Goal: Task Accomplishment & Management: Manage account settings

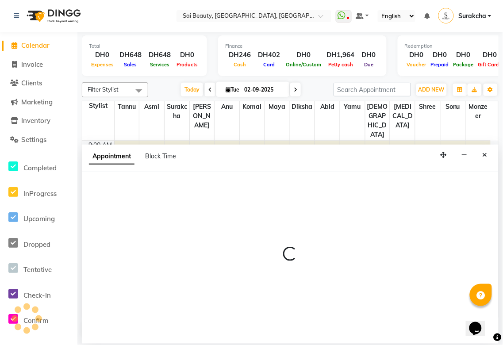
scroll to position [130, 0]
select select "600"
select select "tentative"
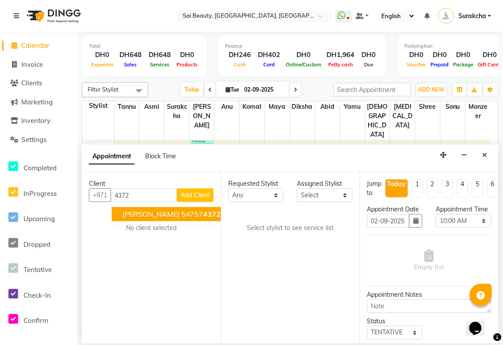
click at [204, 212] on span "4372" at bounding box center [213, 214] width 18 height 9
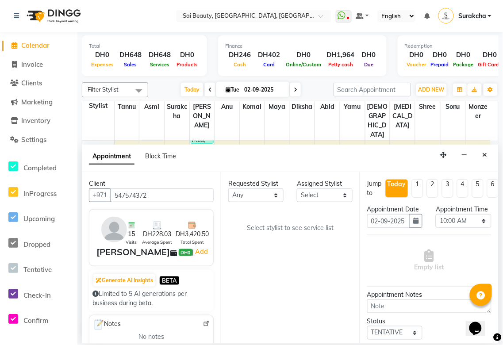
type input "547574372"
click at [279, 193] on select "Any [PERSON_NAME][MEDICAL_DATA] [PERSON_NAME] Asmi [PERSON_NAME] Gita [PERSON_N…" at bounding box center [255, 196] width 55 height 14
select select "40288"
click at [228, 189] on select "Any [PERSON_NAME][MEDICAL_DATA] [PERSON_NAME] Asmi [PERSON_NAME] Gita [PERSON_N…" at bounding box center [255, 196] width 55 height 14
select select "40288"
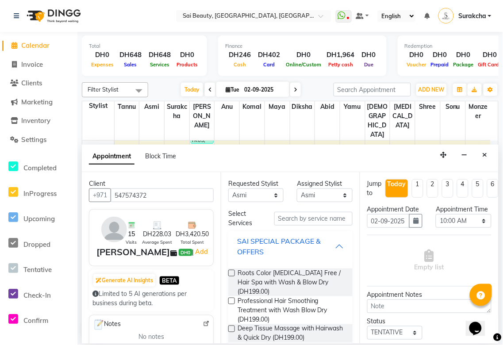
click at [324, 245] on div "SAI SPECIAL PACKAGE & OFFERS" at bounding box center [286, 246] width 98 height 21
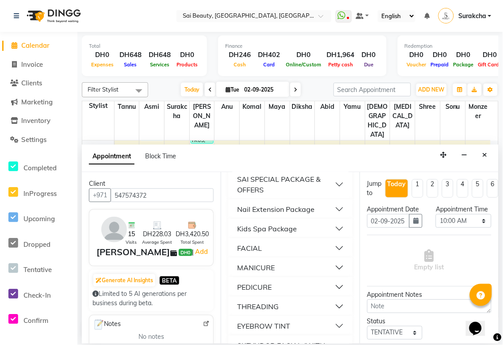
scroll to position [112, 0]
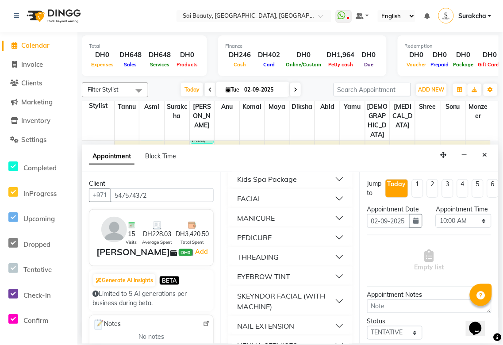
click at [330, 249] on button "THREADING" at bounding box center [290, 257] width 117 height 16
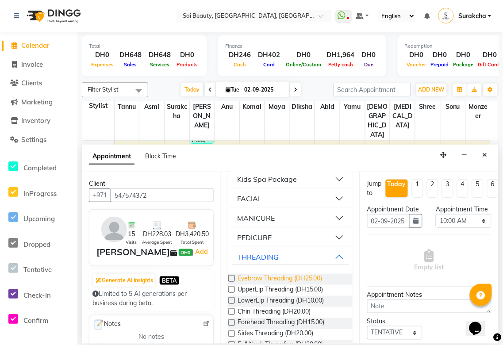
click at [283, 276] on span "Eyebrow Threading (DH25.00)" at bounding box center [280, 279] width 85 height 11
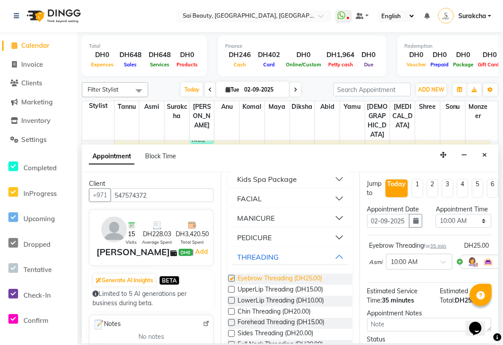
checkbox input "false"
click at [330, 257] on button "THREADING" at bounding box center [290, 257] width 117 height 16
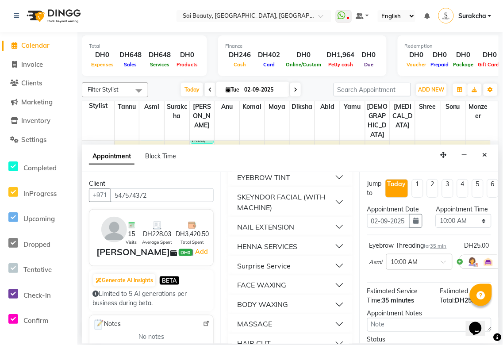
scroll to position [212, 0]
click at [329, 286] on button "FACE WAXING" at bounding box center [290, 285] width 117 height 16
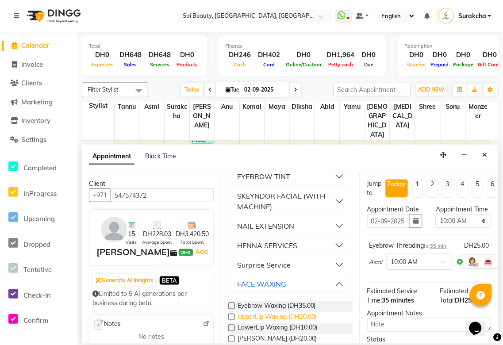
click at [283, 320] on span "UpperLip Waxing (DH20.00)" at bounding box center [277, 318] width 79 height 11
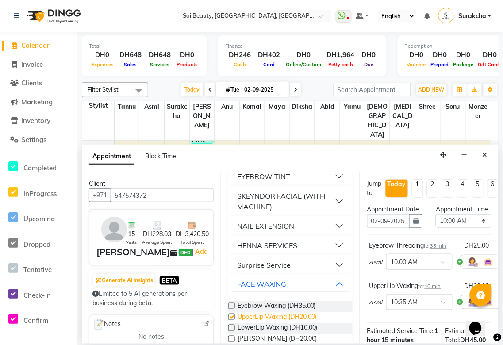
checkbox input "false"
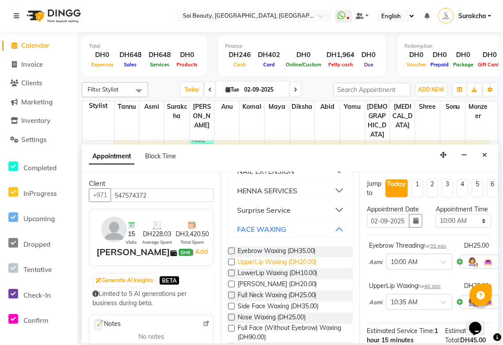
scroll to position [291, 0]
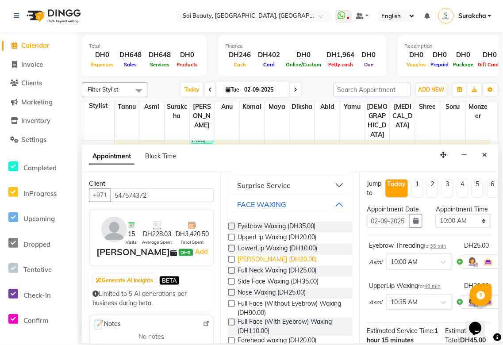
click at [284, 260] on span "Chin Waxing (DH20.00)" at bounding box center [278, 260] width 80 height 11
checkbox input "false"
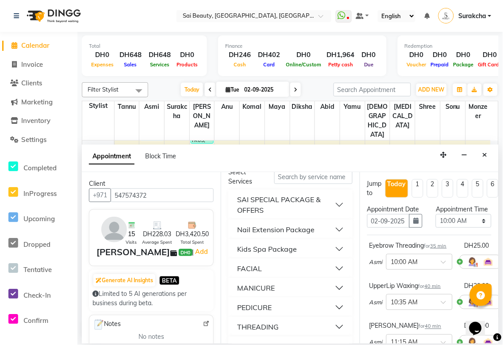
scroll to position [0, 0]
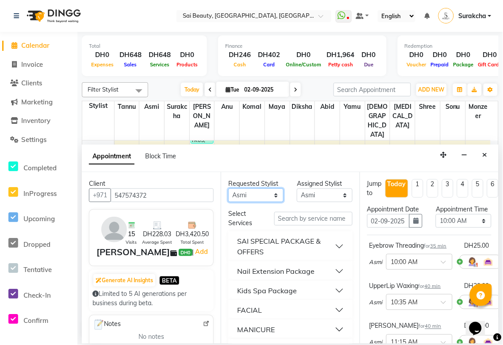
click at [269, 193] on select "Any [PERSON_NAME][MEDICAL_DATA] [PERSON_NAME] Asmi [PERSON_NAME] Gita [PERSON_N…" at bounding box center [255, 196] width 55 height 14
select select "52340"
click at [228, 189] on select "Any [PERSON_NAME][MEDICAL_DATA] [PERSON_NAME] Asmi [PERSON_NAME] Gita [PERSON_N…" at bounding box center [255, 196] width 55 height 14
select select "52340"
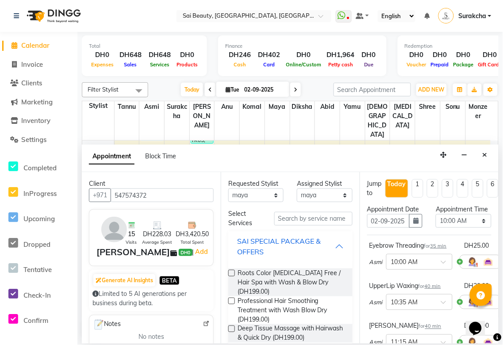
click at [327, 247] on div "SAI SPECIAL PACKAGE & OFFERS" at bounding box center [286, 246] width 98 height 21
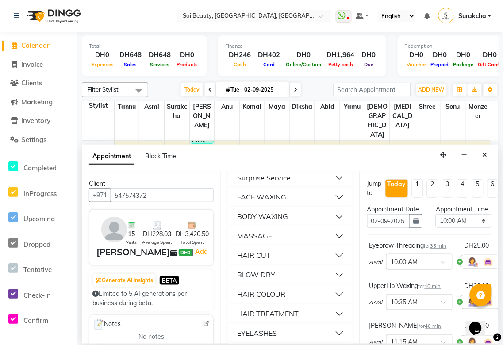
scroll to position [297, 0]
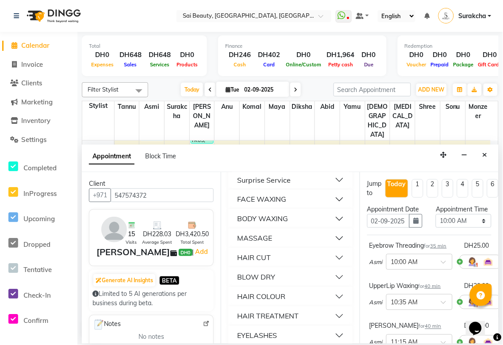
click at [334, 215] on button "BODY WAXING" at bounding box center [290, 219] width 117 height 16
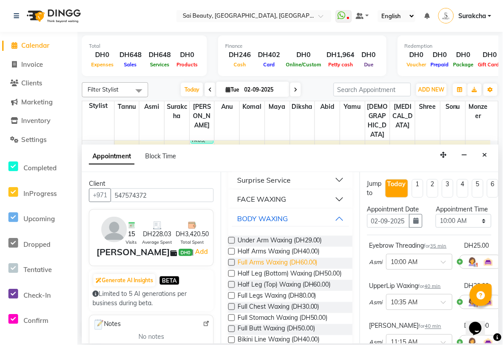
click at [306, 263] on span "Full Arms Waxing (DH60.00)" at bounding box center [278, 263] width 80 height 11
checkbox input "false"
click at [286, 302] on span "Full Legs Waxing (DH80.00)" at bounding box center [277, 296] width 79 height 11
checkbox input "false"
click at [481, 228] on select "Select 10:00 AM 10:05 AM 10:10 AM 10:15 AM 10:20 AM 10:25 AM 10:30 AM 10:35 AM …" at bounding box center [463, 221] width 55 height 14
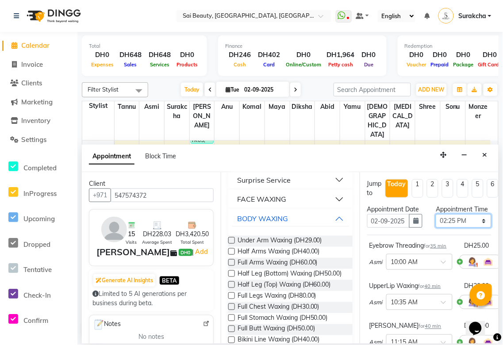
click at [436, 223] on select "Select 10:00 AM 10:05 AM 10:10 AM 10:15 AM 10:20 AM 10:25 AM 10:30 AM 10:35 AM …" at bounding box center [463, 221] width 55 height 14
click at [481, 228] on select "Select 10:00 AM 10:05 AM 10:10 AM 10:15 AM 10:20 AM 10:25 AM 10:30 AM 10:35 AM …" at bounding box center [463, 221] width 55 height 14
select select "840"
click at [436, 223] on select "Select 10:00 AM 10:05 AM 10:10 AM 10:15 AM 10:20 AM 10:25 AM 10:30 AM 10:35 AM …" at bounding box center [463, 221] width 55 height 14
click at [334, 222] on button "BODY WAXING" at bounding box center [290, 219] width 117 height 16
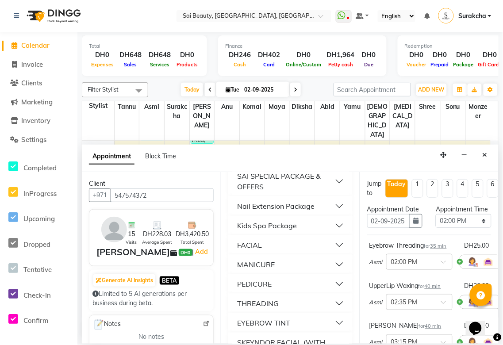
scroll to position [91, 0]
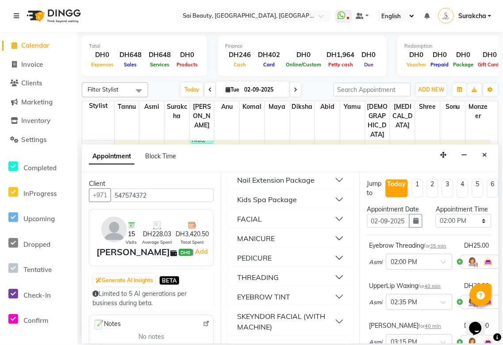
click at [332, 260] on button "PEDICURE" at bounding box center [290, 258] width 117 height 16
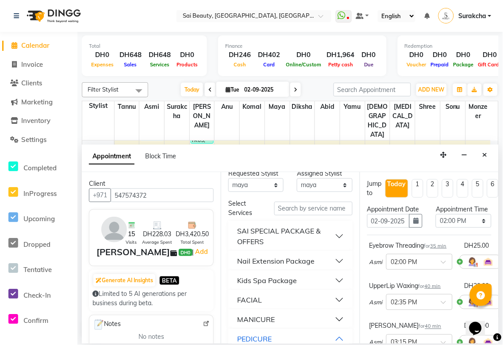
scroll to position [0, 0]
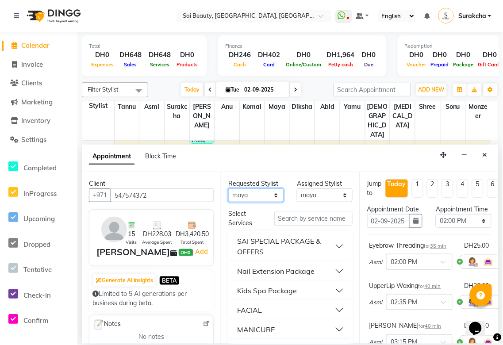
click at [277, 200] on select "Any [PERSON_NAME][MEDICAL_DATA] [PERSON_NAME] Asmi [PERSON_NAME] Gita [PERSON_N…" at bounding box center [255, 196] width 55 height 14
select select "63384"
click at [228, 189] on select "Any [PERSON_NAME][MEDICAL_DATA] [PERSON_NAME] Asmi [PERSON_NAME] Gita [PERSON_N…" at bounding box center [255, 196] width 55 height 14
select select "63384"
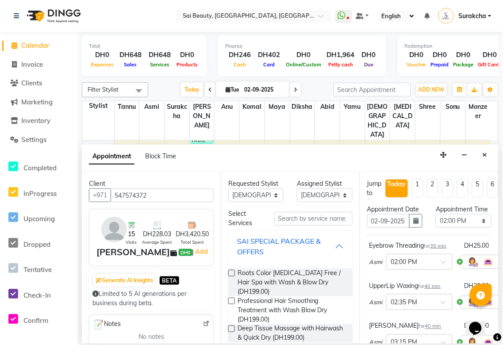
click at [326, 246] on div "SAI SPECIAL PACKAGE & OFFERS" at bounding box center [286, 246] width 98 height 21
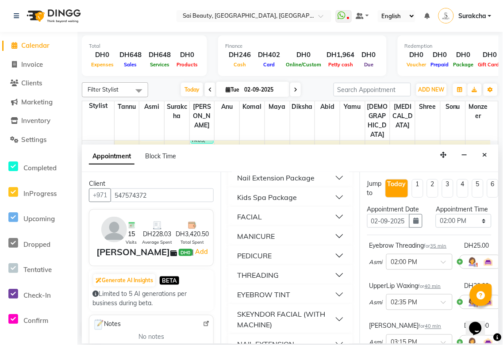
scroll to position [93, 0]
click at [333, 260] on button "PEDICURE" at bounding box center [290, 256] width 117 height 16
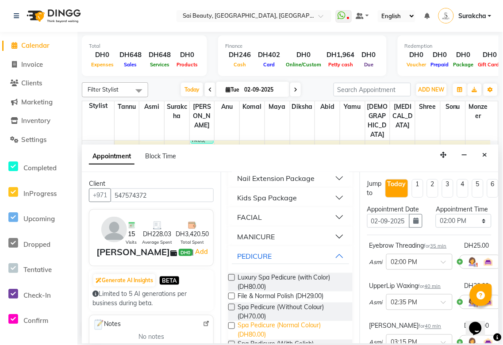
click at [279, 330] on span "Spa Pedicure (Normal Colour) (DH80.00)" at bounding box center [292, 330] width 108 height 19
checkbox input "false"
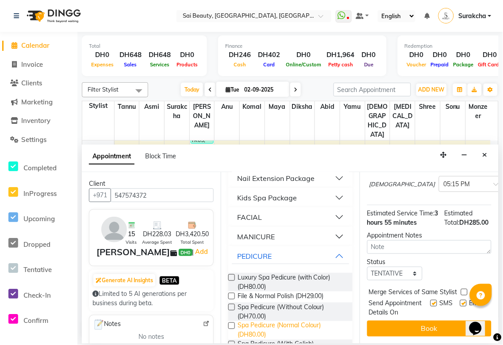
scroll to position [324, 0]
click at [463, 289] on label at bounding box center [464, 292] width 7 height 7
click at [463, 290] on input "checkbox" at bounding box center [464, 293] width 6 height 6
checkbox input "true"
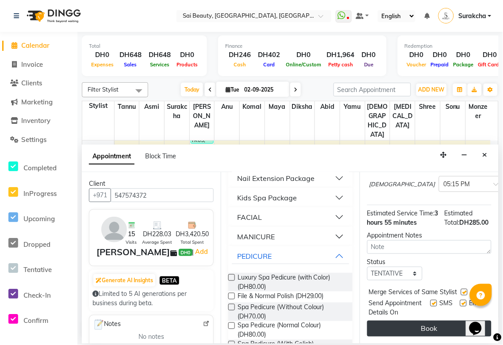
click at [435, 326] on button "Book" at bounding box center [429, 329] width 124 height 16
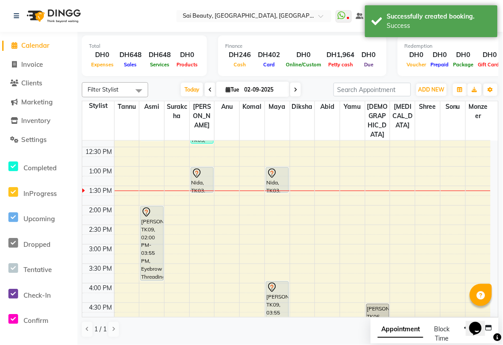
click at [390, 333] on span "Appointment" at bounding box center [401, 330] width 46 height 16
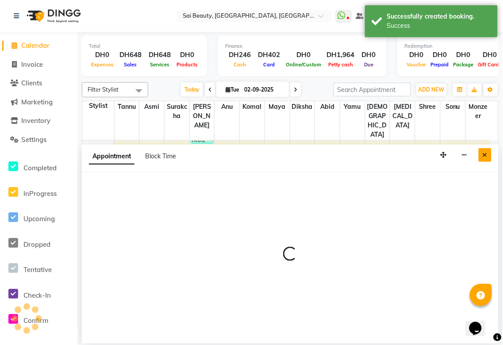
click at [485, 155] on icon "Close" at bounding box center [485, 155] width 5 height 6
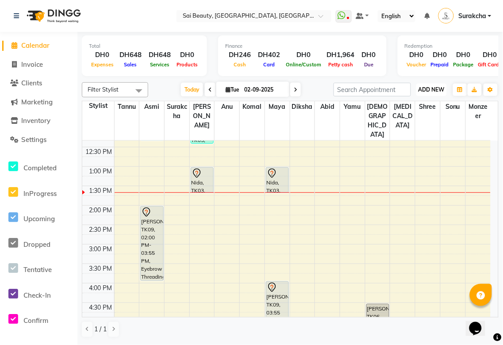
click at [440, 86] on span "ADD NEW" at bounding box center [432, 89] width 26 height 7
click at [424, 104] on button "Add Appointment" at bounding box center [412, 106] width 70 height 12
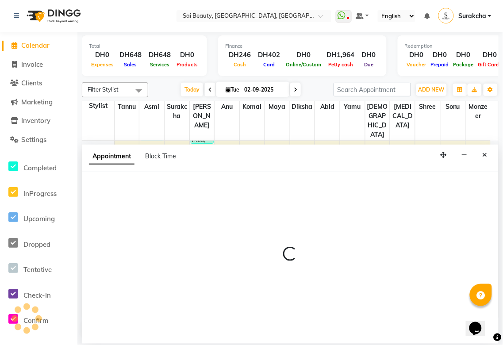
select select "600"
select select "tentative"
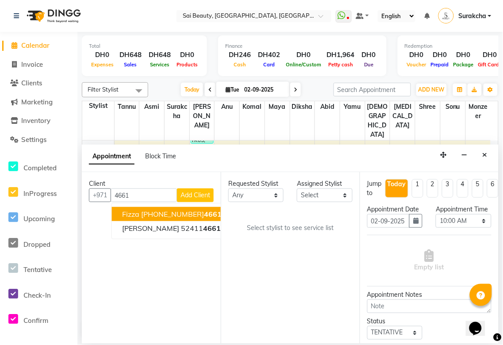
click at [205, 212] on span "4661" at bounding box center [214, 214] width 18 height 9
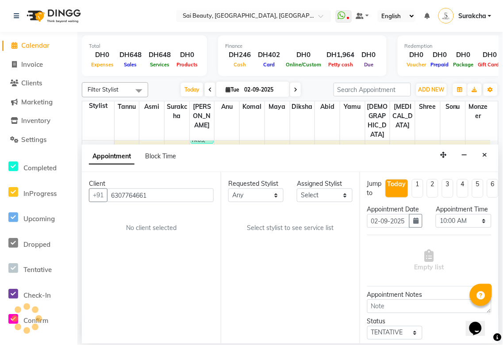
type input "6307764661"
click at [274, 193] on select "Any [PERSON_NAME][MEDICAL_DATA] [PERSON_NAME] Asmi [PERSON_NAME] Gita [PERSON_N…" at bounding box center [255, 196] width 55 height 14
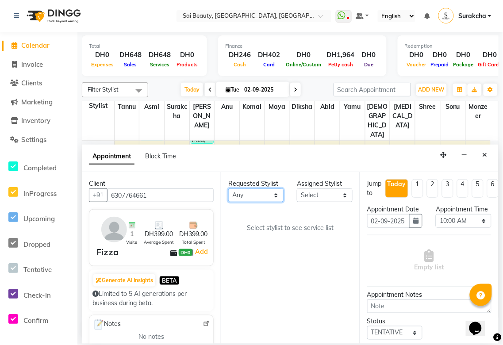
select select "52340"
click at [228, 189] on select "Any [PERSON_NAME][MEDICAL_DATA] [PERSON_NAME] Asmi [PERSON_NAME] Gita [PERSON_N…" at bounding box center [255, 196] width 55 height 14
select select "52340"
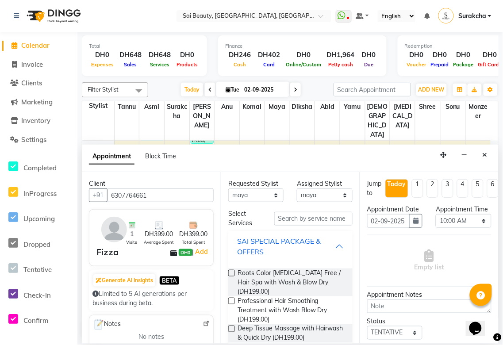
click at [325, 243] on div "SAI SPECIAL PACKAGE & OFFERS" at bounding box center [286, 246] width 98 height 21
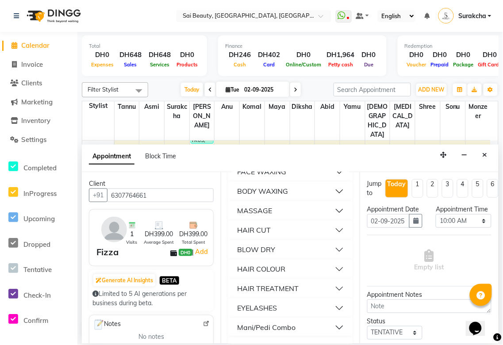
click at [332, 188] on button "BODY WAXING" at bounding box center [290, 192] width 117 height 16
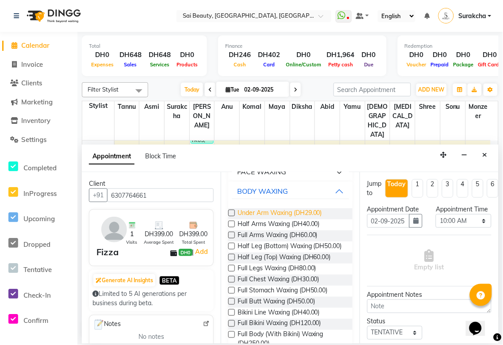
click at [298, 213] on span "Under Arm Waxing (DH29.00)" at bounding box center [280, 213] width 85 height 11
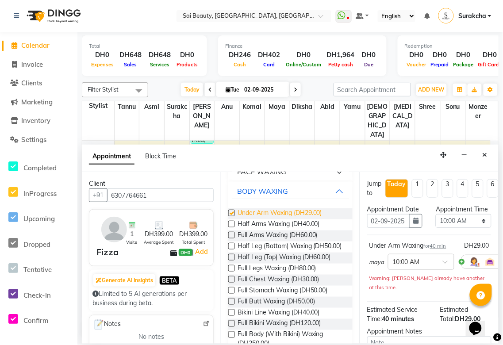
checkbox input "false"
click at [290, 233] on span "Full Arms Waxing (DH60.00)" at bounding box center [278, 236] width 80 height 11
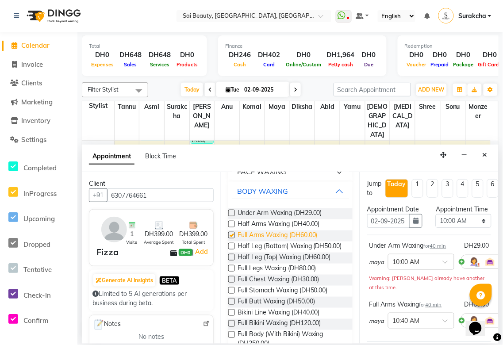
checkbox input "false"
click at [286, 275] on span "Full Legs Waxing (DH80.00)" at bounding box center [277, 269] width 79 height 11
checkbox input "false"
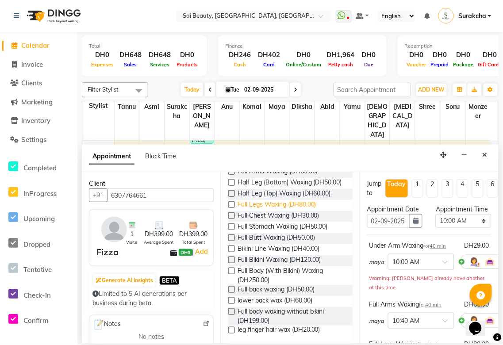
scroll to position [394, 0]
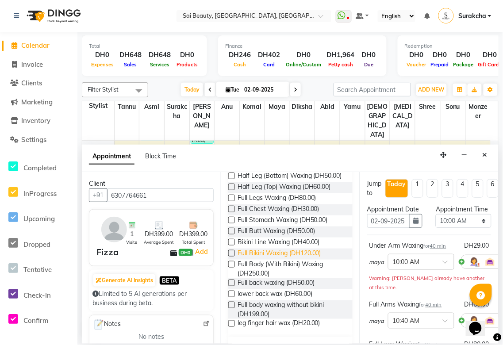
click at [306, 260] on span "Full Bikini Waxing (DH120.00)" at bounding box center [280, 254] width 84 height 11
checkbox input "false"
click at [478, 228] on select "Select 10:00 AM 10:05 AM 10:10 AM 10:15 AM 10:20 AM 10:25 AM 10:30 AM 10:35 AM …" at bounding box center [463, 221] width 55 height 14
select select "960"
click at [436, 223] on select "Select 10:00 AM 10:05 AM 10:10 AM 10:15 AM 10:20 AM 10:25 AM 10:30 AM 10:35 AM …" at bounding box center [463, 221] width 55 height 14
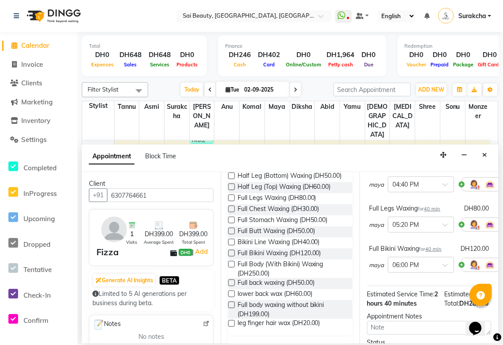
scroll to position [253, 0]
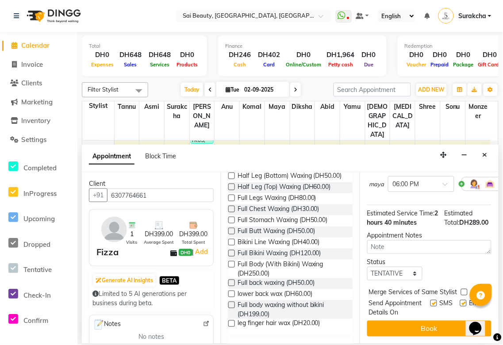
click at [466, 289] on label at bounding box center [464, 292] width 7 height 7
click at [466, 290] on input "checkbox" at bounding box center [464, 293] width 6 height 6
checkbox input "true"
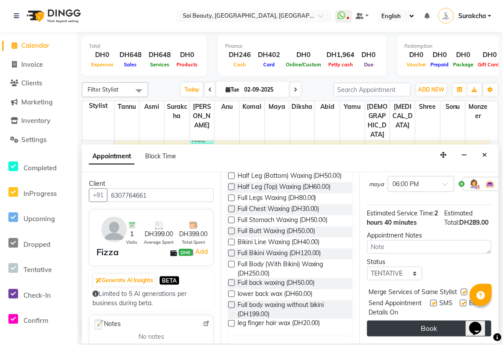
click at [455, 327] on button "Book" at bounding box center [429, 329] width 124 height 16
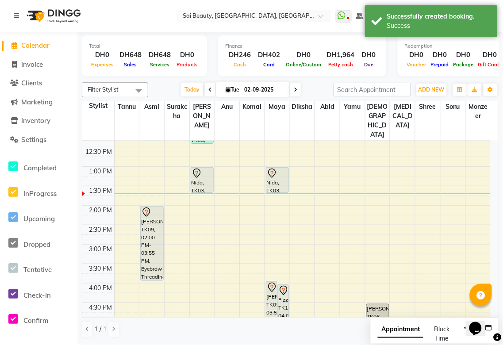
click at [399, 334] on span "Appointment" at bounding box center [401, 330] width 46 height 16
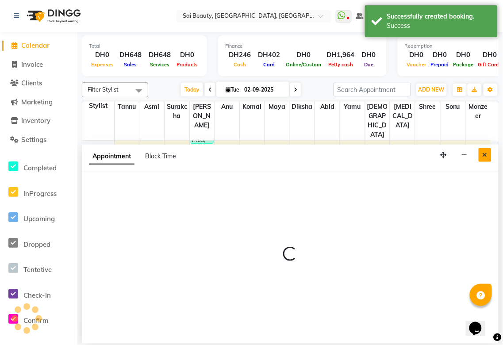
click at [485, 154] on icon "Close" at bounding box center [485, 155] width 5 height 6
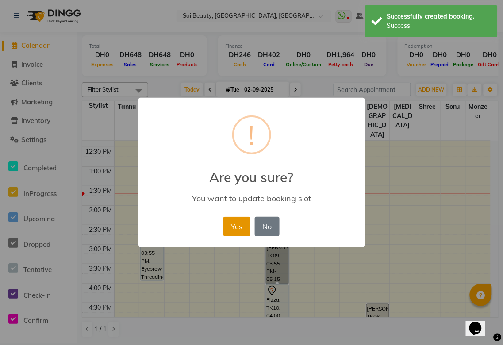
click at [240, 227] on button "Yes" at bounding box center [237, 226] width 27 height 19
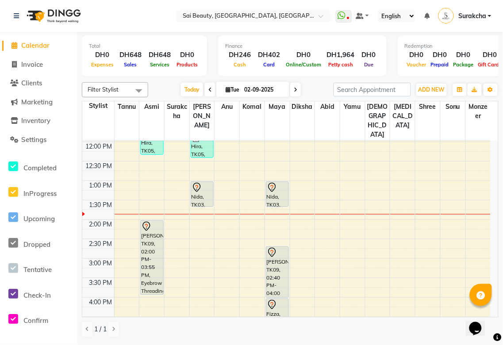
scroll to position [105, 0]
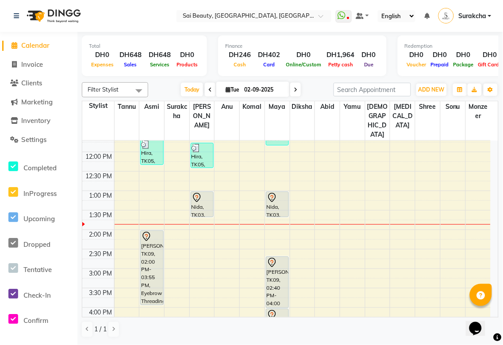
click at [198, 192] on div "Nida, TK03, 01:00 PM-01:40 PM, Mani/Pedi (With Gel Colour)" at bounding box center [202, 204] width 22 height 25
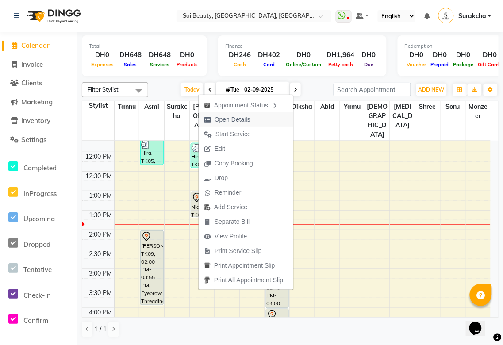
click at [235, 120] on span "Open Details" at bounding box center [233, 119] width 36 height 9
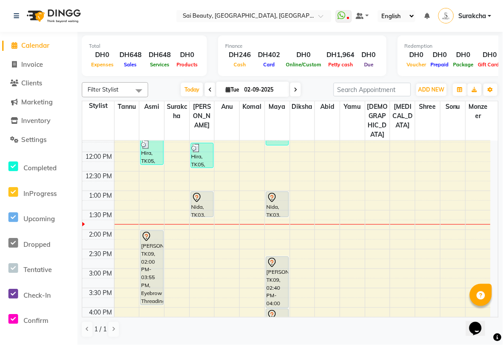
click at [294, 89] on icon at bounding box center [296, 89] width 4 height 5
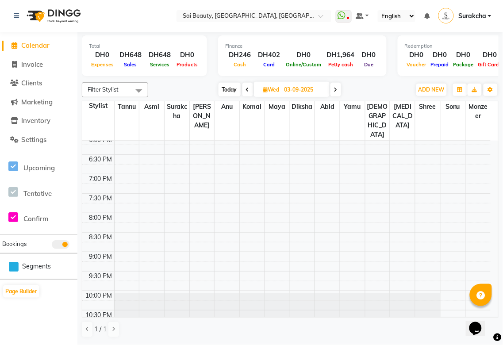
scroll to position [391, 0]
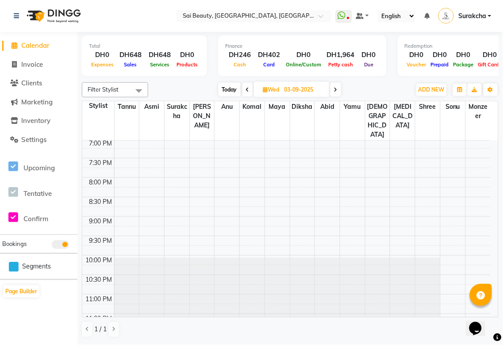
click at [336, 89] on icon at bounding box center [336, 89] width 4 height 5
type input "04-09-2025"
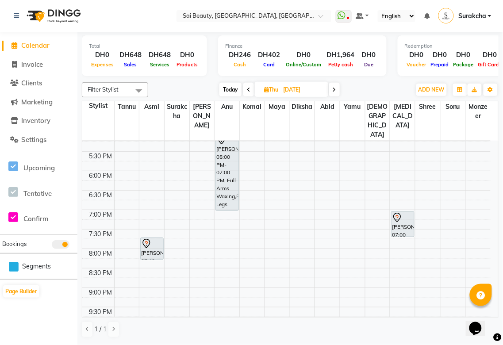
scroll to position [323, 0]
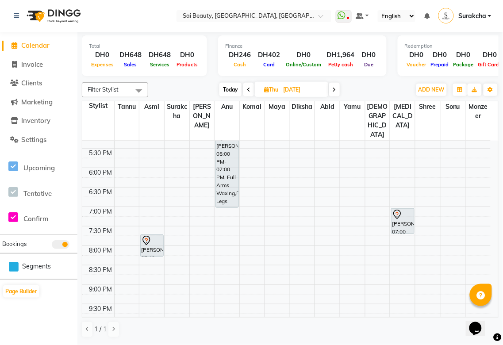
click at [397, 216] on icon at bounding box center [397, 216] width 1 height 1
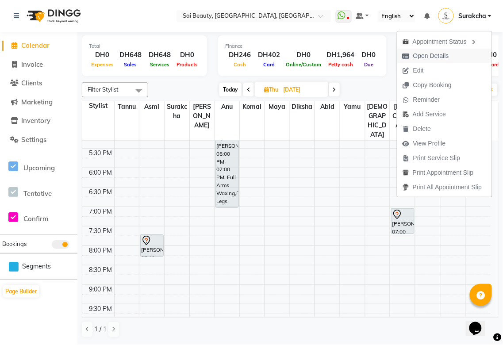
click at [428, 54] on span "Open Details" at bounding box center [431, 55] width 36 height 9
select select "7"
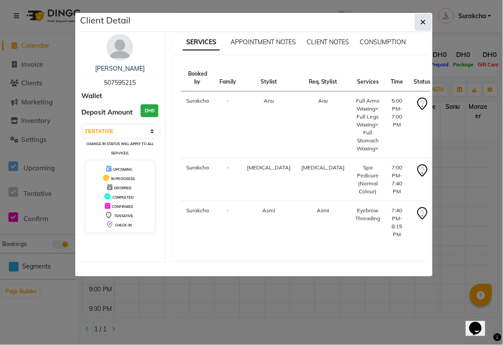
click at [421, 23] on icon "button" at bounding box center [423, 22] width 5 height 7
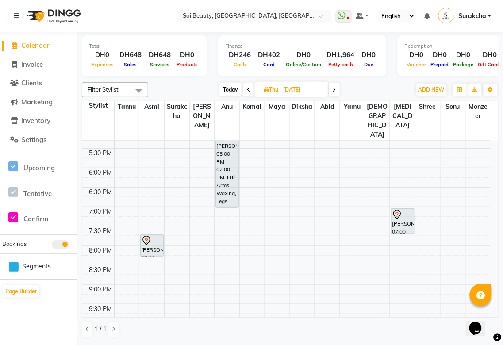
click at [335, 89] on icon at bounding box center [335, 89] width 4 height 5
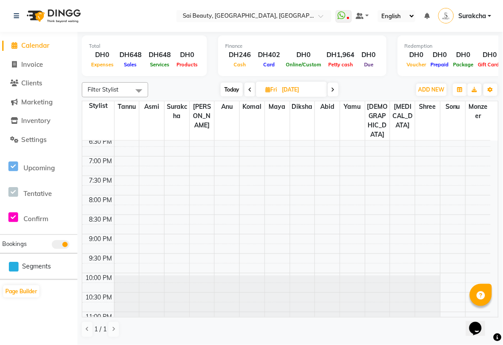
scroll to position [391, 0]
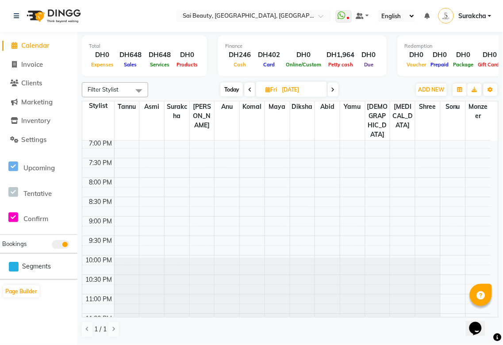
click at [334, 89] on icon at bounding box center [334, 89] width 4 height 5
click at [334, 90] on icon at bounding box center [335, 89] width 4 height 5
click at [248, 89] on icon at bounding box center [249, 89] width 4 height 5
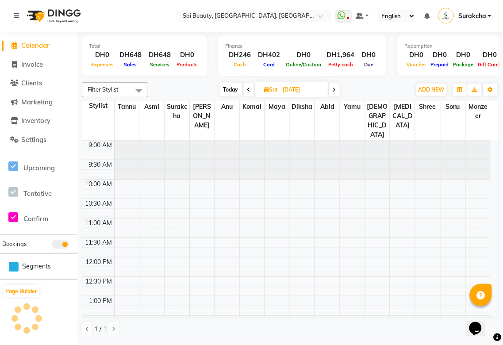
scroll to position [157, 0]
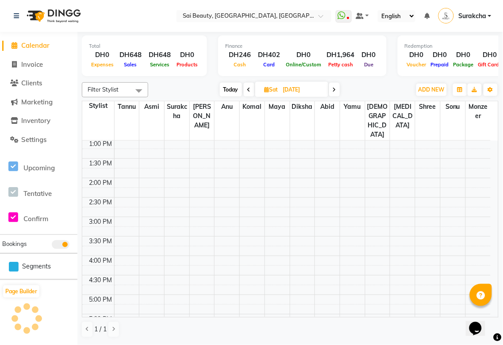
click at [248, 89] on icon at bounding box center [249, 89] width 4 height 5
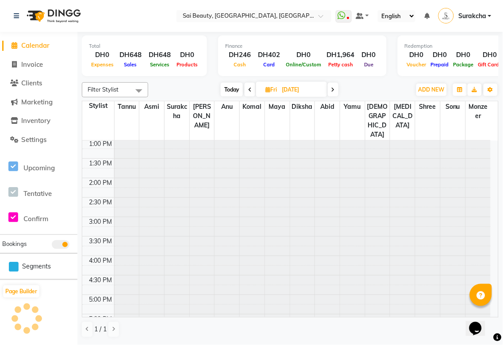
scroll to position [0, 0]
click at [249, 92] on icon at bounding box center [250, 89] width 4 height 5
click at [248, 92] on icon at bounding box center [249, 89] width 4 height 5
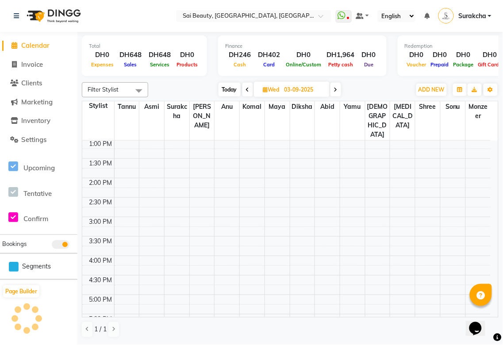
click at [247, 89] on icon at bounding box center [248, 89] width 4 height 5
type input "02-09-2025"
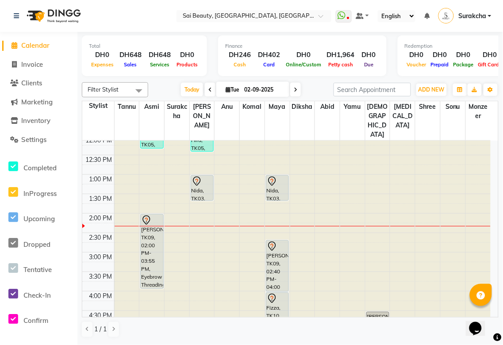
scroll to position [111, 0]
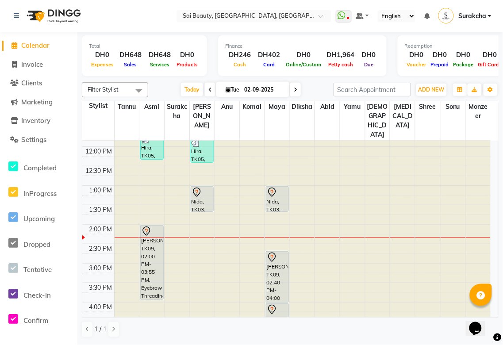
click at [201, 187] on div "Nida, TK03, 01:00 PM-01:40 PM, Mani/Pedi (With Gel Colour)" at bounding box center [202, 199] width 22 height 25
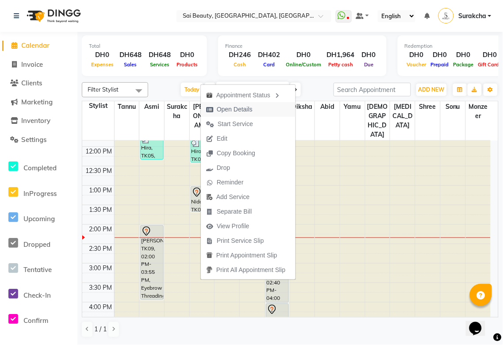
click at [243, 112] on span "Open Details" at bounding box center [235, 109] width 36 height 9
select select "7"
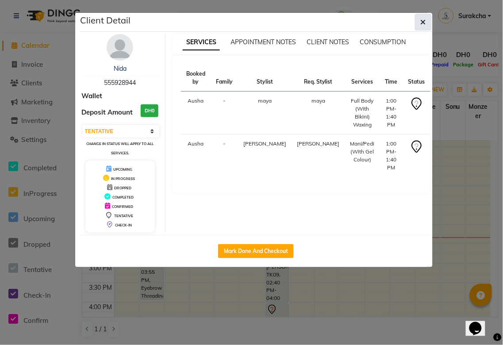
click at [425, 23] on icon "button" at bounding box center [423, 22] width 5 height 7
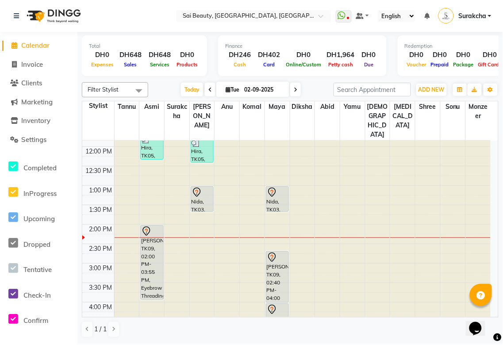
click at [200, 187] on div "Nida, TK03, 01:00 PM-01:40 PM, Mani/Pedi (With Gel Colour)" at bounding box center [202, 199] width 22 height 25
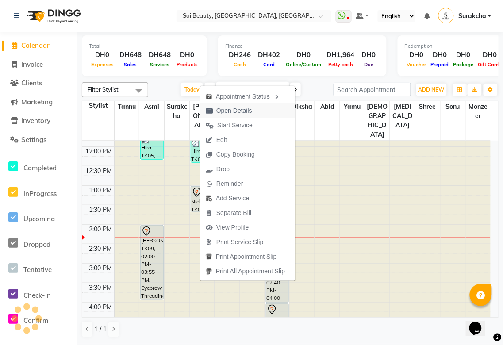
click at [244, 114] on span "Open Details" at bounding box center [234, 110] width 36 height 9
select select "7"
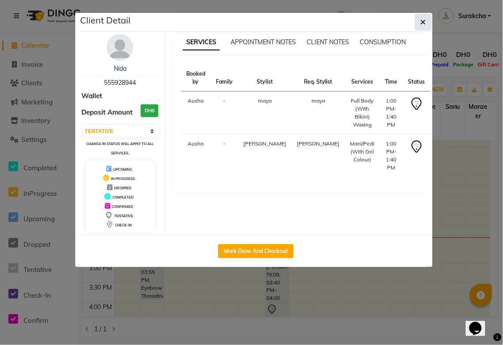
click at [422, 24] on icon "button" at bounding box center [423, 22] width 5 height 7
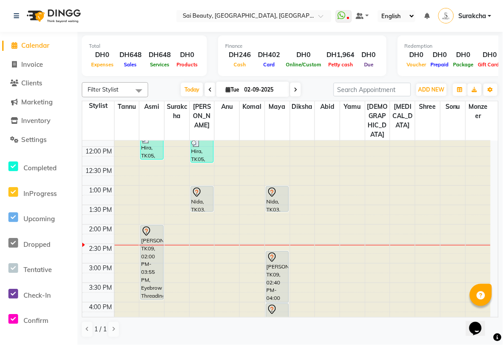
click at [202, 187] on div "Nida, TK03, 01:00 PM-01:40 PM, Mani/Pedi (With Gel Colour)" at bounding box center [202, 199] width 22 height 25
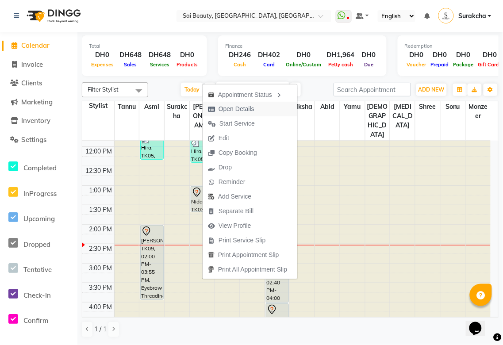
click at [251, 111] on span "Open Details" at bounding box center [237, 108] width 36 height 9
select select "7"
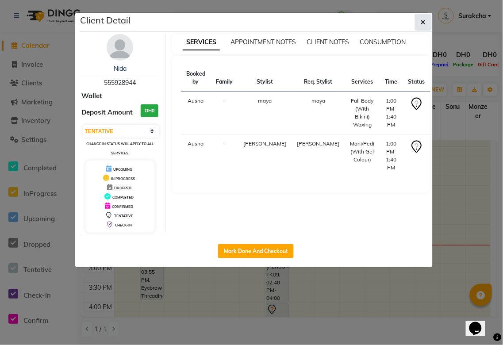
click at [423, 19] on icon "button" at bounding box center [423, 22] width 5 height 7
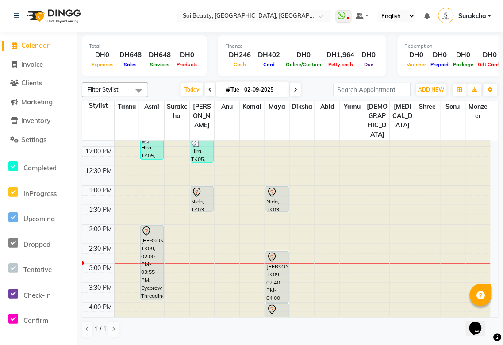
click at [298, 91] on span at bounding box center [295, 90] width 11 height 14
type input "03-09-2025"
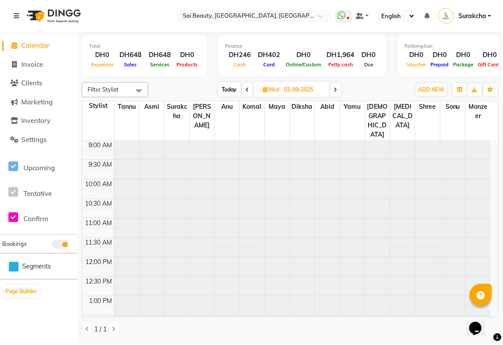
scroll to position [196, 0]
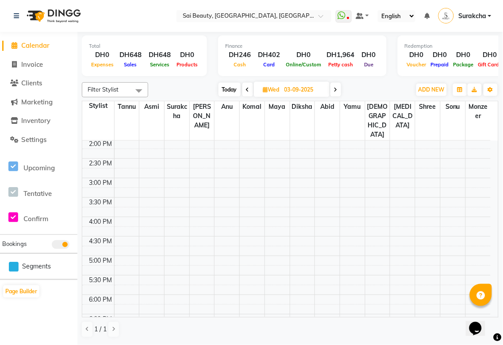
click at [325, 94] on input "03-09-2025" at bounding box center [304, 89] width 44 height 13
select select "9"
select select "2025"
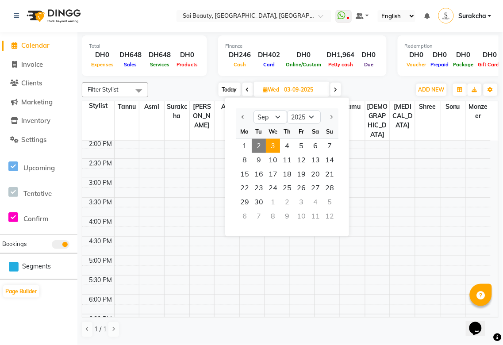
click at [336, 89] on icon at bounding box center [336, 89] width 4 height 5
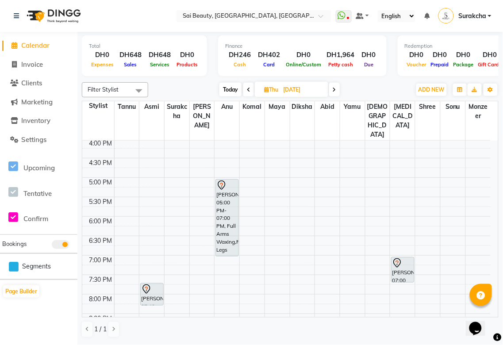
scroll to position [277, 0]
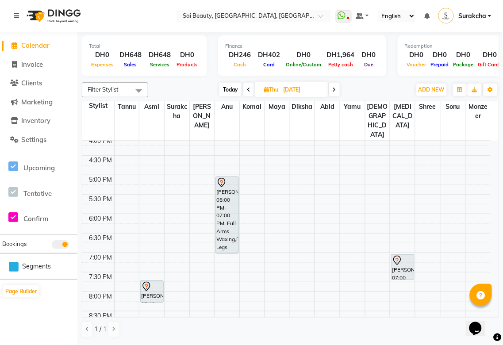
click at [229, 90] on span "Today" at bounding box center [231, 90] width 22 height 14
type input "02-09-2025"
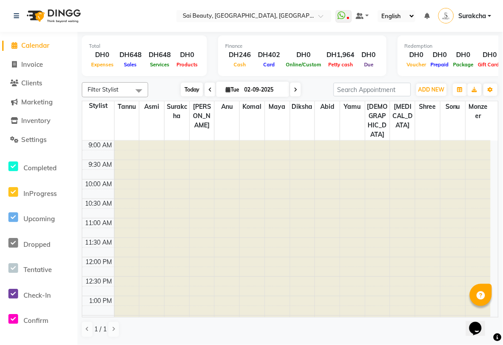
scroll to position [196, 0]
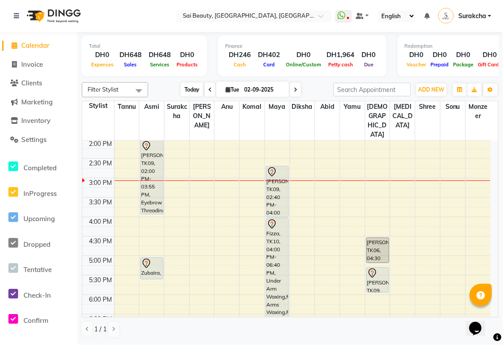
click at [192, 84] on span "Today" at bounding box center [192, 90] width 22 height 14
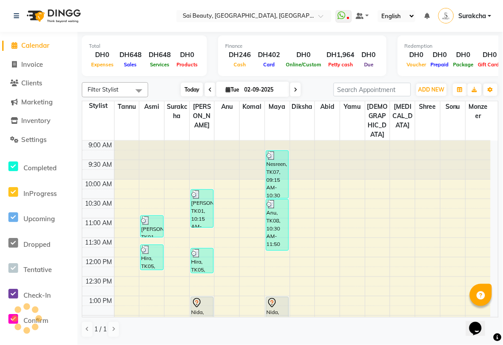
scroll to position [235, 0]
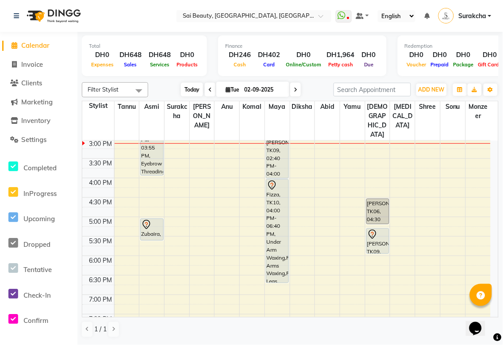
click at [182, 85] on span "Today" at bounding box center [192, 90] width 22 height 14
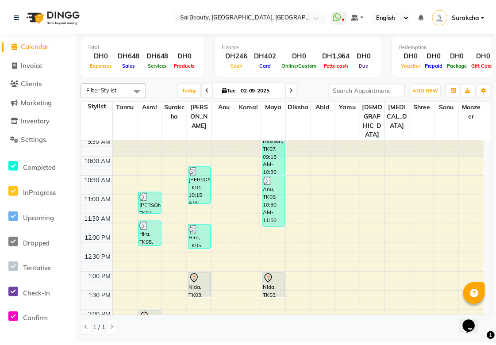
scroll to position [0, 0]
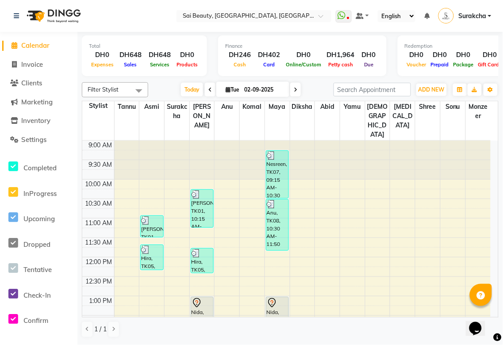
click at [269, 176] on div "Nesreen, TK07, 09:15 AM-10:30 AM, Eyebrow Threading (DH25),UpperLip Waxing (DH2…" at bounding box center [277, 174] width 22 height 47
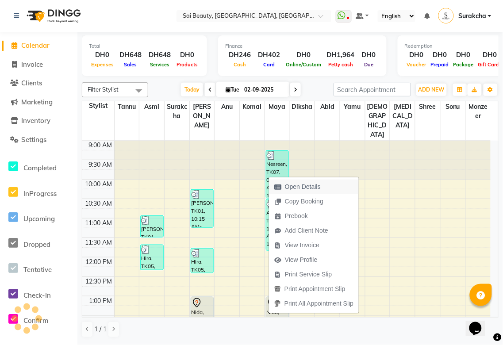
click at [306, 185] on span "Open Details" at bounding box center [303, 186] width 36 height 9
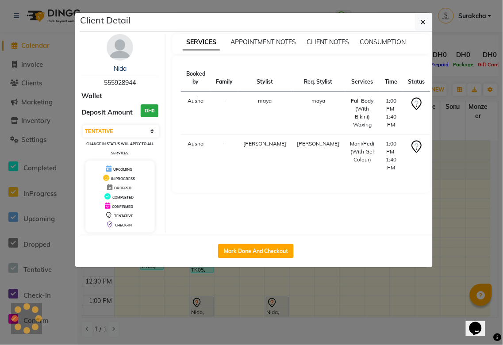
select select "3"
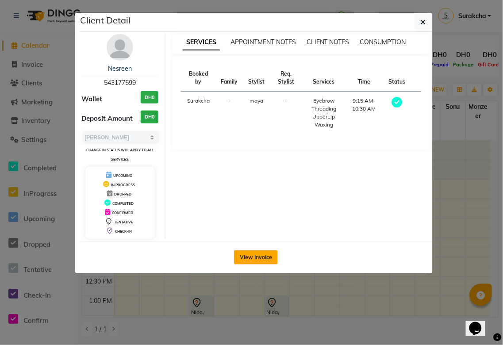
click at [262, 258] on button "View Invoice" at bounding box center [256, 258] width 44 height 14
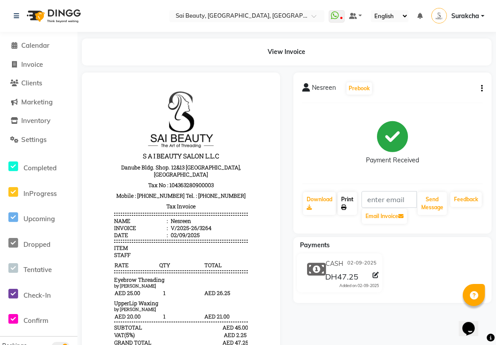
click at [350, 205] on link "Print" at bounding box center [347, 203] width 19 height 23
click at [24, 42] on span "Calendar" at bounding box center [35, 45] width 28 height 8
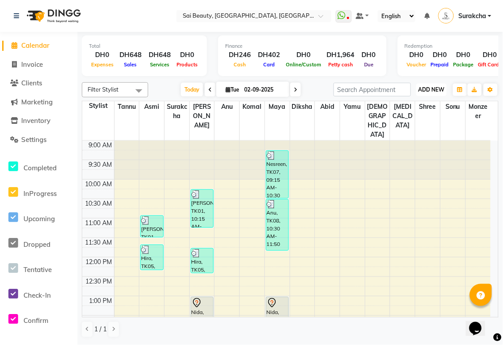
click at [439, 89] on span "ADD NEW" at bounding box center [432, 89] width 26 height 7
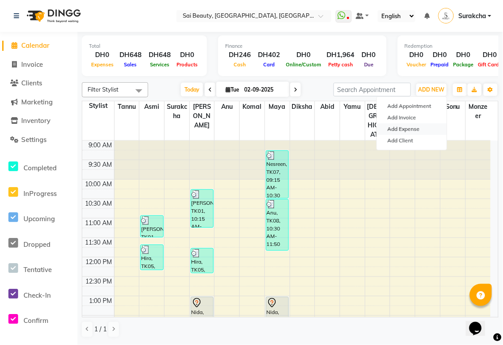
click at [416, 131] on link "Add Expense" at bounding box center [412, 130] width 70 height 12
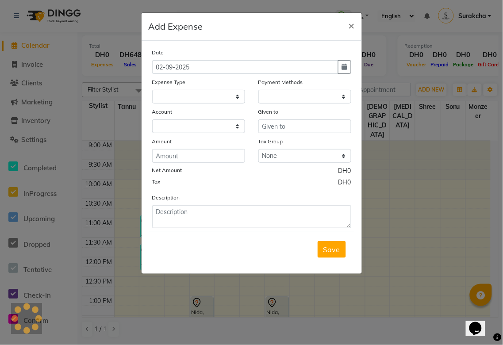
select select
select select "1"
select select "4279"
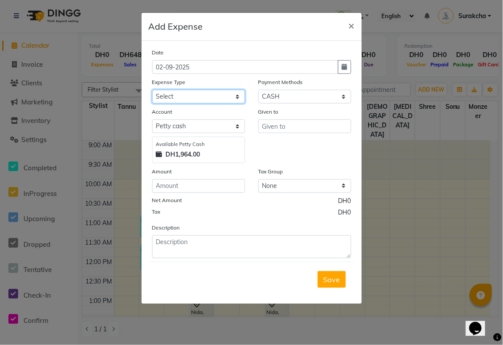
click at [237, 103] on select "Select Advance Salary Bank charges Car maintenance Cash transfer to bank Cash t…" at bounding box center [198, 97] width 93 height 14
select select "20145"
click at [152, 90] on select "Select Advance Salary Bank charges Car maintenance Cash transfer to bank Cash t…" at bounding box center [198, 97] width 93 height 14
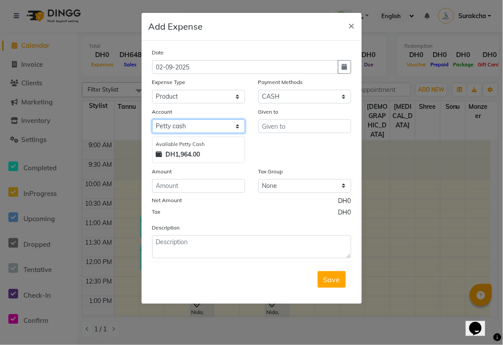
click at [238, 124] on select "Select Petty cash Default account Salon Expense" at bounding box center [198, 127] width 93 height 14
click at [152, 120] on select "Select Petty cash Default account Salon Expense" at bounding box center [198, 127] width 93 height 14
click at [321, 128] on input "text" at bounding box center [305, 127] width 93 height 14
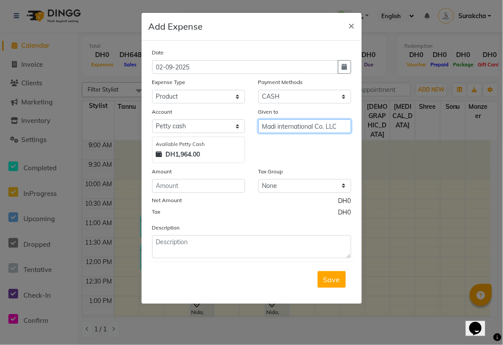
type input "Madi international Co. LLC"
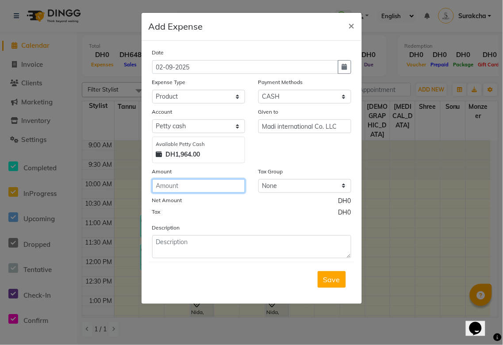
click at [206, 188] on input "number" at bounding box center [198, 186] width 93 height 14
type input "973.89"
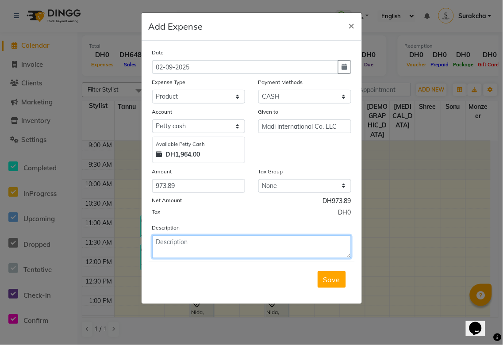
click at [205, 244] on textarea at bounding box center [251, 246] width 199 height 23
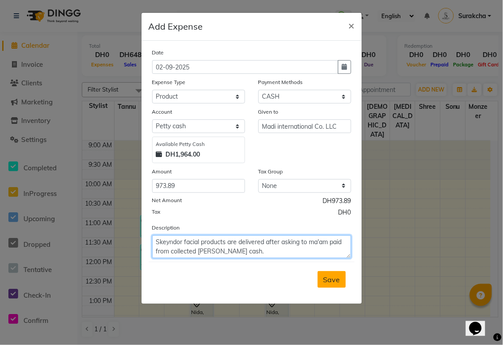
type textarea "Skeyndor facial products are delivered after asking to ma'am paid from collecte…"
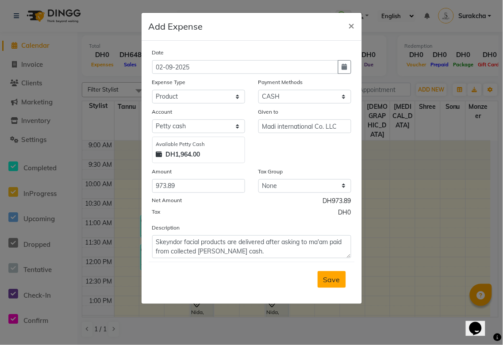
click at [335, 276] on span "Save" at bounding box center [332, 279] width 17 height 9
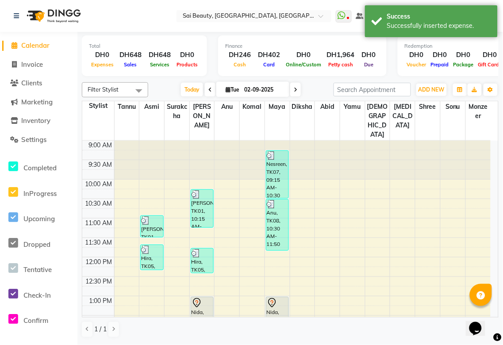
click at [42, 6] on img at bounding box center [53, 16] width 61 height 25
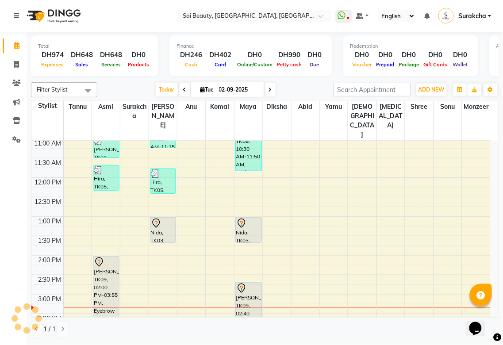
scroll to position [77, 0]
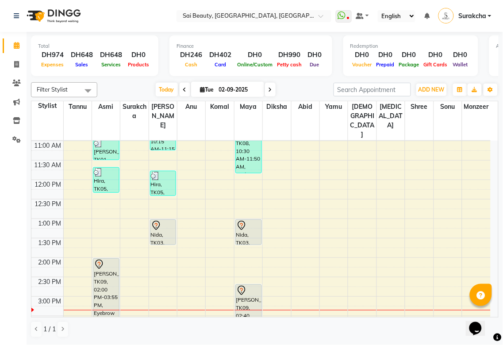
click at [245, 220] on div "Nida, TK03, 01:00 PM-01:40 PM, Full Body (With Bikini) Waxing" at bounding box center [249, 232] width 26 height 25
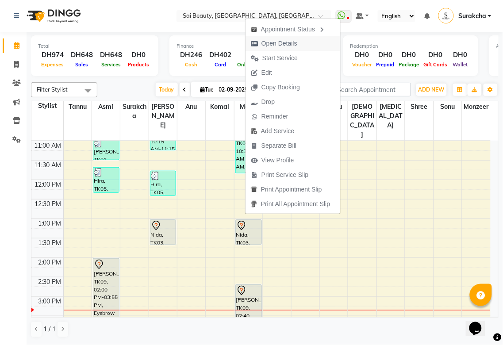
click at [285, 43] on span "Open Details" at bounding box center [280, 43] width 36 height 9
select select "7"
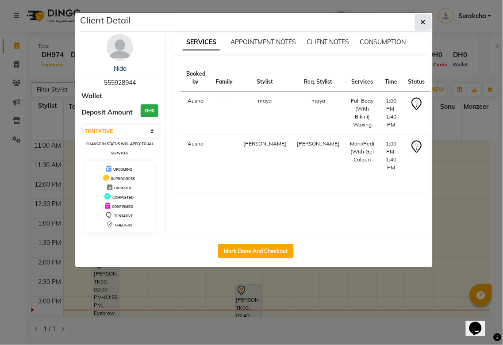
click at [423, 20] on icon "button" at bounding box center [423, 22] width 5 height 7
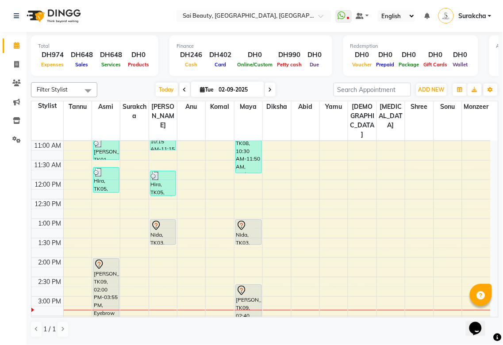
click at [162, 220] on div "Nida, TK03, 01:00 PM-01:40 PM, Mani/Pedi (With Gel Colour)" at bounding box center [164, 232] width 26 height 25
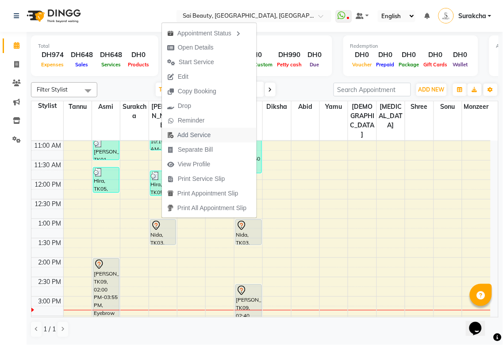
click at [198, 134] on span "Add Service" at bounding box center [194, 135] width 33 height 9
select select "43674"
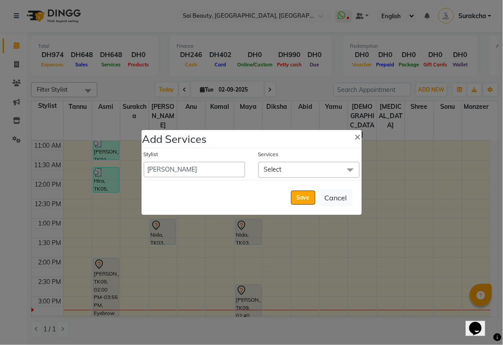
click at [293, 173] on span "Select" at bounding box center [309, 169] width 101 height 15
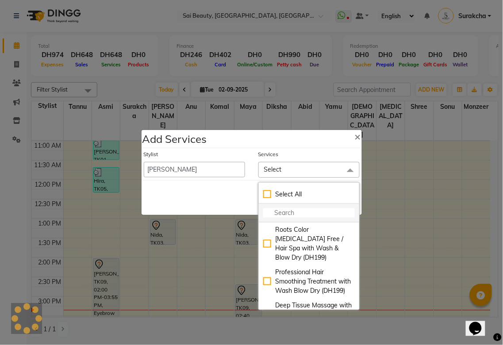
click at [283, 214] on input "multiselect-search" at bounding box center [309, 212] width 92 height 9
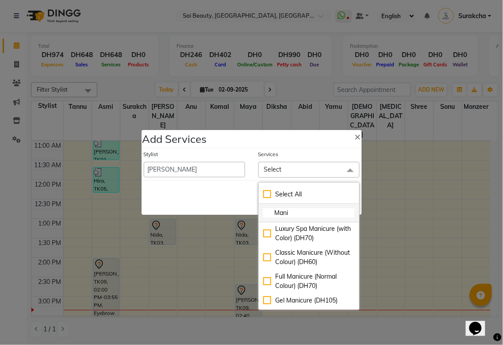
scroll to position [124, 0]
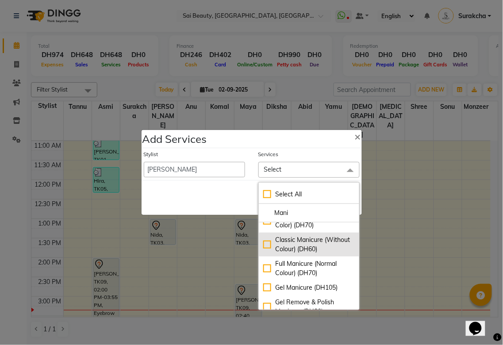
type input "Mani"
click at [263, 251] on div "Classic Manicure (Without Colour) (DH60)" at bounding box center [309, 244] width 92 height 19
checkbox input "true"
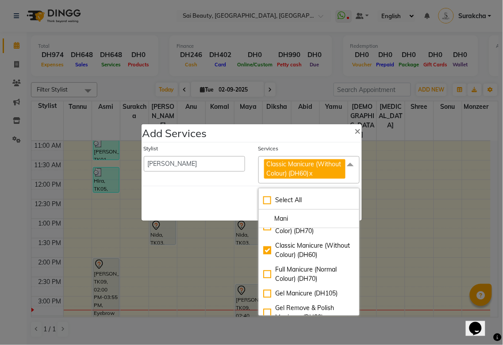
click at [195, 207] on div "Save Cancel" at bounding box center [252, 203] width 220 height 35
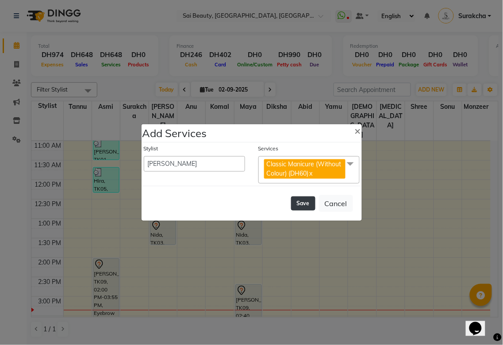
click at [300, 207] on button "Save" at bounding box center [303, 204] width 24 height 14
select select "59146"
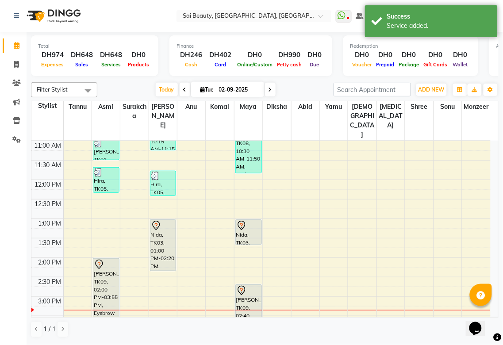
click at [163, 233] on div "Nida, TK03, 01:00 PM-02:20 PM, Mani/Pedi (With Gel Colour),Classic Manicure (Wi…" at bounding box center [164, 245] width 26 height 51
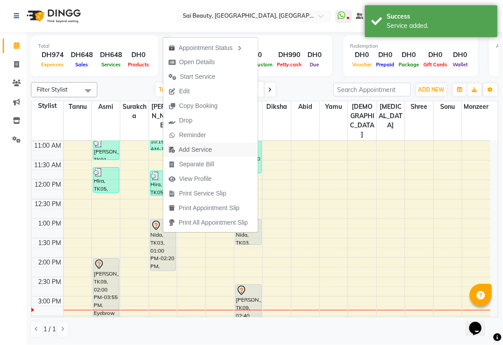
click at [202, 152] on span "Add Service" at bounding box center [195, 149] width 33 height 9
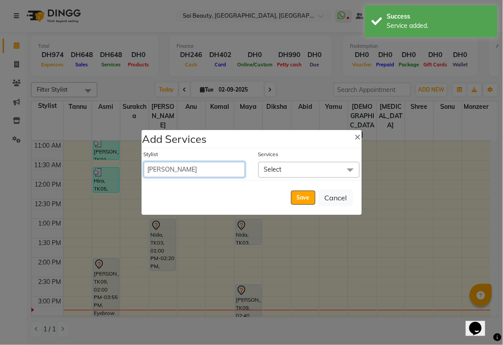
click at [186, 166] on select "[PERSON_NAME][MEDICAL_DATA] [PERSON_NAME] Asmi Ausha [PERSON_NAME] Gita [PERSON…" at bounding box center [194, 169] width 101 height 15
select select "63384"
click at [144, 162] on select "[PERSON_NAME][MEDICAL_DATA] [PERSON_NAME] Asmi Ausha [PERSON_NAME] Gita [PERSON…" at bounding box center [194, 169] width 101 height 15
select select "820"
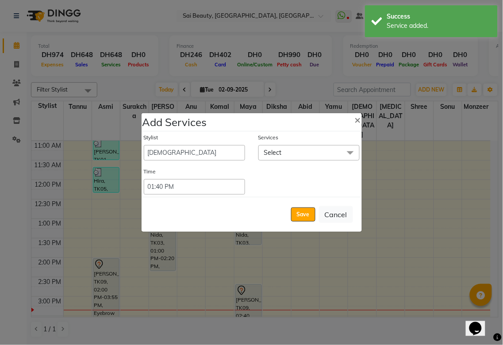
click at [305, 160] on span "Select" at bounding box center [309, 152] width 101 height 15
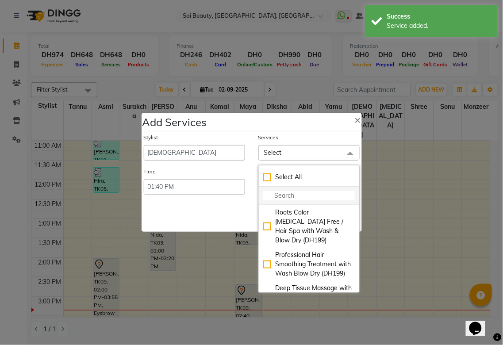
click at [286, 198] on input "multiselect-search" at bounding box center [309, 195] width 92 height 9
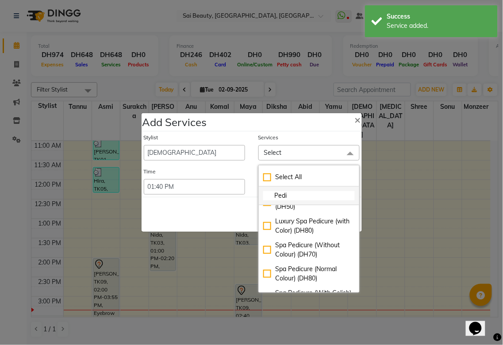
scroll to position [139, 0]
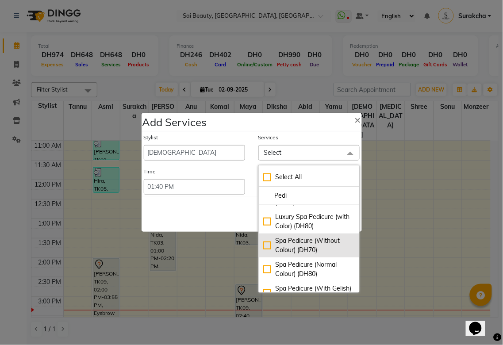
type input "Pedi"
click at [263, 245] on div "Spa Pedicure (Without Colour) (DH70)" at bounding box center [309, 245] width 92 height 19
checkbox input "true"
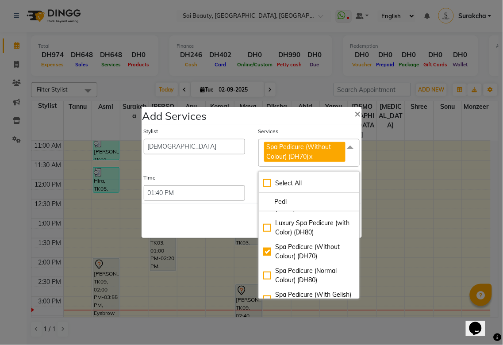
click at [192, 226] on div "Save Cancel" at bounding box center [252, 220] width 220 height 35
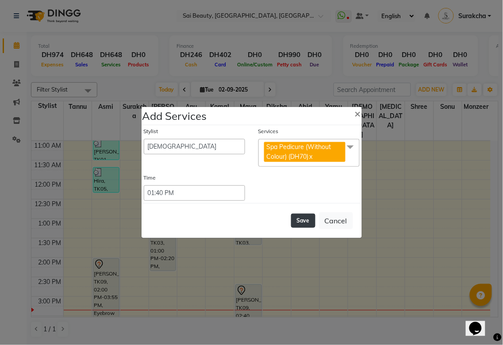
click at [304, 224] on button "Save" at bounding box center [303, 221] width 24 height 14
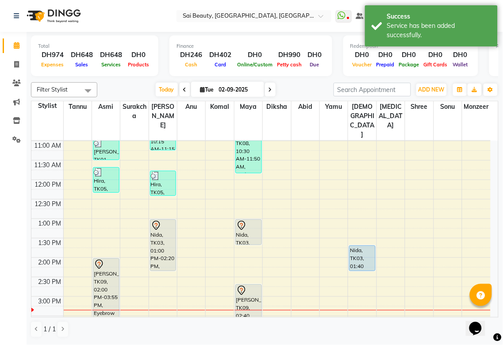
click at [166, 237] on div "Nida, TK03, 01:00 PM-02:20 PM, Mani/Pedi (With Gel Colour),Classic Manicure (Wi…" at bounding box center [164, 245] width 26 height 51
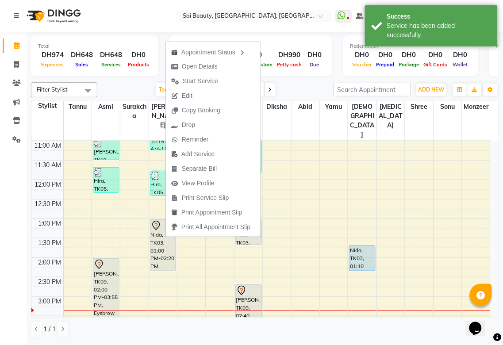
click at [318, 86] on div "Today Tue 02-09-2025" at bounding box center [216, 89] width 228 height 13
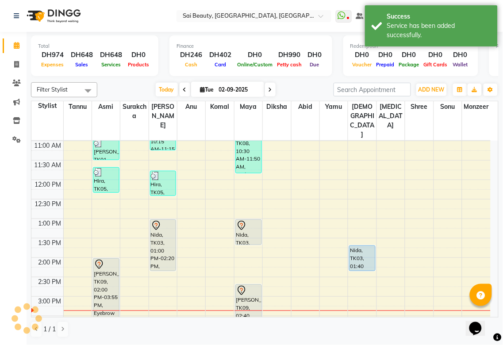
click at [247, 220] on div "Nida, TK03, 01:00 PM-01:40 PM, Full Body (With Bikini) Waxing" at bounding box center [249, 232] width 26 height 25
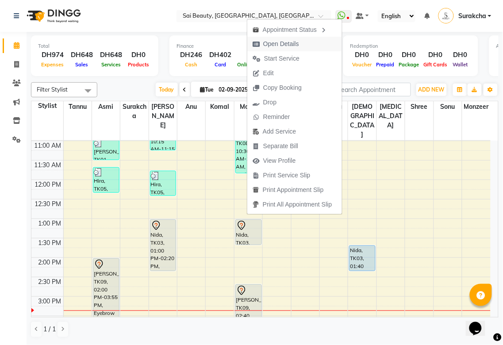
click at [288, 43] on span "Open Details" at bounding box center [281, 43] width 36 height 9
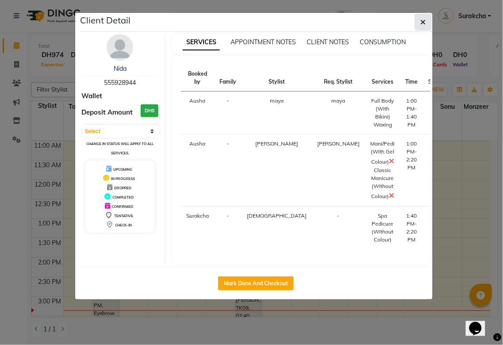
click at [423, 21] on icon "button" at bounding box center [423, 22] width 5 height 7
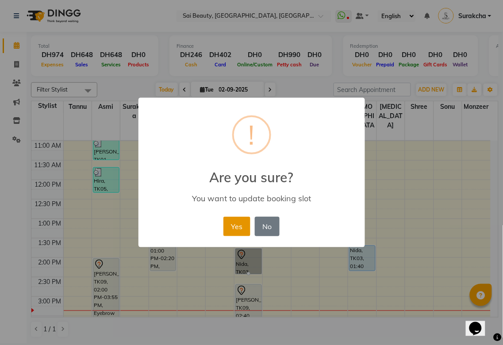
click at [234, 228] on button "Yes" at bounding box center [237, 226] width 27 height 19
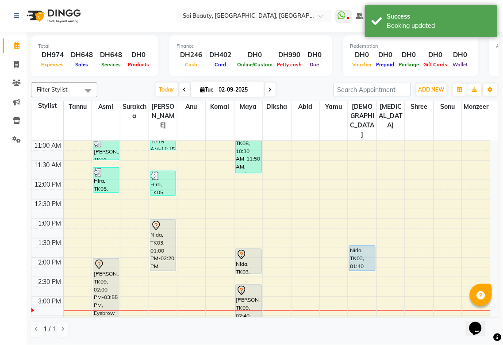
click at [250, 249] on div "Nida, TK03, 01:45 PM-02:25 PM, Full Body (With Bikini) Waxing" at bounding box center [249, 261] width 26 height 25
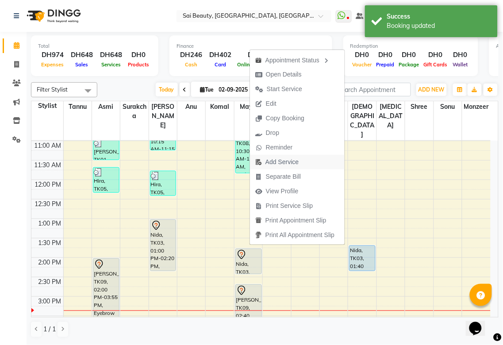
click at [292, 162] on span "Add Service" at bounding box center [282, 162] width 33 height 9
select select "52340"
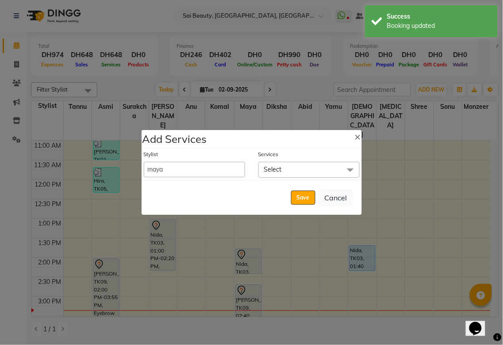
click at [296, 171] on span "Select" at bounding box center [309, 169] width 101 height 15
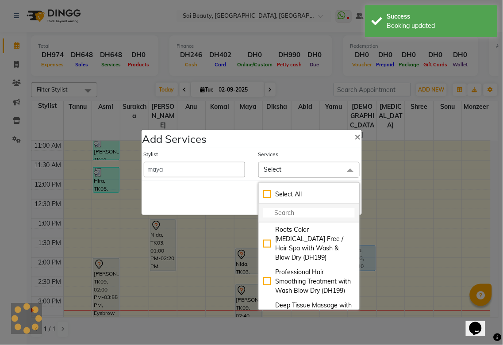
click at [285, 214] on input "multiselect-search" at bounding box center [309, 212] width 92 height 9
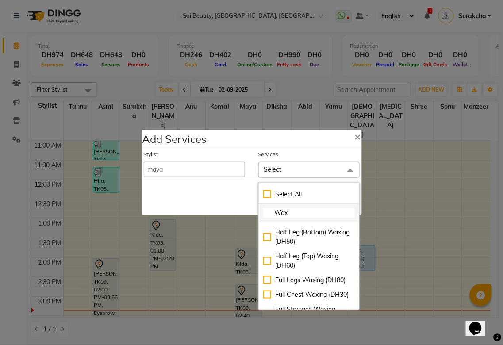
scroll to position [327, 0]
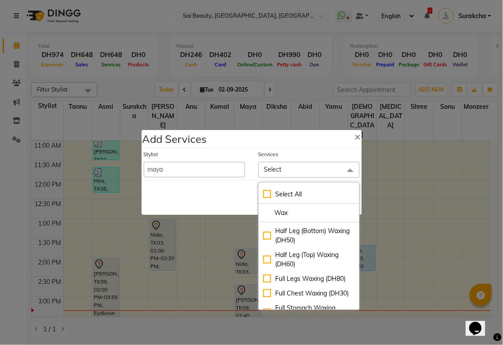
type input "Wax"
click at [263, 192] on div "Under Arm Waxing (DH29)" at bounding box center [309, 187] width 92 height 9
checkbox input "true"
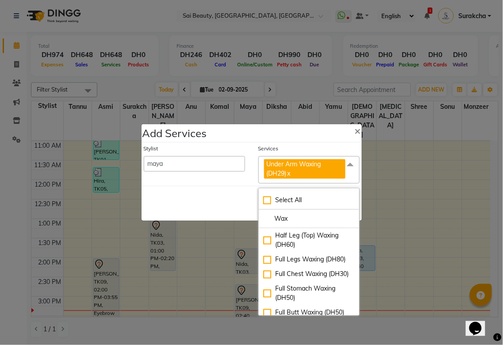
scroll to position [370, 0]
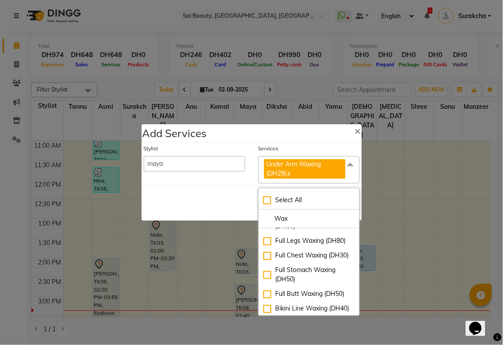
click at [263, 184] on div "Full Arms Waxing (DH60)" at bounding box center [309, 178] width 92 height 9
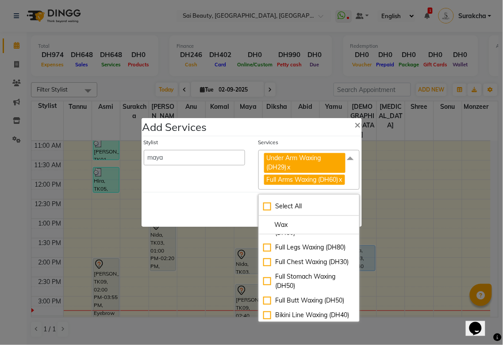
checkbox input "true"
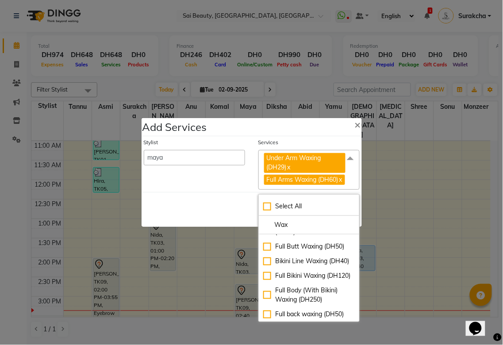
click at [263, 198] on div "Full Legs Waxing (DH80)" at bounding box center [309, 193] width 92 height 9
checkbox input "true"
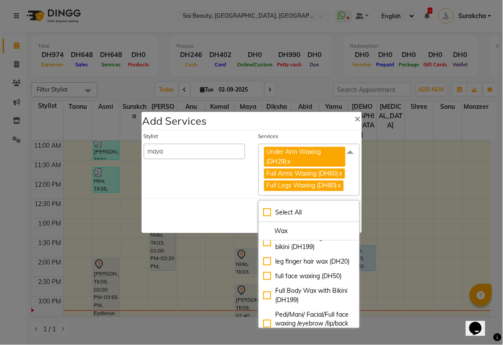
scroll to position [537, 0]
click at [263, 174] on div "Full Bikini Waxing (DH120)" at bounding box center [309, 169] width 92 height 9
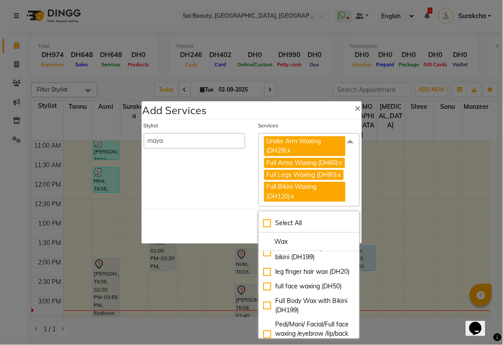
checkbox input "true"
click at [199, 244] on div "Save Cancel" at bounding box center [252, 226] width 220 height 35
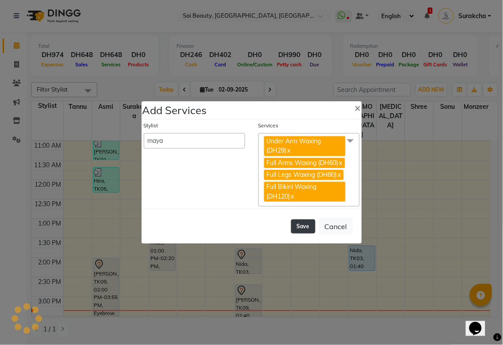
click at [303, 234] on button "Save" at bounding box center [303, 227] width 24 height 14
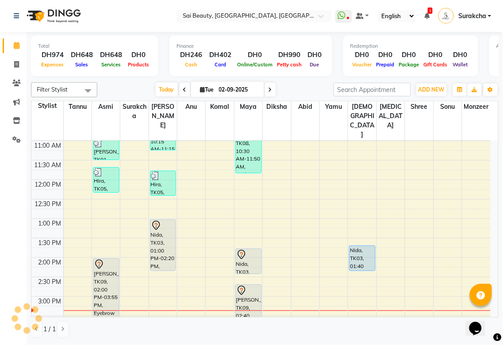
select select "59146"
click at [16, 16] on icon at bounding box center [16, 16] width 5 height 6
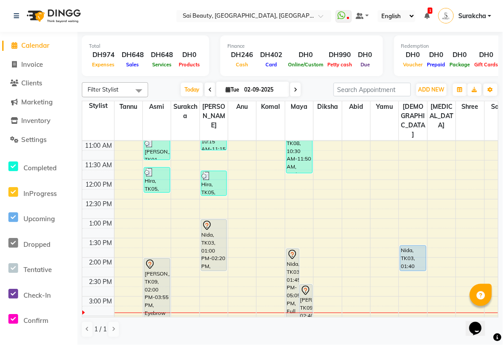
click at [427, 16] on icon at bounding box center [427, 16] width 5 height 6
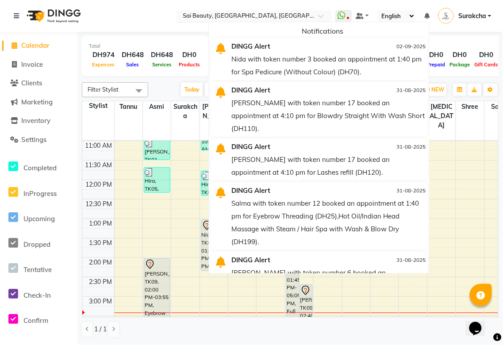
click at [184, 16] on input "text" at bounding box center [245, 16] width 128 height 9
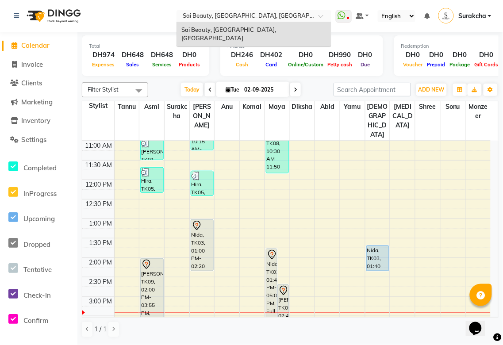
click at [271, 255] on div "Nida, TK03, 01:45 PM-05:05 PM, Full Body (With Bikini) Waxing,Under Arm Waxing …" at bounding box center [271, 313] width 11 height 129
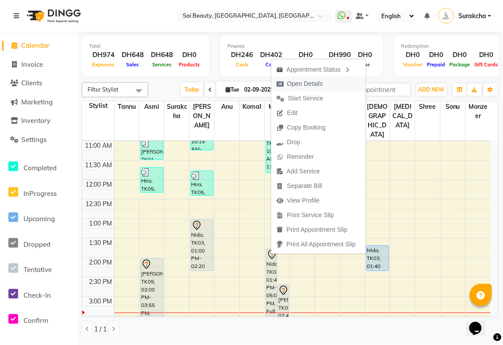
click at [315, 85] on span "Open Details" at bounding box center [305, 83] width 36 height 9
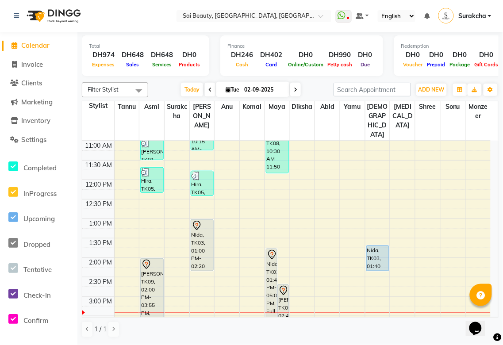
click at [268, 250] on div "Nida, TK03, 01:45 PM-05:05 PM, Full Body (With Bikini) Waxing,Under Arm Waxing …" at bounding box center [271, 313] width 11 height 129
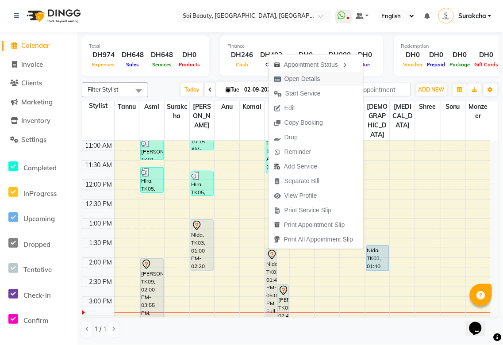
click at [317, 77] on span "Open Details" at bounding box center [303, 78] width 36 height 9
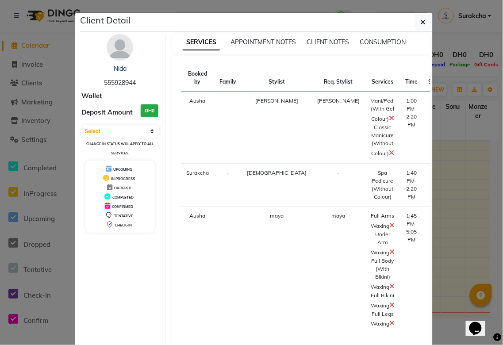
click at [390, 115] on icon at bounding box center [392, 118] width 5 height 7
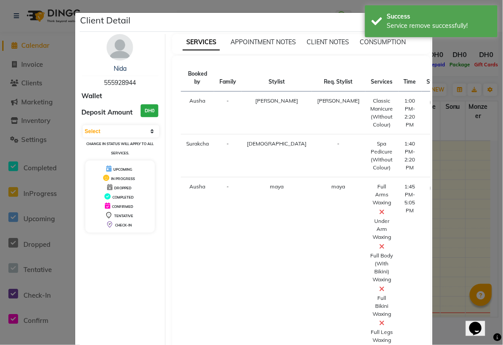
click at [380, 286] on icon at bounding box center [382, 289] width 5 height 7
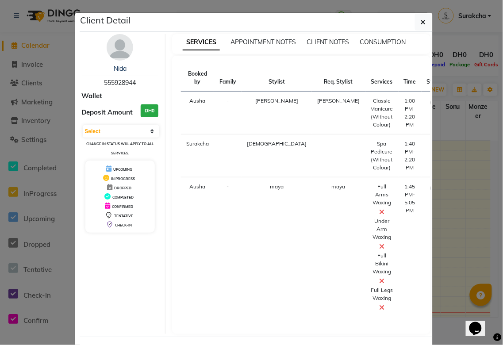
click at [453, 68] on ngb-modal-window "Client Detail Nida 555928944 Wallet Deposit Amount DH0 Select IN SERVICE CONFIR…" at bounding box center [251, 172] width 503 height 345
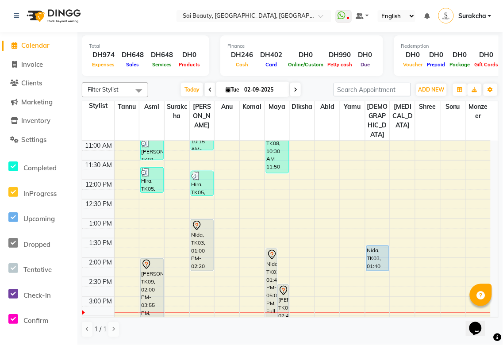
click at [202, 239] on div "Nida, TK03, 01:00 PM-02:20 PM, Mani/Pedi (With Gel Colour),Classic Manicure (Wi…" at bounding box center [202, 245] width 22 height 51
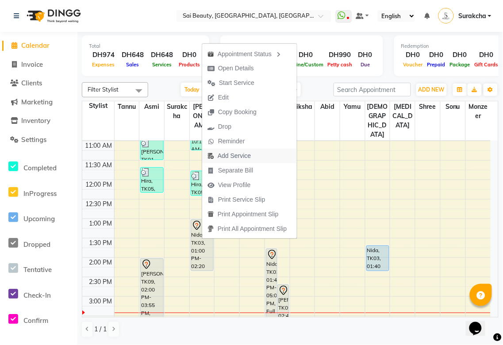
click at [243, 156] on span "Add Service" at bounding box center [234, 155] width 33 height 9
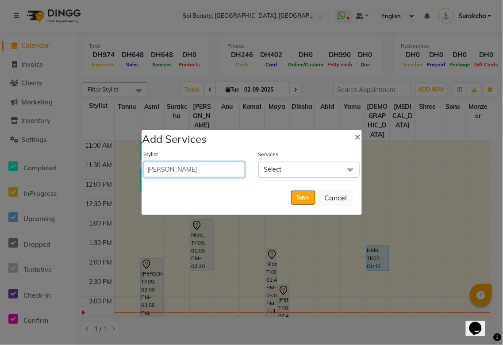
click at [195, 170] on select "[PERSON_NAME][MEDICAL_DATA] [PERSON_NAME] Asmi Ausha [PERSON_NAME] Gita [PERSON…" at bounding box center [194, 169] width 101 height 15
select select "40288"
click at [144, 162] on select "[PERSON_NAME][MEDICAL_DATA] [PERSON_NAME] Asmi Ausha [PERSON_NAME] Gita [PERSON…" at bounding box center [194, 169] width 101 height 15
select select "820"
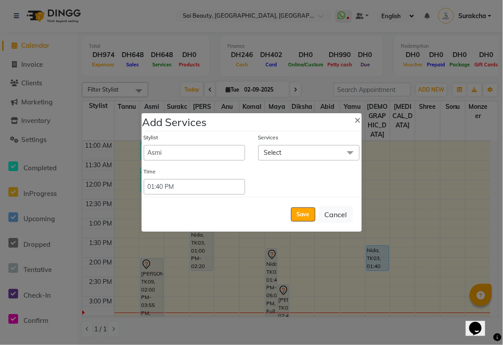
click at [290, 156] on span "Select" at bounding box center [309, 152] width 101 height 15
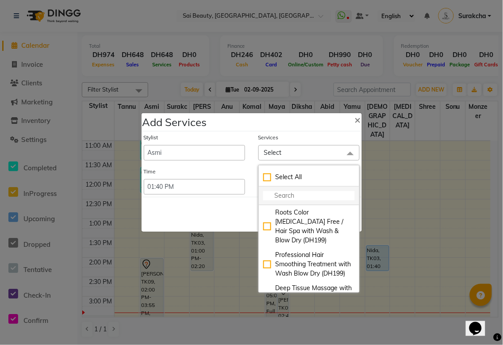
click at [291, 196] on input "multiselect-search" at bounding box center [309, 195] width 92 height 9
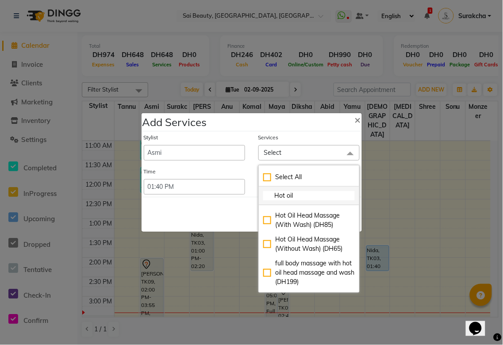
scroll to position [96, 0]
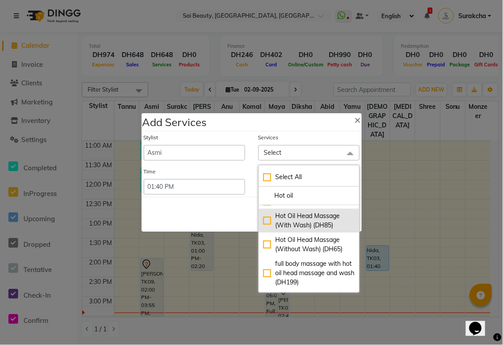
type input "Hot oil"
click at [263, 220] on div "Hot Oil Head Massage (With Wash) (DH85)" at bounding box center [309, 221] width 92 height 19
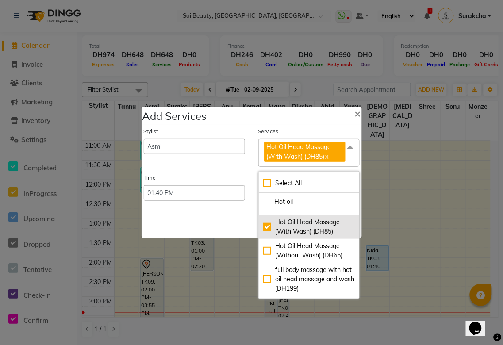
checkbox input "true"
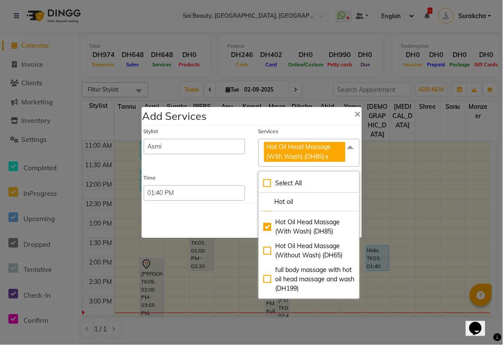
click at [194, 231] on div "Save Cancel" at bounding box center [252, 220] width 220 height 35
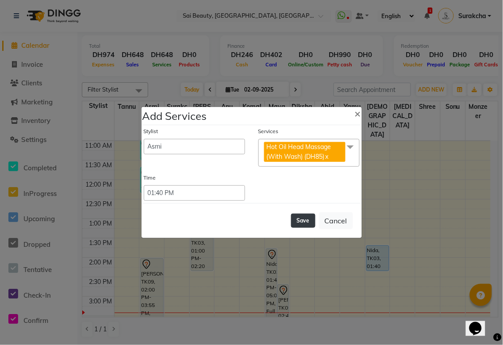
click at [304, 224] on button "Save" at bounding box center [303, 221] width 24 height 14
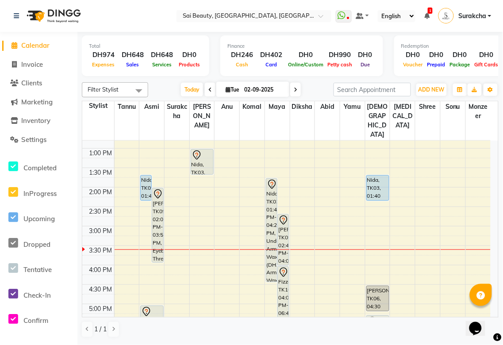
scroll to position [149, 0]
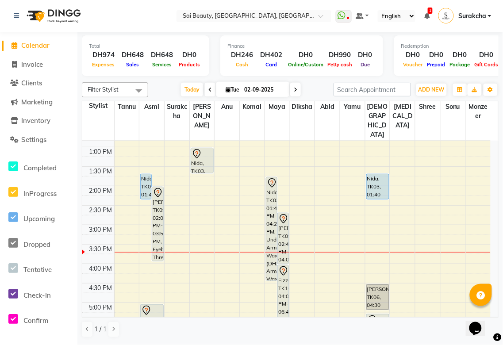
click at [226, 88] on icon at bounding box center [228, 90] width 5 height 6
select select "9"
select select "2025"
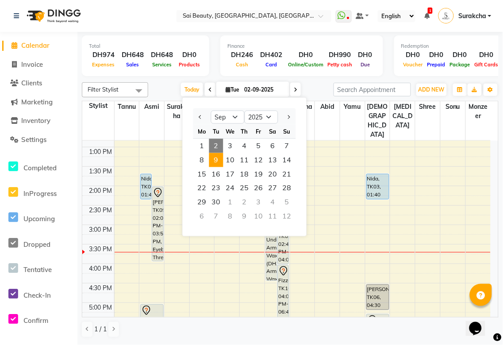
click at [216, 161] on span "9" at bounding box center [216, 160] width 14 height 14
type input "09-09-2025"
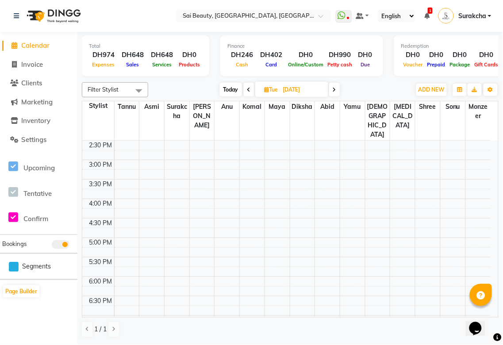
scroll to position [86, 0]
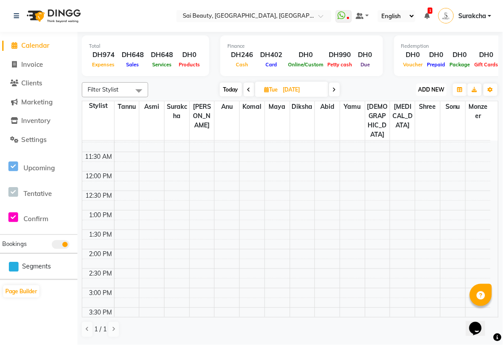
click at [431, 91] on span "ADD NEW" at bounding box center [432, 89] width 26 height 7
click at [421, 108] on button "Add Appointment" at bounding box center [412, 106] width 70 height 12
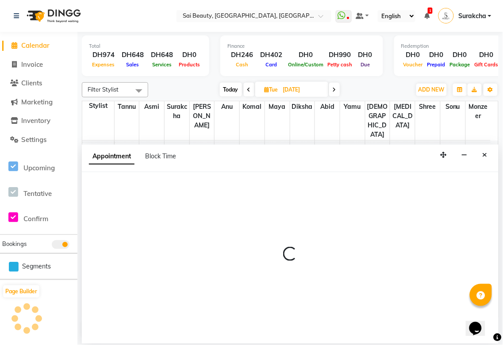
select select "tentative"
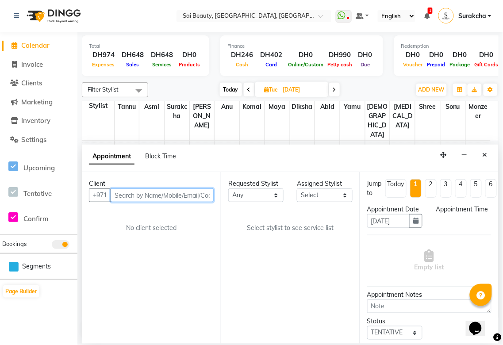
select select "600"
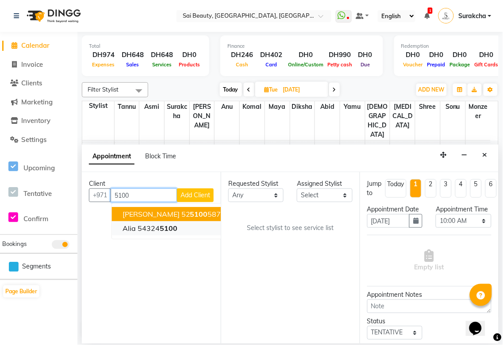
click at [167, 228] on span "5100" at bounding box center [169, 228] width 18 height 9
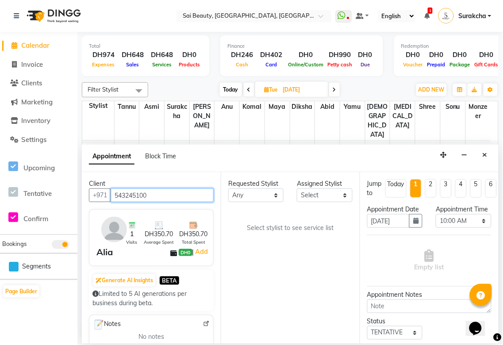
type input "543245100"
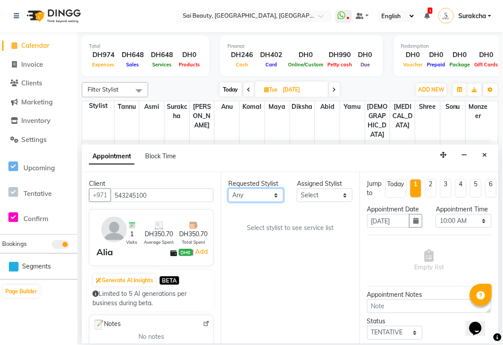
click at [269, 192] on select "Any [PERSON_NAME][MEDICAL_DATA] [PERSON_NAME] Asmi [PERSON_NAME] Gita [PERSON_N…" at bounding box center [255, 196] width 55 height 14
select select "43674"
click at [228, 189] on select "Any [PERSON_NAME][MEDICAL_DATA] [PERSON_NAME] Asmi [PERSON_NAME] Gita [PERSON_N…" at bounding box center [255, 196] width 55 height 14
select select "43674"
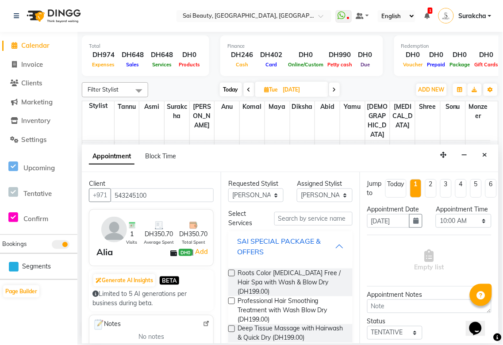
click at [327, 248] on div "SAI SPECIAL PACKAGE & OFFERS" at bounding box center [286, 246] width 98 height 21
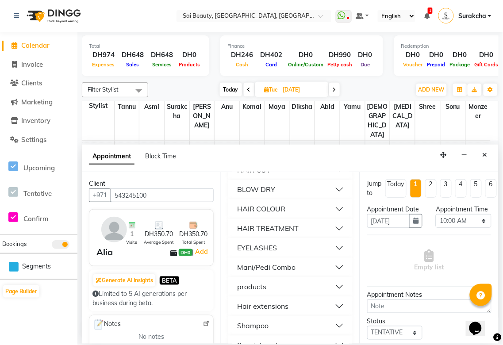
scroll to position [386, 0]
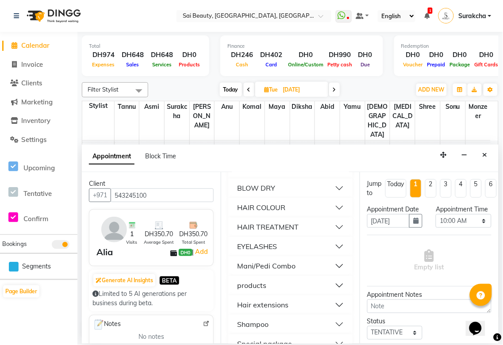
click at [328, 267] on button "Mani/Pedi Combo" at bounding box center [290, 267] width 117 height 16
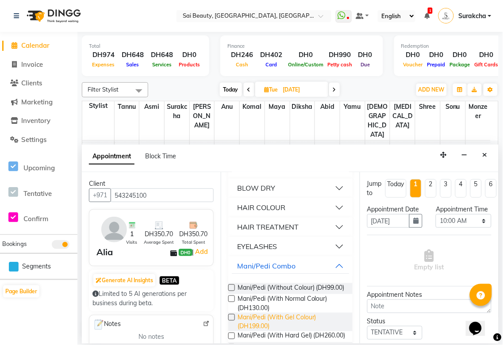
click at [261, 331] on span "Mani/Pedi (With Gel Colour) (DH199.00)" at bounding box center [292, 322] width 108 height 19
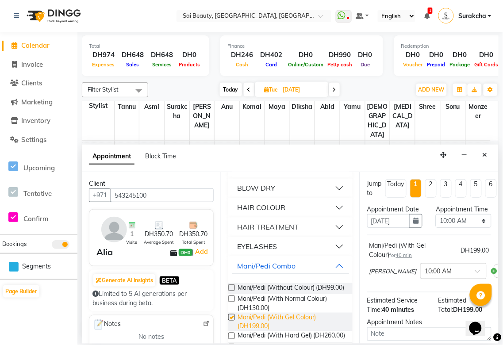
checkbox input "false"
click at [475, 228] on select "Select 10:00 AM 10:05 AM 10:10 AM 10:15 AM 10:20 AM 10:25 AM 10:30 AM 10:35 AM …" at bounding box center [463, 221] width 55 height 14
click at [477, 228] on select "Select 10:00 AM 10:05 AM 10:10 AM 10:15 AM 10:20 AM 10:25 AM 10:30 AM 10:35 AM …" at bounding box center [463, 221] width 55 height 14
select select "1140"
click at [436, 223] on select "Select 10:00 AM 10:05 AM 10:10 AM 10:15 AM 10:20 AM 10:25 AM 10:30 AM 10:35 AM …" at bounding box center [463, 221] width 55 height 14
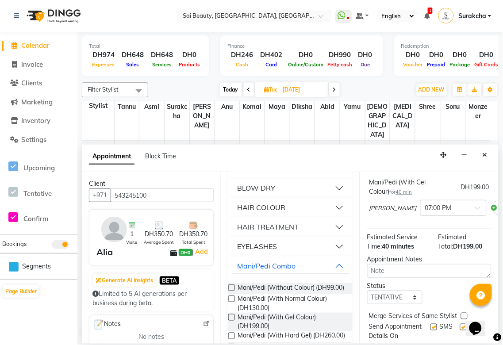
scroll to position [113, 0]
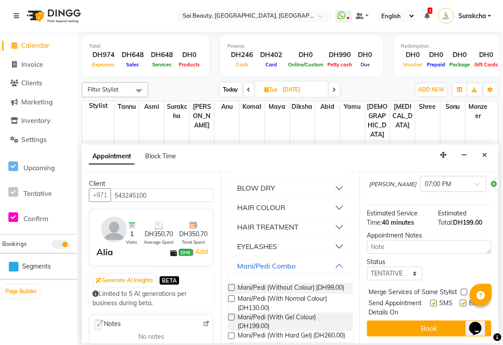
click at [465, 289] on label at bounding box center [464, 292] width 7 height 7
click at [465, 290] on input "checkbox" at bounding box center [464, 293] width 6 height 6
checkbox input "true"
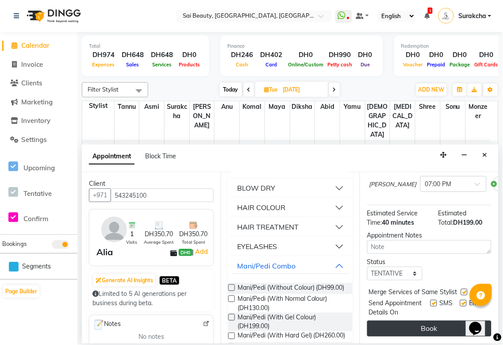
click at [446, 321] on button "Book" at bounding box center [429, 329] width 124 height 16
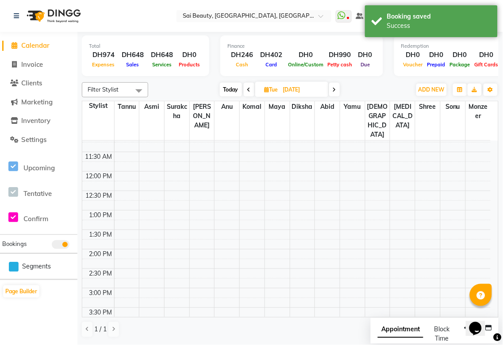
click at [387, 335] on span "Appointment" at bounding box center [401, 330] width 46 height 16
select select "tentative"
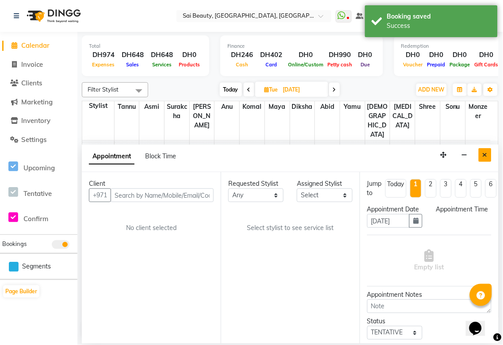
click at [492, 156] on button "Close" at bounding box center [485, 155] width 13 height 14
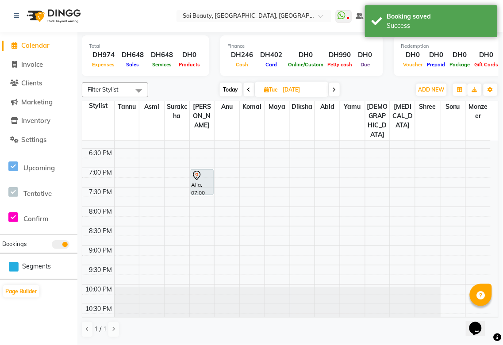
scroll to position [391, 0]
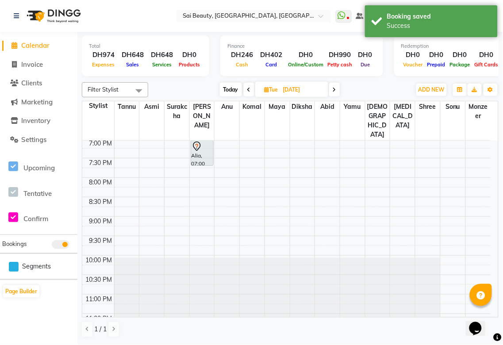
click at [229, 92] on span "Today" at bounding box center [231, 90] width 22 height 14
type input "02-09-2025"
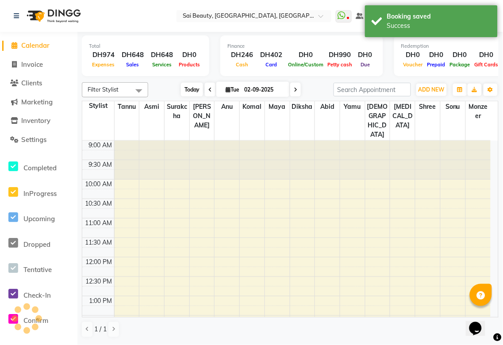
scroll to position [235, 0]
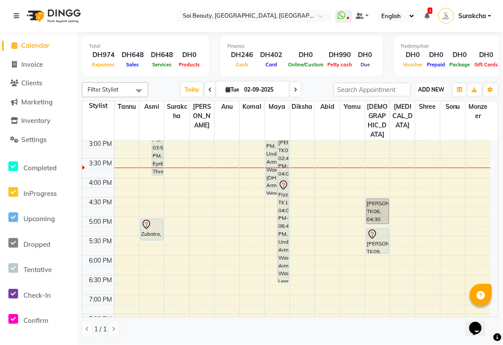
click at [429, 88] on span "ADD NEW" at bounding box center [432, 89] width 26 height 7
click at [424, 105] on button "Add Appointment" at bounding box center [412, 106] width 70 height 12
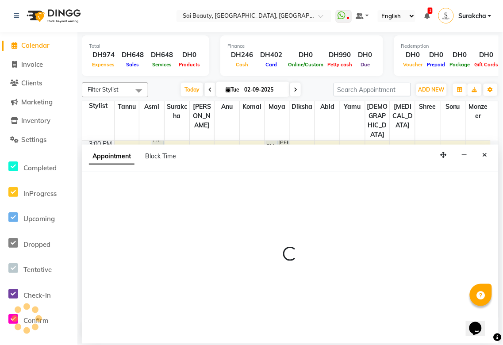
select select "600"
select select "tentative"
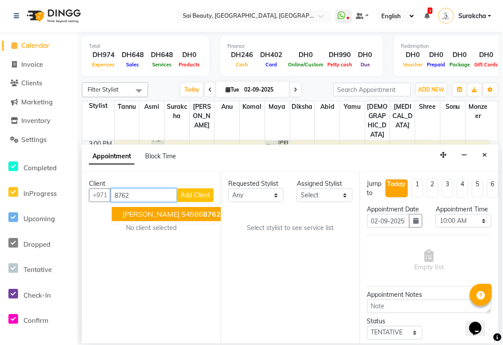
click at [204, 217] on span "8762" at bounding box center [213, 214] width 18 height 9
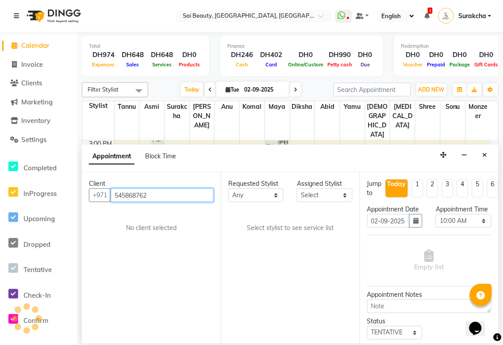
type input "545868762"
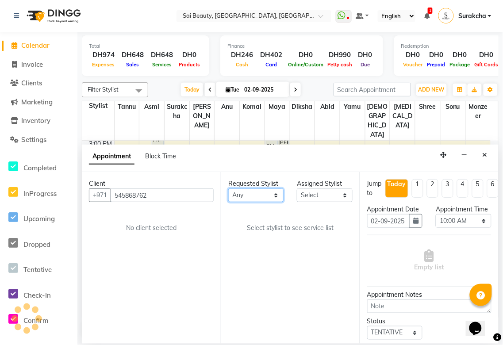
click at [272, 197] on select "Any [PERSON_NAME][MEDICAL_DATA] [PERSON_NAME] Asmi [PERSON_NAME] Gita [PERSON_N…" at bounding box center [255, 196] width 55 height 14
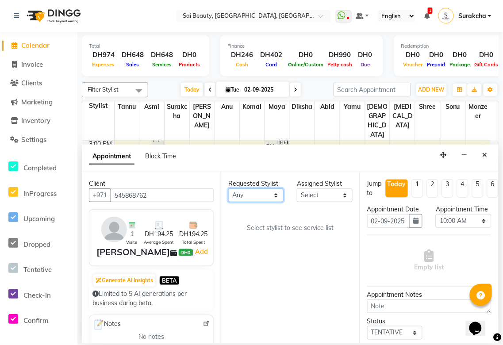
select select "40288"
click at [228, 189] on select "Any [PERSON_NAME][MEDICAL_DATA] [PERSON_NAME] Asmi [PERSON_NAME] Gita [PERSON_N…" at bounding box center [255, 196] width 55 height 14
select select "40288"
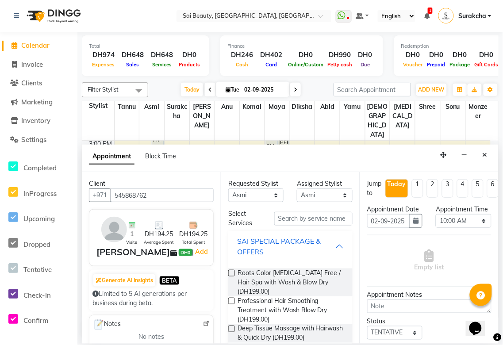
click at [328, 246] on div "SAI SPECIAL PACKAGE & OFFERS" at bounding box center [286, 246] width 98 height 21
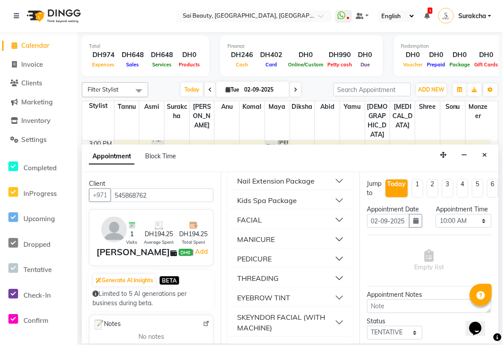
scroll to position [75, 0]
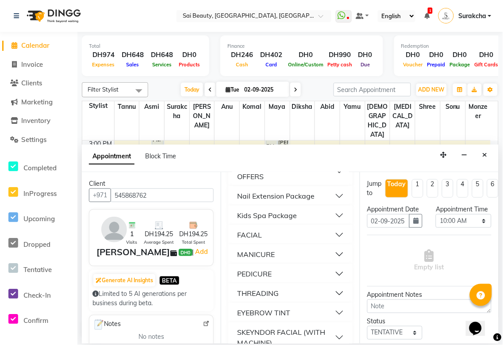
click at [334, 297] on button "THREADING" at bounding box center [290, 294] width 117 height 16
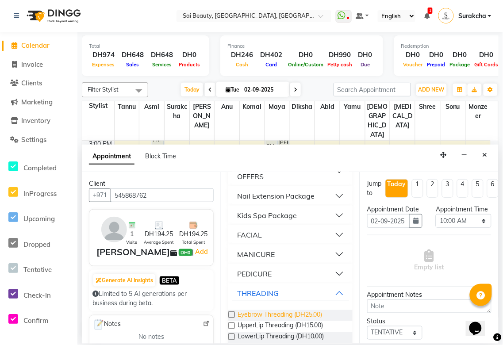
click at [309, 313] on span "Eyebrow Threading (DH25.00)" at bounding box center [280, 315] width 85 height 11
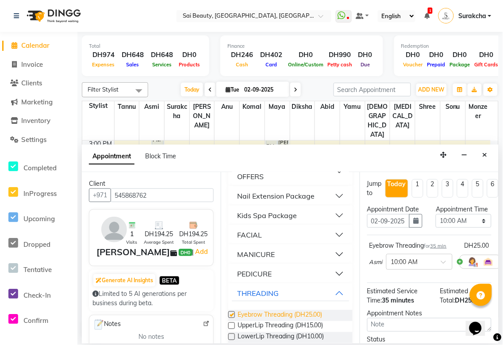
checkbox input "false"
click at [472, 228] on select "Select 10:00 AM 10:05 AM 10:10 AM 10:15 AM 10:20 AM 10:25 AM 10:30 AM 10:35 AM …" at bounding box center [463, 221] width 55 height 14
select select "945"
click at [436, 223] on select "Select 10:00 AM 10:05 AM 10:10 AM 10:15 AM 10:20 AM 10:25 AM 10:30 AM 10:35 AM …" at bounding box center [463, 221] width 55 height 14
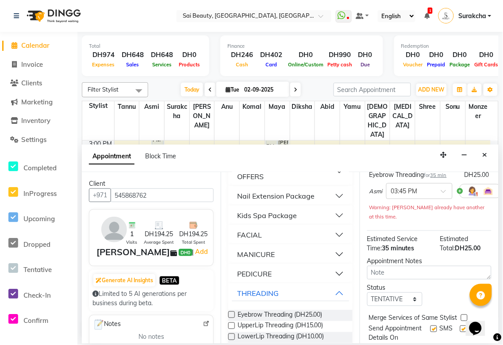
scroll to position [113, 0]
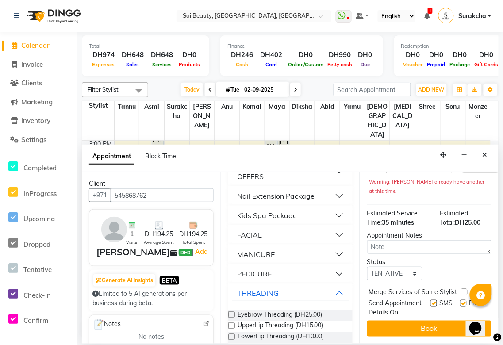
click at [465, 289] on label at bounding box center [464, 292] width 7 height 7
click at [465, 290] on input "checkbox" at bounding box center [464, 293] width 6 height 6
checkbox input "true"
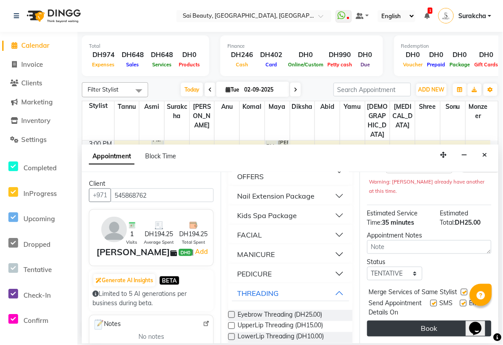
click at [456, 325] on button "Book" at bounding box center [429, 329] width 124 height 16
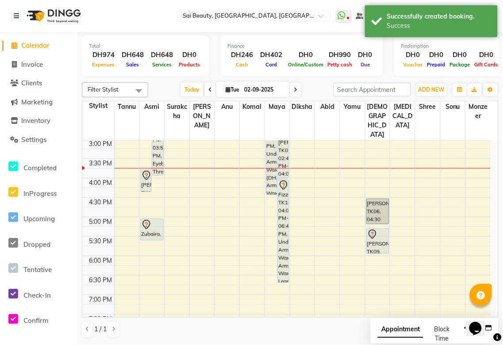
click at [408, 335] on span "Appointment" at bounding box center [401, 330] width 46 height 16
select select "tentative"
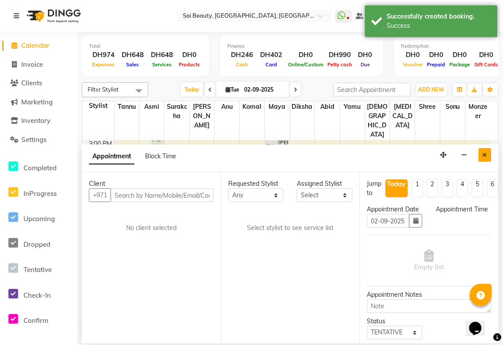
click at [485, 155] on icon "Close" at bounding box center [485, 155] width 5 height 6
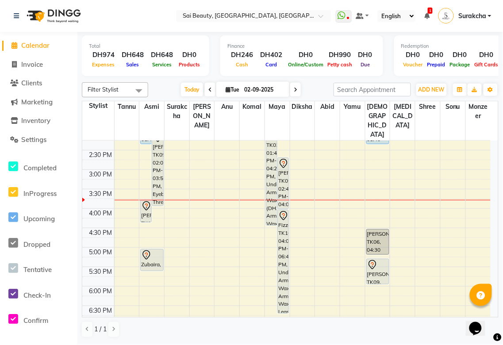
scroll to position [200, 0]
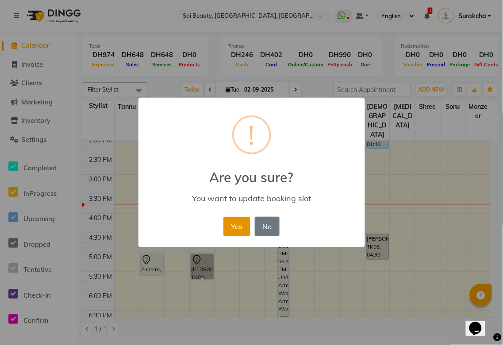
click at [235, 223] on button "Yes" at bounding box center [237, 226] width 27 height 19
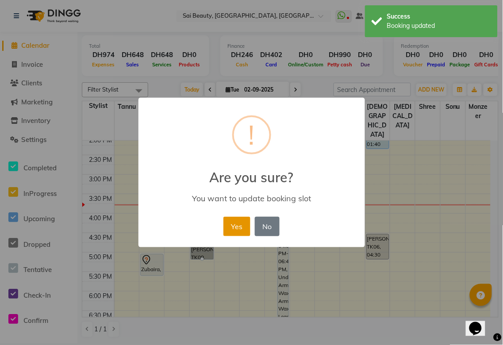
click at [235, 228] on button "Yes" at bounding box center [237, 226] width 27 height 19
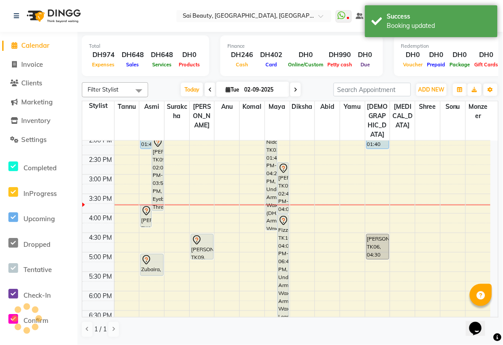
click at [206, 235] on div "[PERSON_NAME], TK09, 04:30 PM-05:10 PM, Spa Pedicure (Normal Colour)" at bounding box center [202, 247] width 22 height 25
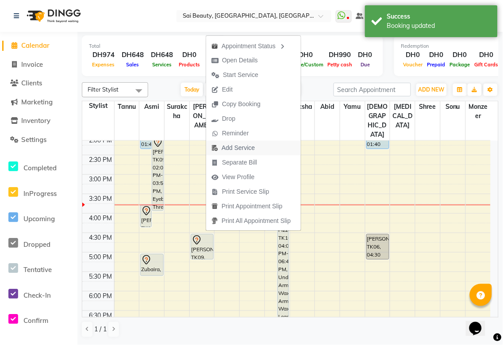
click at [247, 148] on span "Add Service" at bounding box center [238, 147] width 33 height 9
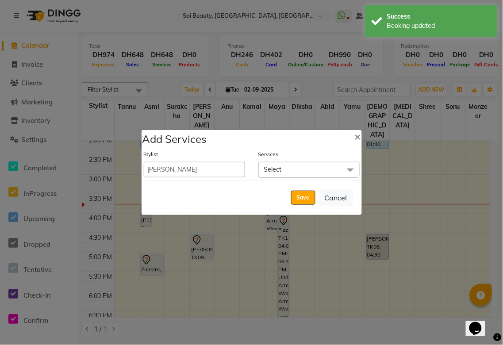
click at [312, 169] on span "Select" at bounding box center [309, 169] width 101 height 15
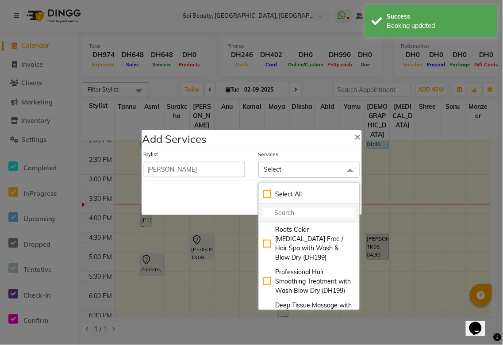
click at [287, 212] on input "multiselect-search" at bounding box center [309, 212] width 92 height 9
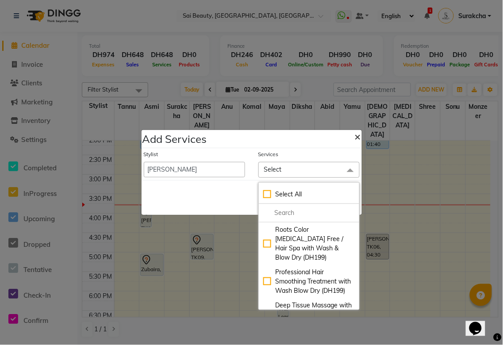
click at [355, 140] on span "×" at bounding box center [358, 136] width 6 height 13
select select "59146"
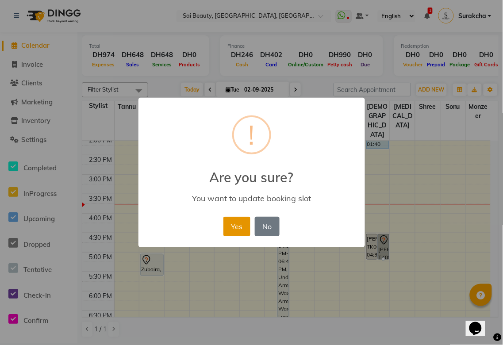
click at [229, 232] on button "Yes" at bounding box center [237, 226] width 27 height 19
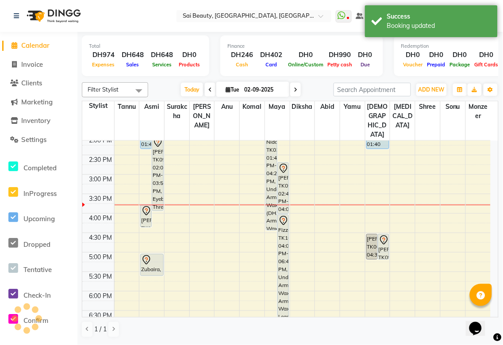
click at [382, 235] on div "[PERSON_NAME], TK09, 04:30 PM-05:10 PM, Spa Pedicure (Normal Colour)" at bounding box center [383, 247] width 11 height 25
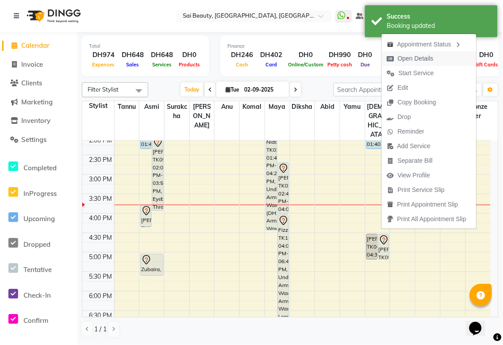
click at [424, 59] on span "Open Details" at bounding box center [416, 58] width 36 height 9
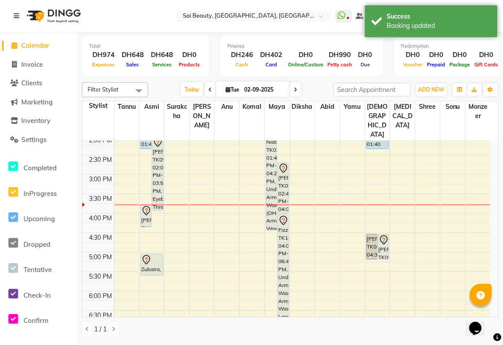
click at [384, 235] on div "[PERSON_NAME], TK09, 04:30 PM-05:10 PM, Spa Pedicure (Normal Colour)" at bounding box center [383, 247] width 11 height 25
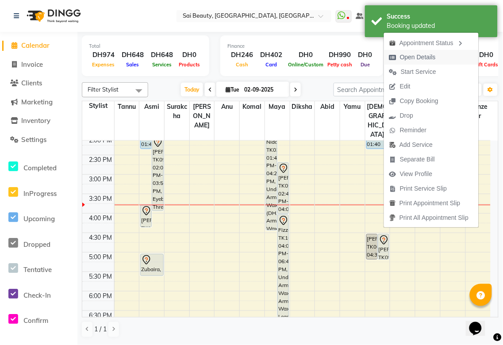
click at [430, 58] on span "Open Details" at bounding box center [418, 57] width 36 height 9
select select "7"
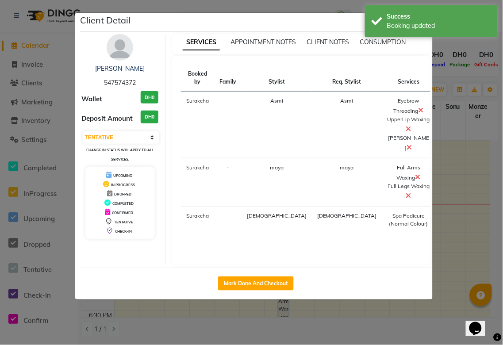
click at [498, 67] on ngb-modal-window "Client Detail Giju 547574372 Wallet DH0 Deposit Amount DH0 Select IN SERVICE CO…" at bounding box center [251, 172] width 503 height 345
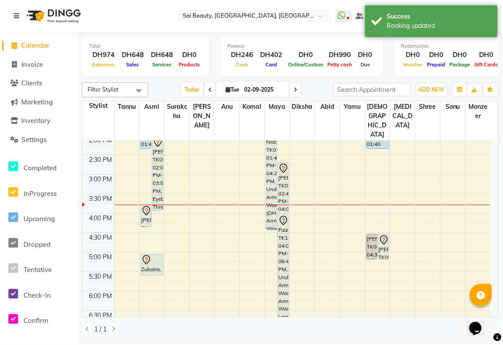
click at [384, 235] on div "[PERSON_NAME], TK09, 04:30 PM-05:10 PM, Spa Pedicure (Normal Colour)" at bounding box center [383, 247] width 11 height 25
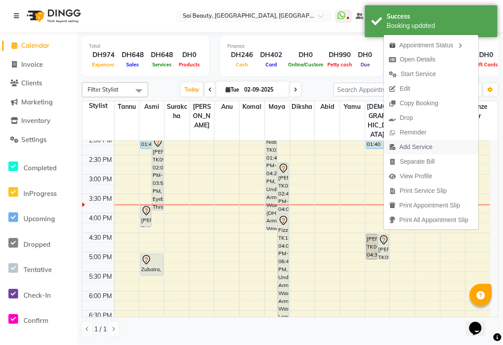
click at [426, 147] on span "Add Service" at bounding box center [416, 147] width 33 height 9
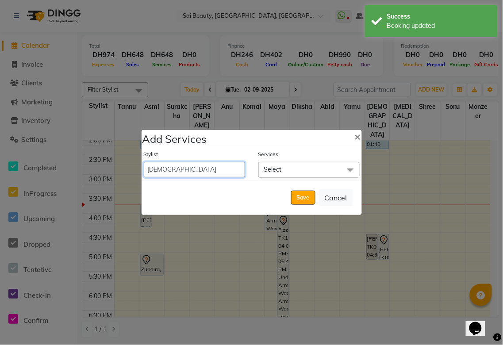
click at [214, 167] on select "[PERSON_NAME][MEDICAL_DATA] [PERSON_NAME] Asmi Ausha [PERSON_NAME] Gita [PERSON…" at bounding box center [194, 169] width 101 height 15
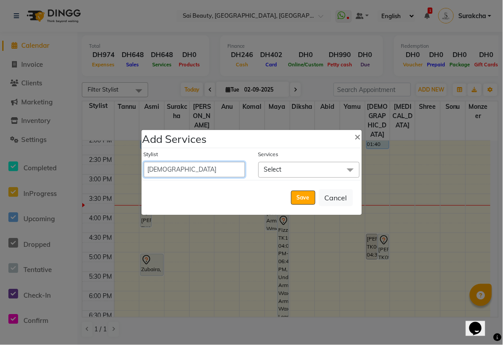
select select "35329"
click at [144, 162] on select "[PERSON_NAME][MEDICAL_DATA] [PERSON_NAME] Asmi Ausha [PERSON_NAME] Gita [PERSON…" at bounding box center [194, 169] width 101 height 15
select select "1030"
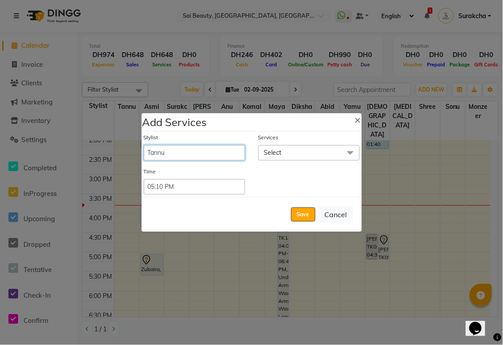
click at [188, 151] on select "[PERSON_NAME][MEDICAL_DATA] [PERSON_NAME] Asmi Ausha [PERSON_NAME] Gita [PERSON…" at bounding box center [194, 152] width 101 height 15
select select "43674"
click at [144, 145] on select "[PERSON_NAME][MEDICAL_DATA] [PERSON_NAME] Asmi Ausha [PERSON_NAME] Gita [PERSON…" at bounding box center [194, 152] width 101 height 15
click at [297, 152] on span "Select" at bounding box center [309, 152] width 101 height 15
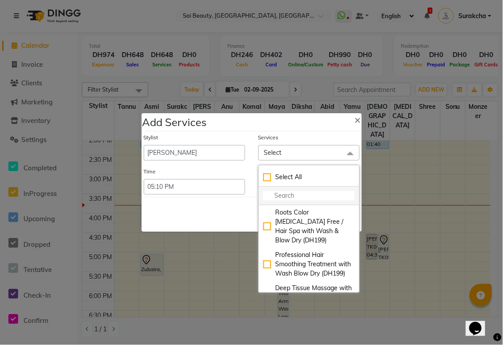
click at [296, 196] on input "multiselect-search" at bounding box center [309, 195] width 92 height 9
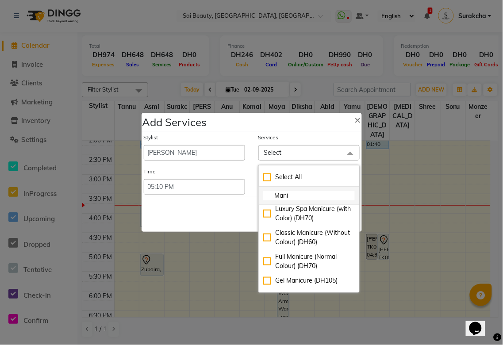
scroll to position [115, 0]
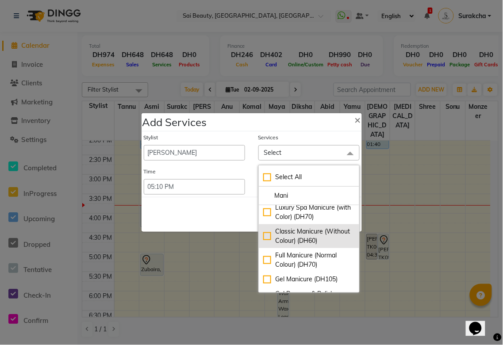
type input "Mani"
click at [263, 246] on div "Classic Manicure (Without Colour) (DH60)" at bounding box center [309, 236] width 92 height 19
checkbox input "true"
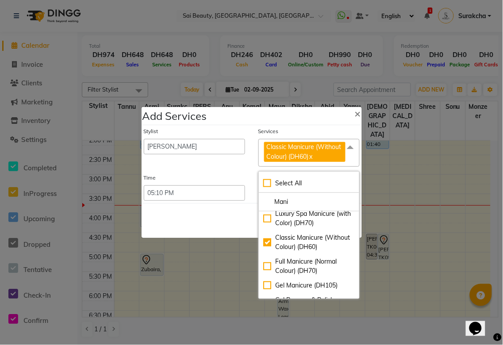
click at [178, 228] on div "Save Cancel" at bounding box center [252, 220] width 220 height 35
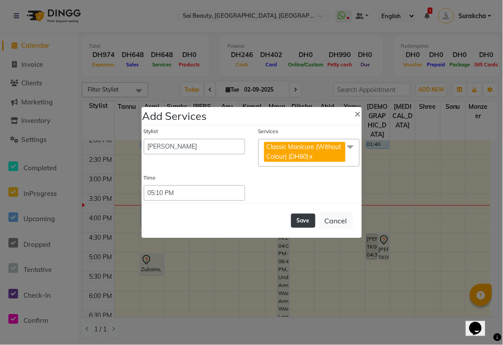
click at [304, 220] on button "Save" at bounding box center [303, 221] width 24 height 14
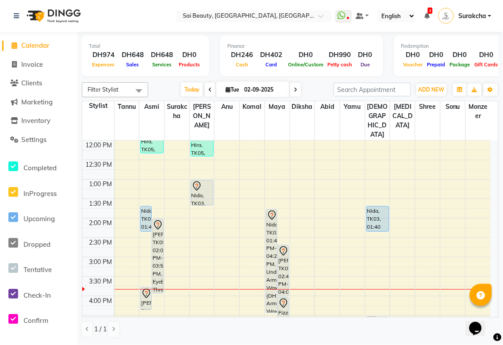
scroll to position [111, 0]
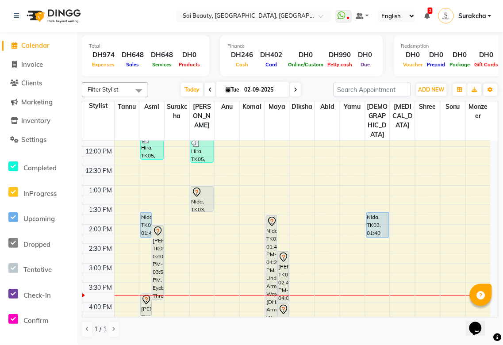
click at [198, 187] on div "Nida, TK03, 01:00 PM-01:40 PM, Classic Manicure (Without Colour) (DH60)" at bounding box center [202, 199] width 22 height 25
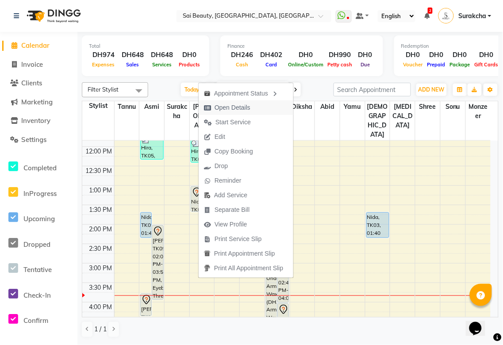
click at [243, 108] on span "Open Details" at bounding box center [233, 107] width 36 height 9
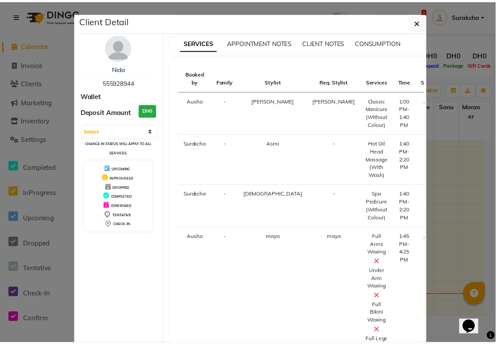
scroll to position [72, 0]
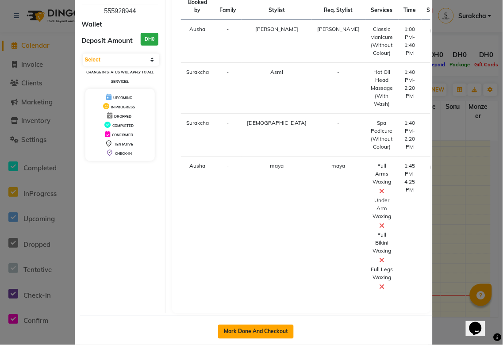
click at [275, 325] on button "Mark Done And Checkout" at bounding box center [256, 332] width 76 height 14
select select "service"
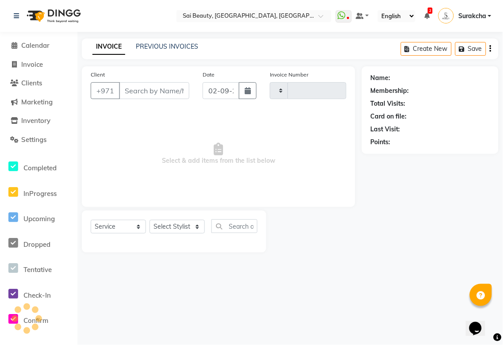
type input "3268"
select select "5352"
type input "555928944"
select select "40288"
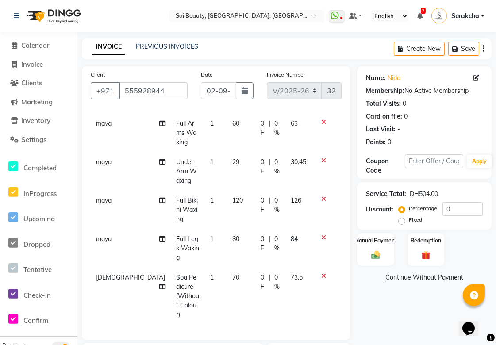
scroll to position [99, 0]
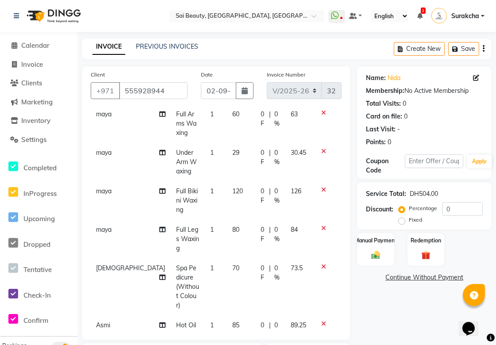
click at [159, 322] on icon at bounding box center [162, 325] width 6 height 6
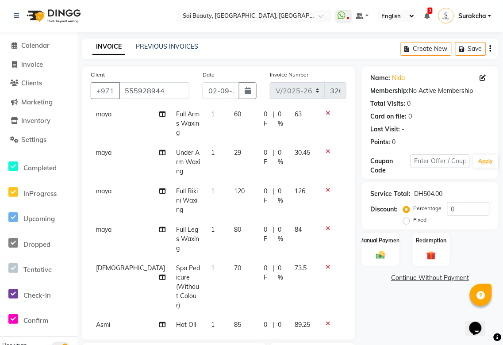
select select "40288"
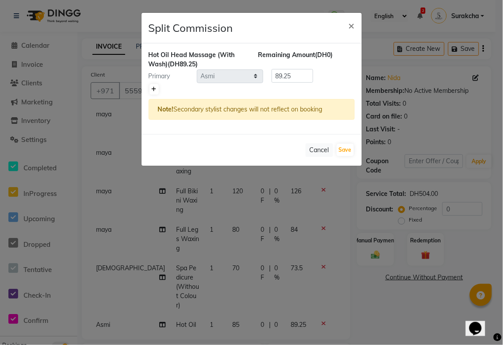
click at [157, 90] on link at bounding box center [154, 89] width 9 height 11
type input "44.63"
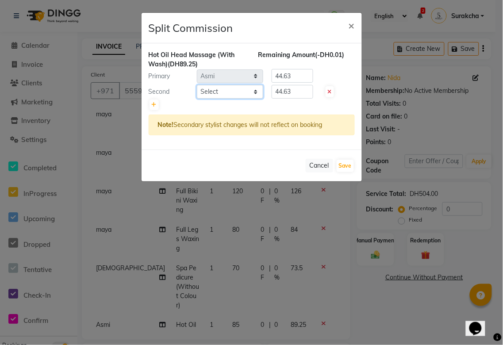
click at [259, 90] on select "Select Abid Alora Anu Asmi Ausha Diksha Gita Komal maya Monzeer shree sonu Srij…" at bounding box center [230, 92] width 66 height 14
select select "52340"
click at [197, 85] on select "Select Abid Alora Anu Asmi Ausha Diksha Gita Komal maya Monzeer shree sonu Srij…" at bounding box center [230, 92] width 66 height 14
click at [306, 94] on input "44.63" at bounding box center [293, 92] width 42 height 14
type input "4"
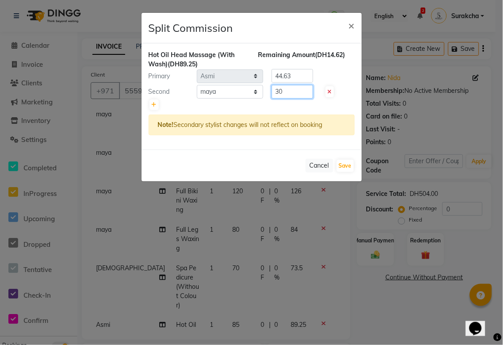
type input "30"
click at [306, 76] on input "44.63" at bounding box center [293, 76] width 42 height 14
type input "4"
type input "59.25"
click at [343, 168] on button "Save" at bounding box center [345, 166] width 17 height 12
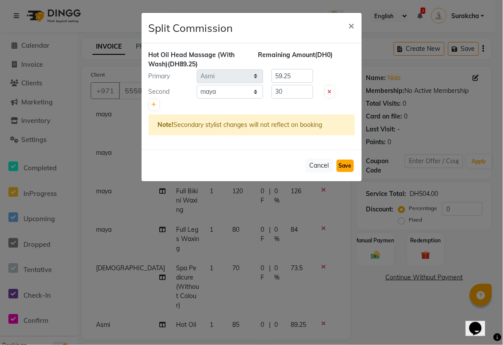
select select "Select"
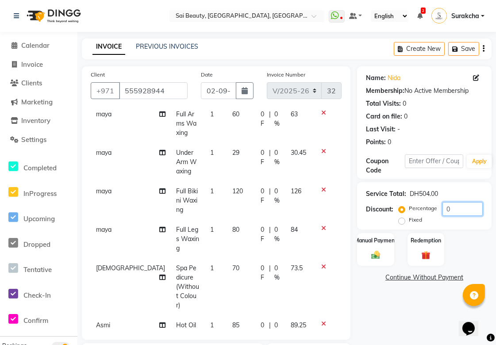
click at [467, 210] on input "0" at bounding box center [463, 209] width 40 height 14
type input "20"
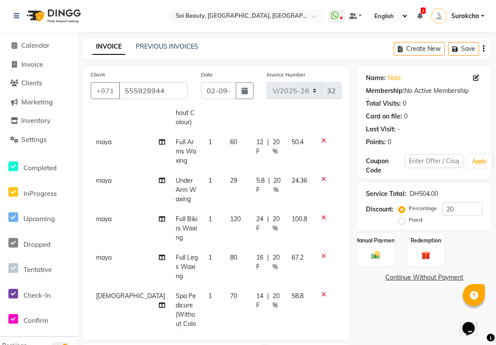
scroll to position [54, 0]
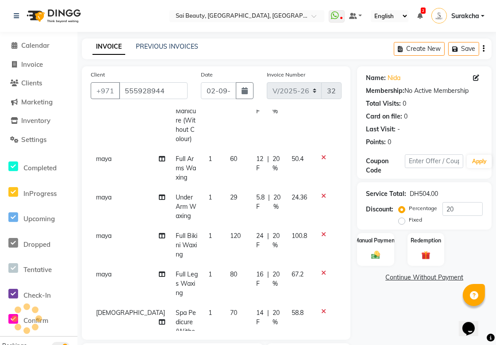
click at [256, 232] on span "24 F" at bounding box center [260, 241] width 8 height 19
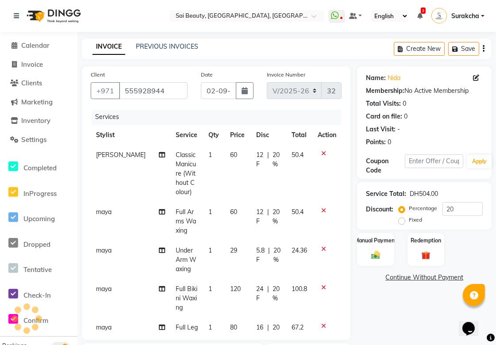
select select "52340"
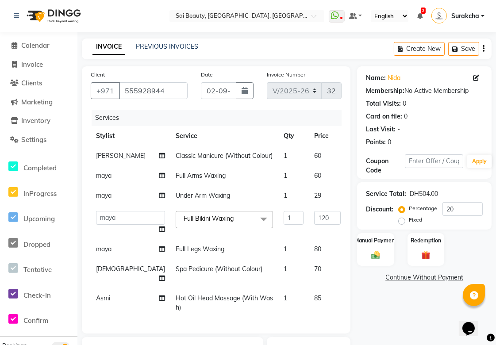
click at [351, 225] on input "24" at bounding box center [364, 218] width 27 height 14
type input "2"
type input "120"
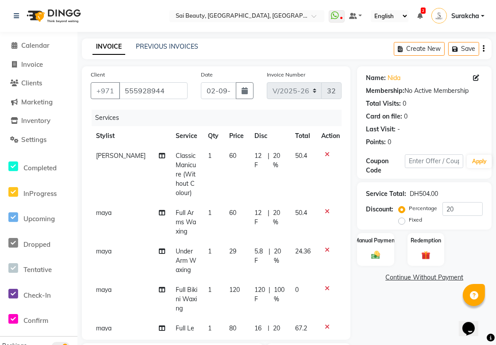
scroll to position [108, 0]
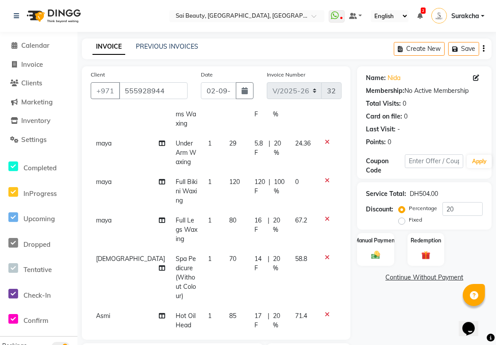
click at [159, 313] on icon at bounding box center [162, 316] width 6 height 6
select select "40288"
select select "52340"
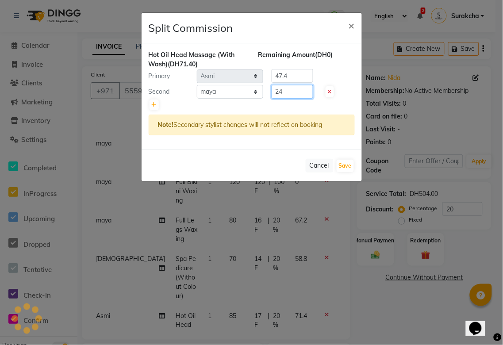
click at [297, 95] on input "24" at bounding box center [293, 92] width 42 height 14
type input "2"
type input "30"
click at [303, 74] on input "47.4" at bounding box center [293, 76] width 42 height 14
type input "4"
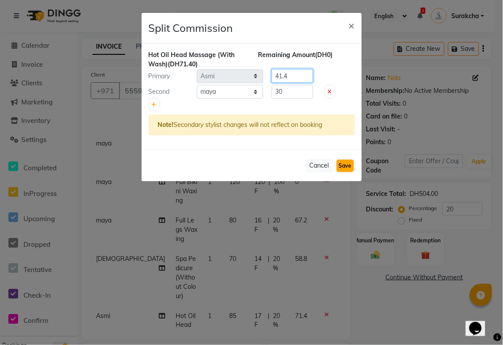
type input "41.4"
click at [344, 164] on button "Save" at bounding box center [345, 166] width 17 height 12
select select "Select"
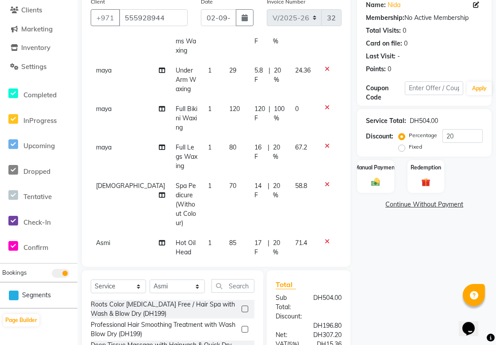
scroll to position [171, 0]
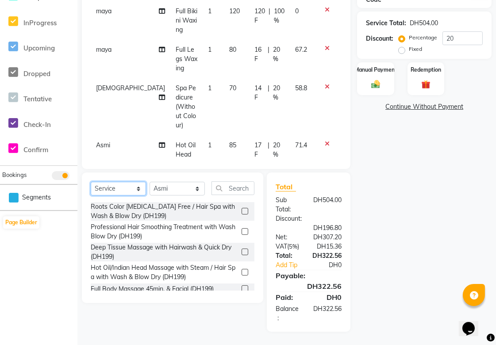
click at [139, 195] on select "Select Service Product Membership Package Voucher Prepaid Gift Card" at bounding box center [118, 189] width 55 height 14
click at [91, 182] on select "Select Service Product Membership Package Voucher Prepaid Gift Card" at bounding box center [118, 189] width 55 height 14
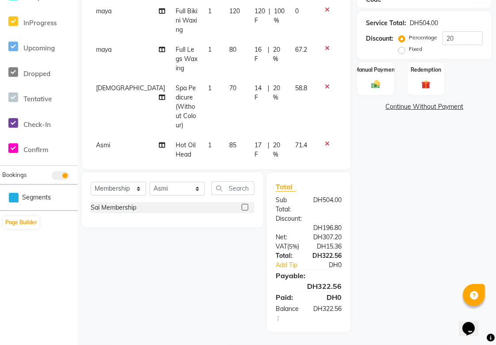
click at [245, 207] on label at bounding box center [245, 207] width 7 height 7
click at [245, 207] on input "checkbox" at bounding box center [245, 208] width 6 height 6
select select "select"
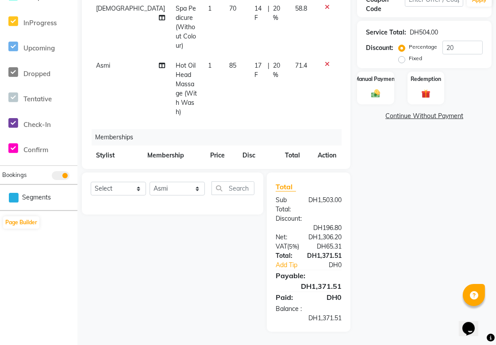
scroll to position [253, 0]
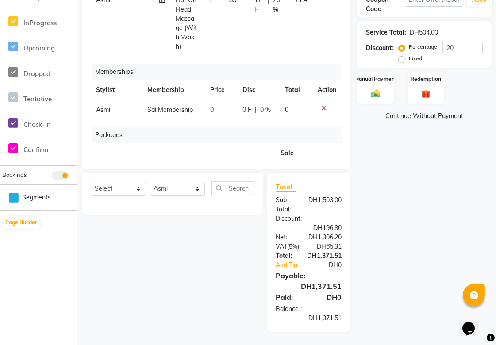
click at [105, 178] on span "Asmi" at bounding box center [103, 182] width 14 height 8
select select "40288"
click at [105, 179] on select "[PERSON_NAME][MEDICAL_DATA] [PERSON_NAME] Asmi Ausha [PERSON_NAME] Gita [PERSON…" at bounding box center [105, 186] width 19 height 14
click at [197, 186] on select "Select Stylist Abid Alora Anu Asmi Ausha Diksha Gita Komal maya Monzeer shree s…" at bounding box center [177, 189] width 55 height 14
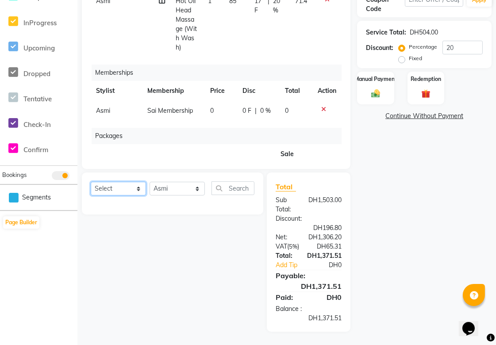
click at [135, 193] on select "Select Service Product Package Voucher Prepaid Gift Card" at bounding box center [118, 189] width 55 height 14
select select "service"
click at [91, 182] on select "Select Service Product Package Voucher Prepaid Gift Card" at bounding box center [118, 189] width 55 height 14
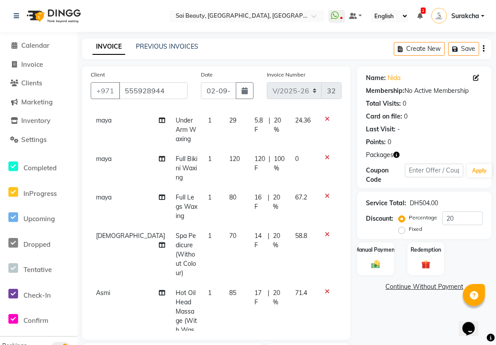
scroll to position [253, 0]
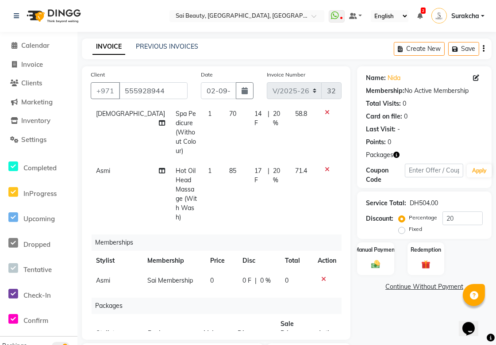
click at [105, 277] on span "Asmi" at bounding box center [103, 281] width 14 height 8
select select "40288"
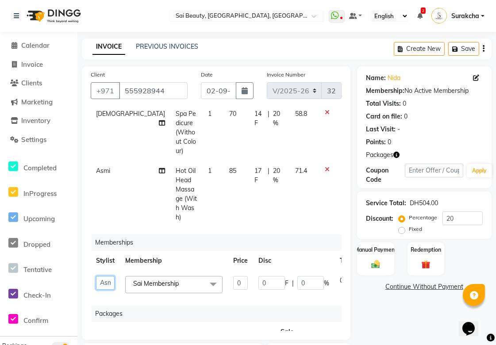
click at [104, 276] on select "[PERSON_NAME][MEDICAL_DATA] [PERSON_NAME] Asmi Ausha [PERSON_NAME] Gita [PERSON…" at bounding box center [105, 283] width 19 height 14
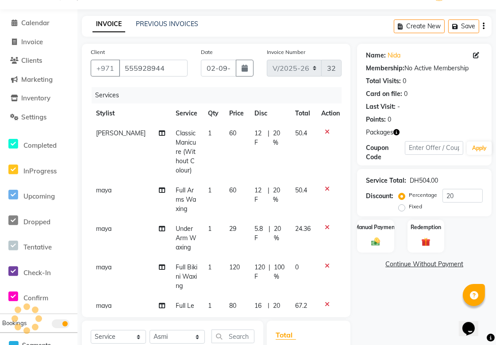
scroll to position [172, 0]
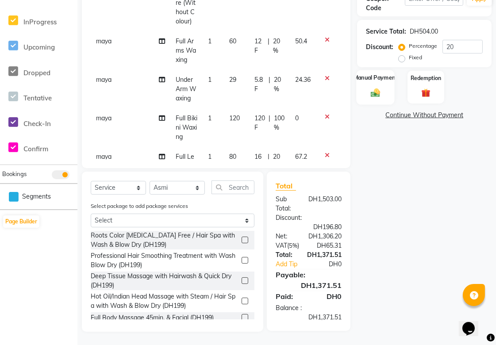
click at [385, 91] on div "Manual Payment" at bounding box center [376, 87] width 39 height 35
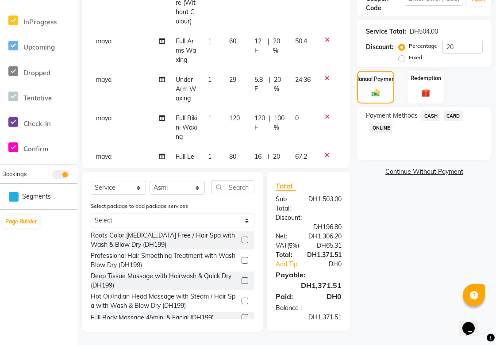
click at [463, 116] on span "CARD" at bounding box center [453, 116] width 19 height 10
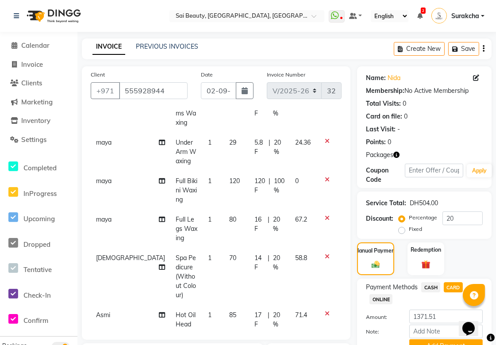
scroll to position [139, 0]
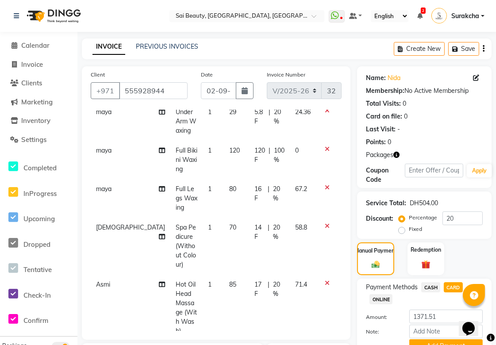
click at [159, 282] on icon at bounding box center [162, 285] width 6 height 6
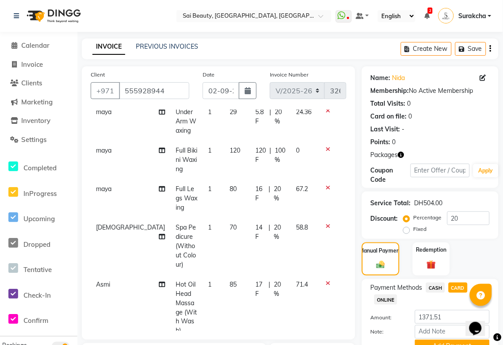
select select "40288"
select select "52340"
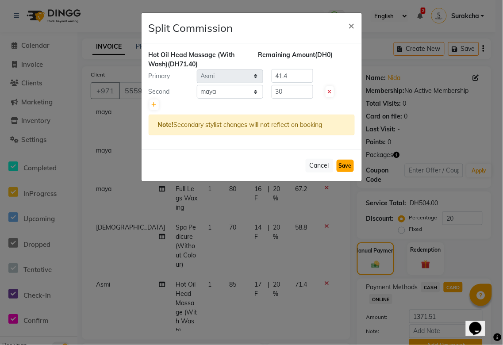
click at [345, 165] on button "Save" at bounding box center [345, 166] width 17 height 12
select select "Select"
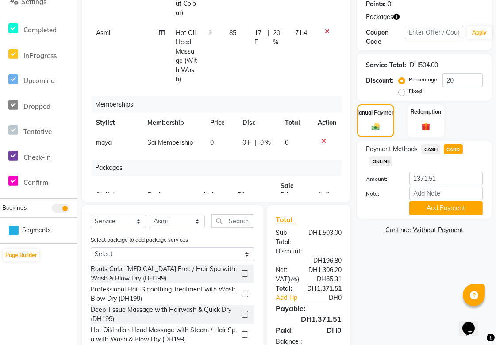
scroll to position [172, 0]
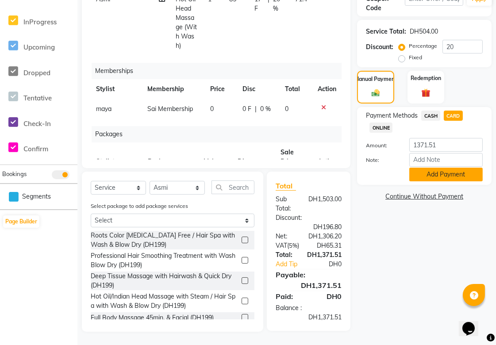
click at [466, 177] on button "Add Payment" at bounding box center [445, 175] width 73 height 14
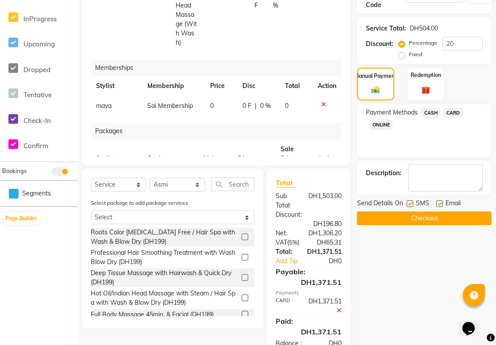
scroll to position [209, 0]
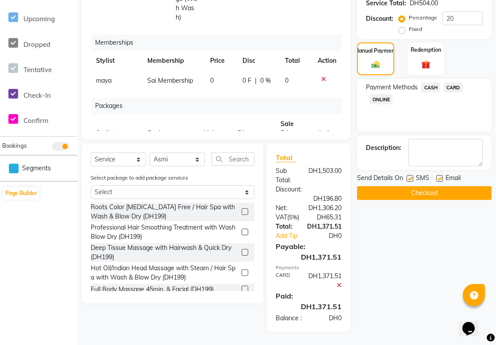
click at [453, 188] on button "Checkout" at bounding box center [424, 193] width 135 height 14
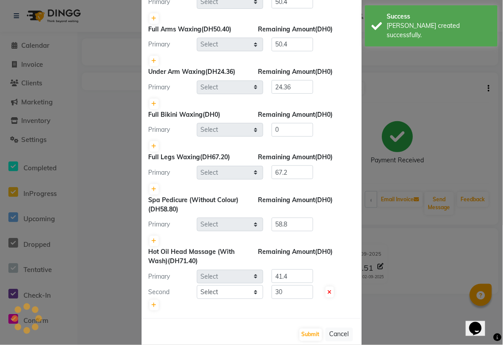
scroll to position [95, 0]
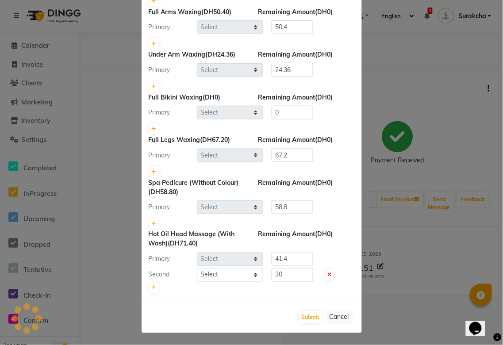
select select "43674"
select select "52340"
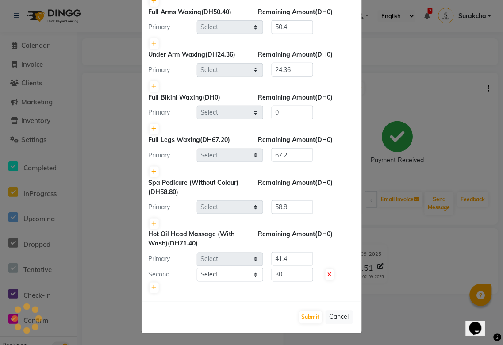
select select "63384"
select select "40288"
select select "52340"
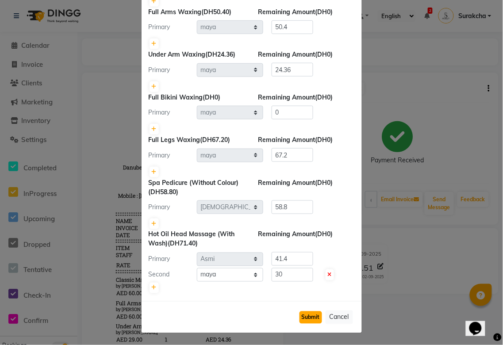
click at [305, 319] on button "Submit" at bounding box center [311, 318] width 23 height 12
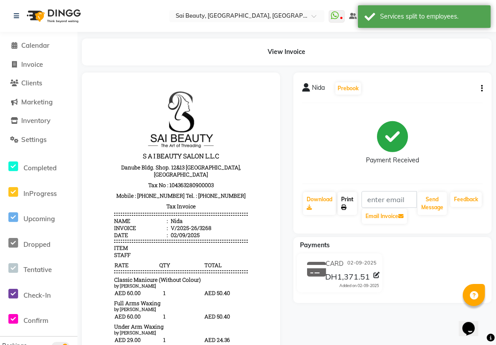
click at [351, 206] on link "Print" at bounding box center [347, 203] width 19 height 23
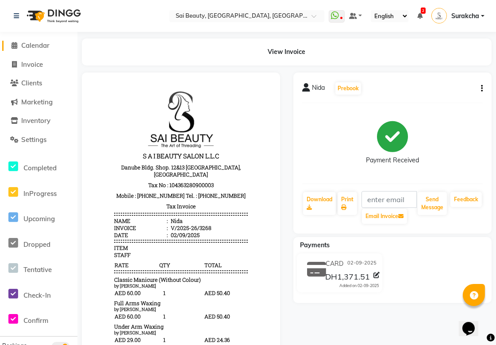
click at [38, 46] on span "Calendar" at bounding box center [35, 45] width 28 height 8
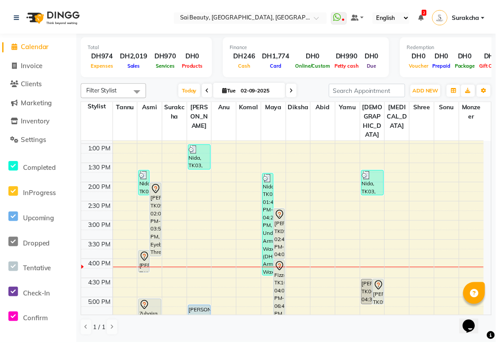
scroll to position [151, 0]
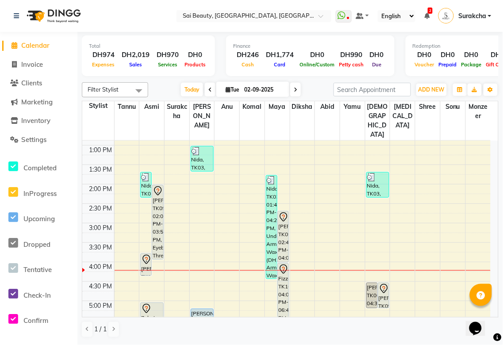
click at [143, 254] on div "[PERSON_NAME], TK11, 03:45 PM-04:20 PM, Eyebrow Threading" at bounding box center [146, 265] width 11 height 22
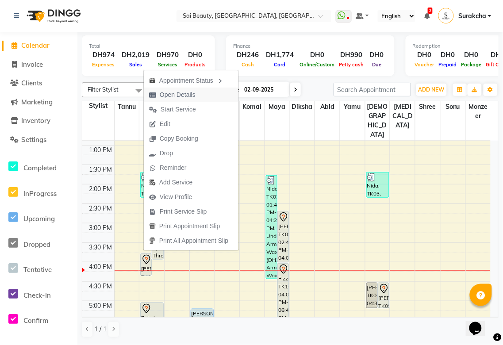
click at [192, 94] on span "Open Details" at bounding box center [178, 94] width 36 height 9
select select "7"
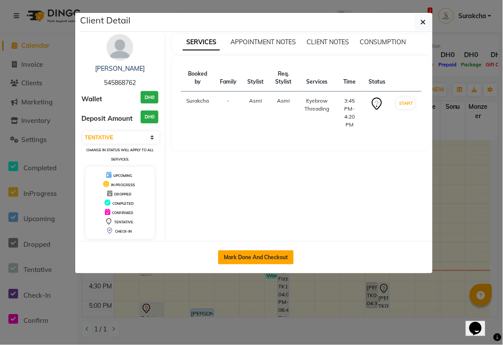
click at [276, 257] on button "Mark Done And Checkout" at bounding box center [256, 258] width 76 height 14
select select "service"
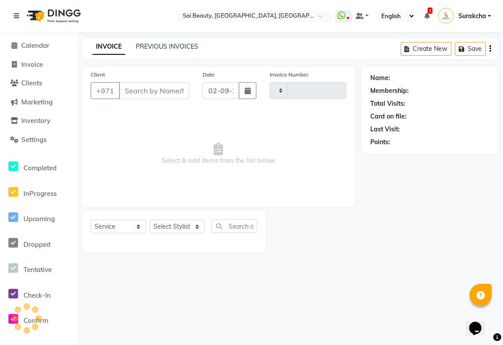
type input "3269"
select select "5352"
type input "545868762"
select select "40288"
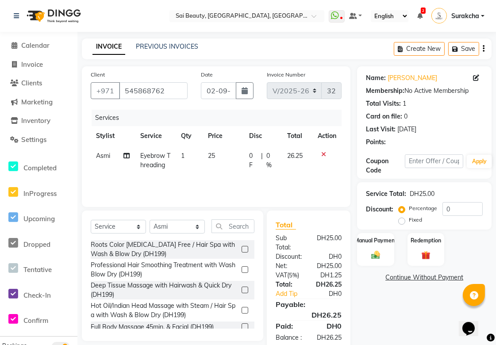
scroll to position [29, 0]
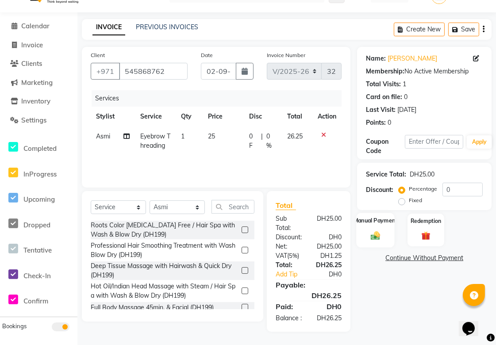
click at [371, 231] on img at bounding box center [375, 236] width 15 height 11
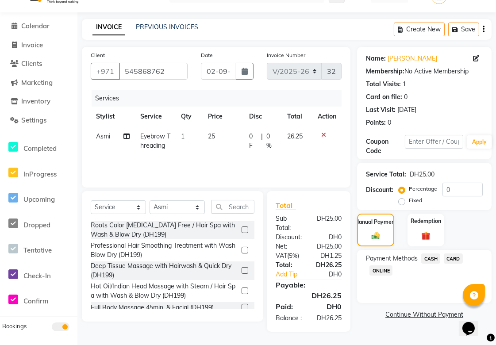
click at [454, 254] on span "CARD" at bounding box center [453, 259] width 19 height 10
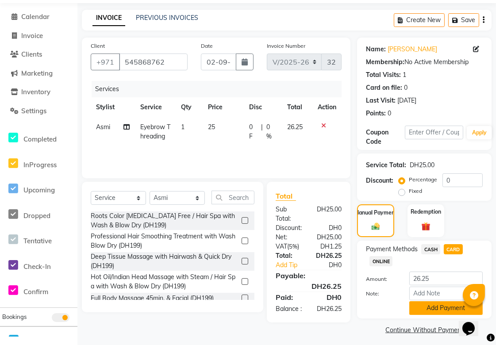
click at [440, 309] on button "Add Payment" at bounding box center [445, 308] width 73 height 14
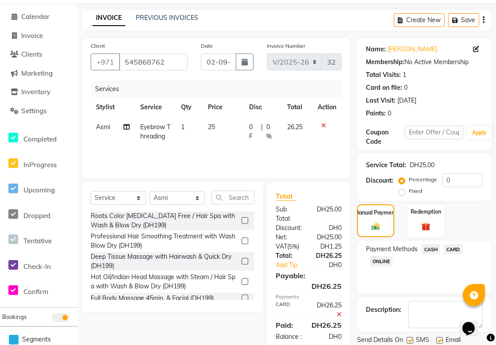
scroll to position [59, 0]
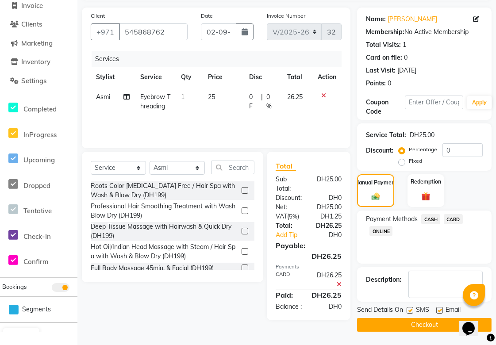
click at [432, 328] on button "Checkout" at bounding box center [424, 325] width 135 height 14
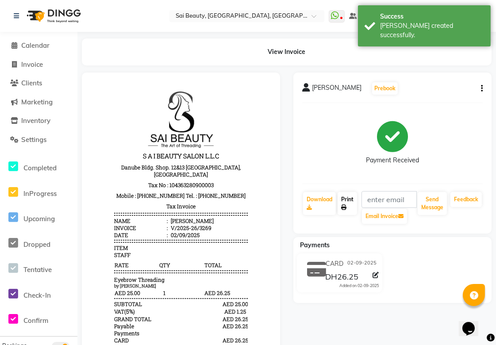
click at [345, 207] on icon at bounding box center [343, 207] width 5 height 5
click at [37, 43] on span "Calendar" at bounding box center [35, 45] width 28 height 8
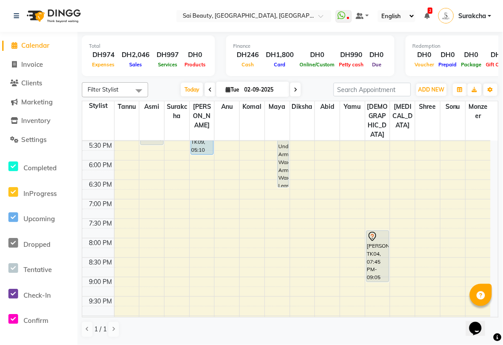
scroll to position [333, 0]
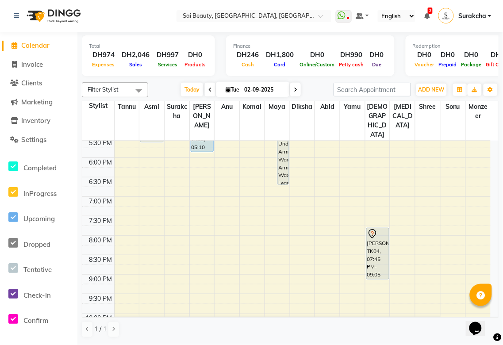
click at [383, 231] on div "Anna, TK04, 07:45 PM-09:05 PM, Hot Oil Head Massage (With Wash),Spa Pedicure (W…" at bounding box center [378, 253] width 22 height 51
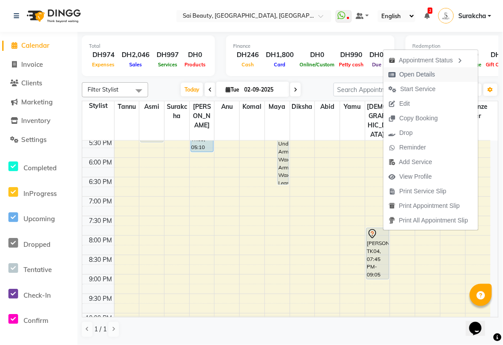
click at [427, 76] on span "Open Details" at bounding box center [418, 74] width 36 height 9
select select "7"
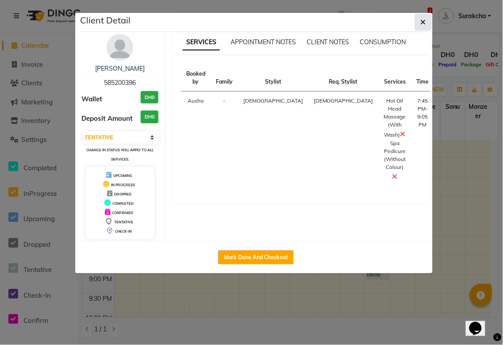
click at [426, 24] on icon "button" at bounding box center [423, 22] width 5 height 7
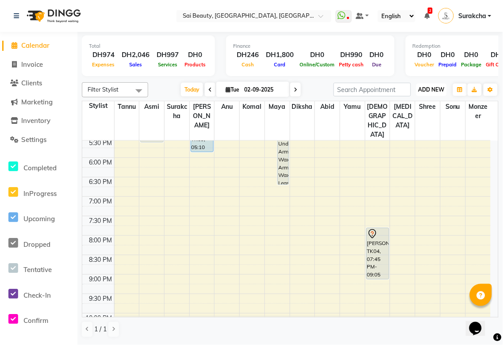
click at [431, 92] on span "ADD NEW" at bounding box center [432, 89] width 26 height 7
click at [424, 105] on button "Add Appointment" at bounding box center [412, 106] width 70 height 12
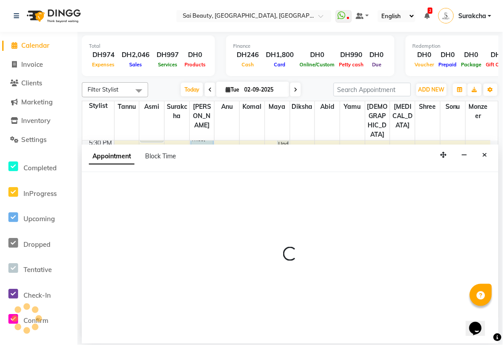
select select "600"
select select "tentative"
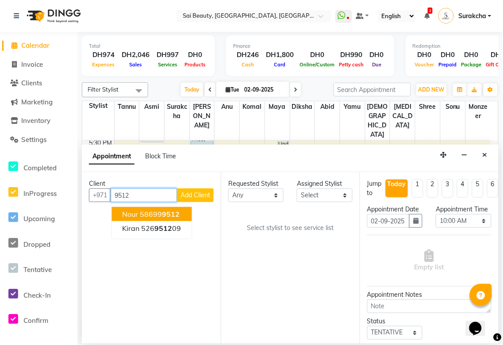
click at [184, 215] on button "Nour 58699 9512" at bounding box center [152, 214] width 80 height 14
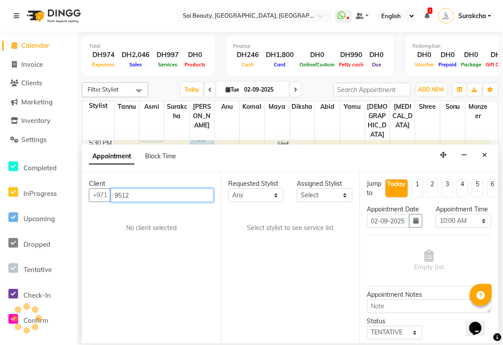
type input "586999512"
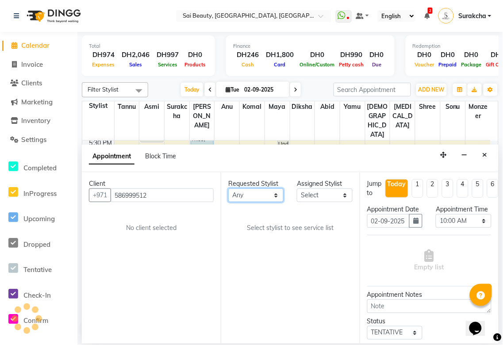
click at [273, 192] on select "Any [PERSON_NAME][MEDICAL_DATA] [PERSON_NAME] Asmi [PERSON_NAME] Gita [PERSON_N…" at bounding box center [255, 196] width 55 height 14
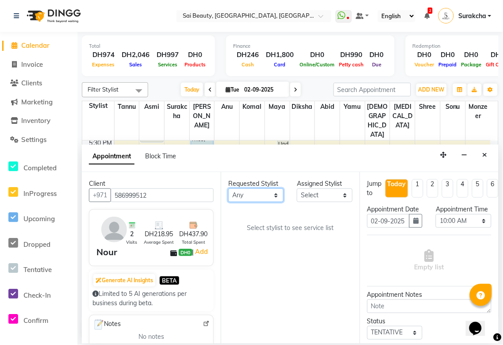
select select "43674"
click at [228, 189] on select "Any [PERSON_NAME][MEDICAL_DATA] [PERSON_NAME] Asmi [PERSON_NAME] Gita [PERSON_N…" at bounding box center [255, 196] width 55 height 14
select select "43674"
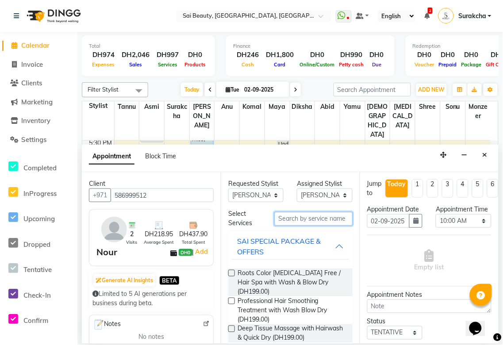
click at [308, 220] on input "text" at bounding box center [313, 219] width 78 height 14
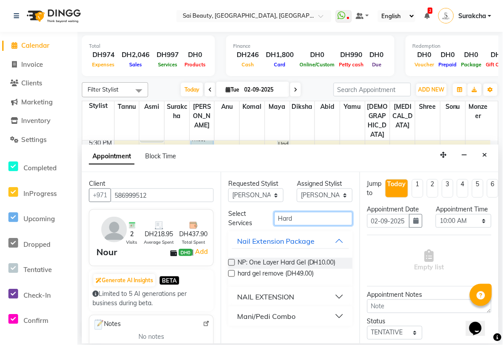
type input "Hard"
click at [341, 295] on button "NAIL EXTENSION" at bounding box center [290, 297] width 117 height 16
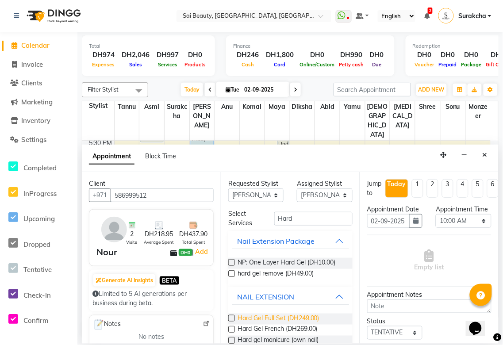
click at [302, 319] on span "Hard Gel Full Set (DH249.00)" at bounding box center [279, 319] width 82 height 11
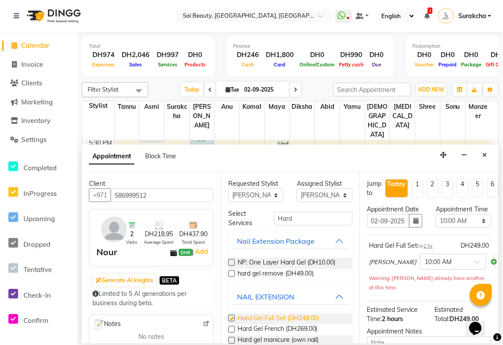
checkbox input "false"
click at [478, 228] on select "Select 10:00 AM 10:05 AM 10:10 AM 10:15 AM 10:20 AM 10:25 AM 10:30 AM 10:35 AM …" at bounding box center [463, 221] width 55 height 14
select select "1095"
click at [436, 223] on select "Select 10:00 AM 10:05 AM 10:10 AM 10:15 AM 10:20 AM 10:25 AM 10:30 AM 10:35 AM …" at bounding box center [463, 221] width 55 height 14
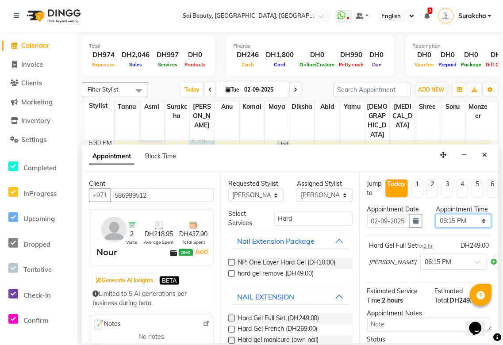
scroll to position [104, 0]
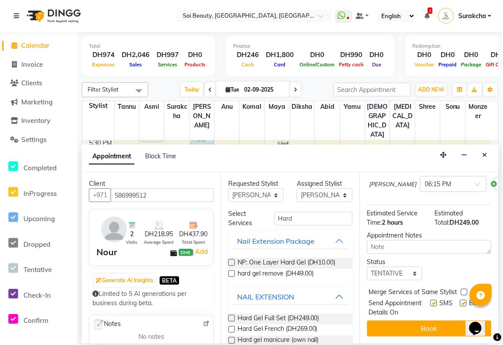
click at [463, 289] on label at bounding box center [464, 292] width 7 height 7
click at [463, 290] on input "checkbox" at bounding box center [464, 293] width 6 height 6
checkbox input "true"
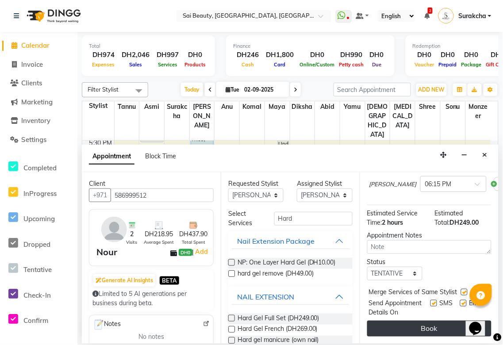
click at [454, 325] on button "Book" at bounding box center [429, 329] width 124 height 16
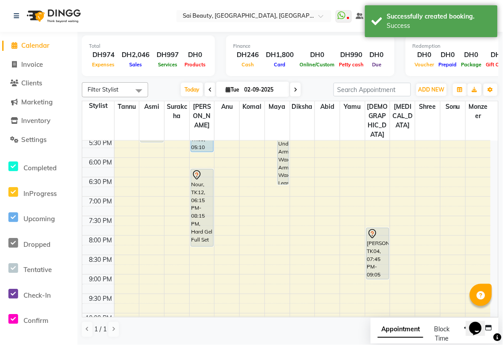
click at [386, 333] on span "Appointment" at bounding box center [401, 330] width 46 height 16
select select "tentative"
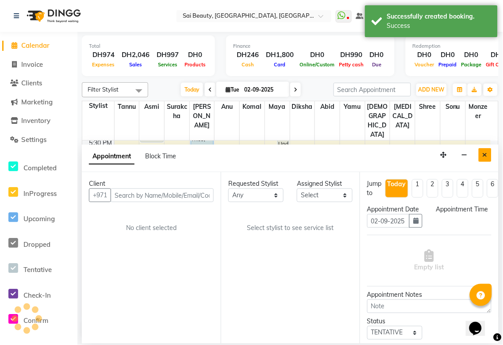
click at [485, 155] on icon "Close" at bounding box center [485, 155] width 5 height 6
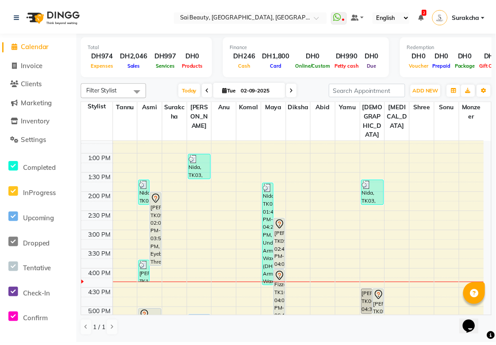
scroll to position [133, 0]
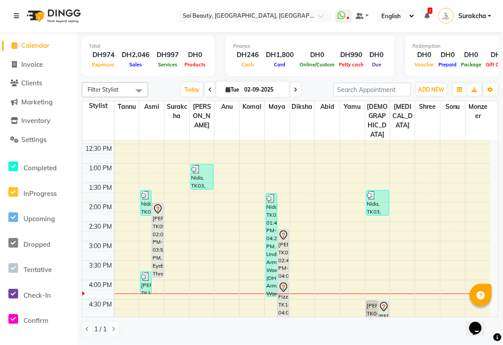
click at [156, 229] on div "Giju, TK09, 02:00 PM-03:55 PM, Eyebrow Threading,UpperLip Waxing,Chin Waxing" at bounding box center [157, 241] width 11 height 74
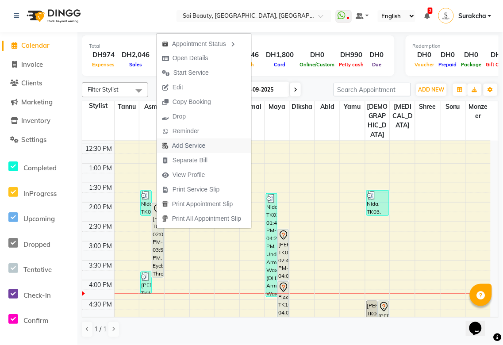
click at [196, 147] on span "Add Service" at bounding box center [188, 145] width 33 height 9
select select "40288"
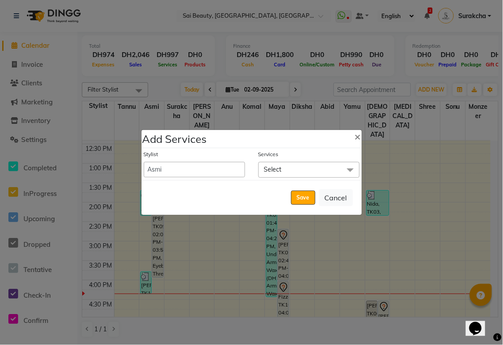
click at [296, 170] on span "Select" at bounding box center [309, 169] width 101 height 15
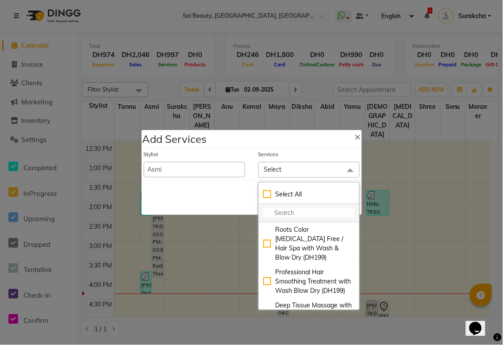
click at [282, 215] on input "multiselect-search" at bounding box center [309, 212] width 92 height 9
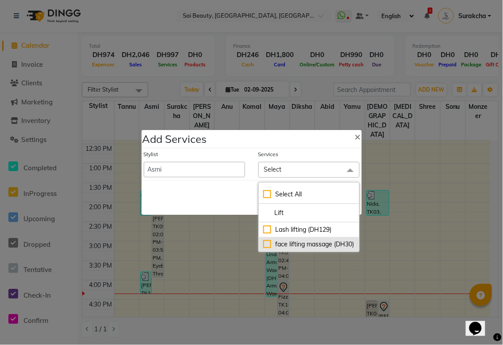
type input "Lift"
click at [269, 248] on div "face lifting massage (DH30)" at bounding box center [309, 244] width 92 height 9
checkbox input "true"
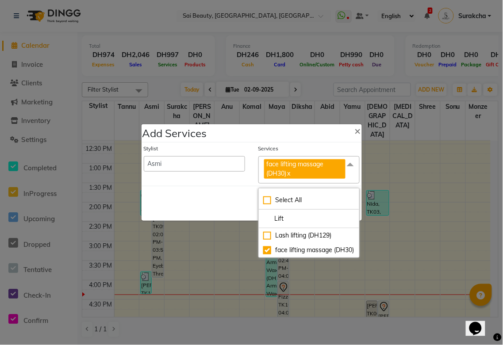
click at [187, 215] on div "Save Cancel" at bounding box center [252, 203] width 220 height 35
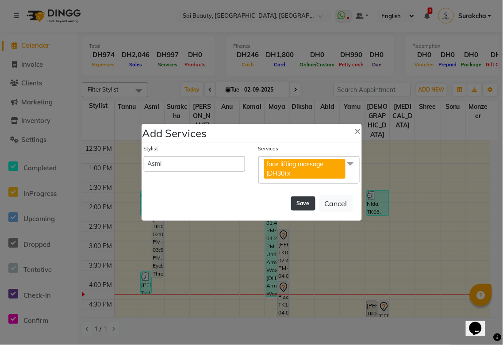
click at [307, 201] on button "Save" at bounding box center [303, 204] width 24 height 14
select select "59146"
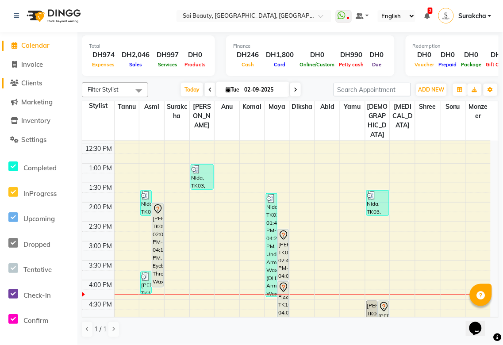
click at [36, 83] on span "Clients" at bounding box center [31, 83] width 21 height 8
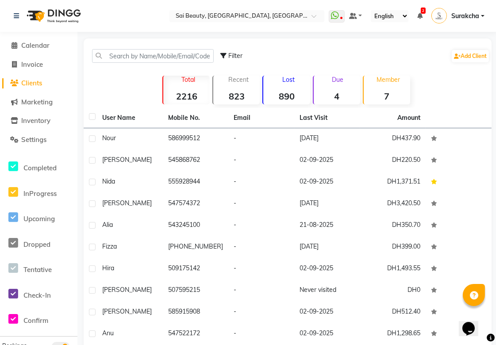
click at [392, 91] on strong "7" at bounding box center [387, 96] width 46 height 11
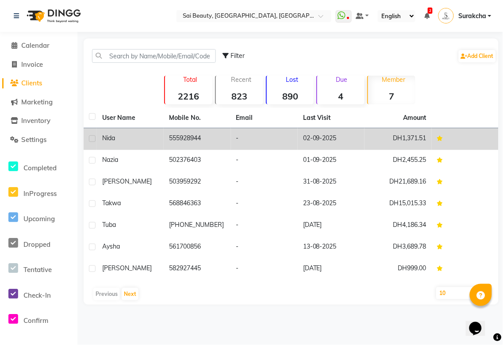
click at [219, 139] on td "555928944" at bounding box center [197, 139] width 67 height 22
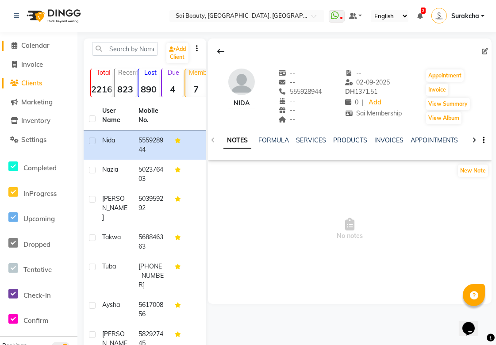
click at [43, 46] on span "Calendar" at bounding box center [35, 45] width 28 height 8
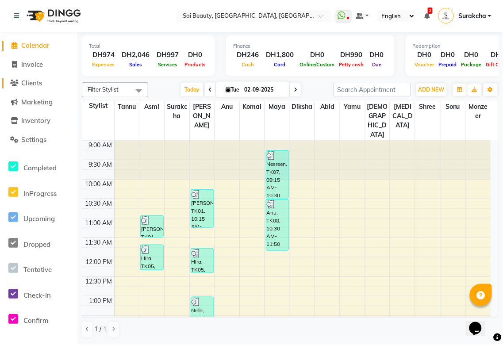
click at [41, 85] on span "Clients" at bounding box center [31, 83] width 21 height 8
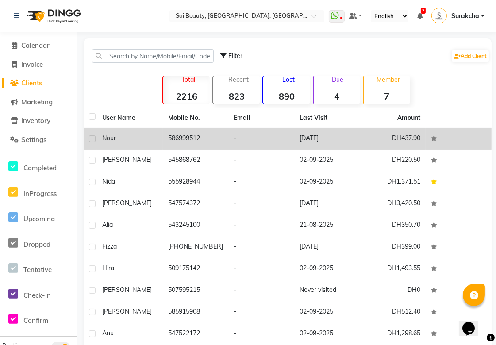
click at [184, 135] on td "586999512" at bounding box center [196, 139] width 66 height 22
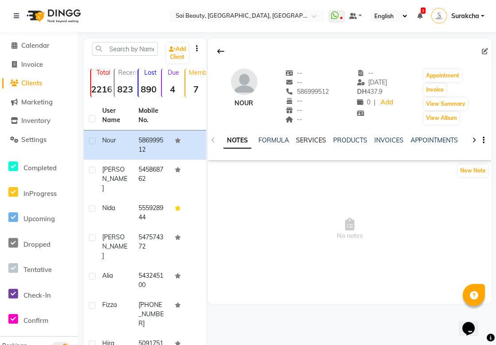
click at [314, 136] on link "SERVICES" at bounding box center [311, 140] width 30 height 8
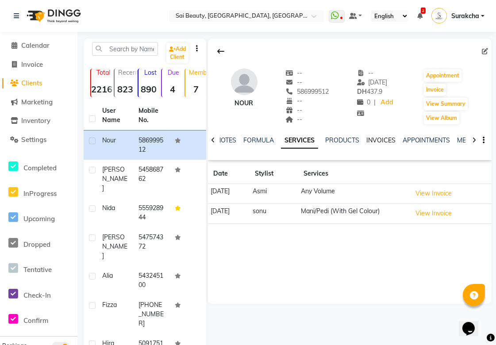
click at [378, 142] on link "INVOICES" at bounding box center [381, 140] width 29 height 8
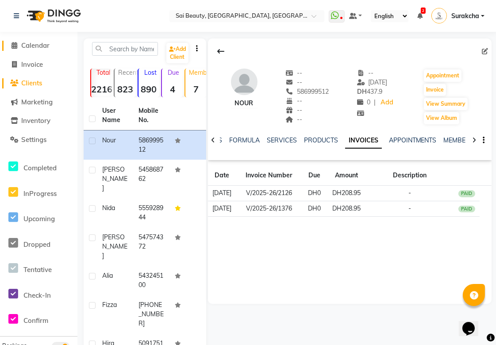
click at [38, 42] on span "Calendar" at bounding box center [35, 45] width 28 height 8
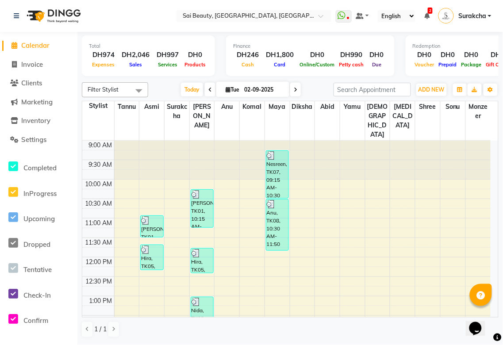
click at [432, 8] on span "2" at bounding box center [430, 11] width 5 height 6
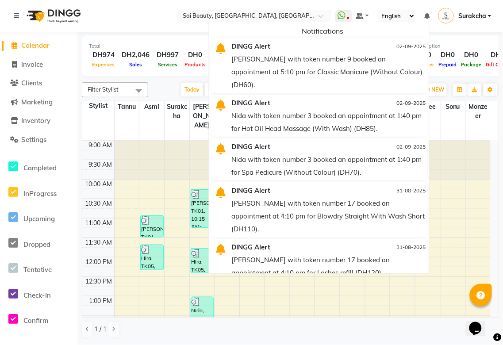
click at [179, 32] on div "Total DH974 Expenses DH2,046 Sales DH997 Services DH0 Products Finance DH246 Ca…" at bounding box center [290, 55] width 417 height 47
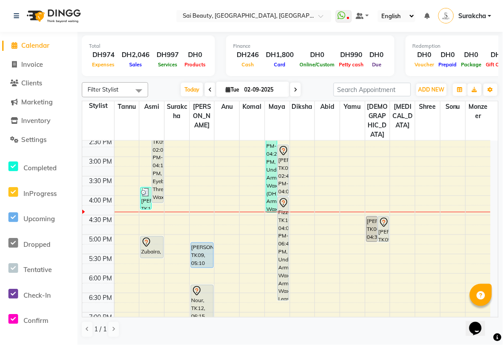
scroll to position [201, 0]
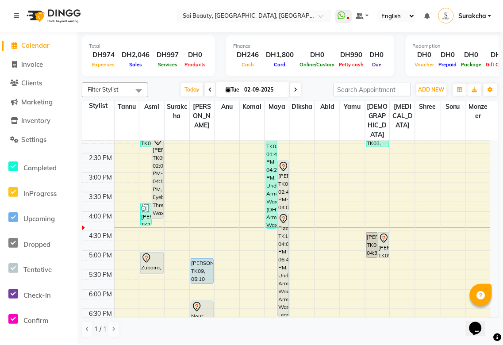
click at [284, 165] on div "Giju, TK09, 02:40 PM-04:00 PM, Full Arms Waxing,Full Legs Waxing" at bounding box center [283, 186] width 11 height 51
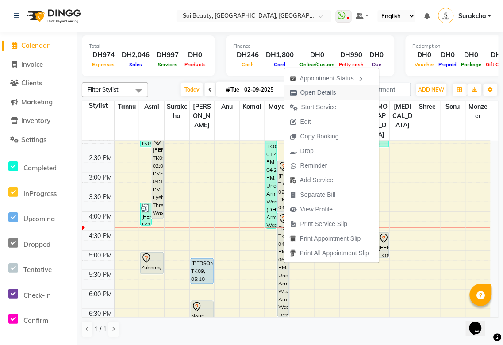
click at [332, 94] on span "Open Details" at bounding box center [319, 92] width 36 height 9
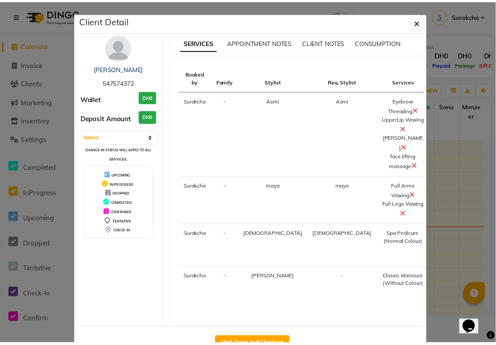
scroll to position [45, 0]
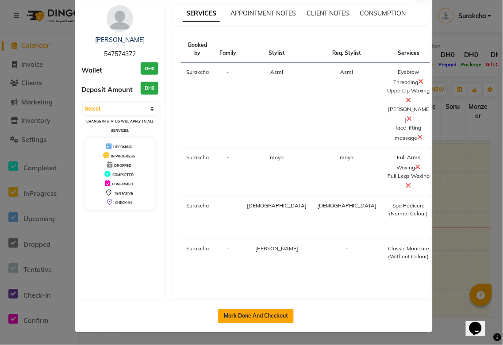
click at [278, 316] on button "Mark Done And Checkout" at bounding box center [256, 316] width 76 height 14
select select "service"
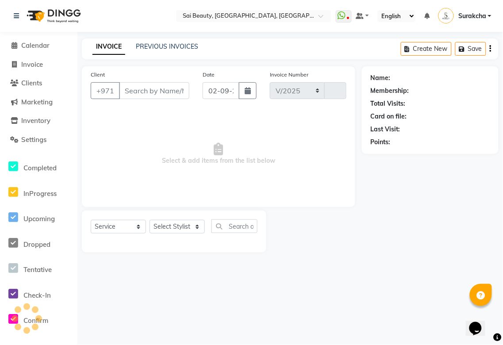
select select "5352"
type input "3270"
type input "547574372"
select select "43674"
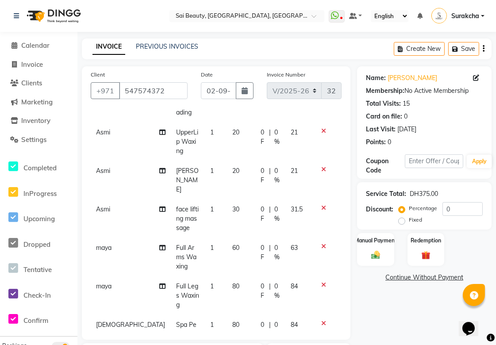
scroll to position [118, 0]
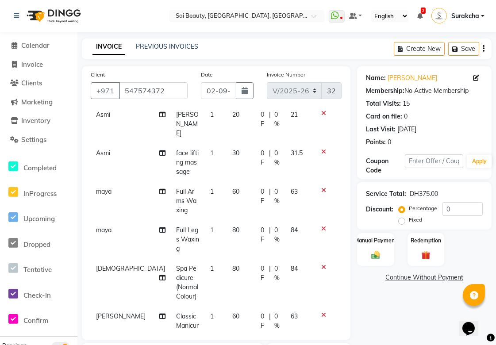
click at [261, 264] on span "0 F" at bounding box center [263, 273] width 5 height 19
select select "63384"
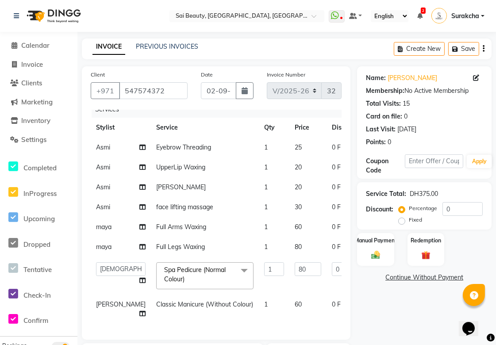
scroll to position [15, 0]
click at [332, 265] on input "0" at bounding box center [345, 269] width 27 height 14
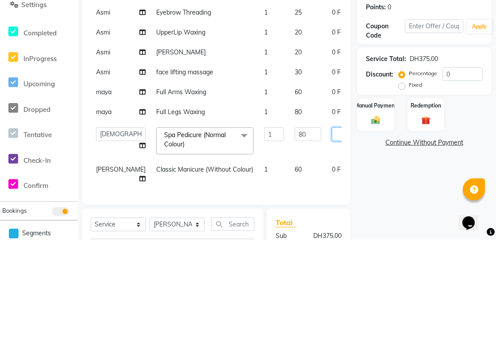
scroll to position [36, 0]
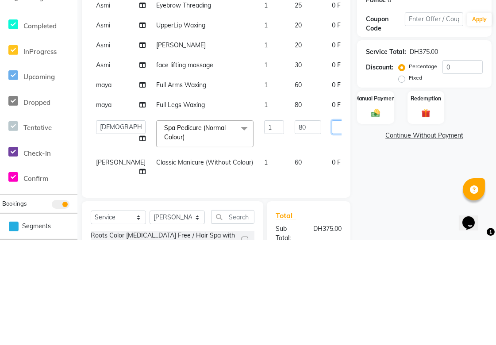
type input "5"
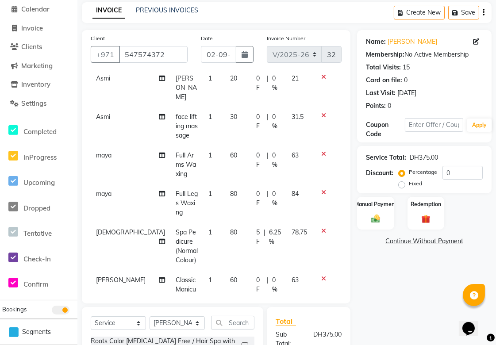
click at [256, 276] on span "0 F" at bounding box center [259, 285] width 7 height 19
select select "43674"
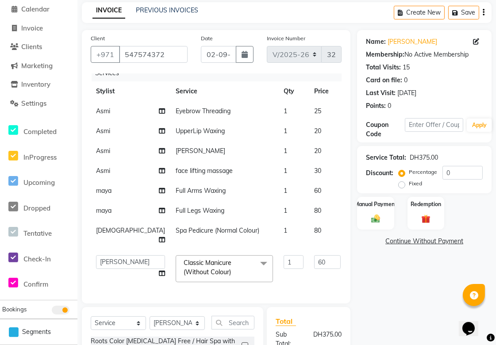
scroll to position [62, 0]
click at [351, 257] on input "0" at bounding box center [364, 262] width 27 height 14
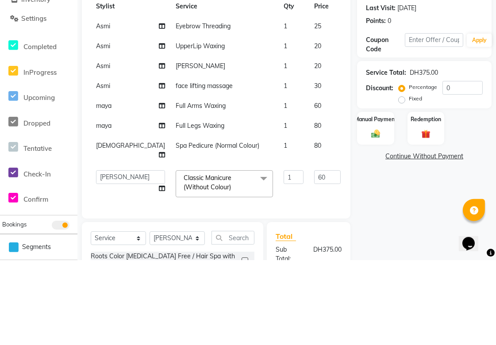
scroll to position [66, 0]
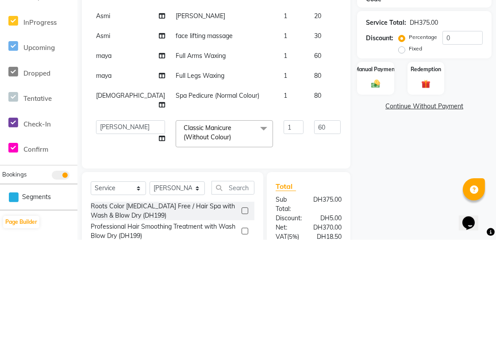
type input "5"
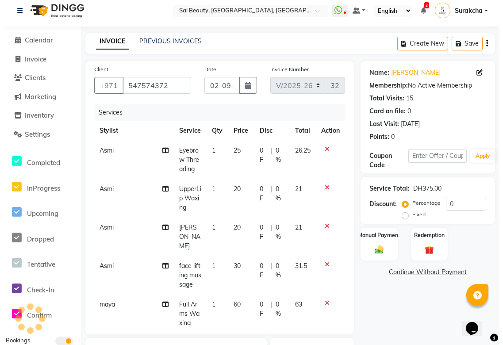
scroll to position [0, 0]
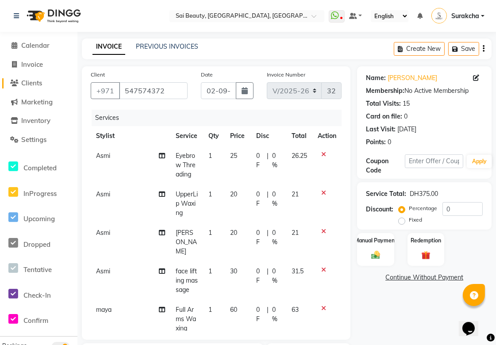
click at [29, 85] on span "Clients" at bounding box center [31, 83] width 21 height 8
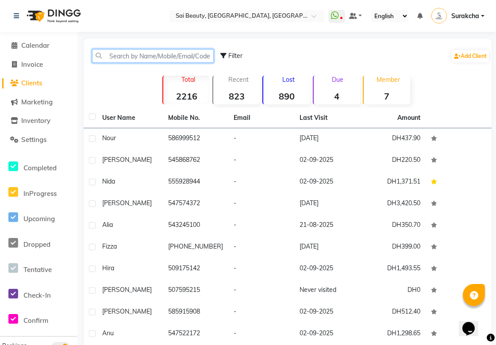
click at [145, 59] on input "text" at bounding box center [153, 56] width 122 height 14
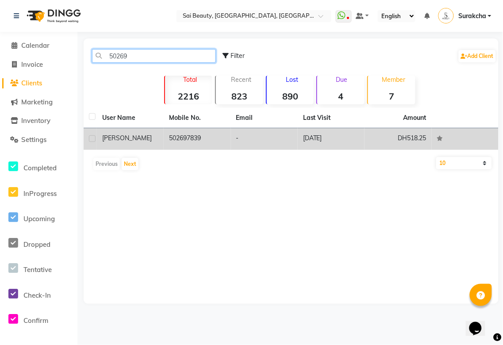
type input "50269"
click at [192, 136] on td "502697839" at bounding box center [197, 139] width 67 height 22
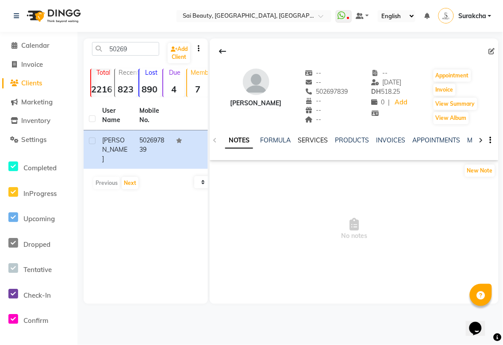
click at [310, 141] on link "SERVICES" at bounding box center [313, 140] width 30 height 8
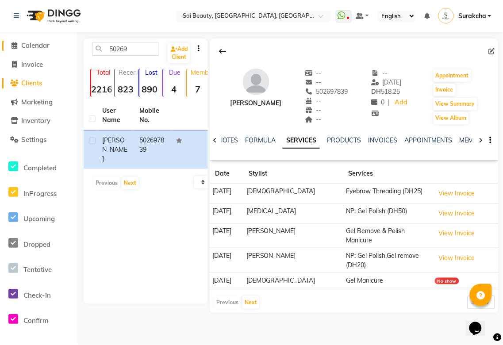
click at [40, 44] on span "Calendar" at bounding box center [35, 45] width 28 height 8
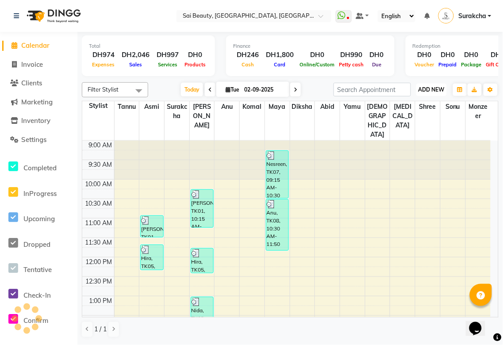
click at [431, 91] on span "ADD NEW" at bounding box center [432, 89] width 26 height 7
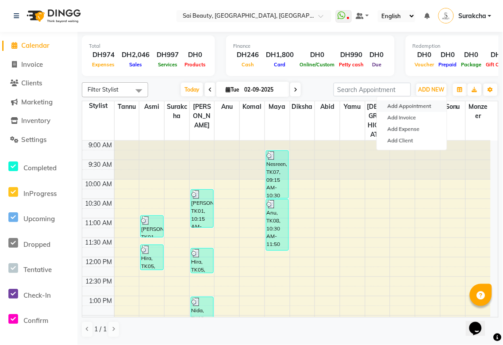
click at [419, 106] on button "Add Appointment" at bounding box center [412, 106] width 70 height 12
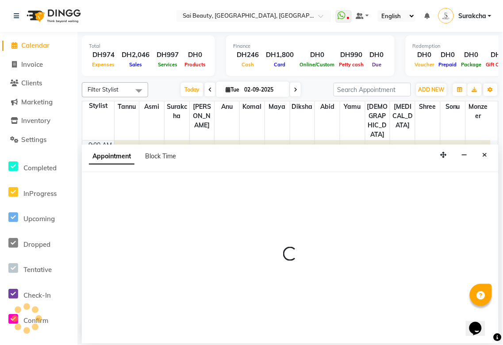
select select "tentative"
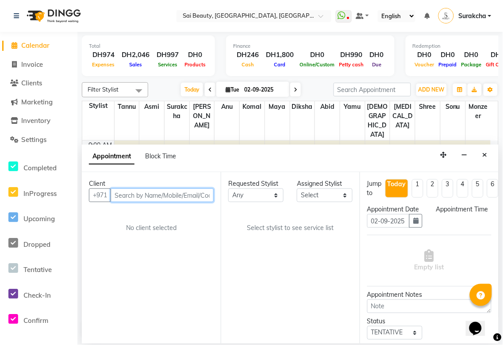
select select "600"
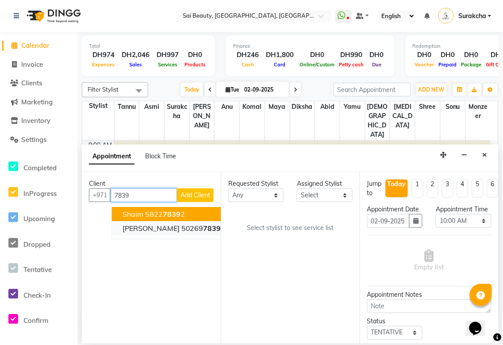
click at [204, 230] on span "7839" at bounding box center [213, 228] width 18 height 9
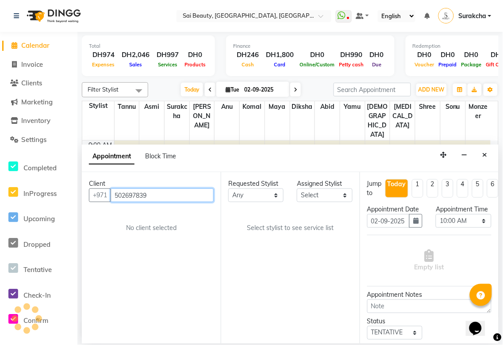
type input "502697839"
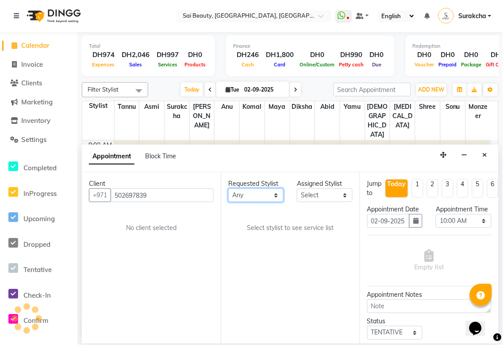
click at [282, 195] on select "Any [PERSON_NAME][MEDICAL_DATA] [PERSON_NAME] Asmi [PERSON_NAME] Gita [PERSON_N…" at bounding box center [255, 196] width 55 height 14
select select "43674"
click at [228, 189] on select "Any [PERSON_NAME][MEDICAL_DATA] [PERSON_NAME] Asmi [PERSON_NAME] Gita [PERSON_N…" at bounding box center [255, 196] width 55 height 14
select select "43674"
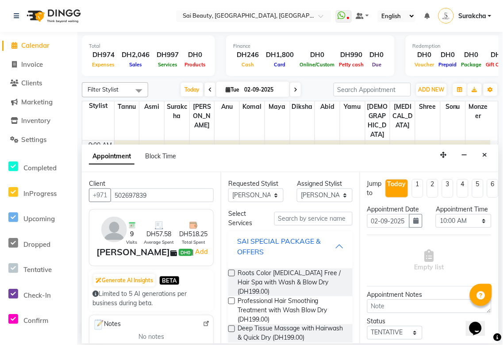
click at [326, 244] on div "SAI SPECIAL PACKAGE & OFFERS" at bounding box center [286, 246] width 98 height 21
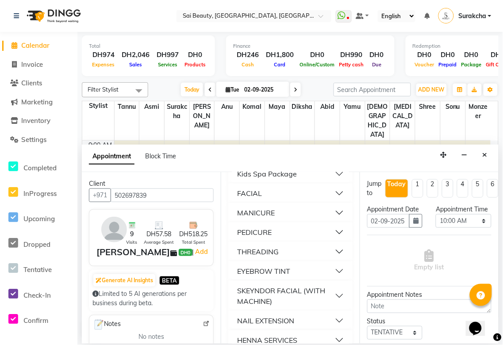
scroll to position [116, 0]
click at [332, 215] on button "MANICURE" at bounding box center [290, 213] width 117 height 16
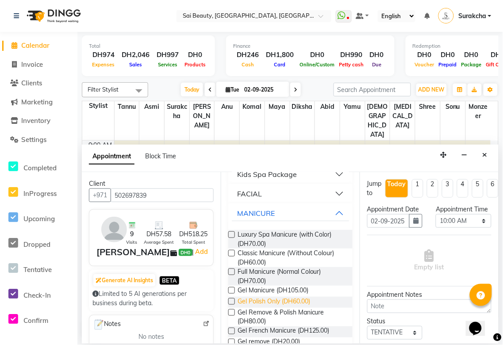
click at [273, 301] on span "Gel Polish Only (DH60.00)" at bounding box center [274, 302] width 73 height 11
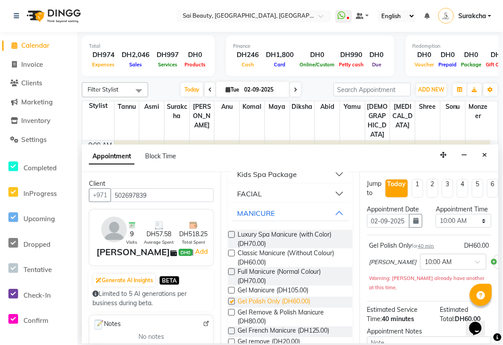
checkbox input "false"
click at [473, 228] on select "Select 10:00 AM 10:05 AM 10:10 AM 10:15 AM 10:20 AM 10:25 AM 10:30 AM 10:35 AM …" at bounding box center [463, 221] width 55 height 14
select select "1000"
click at [436, 223] on select "Select 10:00 AM 10:05 AM 10:10 AM 10:15 AM 10:20 AM 10:25 AM 10:30 AM 10:35 AM …" at bounding box center [463, 221] width 55 height 14
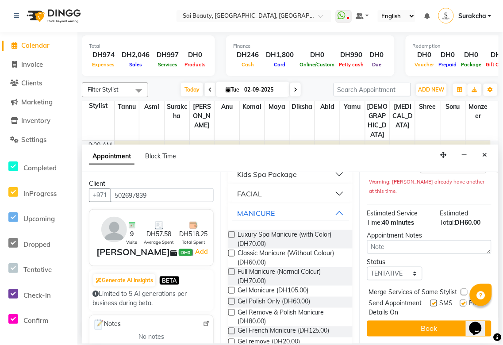
scroll to position [122, 0]
click at [465, 289] on label at bounding box center [464, 292] width 7 height 7
click at [465, 290] on input "checkbox" at bounding box center [464, 293] width 6 height 6
checkbox input "true"
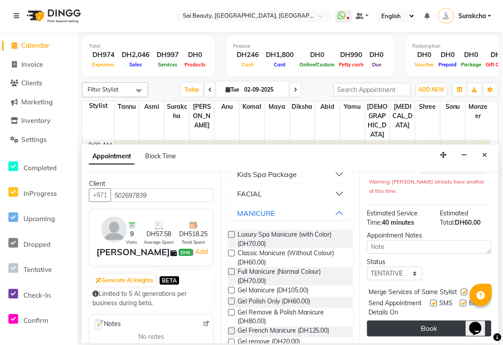
click at [447, 325] on button "Book" at bounding box center [429, 329] width 124 height 16
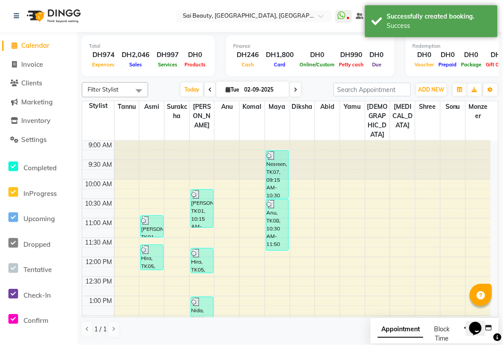
click at [405, 333] on span "Appointment" at bounding box center [401, 330] width 46 height 16
select select "tentative"
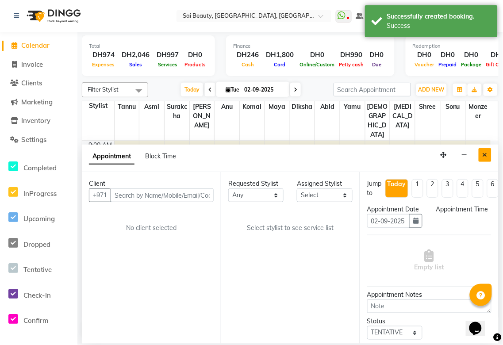
click at [485, 156] on icon "Close" at bounding box center [485, 155] width 5 height 6
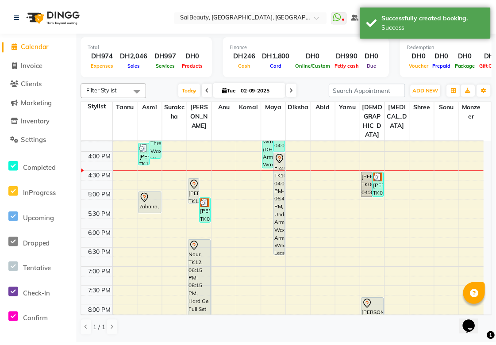
scroll to position [263, 0]
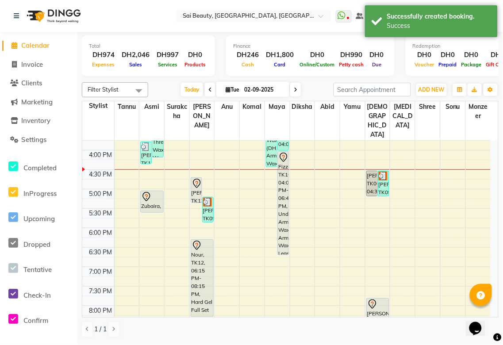
click at [208, 197] on div "[PERSON_NAME], TK09, 05:10 PM-05:50 PM, Classic Manicure (Without Colour) (DH60)" at bounding box center [208, 209] width 11 height 25
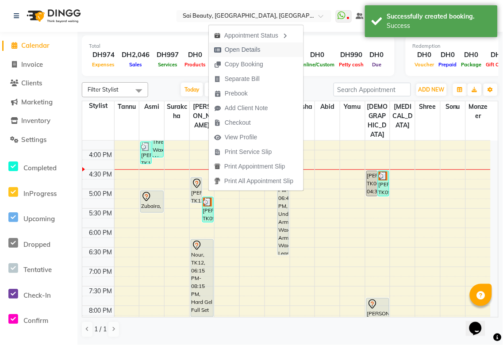
click at [251, 49] on span "Open Details" at bounding box center [243, 49] width 36 height 9
select select "3"
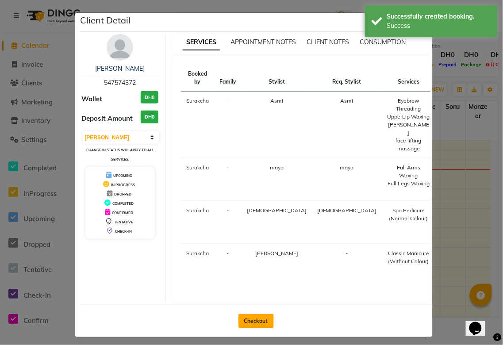
click at [251, 321] on button "Checkout" at bounding box center [256, 321] width 35 height 14
select select "service"
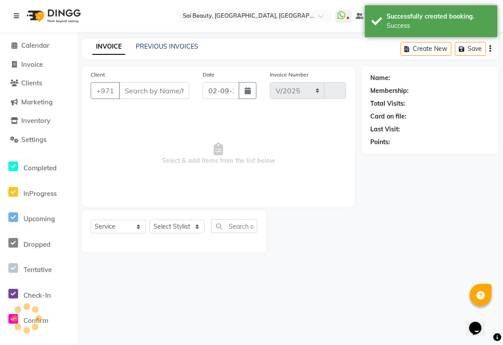
select select "5352"
type input "3270"
type input "547574372"
select select "43674"
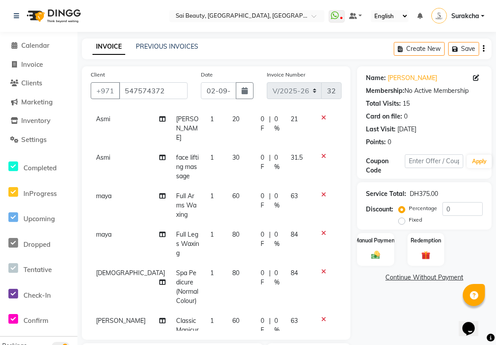
scroll to position [118, 0]
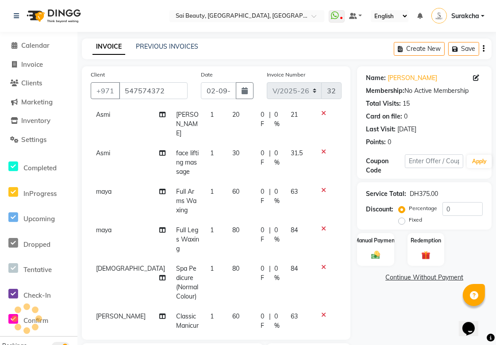
click at [261, 226] on span "0 F" at bounding box center [263, 235] width 5 height 19
select select "52340"
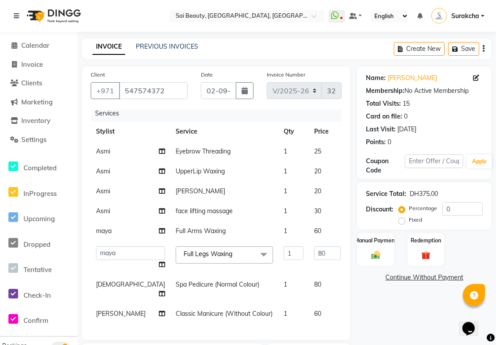
scroll to position [12, 0]
click at [351, 247] on input "0" at bounding box center [364, 254] width 27 height 14
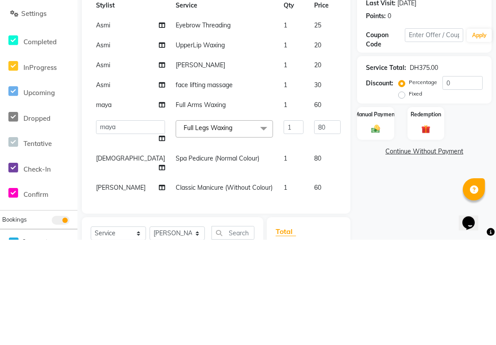
type input "5"
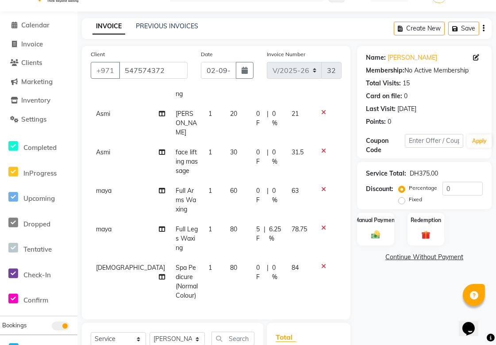
scroll to position [118, 0]
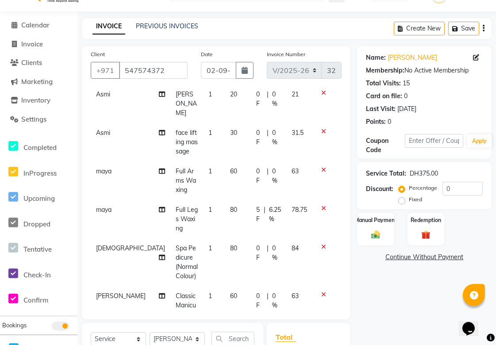
click at [256, 292] on span "0 F" at bounding box center [259, 301] width 7 height 19
select select "43674"
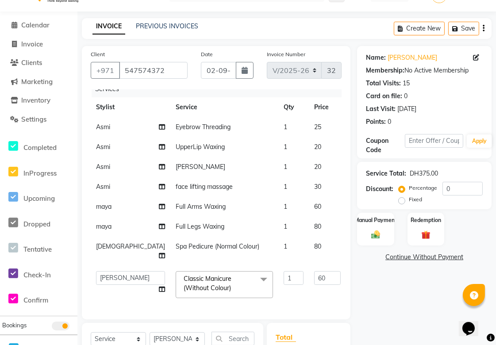
scroll to position [62, 0]
click at [351, 271] on input "0" at bounding box center [364, 278] width 27 height 14
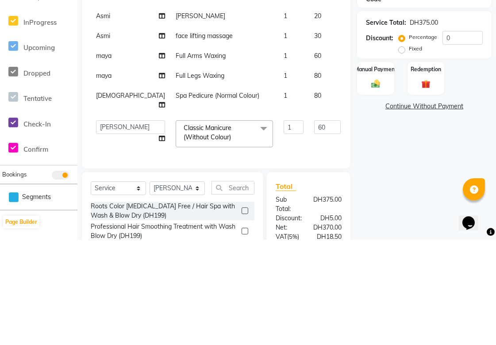
type input "5"
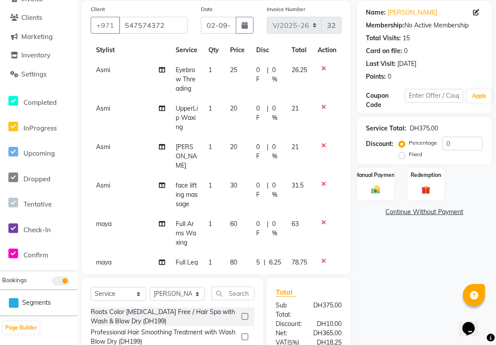
scroll to position [0, 0]
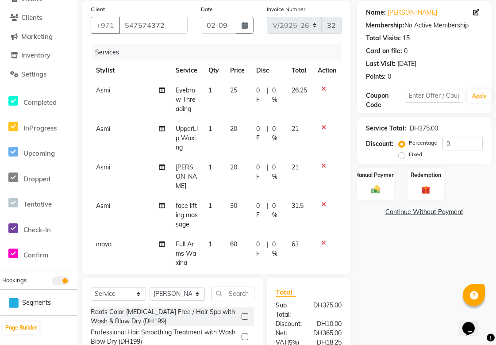
click at [61, 338] on li "Page Builder" at bounding box center [38, 327] width 77 height 23
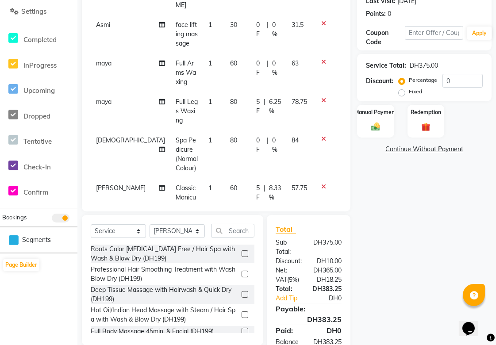
scroll to position [162, 0]
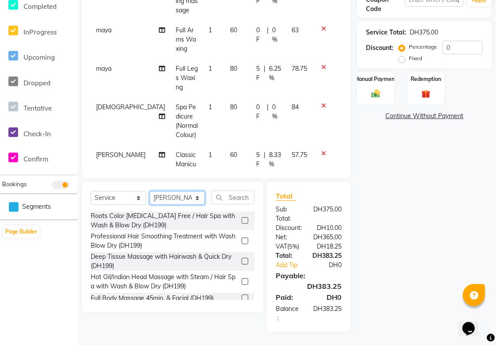
click at [190, 197] on select "Select Stylist Abid Alora Anu Asmi Ausha Diksha Gita Komal maya Monzeer shree s…" at bounding box center [177, 198] width 55 height 14
select select "52340"
click at [150, 191] on select "Select Stylist Abid Alora Anu Asmi Ausha Diksha Gita Komal maya Monzeer shree s…" at bounding box center [177, 198] width 55 height 14
click at [242, 200] on input "text" at bounding box center [233, 198] width 43 height 14
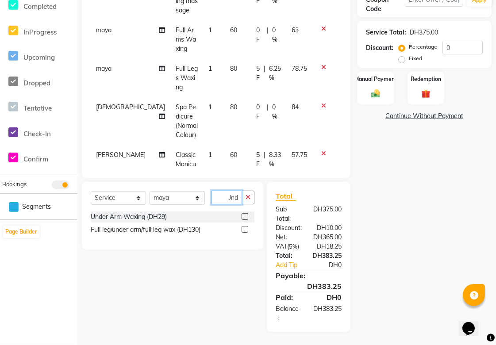
scroll to position [0, 6]
type input "Unde"
click at [242, 217] on label at bounding box center [245, 216] width 7 height 7
click at [242, 217] on input "checkbox" at bounding box center [245, 217] width 6 height 6
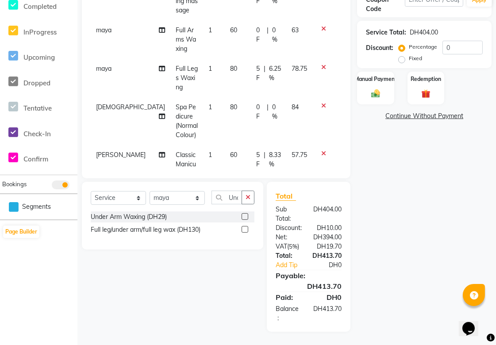
checkbox input "false"
click at [250, 195] on icon "button" at bounding box center [248, 197] width 5 height 6
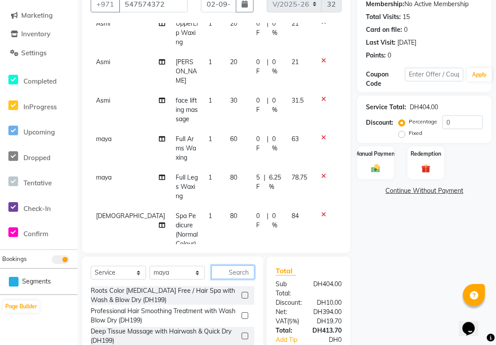
scroll to position [89, 0]
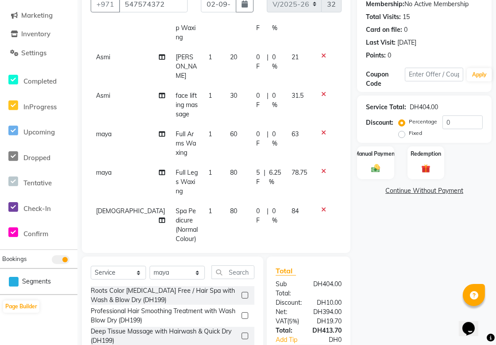
click at [256, 130] on span "0 F" at bounding box center [259, 139] width 7 height 19
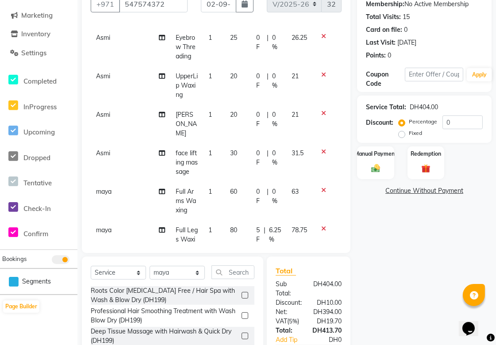
select select "52340"
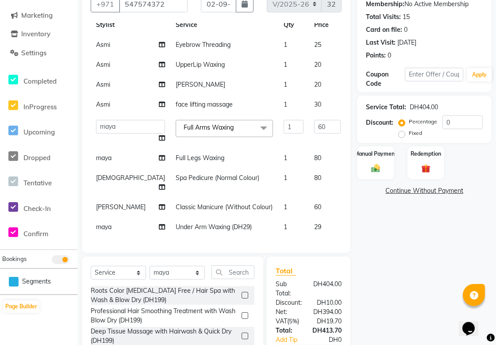
click at [351, 121] on input "0" at bounding box center [364, 127] width 27 height 14
type input "10"
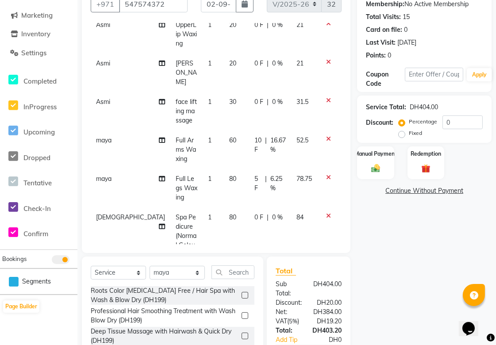
click at [255, 174] on span "5 F" at bounding box center [258, 183] width 7 height 19
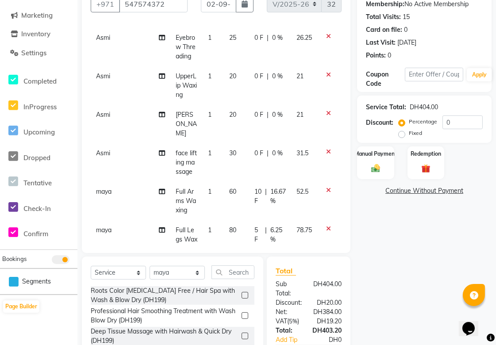
select select "52340"
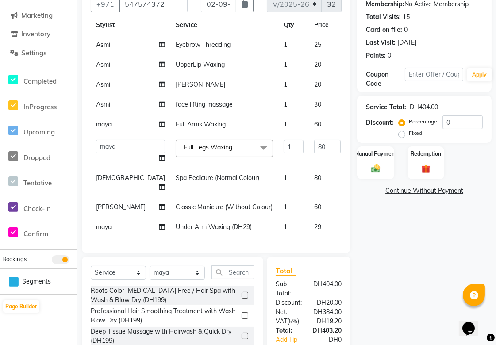
click at [351, 140] on input "5" at bounding box center [364, 147] width 27 height 14
type input "10"
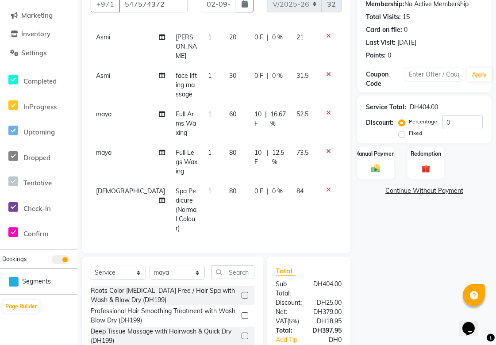
scroll to position [166, 0]
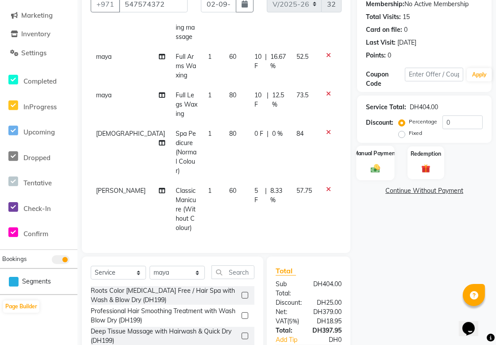
click at [378, 174] on div "Manual Payment" at bounding box center [376, 163] width 39 height 35
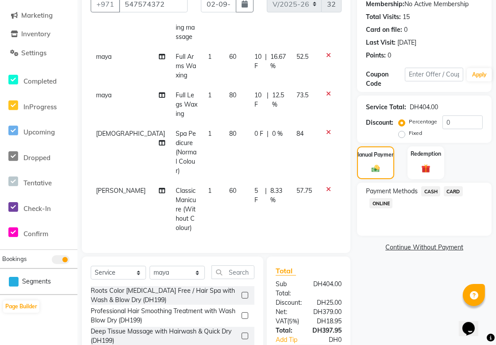
click at [461, 195] on span "CARD" at bounding box center [453, 191] width 19 height 10
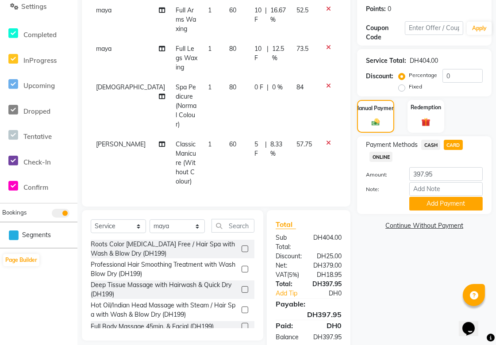
scroll to position [162, 0]
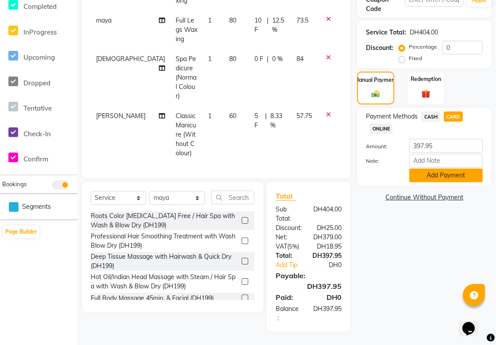
click at [468, 180] on button "Add Payment" at bounding box center [445, 176] width 73 height 14
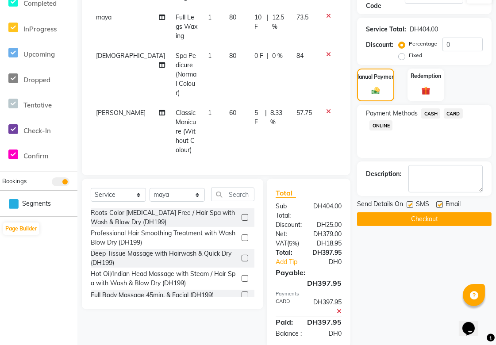
scroll to position [189, 0]
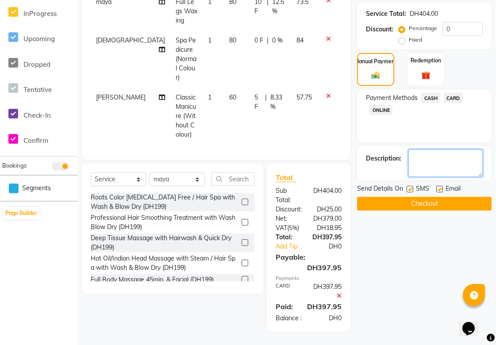
click at [426, 151] on textarea at bounding box center [446, 163] width 74 height 27
type textarea "Sep offer"
click at [453, 197] on button "Checkout" at bounding box center [424, 204] width 135 height 14
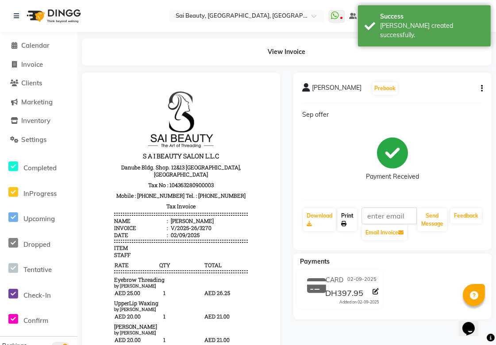
click at [348, 217] on link "Print" at bounding box center [347, 219] width 19 height 23
click at [28, 46] on span "Calendar" at bounding box center [35, 45] width 28 height 8
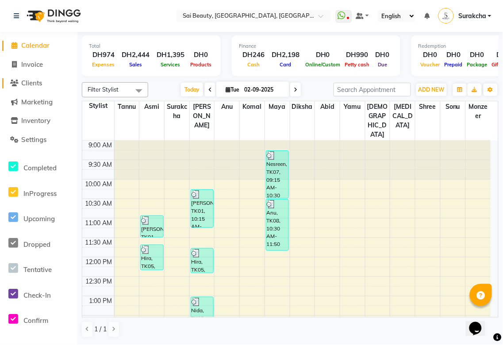
click at [32, 84] on span "Clients" at bounding box center [31, 83] width 21 height 8
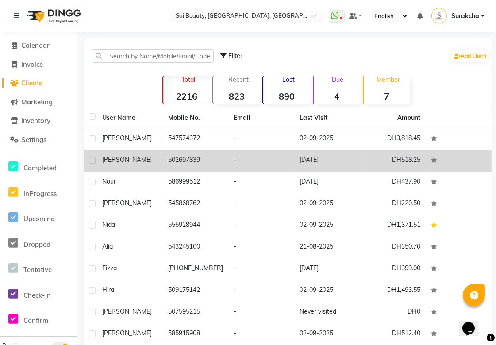
click at [179, 166] on td "502697839" at bounding box center [196, 161] width 66 height 22
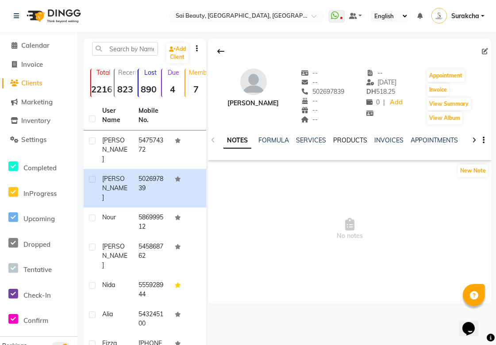
click at [346, 142] on link "PRODUCTS" at bounding box center [350, 140] width 34 height 8
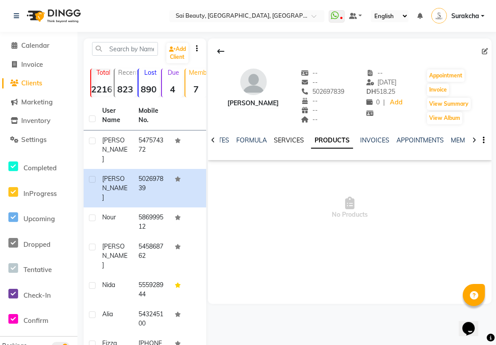
click at [283, 143] on link "SERVICES" at bounding box center [289, 140] width 30 height 8
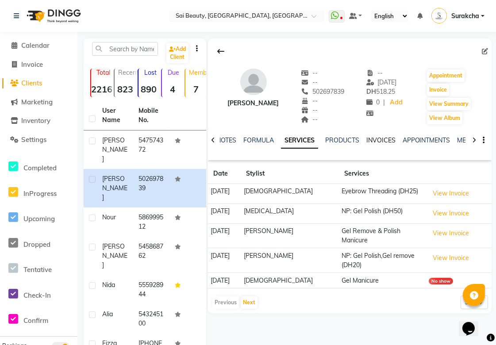
click at [386, 140] on link "INVOICES" at bounding box center [381, 140] width 29 height 8
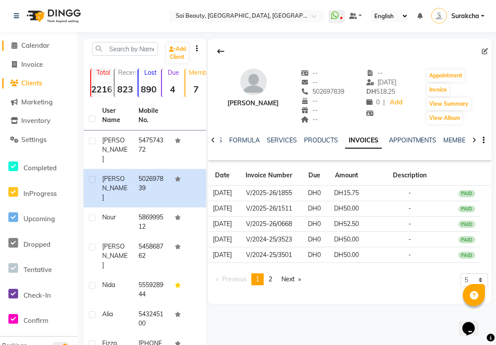
click at [29, 42] on span "Calendar" at bounding box center [35, 45] width 28 height 8
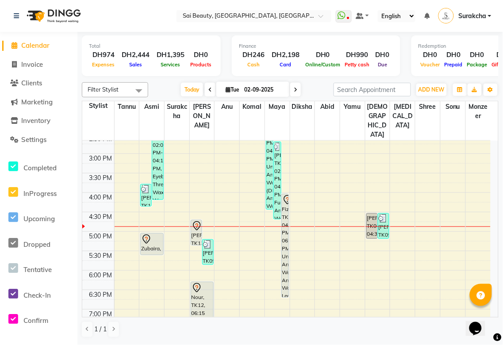
scroll to position [223, 0]
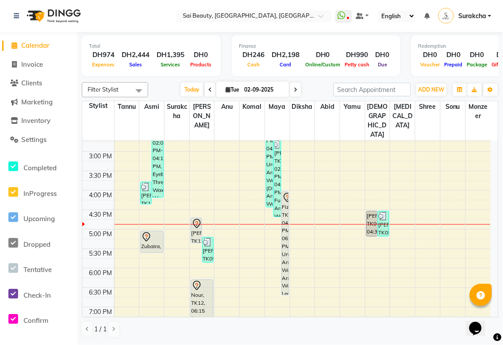
click at [284, 237] on div "Fizza, TK10, 04:00 PM-06:40 PM, Under Arm Waxing,Full Arms Waxing,Full Legs Wax…" at bounding box center [285, 243] width 7 height 103
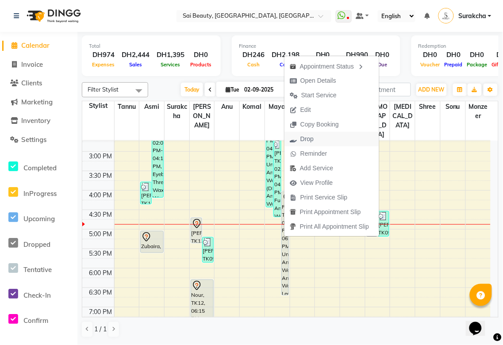
click at [310, 142] on span "Drop" at bounding box center [307, 139] width 13 height 9
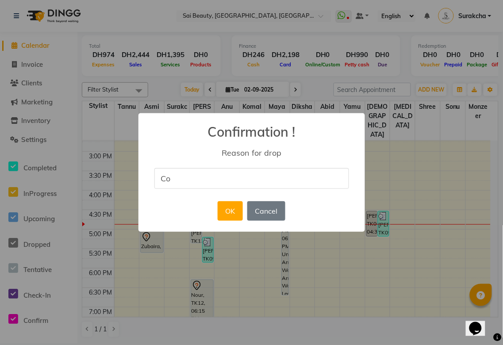
type input "costumer canceled the booking"
click at [227, 211] on button "OK" at bounding box center [230, 210] width 25 height 19
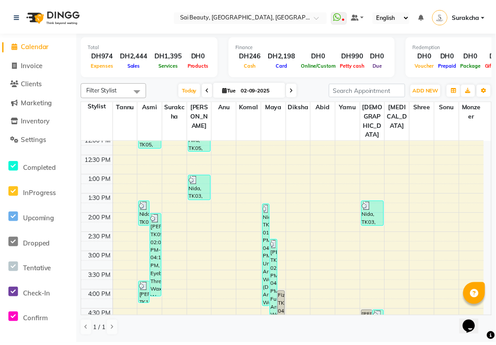
scroll to position [120, 0]
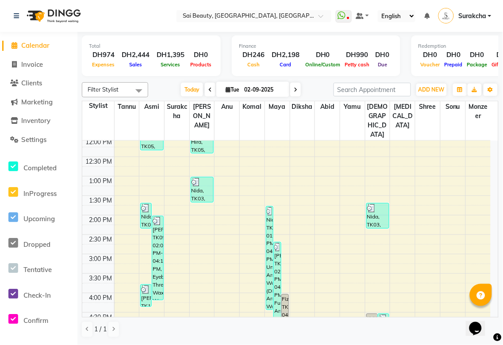
click at [200, 178] on div "Nida, TK03, 01:00 PM-01:40 PM, Classic Manicure (Without Colour) (DH60)" at bounding box center [202, 190] width 22 height 25
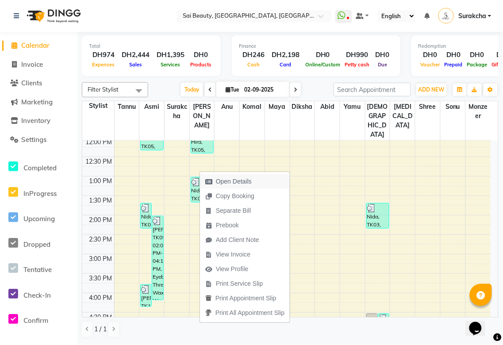
click at [239, 182] on span "Open Details" at bounding box center [234, 181] width 36 height 9
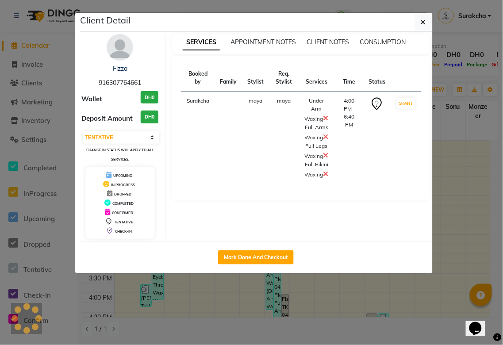
select select "3"
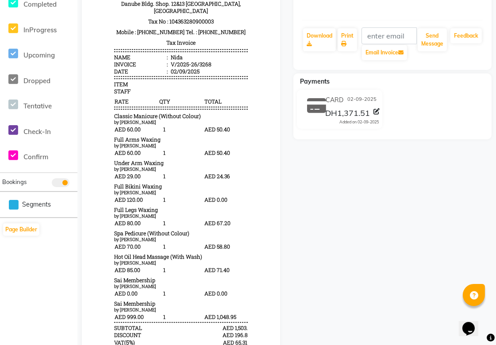
scroll to position [164, 0]
click at [309, 43] on icon at bounding box center [309, 43] width 5 height 5
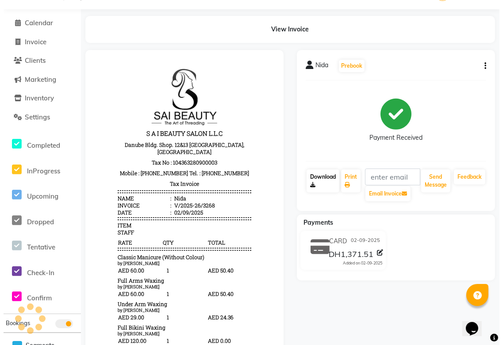
scroll to position [0, 0]
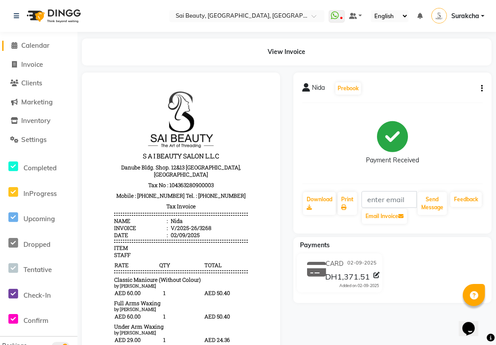
click at [37, 47] on span "Calendar" at bounding box center [35, 45] width 28 height 8
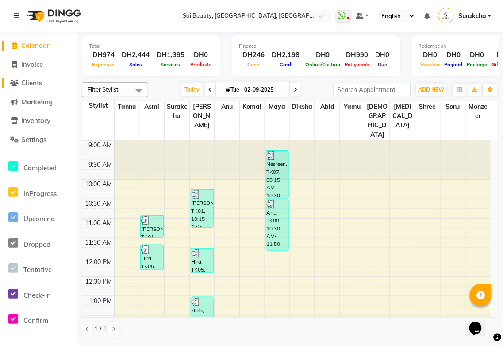
click at [24, 87] on span "Clients" at bounding box center [31, 83] width 21 height 8
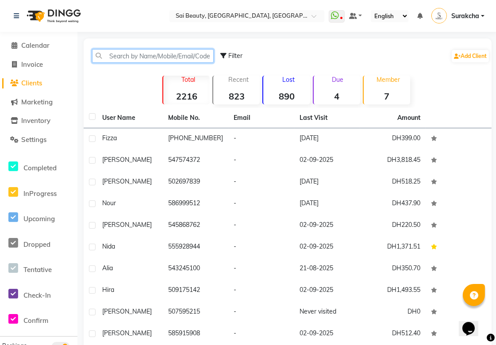
click at [166, 58] on input "text" at bounding box center [153, 56] width 122 height 14
type input "4"
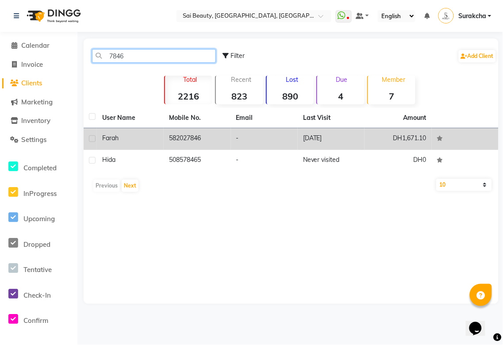
type input "7846"
click at [201, 139] on td "582027846" at bounding box center [197, 139] width 67 height 22
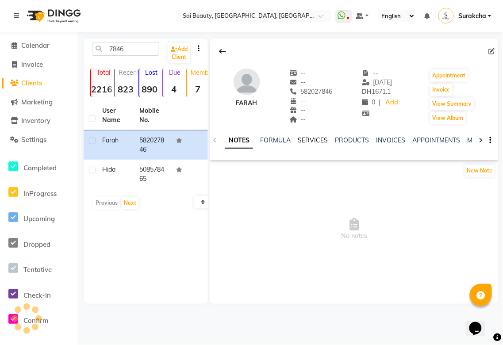
click at [308, 141] on link "SERVICES" at bounding box center [313, 140] width 30 height 8
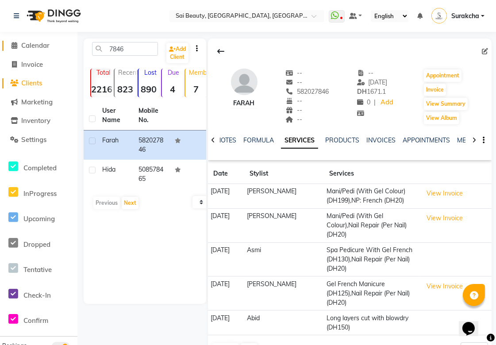
click at [40, 42] on span "Calendar" at bounding box center [35, 45] width 28 height 8
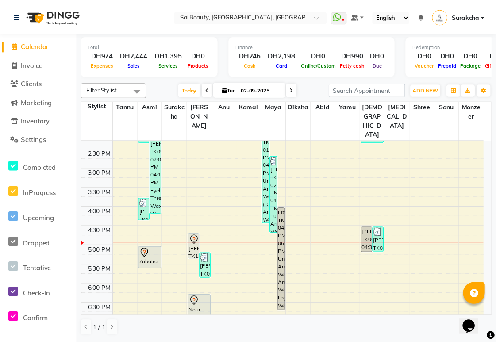
scroll to position [229, 0]
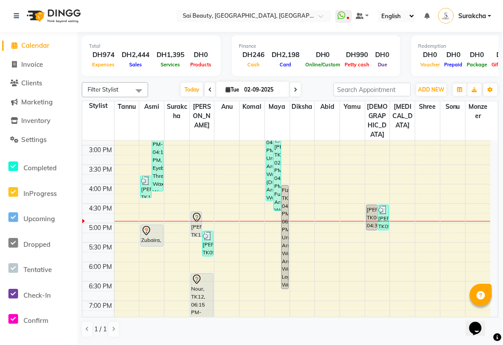
click at [200, 212] on icon at bounding box center [197, 217] width 11 height 11
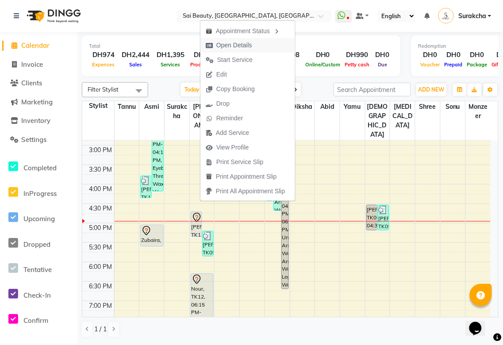
click at [245, 42] on span "Open Details" at bounding box center [234, 45] width 36 height 9
select select "7"
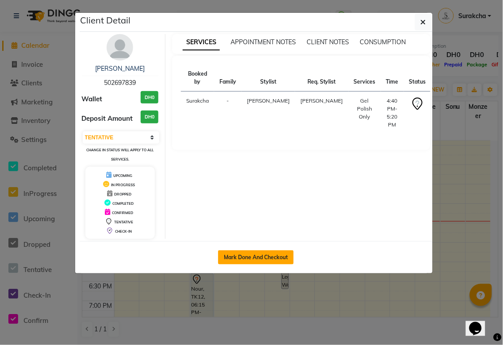
click at [262, 259] on button "Mark Done And Checkout" at bounding box center [256, 258] width 76 height 14
select select "service"
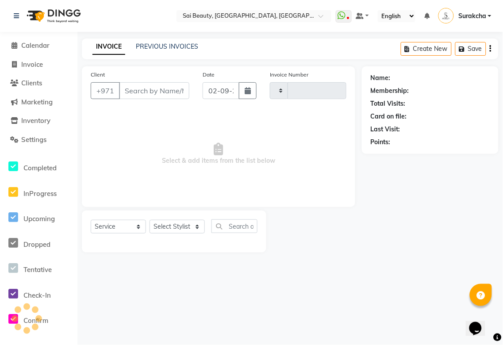
type input "3271"
select select "5352"
type input "502697839"
select select "43674"
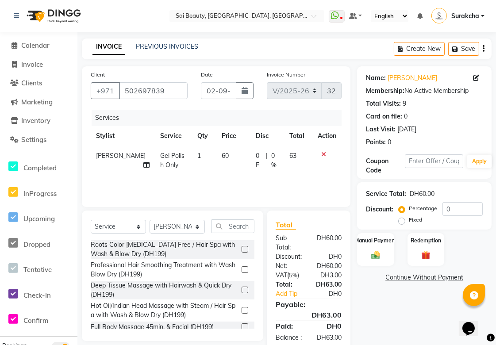
click at [256, 155] on span "0 F" at bounding box center [259, 160] width 7 height 19
select select "43674"
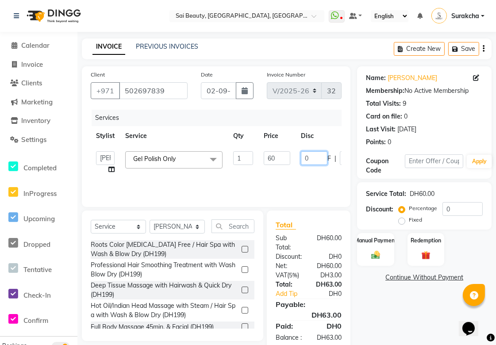
click at [317, 158] on input "0" at bounding box center [314, 158] width 27 height 14
type input "10"
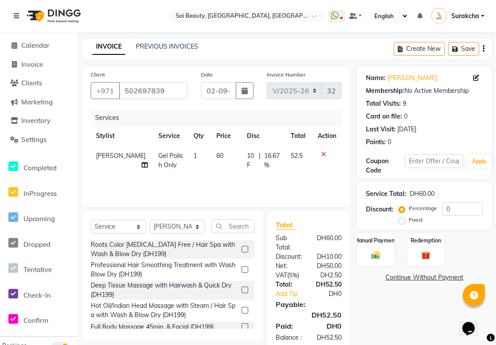
scroll to position [29, 0]
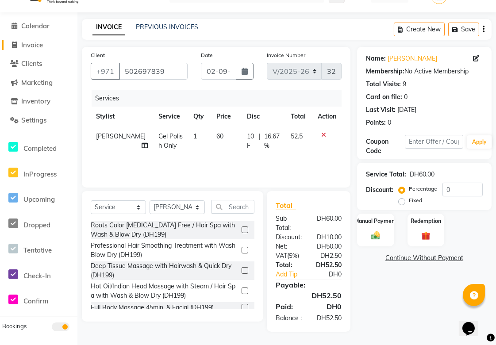
click at [23, 41] on span "Invoice" at bounding box center [32, 45] width 22 height 8
select select "service"
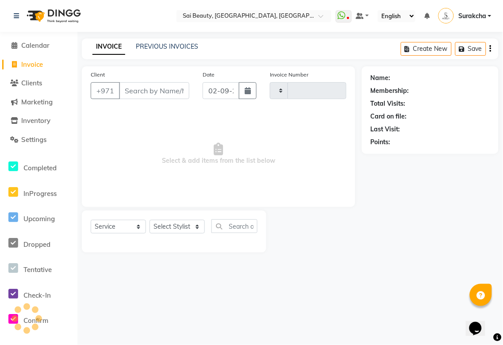
type input "3271"
select select "5352"
click at [24, 45] on span "Calendar" at bounding box center [35, 45] width 28 height 8
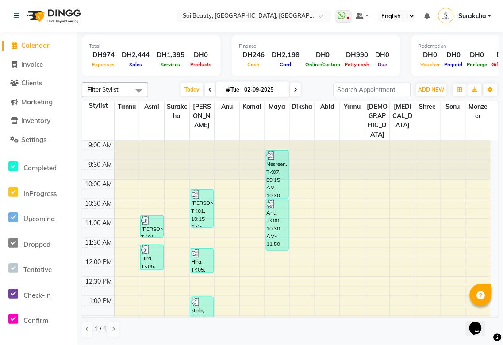
click at [294, 89] on icon at bounding box center [296, 89] width 4 height 5
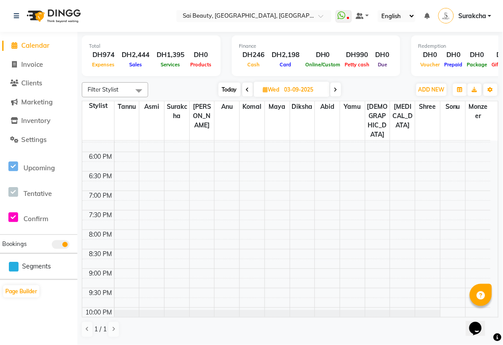
scroll to position [391, 0]
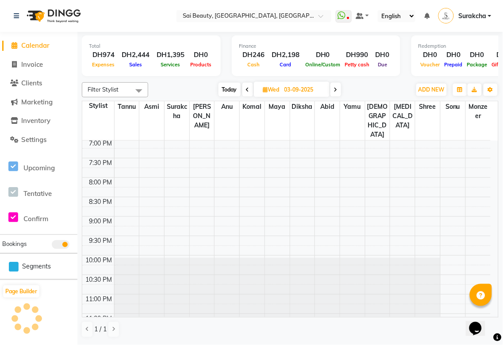
click at [232, 89] on span "Today" at bounding box center [230, 90] width 22 height 14
type input "02-09-2025"
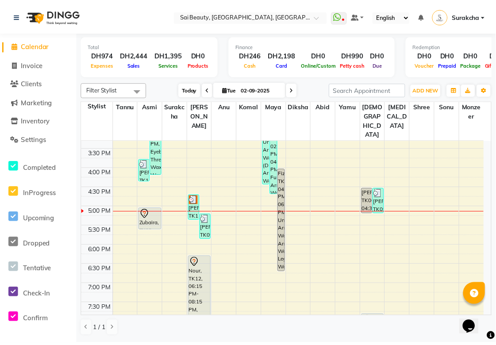
scroll to position [231, 0]
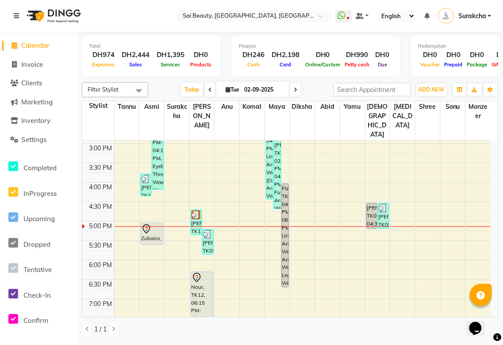
click at [196, 211] on img at bounding box center [196, 215] width 9 height 9
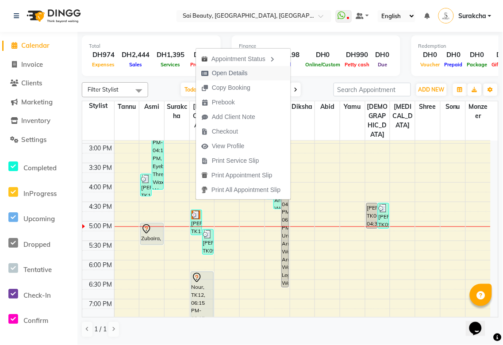
click at [237, 74] on span "Open Details" at bounding box center [230, 73] width 36 height 9
select select "3"
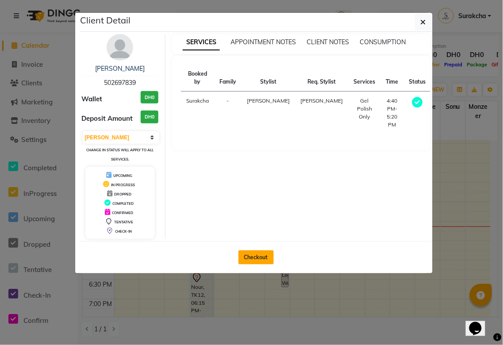
click at [260, 258] on button "Checkout" at bounding box center [256, 258] width 35 height 14
select select "service"
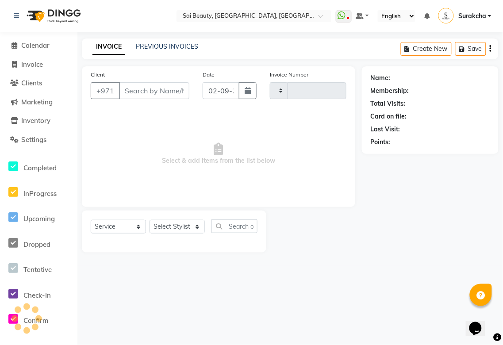
type input "3271"
select select "5352"
type input "502697839"
select select "43674"
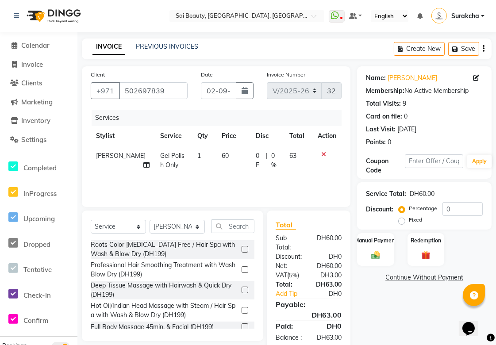
click at [256, 158] on span "0 F" at bounding box center [259, 160] width 7 height 19
select select "43674"
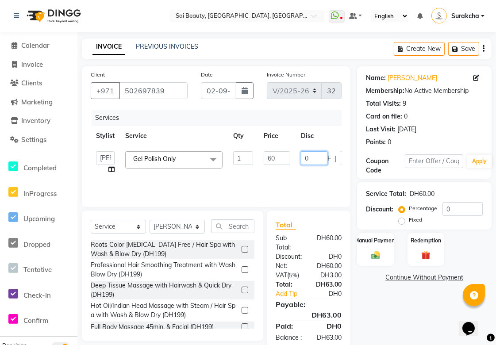
click at [314, 157] on input "0" at bounding box center [314, 158] width 27 height 14
type input "10"
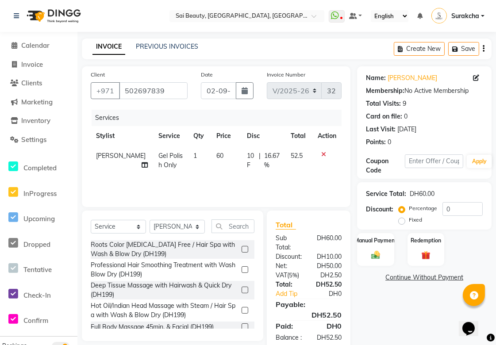
scroll to position [29, 0]
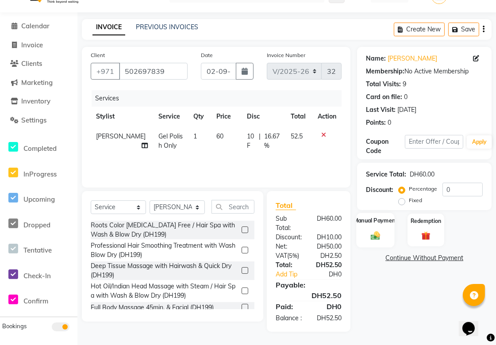
click at [380, 231] on img at bounding box center [375, 236] width 15 height 11
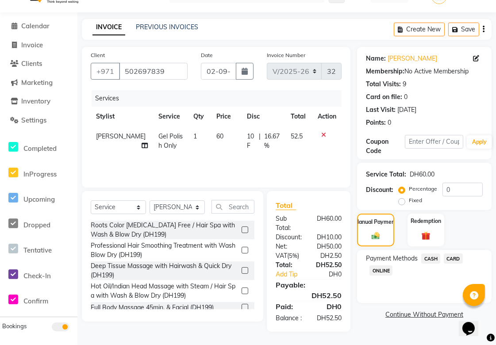
click at [453, 254] on span "CARD" at bounding box center [453, 259] width 19 height 10
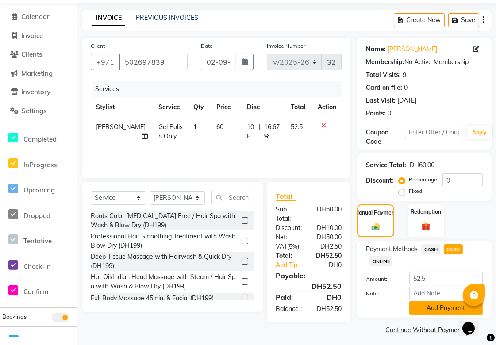
click at [435, 309] on button "Add Payment" at bounding box center [445, 308] width 73 height 14
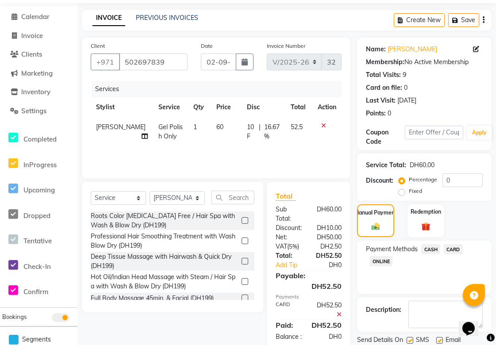
scroll to position [59, 0]
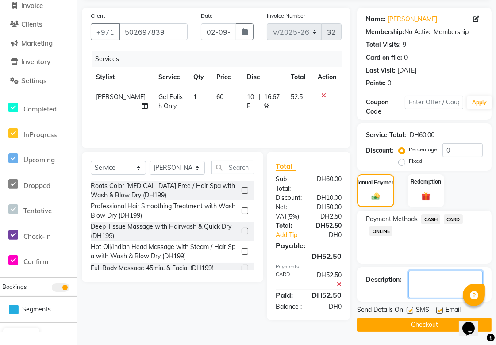
click at [435, 284] on textarea at bounding box center [446, 284] width 74 height 27
type textarea "Neighbor discount."
click at [421, 326] on button "Checkout" at bounding box center [424, 325] width 135 height 14
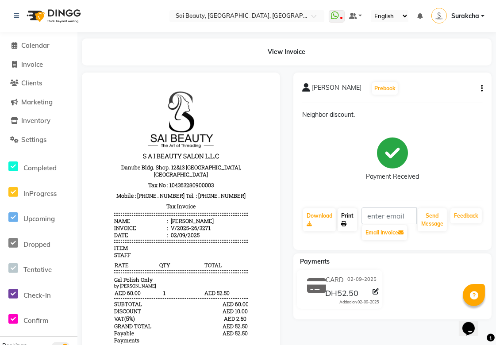
click at [348, 215] on link "Print" at bounding box center [347, 219] width 19 height 23
click at [29, 46] on span "Calendar" at bounding box center [35, 45] width 28 height 8
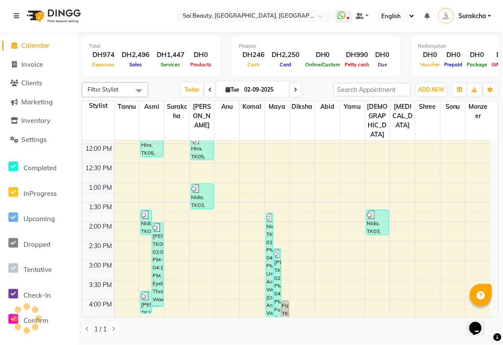
scroll to position [157, 0]
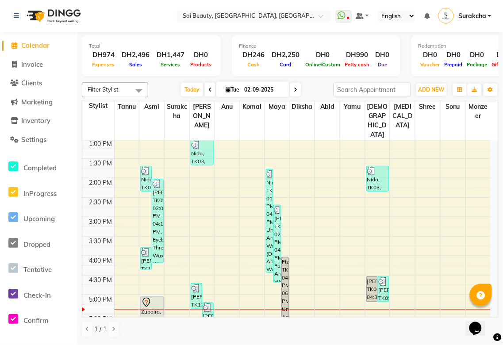
click at [162, 297] on div at bounding box center [151, 302] width 21 height 11
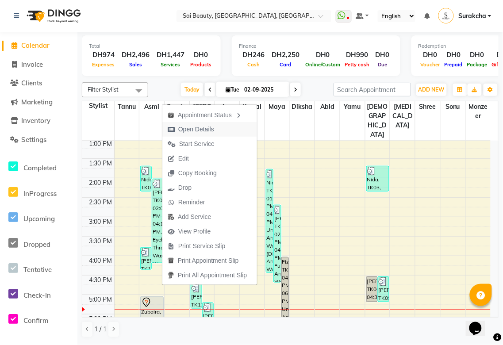
click at [205, 130] on span "Open Details" at bounding box center [196, 129] width 36 height 9
select select "7"
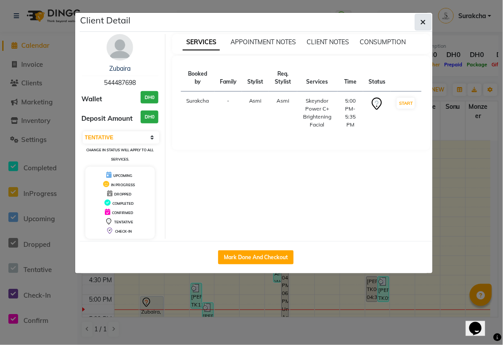
click at [431, 21] on button "button" at bounding box center [423, 22] width 17 height 17
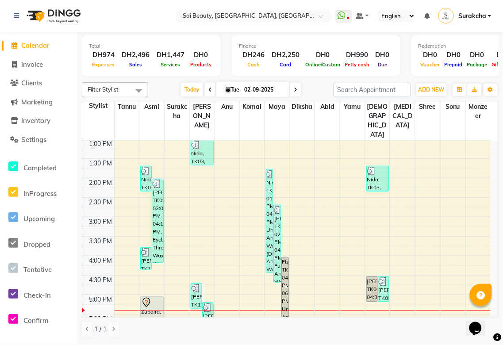
click at [155, 297] on div at bounding box center [151, 302] width 21 height 11
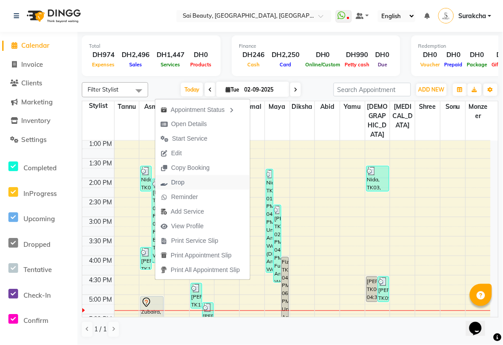
click at [178, 182] on span "Drop" at bounding box center [177, 182] width 13 height 9
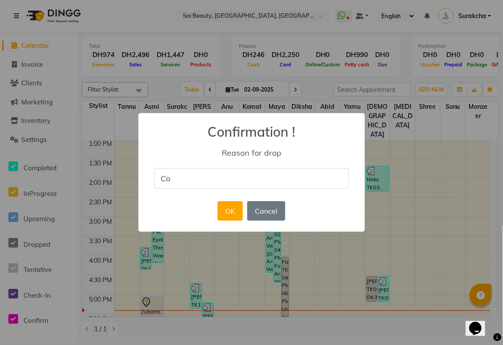
type input "costumer canceled the booking"
click at [225, 209] on button "OK" at bounding box center [230, 210] width 25 height 19
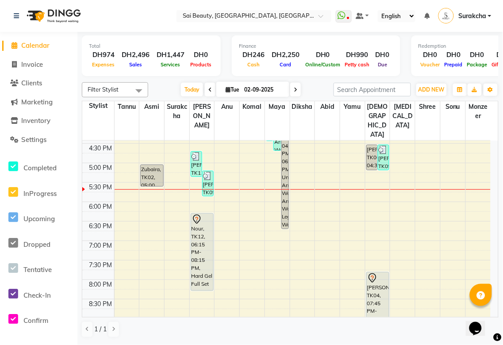
scroll to position [286, 0]
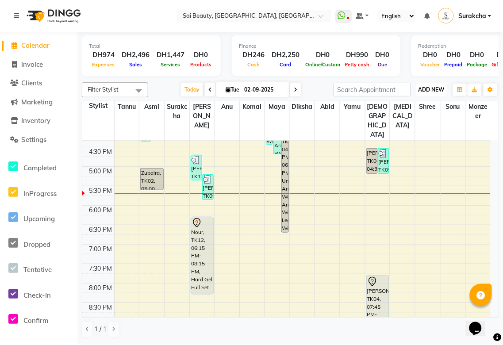
click at [432, 87] on span "ADD NEW" at bounding box center [432, 89] width 26 height 7
click at [419, 104] on button "Add Appointment" at bounding box center [412, 106] width 70 height 12
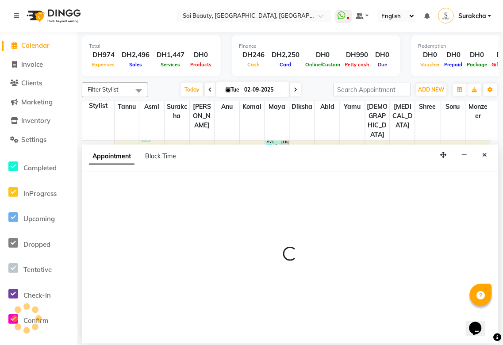
select select "600"
select select "tentative"
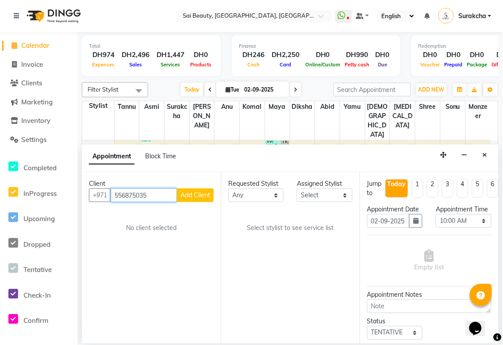
type input "556875035"
click at [198, 196] on span "Add Client" at bounding box center [196, 195] width 30 height 8
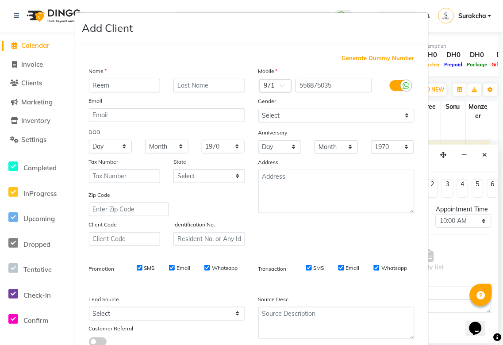
scroll to position [64, 0]
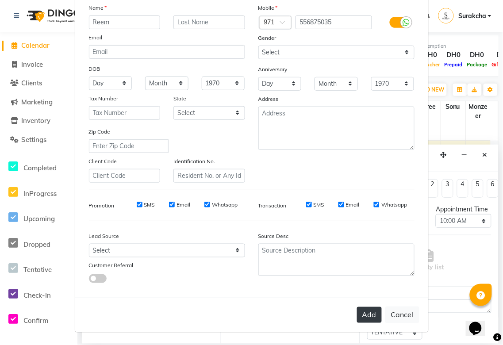
type input "Reem"
click at [364, 316] on button "Add" at bounding box center [369, 315] width 25 height 16
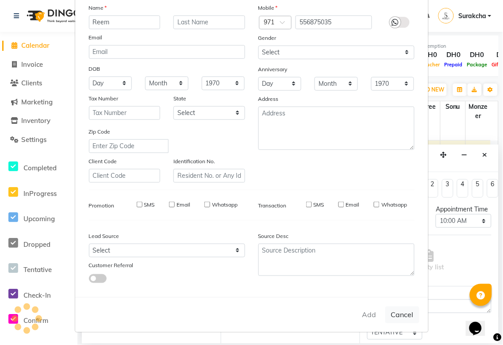
select select
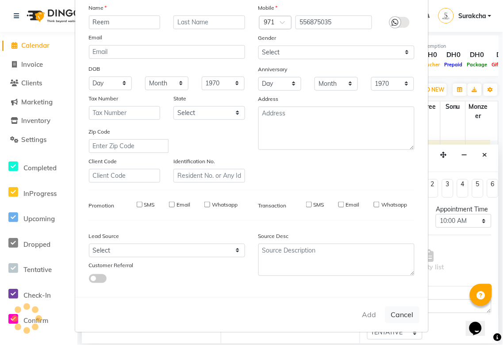
select select
checkbox input "false"
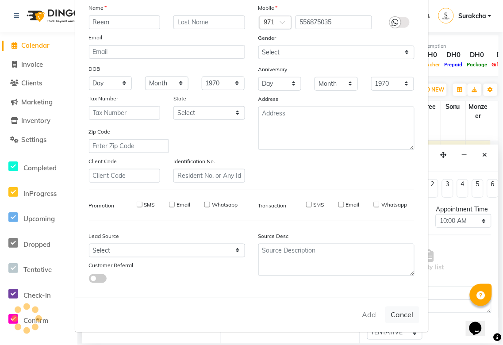
checkbox input "false"
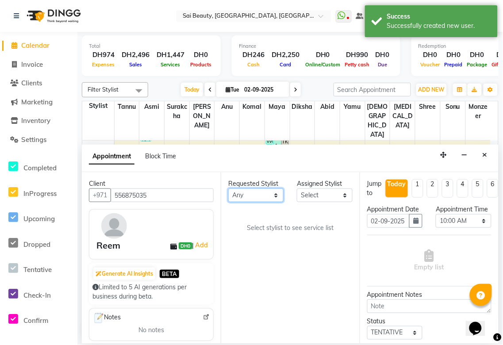
click at [268, 189] on select "Any [PERSON_NAME][MEDICAL_DATA] [PERSON_NAME] Asmi [PERSON_NAME] Gita [PERSON_N…" at bounding box center [255, 196] width 55 height 14
select select "40288"
click at [228, 189] on select "Any [PERSON_NAME][MEDICAL_DATA] [PERSON_NAME] Asmi [PERSON_NAME] Gita [PERSON_N…" at bounding box center [255, 196] width 55 height 14
select select "40288"
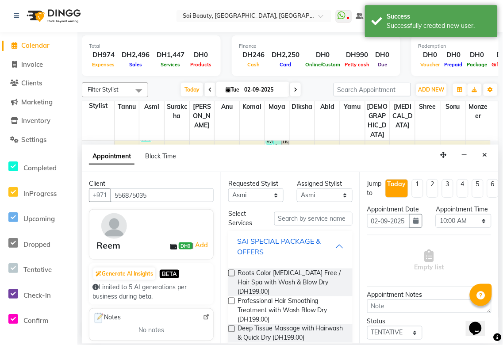
click at [324, 251] on div "SAI SPECIAL PACKAGE & OFFERS" at bounding box center [286, 246] width 98 height 21
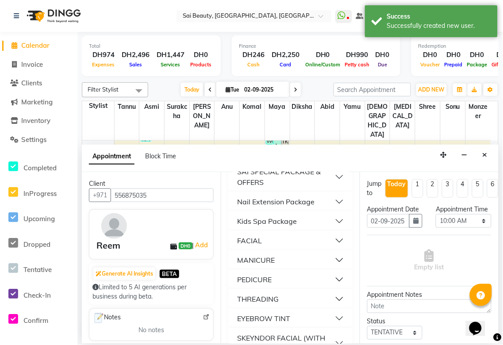
scroll to position [111, 0]
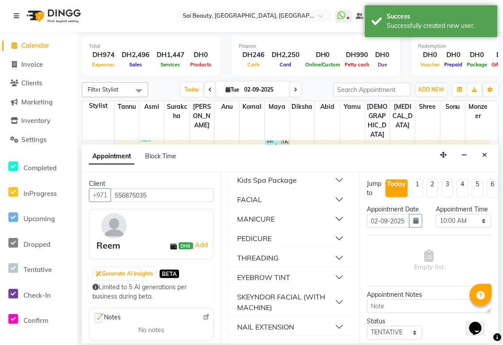
click at [330, 259] on button "THREADING" at bounding box center [290, 258] width 117 height 16
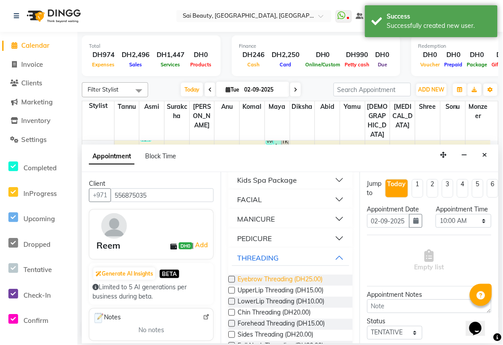
click at [297, 278] on span "Eyebrow Threading (DH25.00)" at bounding box center [280, 280] width 85 height 11
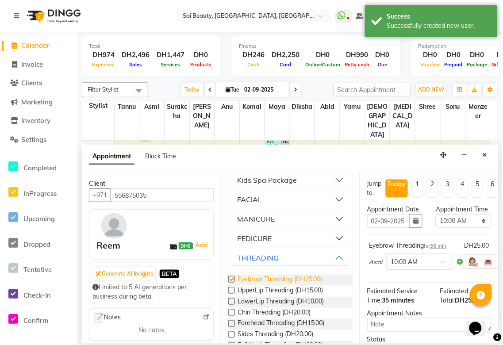
checkbox input "false"
click at [474, 228] on select "Select 10:00 AM 10:05 AM 10:10 AM 10:15 AM 10:20 AM 10:25 AM 10:30 AM 10:35 AM …" at bounding box center [463, 221] width 55 height 14
select select "1080"
click at [436, 223] on select "Select 10:00 AM 10:05 AM 10:10 AM 10:15 AM 10:20 AM 10:25 AM 10:30 AM 10:35 AM …" at bounding box center [463, 221] width 55 height 14
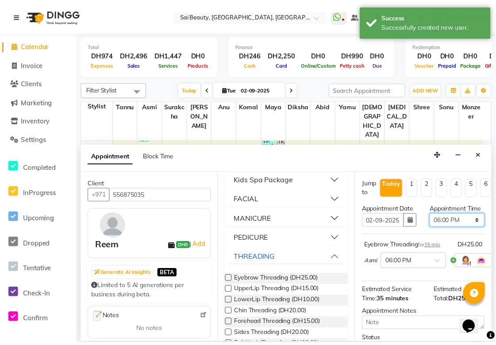
scroll to position [104, 0]
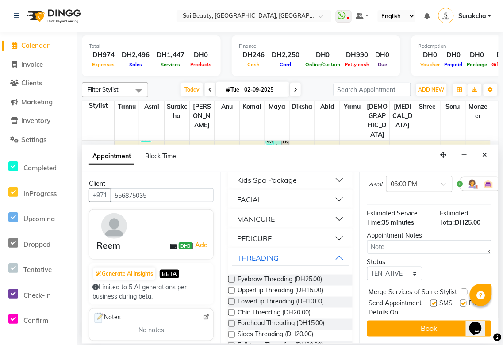
click at [463, 289] on label at bounding box center [464, 292] width 7 height 7
click at [463, 290] on input "checkbox" at bounding box center [464, 293] width 6 height 6
checkbox input "true"
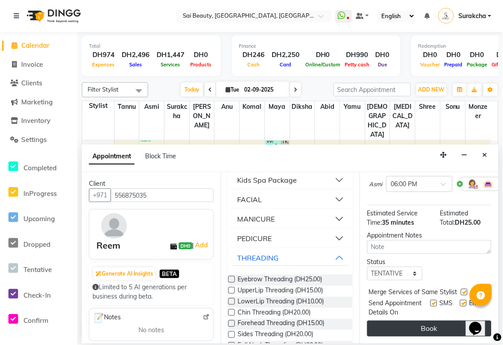
click at [448, 326] on button "Book" at bounding box center [429, 329] width 124 height 16
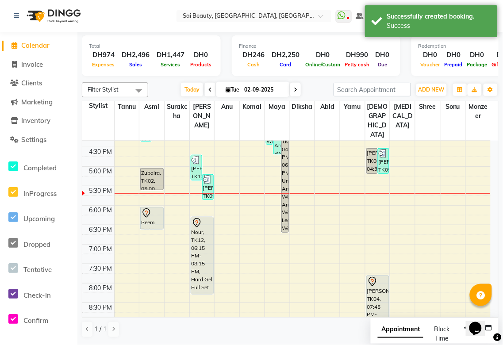
click at [392, 337] on span "Appointment" at bounding box center [401, 330] width 46 height 16
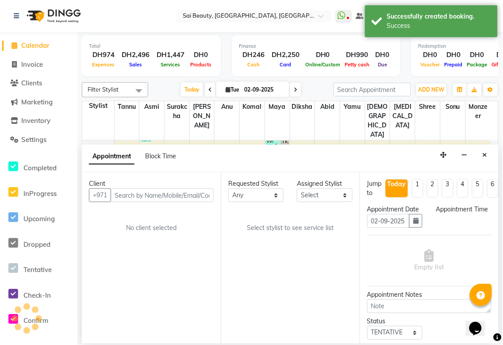
click at [487, 147] on div "Appointment Block Time" at bounding box center [290, 158] width 417 height 27
click at [480, 152] on button "Close" at bounding box center [485, 155] width 13 height 14
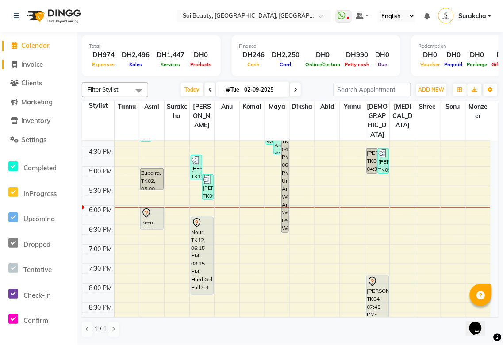
click at [33, 65] on span "Invoice" at bounding box center [32, 64] width 22 height 8
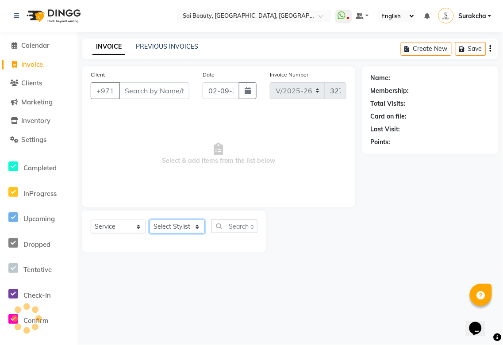
click at [197, 225] on select "Select Stylist" at bounding box center [177, 227] width 55 height 14
click at [150, 220] on select "Select Stylist Abid Alora Anu Asmi Ausha Diksha Gita Komal maya Monzeer shree s…" at bounding box center [177, 227] width 55 height 14
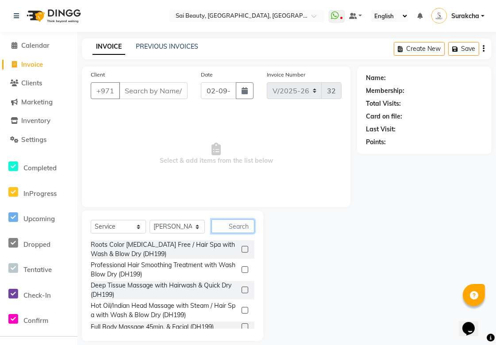
click at [235, 227] on input "text" at bounding box center [233, 227] width 43 height 14
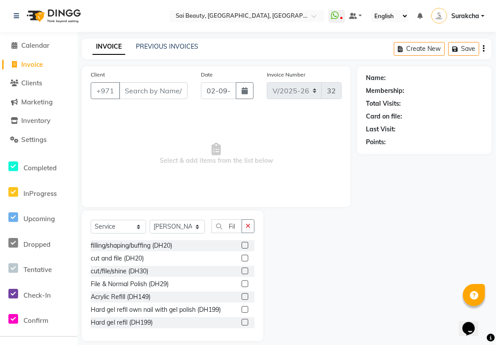
click at [242, 285] on label at bounding box center [245, 284] width 7 height 7
click at [242, 285] on input "checkbox" at bounding box center [245, 285] width 6 height 6
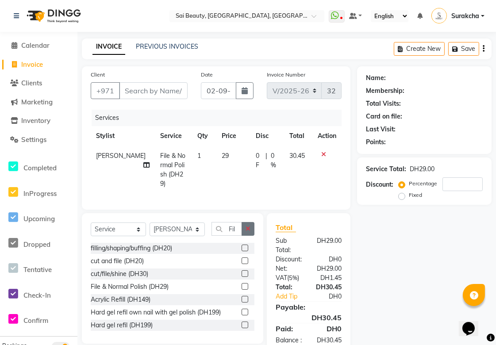
click at [246, 227] on icon "button" at bounding box center [248, 229] width 5 height 6
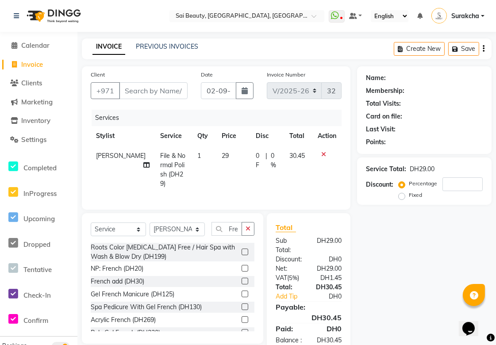
click at [242, 266] on label at bounding box center [245, 268] width 7 height 7
click at [242, 266] on input "checkbox" at bounding box center [245, 269] width 6 height 6
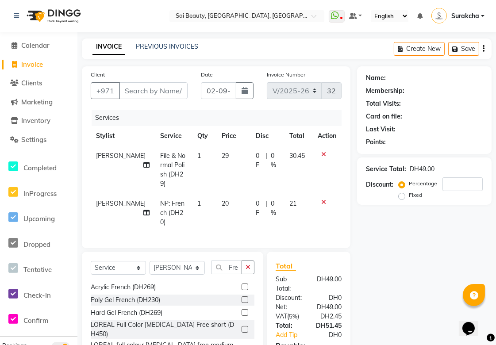
scroll to position [80, 0]
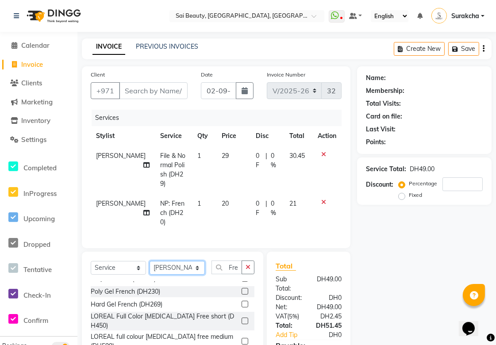
click at [195, 261] on select "Select Stylist Abid Alora Anu Asmi Ausha Diksha Gita Komal maya Monzeer shree s…" at bounding box center [177, 268] width 55 height 14
click at [150, 261] on select "Select Stylist Abid Alora Anu Asmi Ausha Diksha Gita Komal maya Monzeer shree s…" at bounding box center [177, 268] width 55 height 14
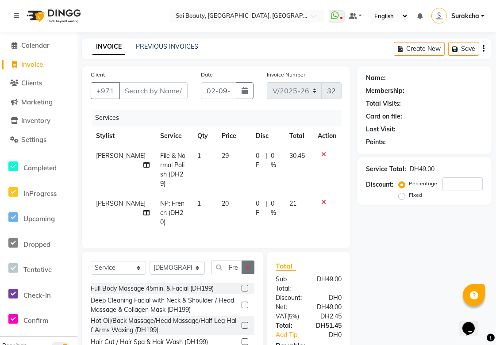
click at [249, 264] on icon "button" at bounding box center [248, 267] width 5 height 6
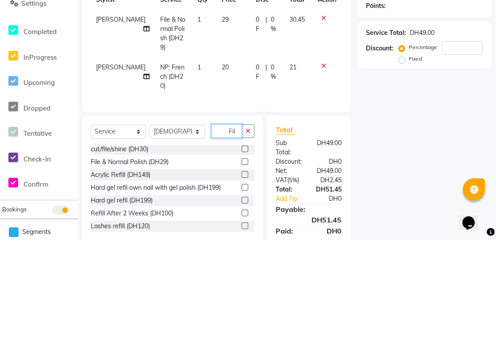
scroll to position [31, 0]
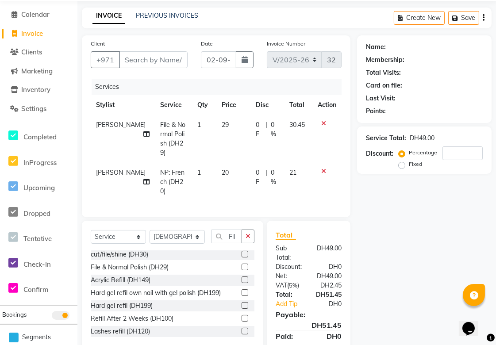
click at [242, 264] on label at bounding box center [245, 267] width 7 height 7
click at [242, 265] on input "checkbox" at bounding box center [245, 268] width 6 height 6
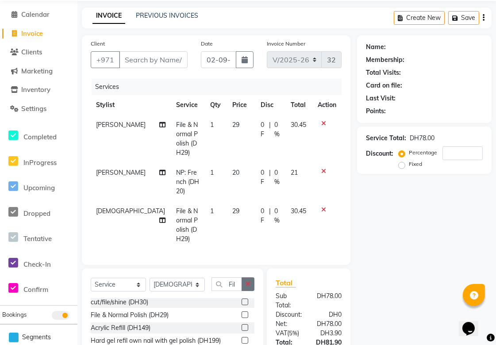
click at [248, 281] on icon "button" at bounding box center [248, 284] width 5 height 6
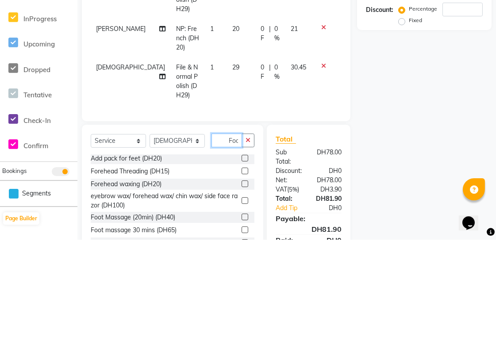
scroll to position [0, 0]
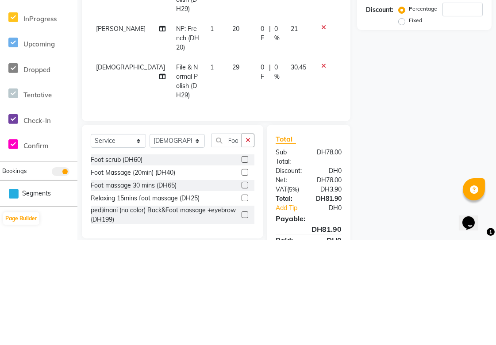
click at [245, 275] on label at bounding box center [245, 278] width 7 height 7
click at [245, 276] on input "checkbox" at bounding box center [245, 279] width 6 height 6
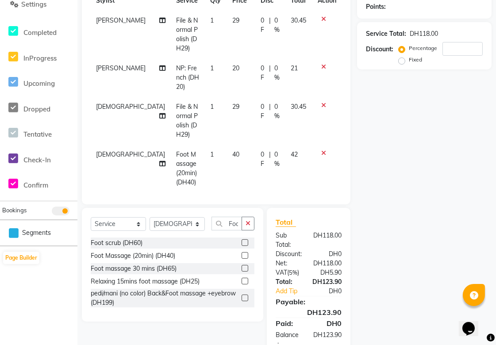
click at [261, 150] on span "0 F" at bounding box center [263, 159] width 5 height 19
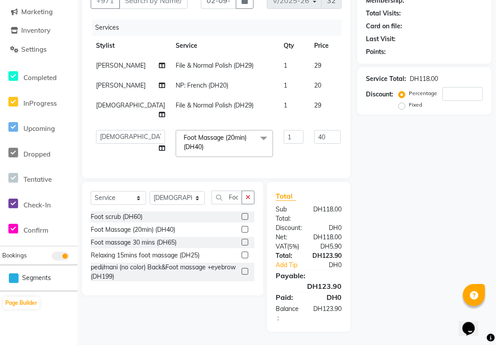
scroll to position [107, 0]
click at [351, 131] on input "0" at bounding box center [364, 137] width 27 height 14
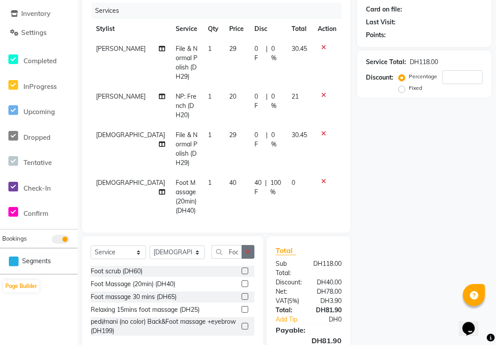
click at [248, 245] on button "button" at bounding box center [248, 252] width 13 height 14
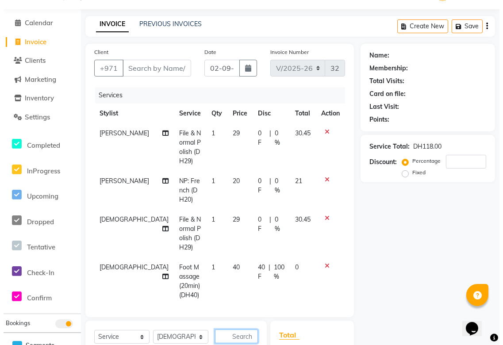
scroll to position [0, 0]
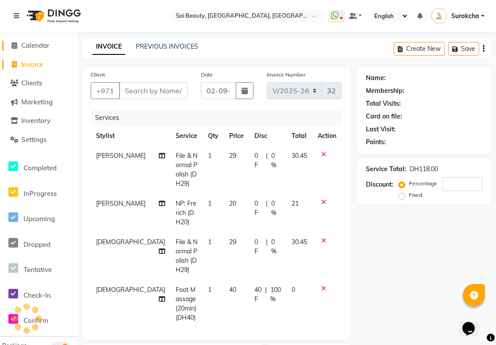
click at [32, 46] on span "Calendar" at bounding box center [35, 45] width 28 height 8
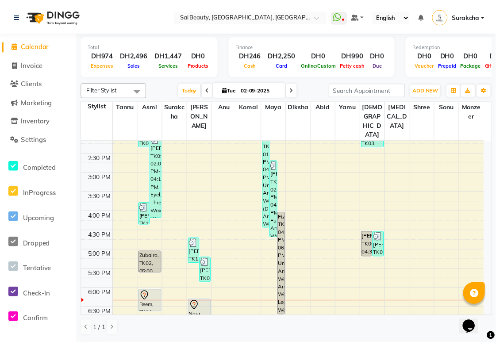
scroll to position [297, 0]
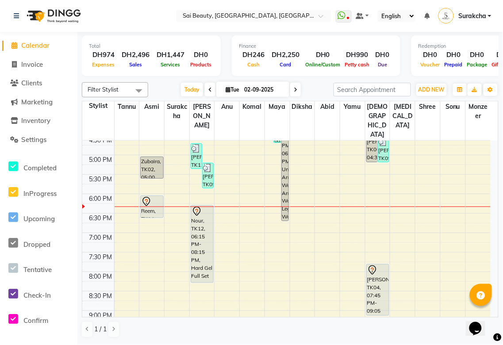
click at [153, 196] on div "Reem, TK14, 06:00 PM-06:35 PM, Eyebrow Threading" at bounding box center [152, 207] width 22 height 22
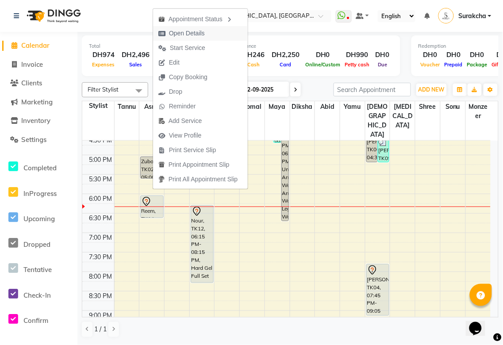
click at [193, 33] on span "Open Details" at bounding box center [187, 33] width 36 height 9
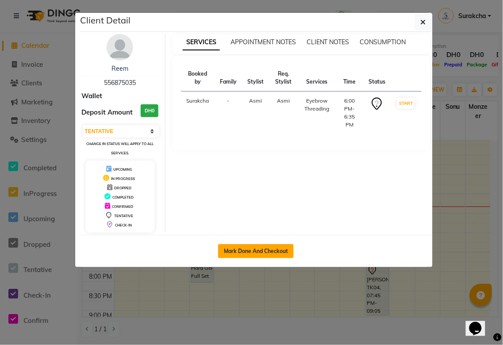
click at [262, 250] on button "Mark Done And Checkout" at bounding box center [256, 251] width 76 height 14
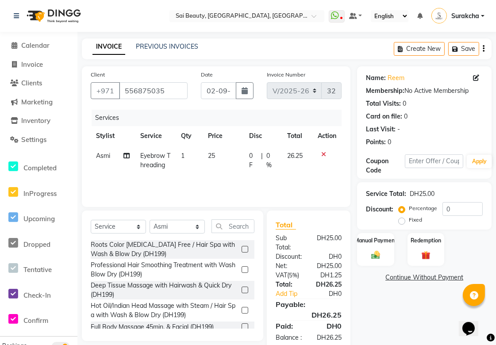
scroll to position [29, 0]
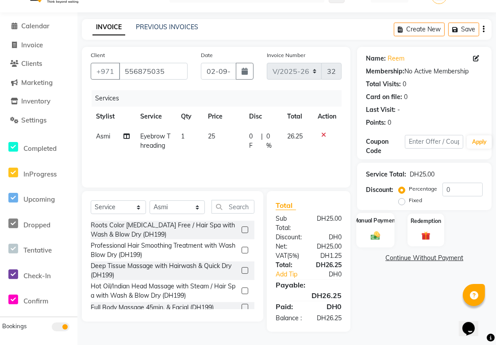
click at [379, 231] on div "Manual Payment" at bounding box center [376, 230] width 39 height 35
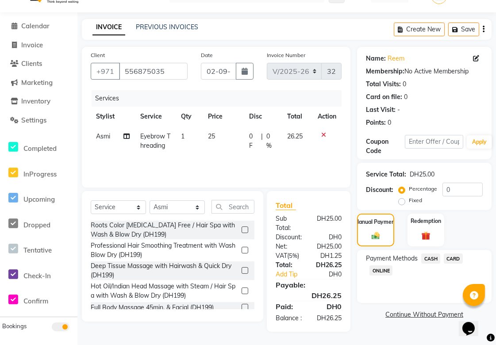
click at [431, 254] on span "CASH" at bounding box center [430, 259] width 19 height 10
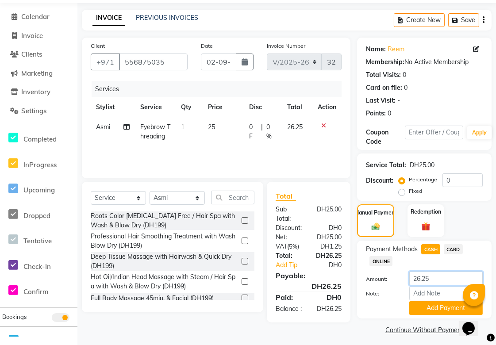
click at [441, 280] on input "26.25" at bounding box center [445, 279] width 73 height 14
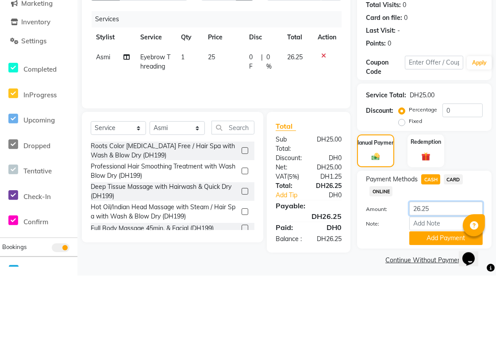
scroll to position [34, 0]
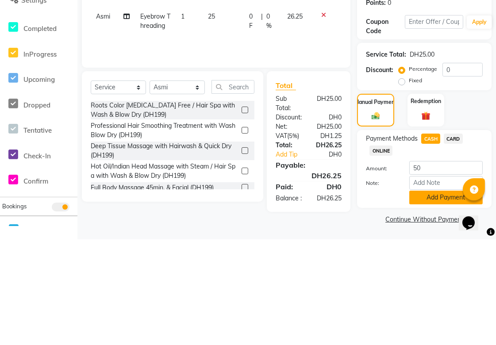
click at [449, 301] on button "Add Payment" at bounding box center [445, 304] width 73 height 14
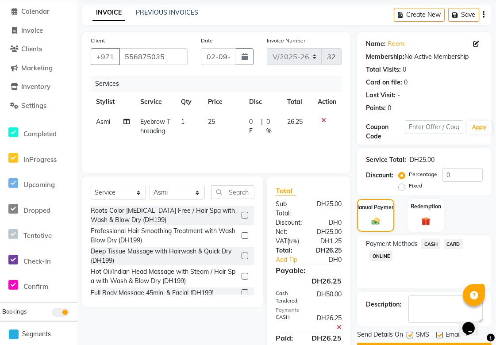
scroll to position [93, 0]
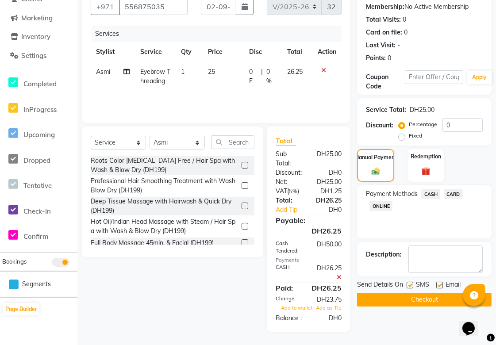
click at [443, 293] on button "Checkout" at bounding box center [424, 300] width 135 height 14
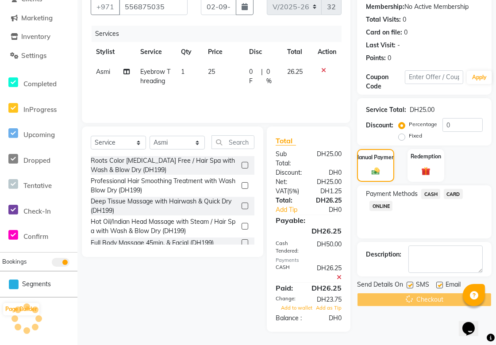
click at [444, 293] on div "Checkout" at bounding box center [424, 300] width 135 height 14
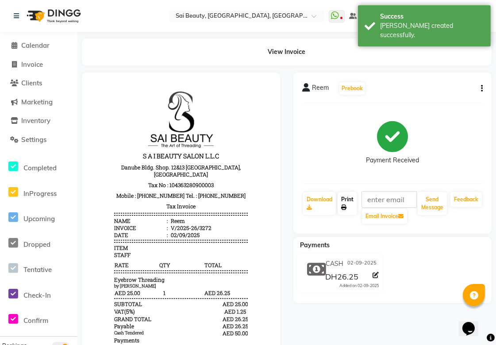
click at [342, 198] on link "Print" at bounding box center [347, 203] width 19 height 23
click at [22, 43] on span "Calendar" at bounding box center [35, 45] width 28 height 8
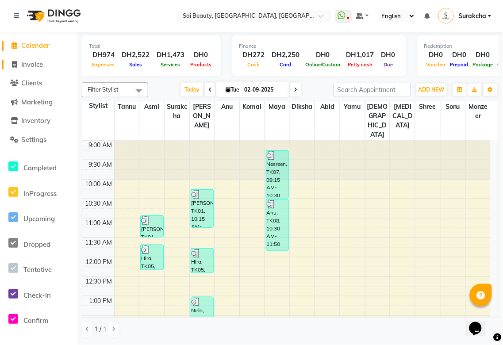
click at [35, 66] on span "Invoice" at bounding box center [32, 64] width 22 height 8
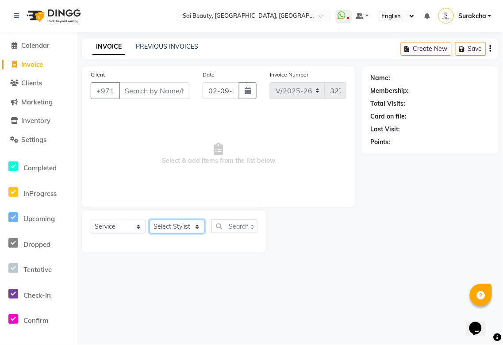
click at [196, 224] on select "Select Stylist" at bounding box center [177, 227] width 55 height 14
click at [150, 220] on select "Select Stylist Abid Alora Anu Asmi Ausha Diksha Gita Komal maya Monzeer shree s…" at bounding box center [177, 227] width 55 height 14
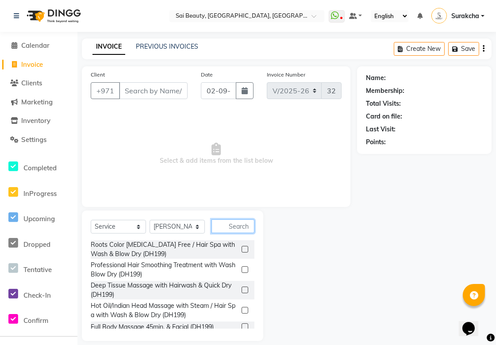
click at [241, 225] on input "text" at bounding box center [233, 227] width 43 height 14
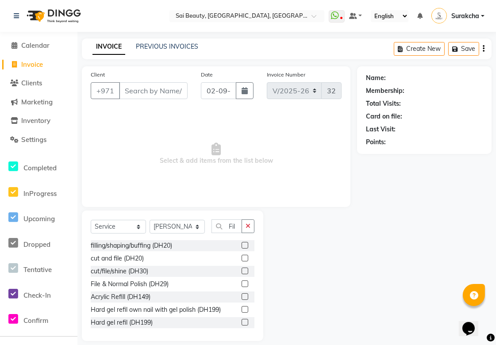
click at [242, 284] on label at bounding box center [245, 284] width 7 height 7
click at [242, 284] on input "checkbox" at bounding box center [245, 285] width 6 height 6
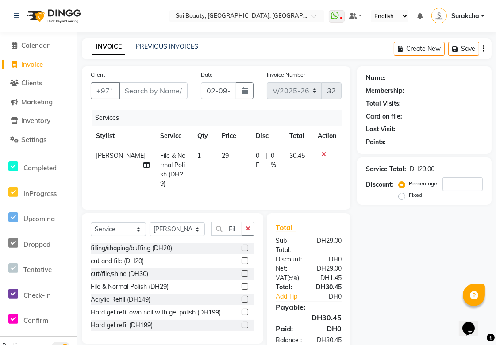
click at [242, 285] on label at bounding box center [245, 286] width 7 height 7
click at [242, 285] on input "checkbox" at bounding box center [245, 287] width 6 height 6
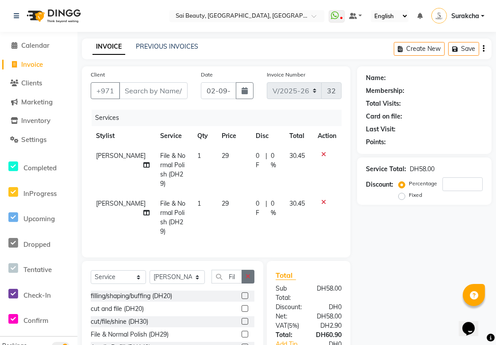
click at [249, 274] on icon "button" at bounding box center [248, 277] width 5 height 6
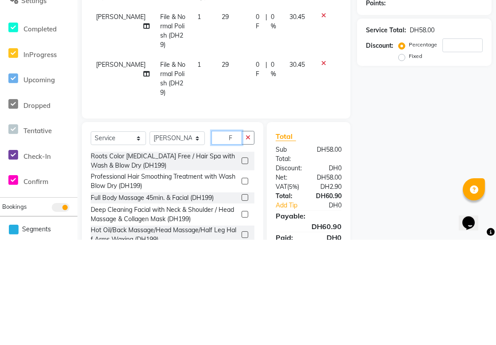
scroll to position [40, 0]
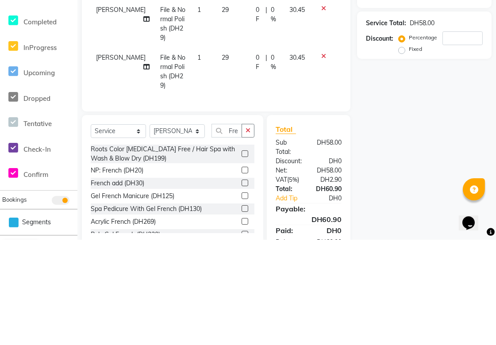
click at [242, 273] on label at bounding box center [245, 276] width 7 height 7
click at [242, 274] on input "checkbox" at bounding box center [245, 277] width 6 height 6
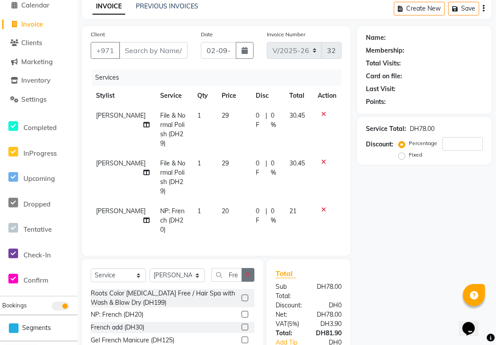
click at [249, 272] on icon "button" at bounding box center [248, 275] width 5 height 6
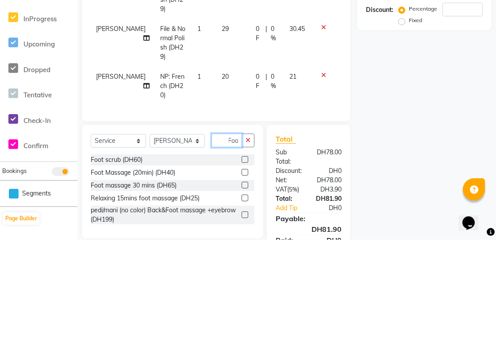
scroll to position [0, 3]
click at [246, 275] on label at bounding box center [245, 278] width 7 height 7
click at [246, 276] on input "checkbox" at bounding box center [245, 279] width 6 height 6
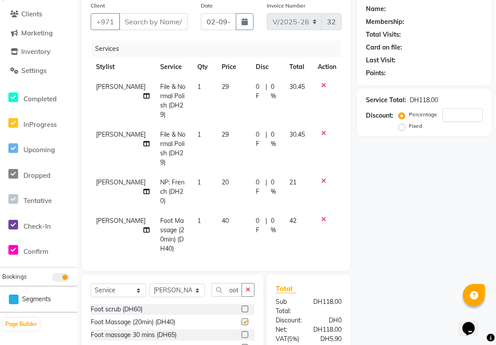
scroll to position [0, 0]
click at [249, 287] on icon "button" at bounding box center [248, 290] width 5 height 6
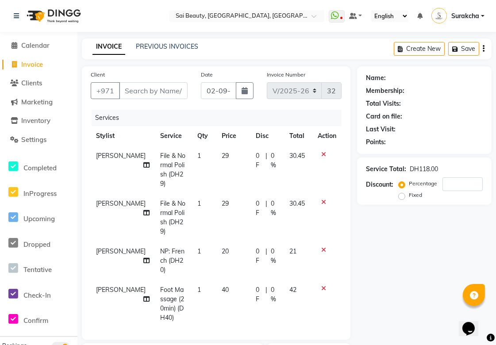
click at [105, 155] on span "[PERSON_NAME]" at bounding box center [121, 156] width 50 height 8
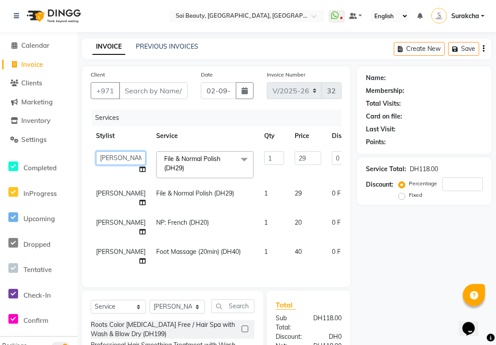
click at [109, 157] on select "[PERSON_NAME][MEDICAL_DATA] [PERSON_NAME] Asmi Ausha [PERSON_NAME] Gita [PERSON…" at bounding box center [121, 158] width 50 height 14
click at [264, 155] on input "1" at bounding box center [274, 158] width 20 height 14
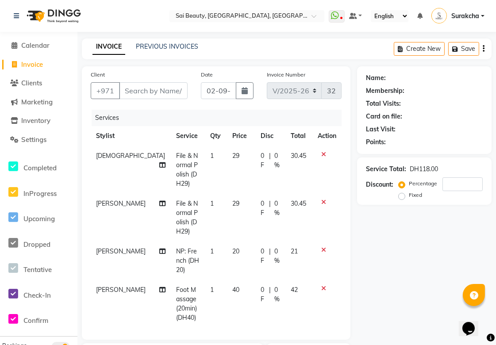
click at [104, 286] on span "[PERSON_NAME]" at bounding box center [121, 290] width 50 height 8
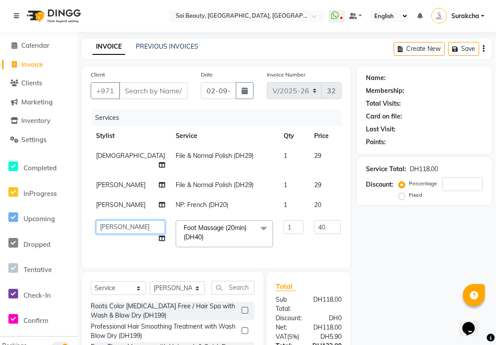
click at [102, 234] on select "[PERSON_NAME][MEDICAL_DATA] [PERSON_NAME] Asmi Ausha [PERSON_NAME] Gita [PERSON…" at bounding box center [130, 227] width 69 height 14
click at [284, 234] on input "1" at bounding box center [294, 227] width 20 height 14
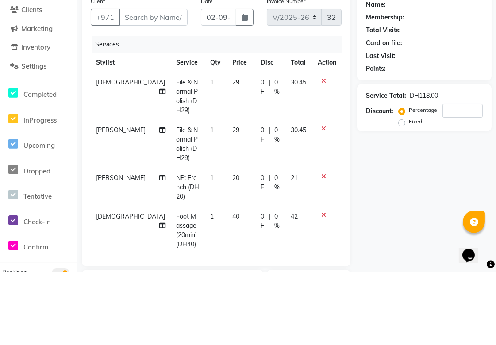
scroll to position [11, 0]
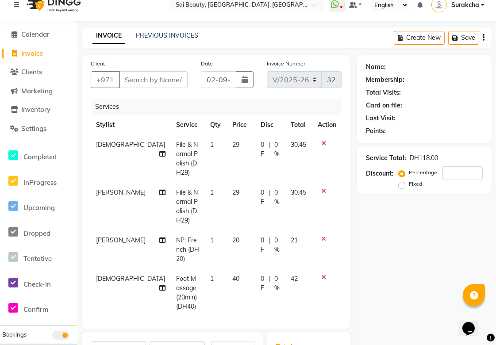
click at [274, 274] on span "0 %" at bounding box center [277, 283] width 6 height 19
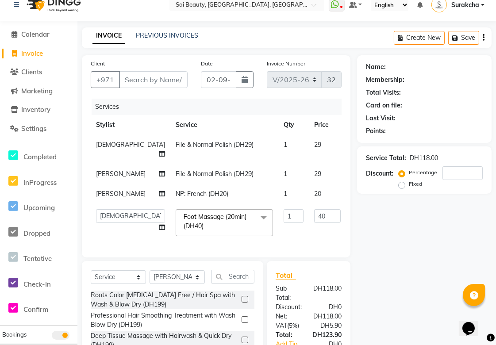
click at [351, 223] on input "0" at bounding box center [364, 216] width 27 height 14
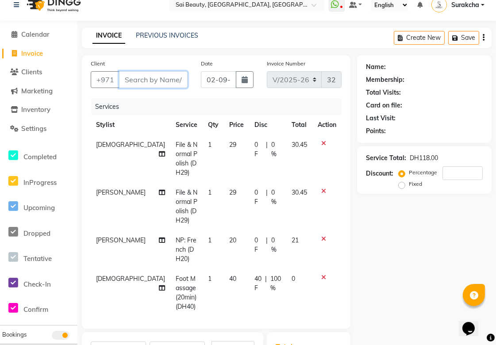
click at [154, 80] on input "Client" at bounding box center [153, 79] width 69 height 17
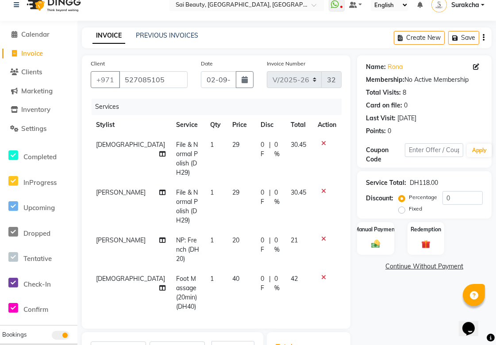
click at [261, 274] on span "0 F" at bounding box center [263, 283] width 5 height 19
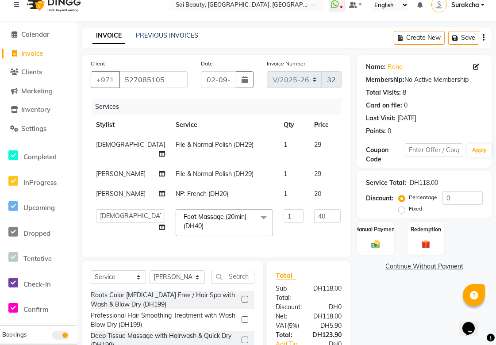
click at [351, 223] on input "0" at bounding box center [364, 216] width 27 height 14
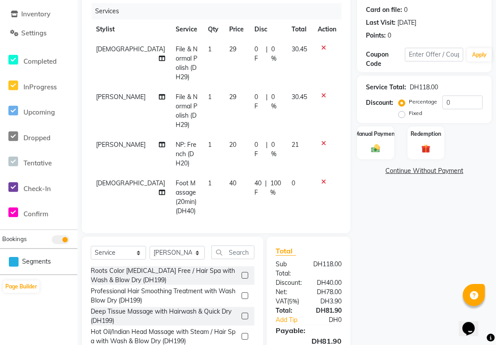
scroll to position [145, 0]
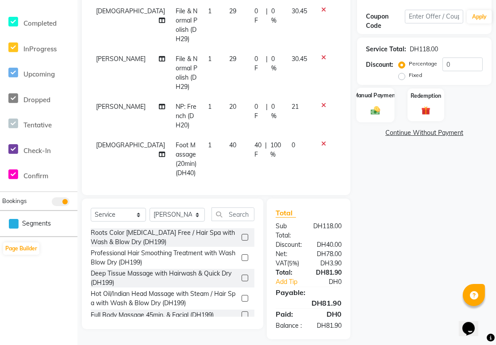
click at [376, 107] on img at bounding box center [375, 110] width 15 height 11
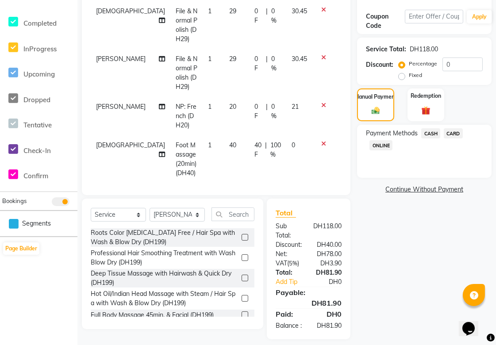
click at [453, 131] on span "CARD" at bounding box center [453, 133] width 19 height 10
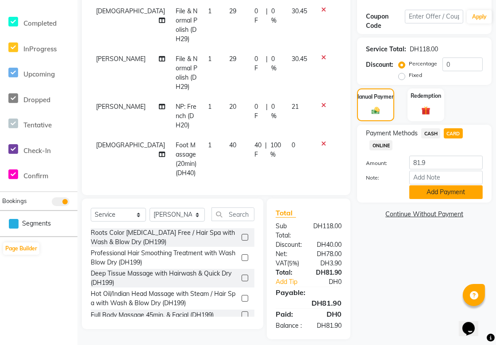
click at [470, 192] on button "Add Payment" at bounding box center [445, 192] width 73 height 14
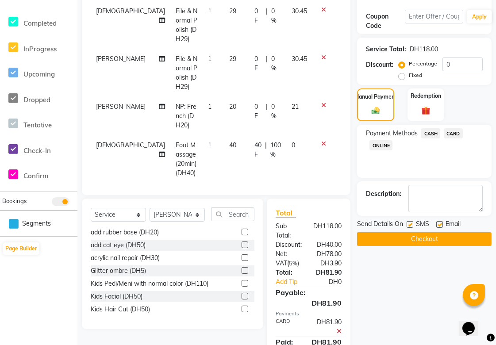
scroll to position [173, 0]
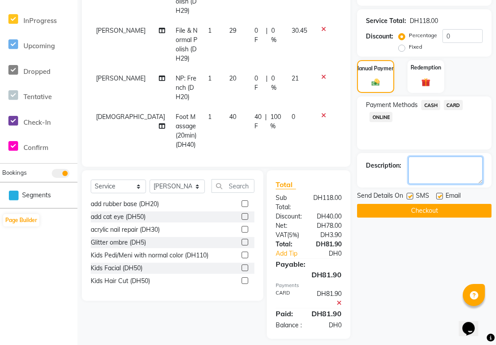
click at [450, 167] on textarea at bounding box center [446, 170] width 74 height 27
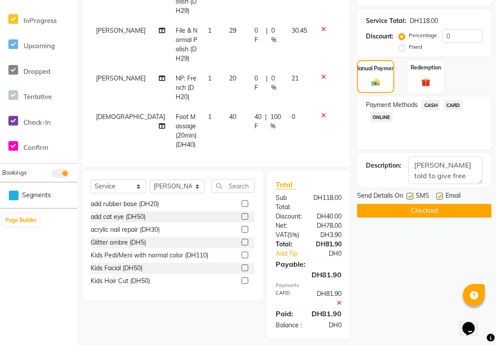
click at [461, 212] on button "Checkout" at bounding box center [424, 211] width 135 height 14
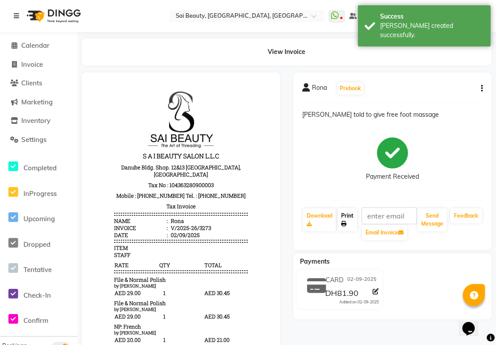
click at [347, 216] on link "Print" at bounding box center [347, 219] width 19 height 23
click at [14, 45] on icon at bounding box center [15, 45] width 6 height 7
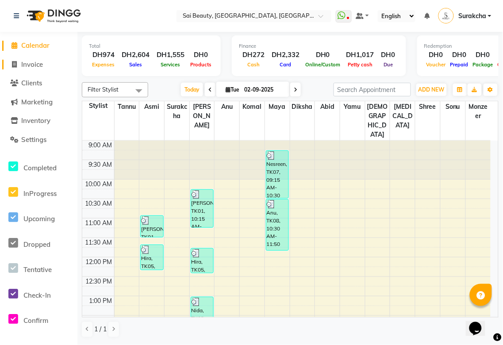
click at [38, 64] on span "Invoice" at bounding box center [32, 64] width 22 height 8
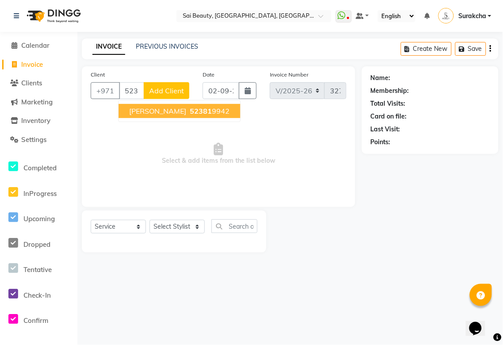
click at [188, 112] on ngb-highlight "52381 9942" at bounding box center [209, 111] width 42 height 9
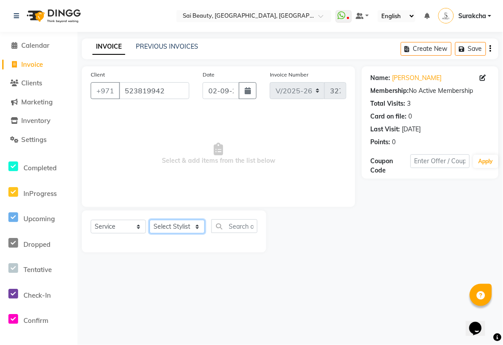
click at [200, 224] on select "Select Stylist Abid Alora Anu Asmi Ausha Diksha Gita Komal maya Monzeer shree s…" at bounding box center [177, 227] width 55 height 14
click at [150, 220] on select "Select Stylist Abid Alora Anu Asmi Ausha Diksha Gita Komal maya Monzeer shree s…" at bounding box center [177, 227] width 55 height 14
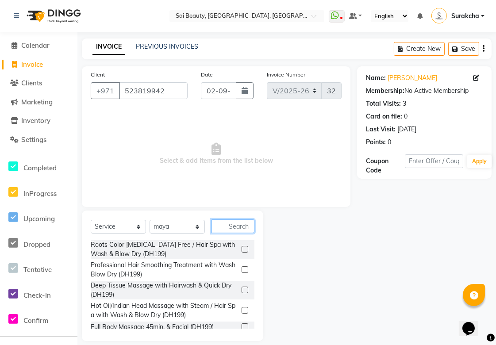
click at [232, 222] on input "text" at bounding box center [233, 227] width 43 height 14
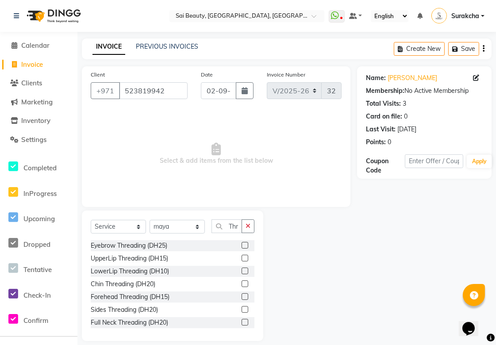
click at [242, 242] on label at bounding box center [245, 245] width 7 height 7
click at [242, 243] on input "checkbox" at bounding box center [245, 246] width 6 height 6
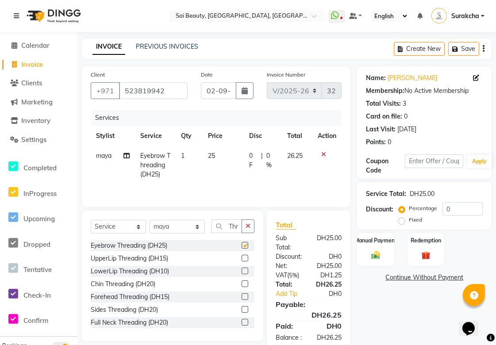
scroll to position [0, 0]
click at [242, 259] on label at bounding box center [245, 258] width 7 height 7
click at [242, 259] on input "checkbox" at bounding box center [245, 259] width 6 height 6
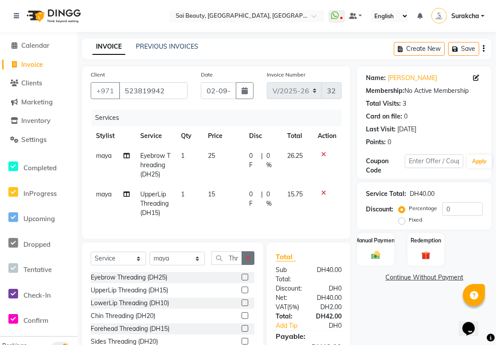
click at [248, 261] on icon "button" at bounding box center [248, 258] width 5 height 6
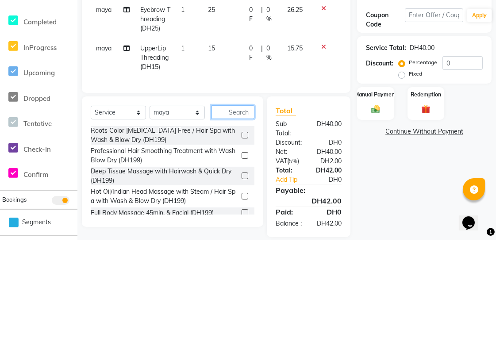
scroll to position [40, 0]
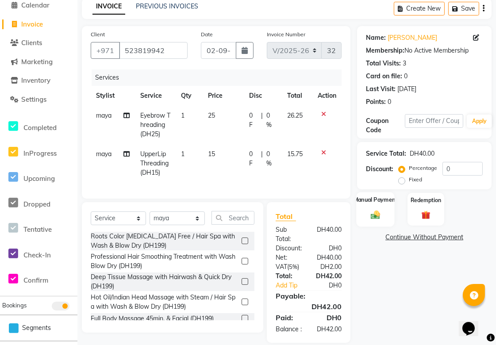
click at [383, 202] on label "Manual Payment" at bounding box center [376, 200] width 44 height 8
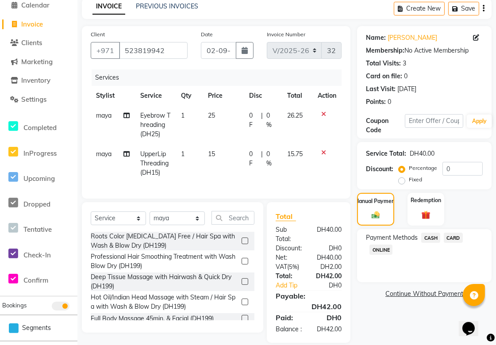
click at [460, 235] on span "CARD" at bounding box center [453, 238] width 19 height 10
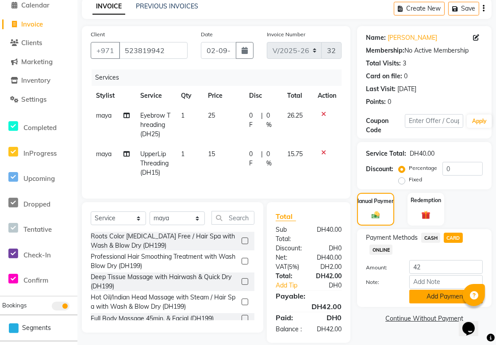
click at [436, 294] on button "Add Payment" at bounding box center [445, 297] width 73 height 14
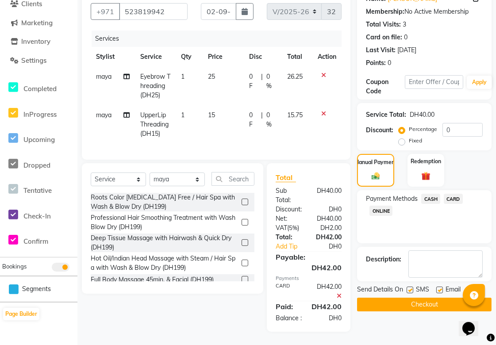
scroll to position [96, 0]
click at [440, 298] on button "Checkout" at bounding box center [424, 305] width 135 height 14
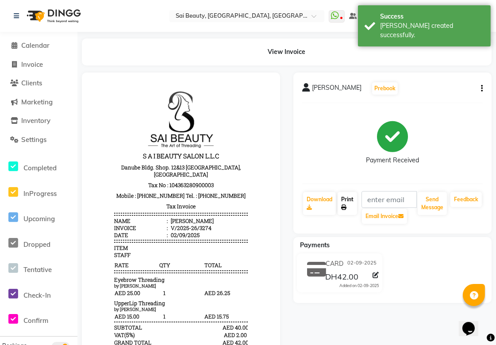
click at [348, 205] on link "Print" at bounding box center [347, 203] width 19 height 23
click at [36, 41] on span "Calendar" at bounding box center [35, 45] width 28 height 8
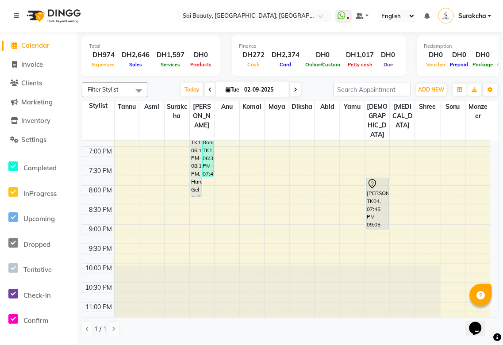
scroll to position [391, 0]
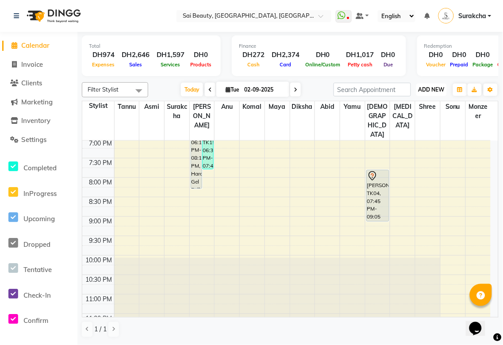
click at [428, 89] on span "ADD NEW" at bounding box center [432, 89] width 26 height 7
click at [401, 103] on button "Add Appointment" at bounding box center [412, 106] width 70 height 12
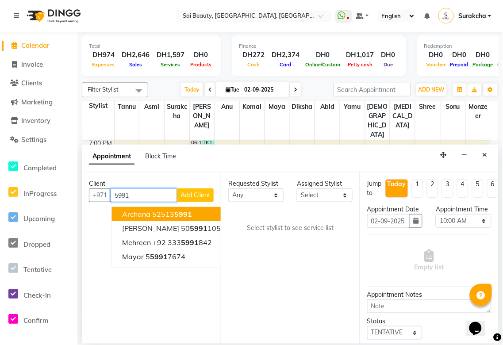
click at [144, 211] on span "Archana" at bounding box center [137, 214] width 28 height 9
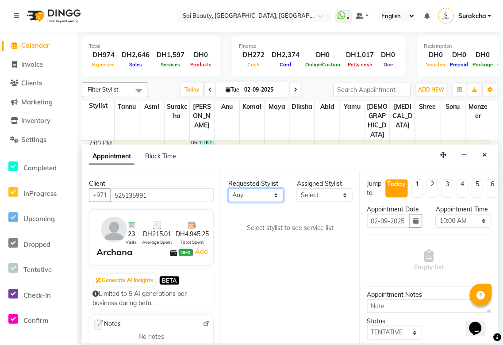
click at [278, 193] on select "Any [PERSON_NAME][MEDICAL_DATA] [PERSON_NAME] Asmi [PERSON_NAME] Gita [PERSON_N…" at bounding box center [255, 196] width 55 height 14
click at [228, 189] on select "Any [PERSON_NAME][MEDICAL_DATA] [PERSON_NAME] Asmi [PERSON_NAME] Gita [PERSON_N…" at bounding box center [255, 196] width 55 height 14
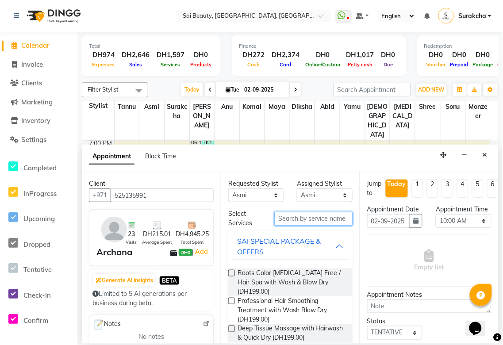
click at [299, 218] on input "text" at bounding box center [313, 219] width 78 height 14
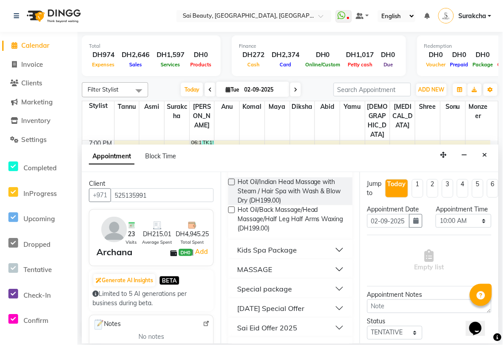
scroll to position [93, 0]
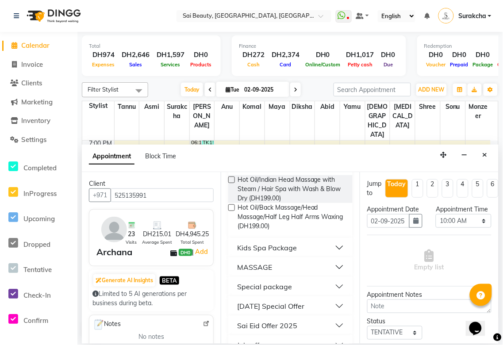
click at [254, 262] on div "MASSAGE" at bounding box center [254, 267] width 35 height 11
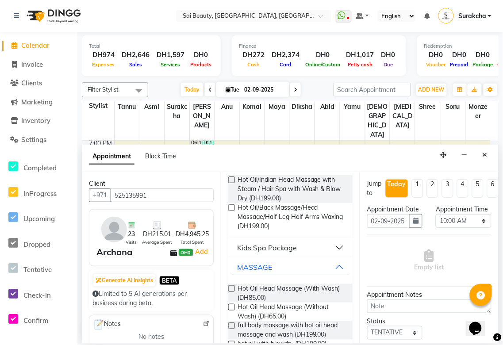
click at [235, 305] on div "Hot Oil Head Massage (Without Wash) (DH65.00)" at bounding box center [290, 312] width 124 height 19
click at [233, 304] on label at bounding box center [231, 307] width 7 height 7
click at [233, 305] on input "checkbox" at bounding box center [231, 308] width 6 height 6
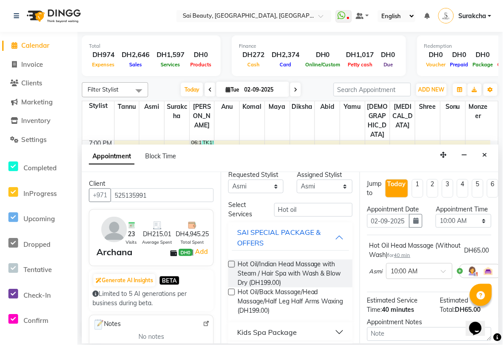
scroll to position [0, 0]
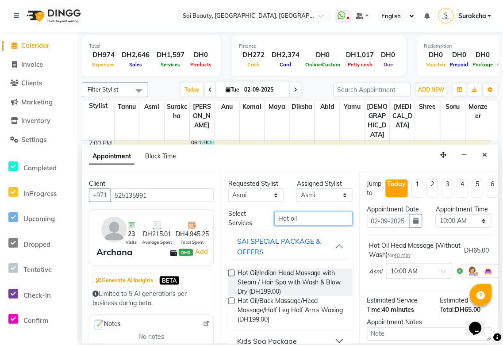
click at [304, 215] on input "Hot oil" at bounding box center [313, 219] width 78 height 14
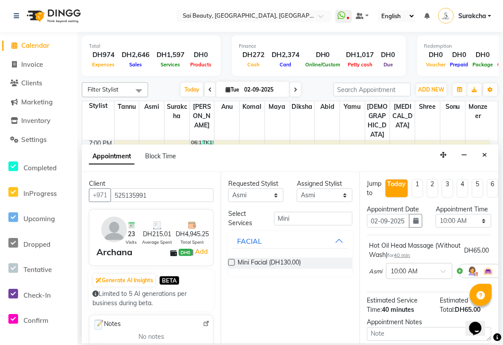
click at [232, 262] on label at bounding box center [231, 262] width 7 height 7
click at [232, 262] on input "checkbox" at bounding box center [231, 264] width 6 height 6
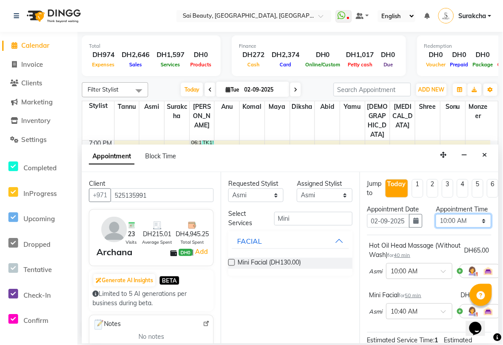
click at [477, 228] on select "Select 10:00 AM 10:05 AM 10:10 AM 10:15 AM 10:20 AM 10:25 AM 10:30 AM 10:35 AM …" at bounding box center [463, 221] width 55 height 14
click at [479, 228] on select "Select 10:00 AM 10:05 AM 10:10 AM 10:15 AM 10:20 AM 10:25 AM 10:30 AM 10:35 AM …" at bounding box center [463, 221] width 55 height 14
click at [480, 228] on select "Select 10:00 AM 10:05 AM 10:10 AM 10:15 AM 10:20 AM 10:25 AM 10:30 AM 10:35 AM …" at bounding box center [463, 221] width 55 height 14
click at [436, 223] on select "Select 10:00 AM 10:05 AM 10:10 AM 10:15 AM 10:20 AM 10:25 AM 10:30 AM 10:35 AM …" at bounding box center [463, 221] width 55 height 14
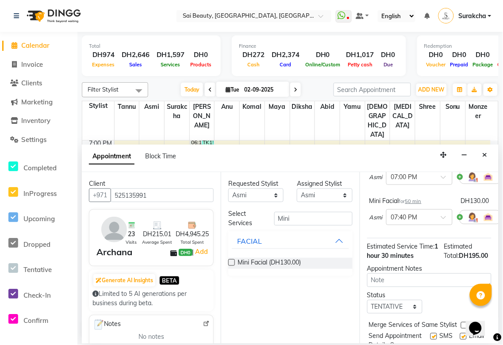
scroll to position [162, 0]
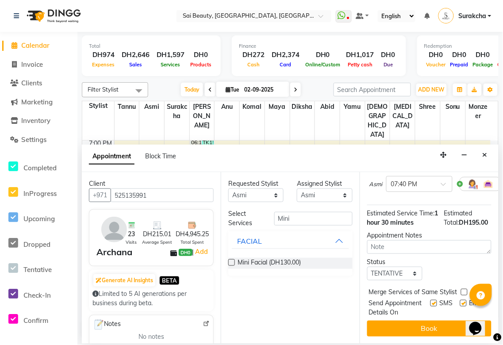
click at [465, 289] on label at bounding box center [464, 292] width 7 height 7
click at [465, 290] on input "checkbox" at bounding box center [464, 293] width 6 height 6
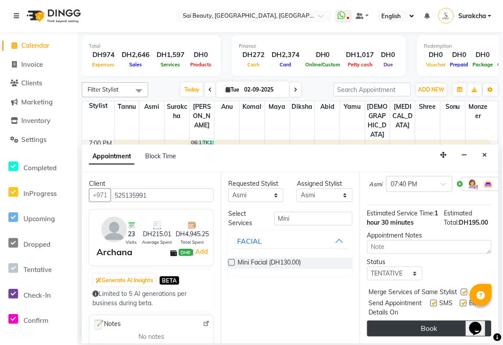
click at [436, 323] on button "Book" at bounding box center [429, 329] width 124 height 16
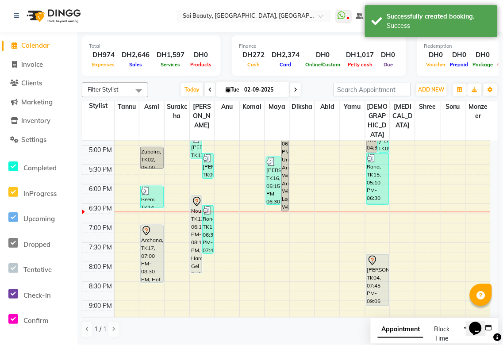
scroll to position [302, 0]
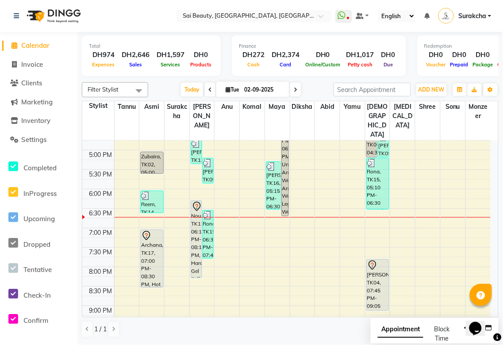
click at [421, 332] on span "Appointment" at bounding box center [401, 330] width 46 height 16
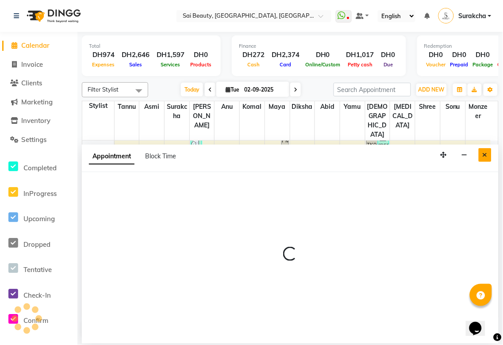
click at [485, 155] on icon "Close" at bounding box center [485, 155] width 5 height 6
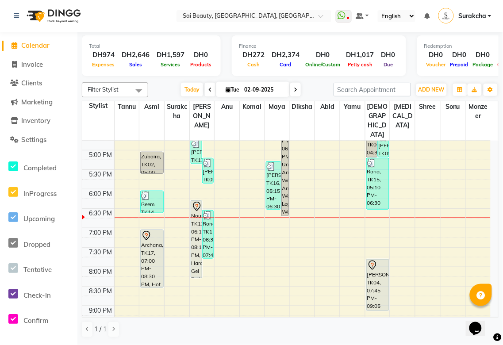
click at [386, 261] on div "Anna, TK04, 07:45 PM-09:05 PM, Hot Oil Head Massage (With Wash),Spa Pedicure (W…" at bounding box center [378, 285] width 22 height 51
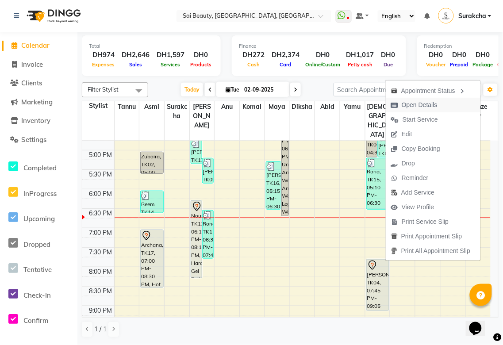
click at [445, 108] on button "Open Details" at bounding box center [433, 105] width 95 height 15
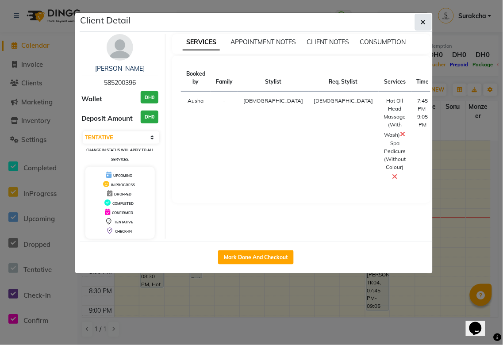
click at [423, 23] on icon "button" at bounding box center [423, 22] width 5 height 7
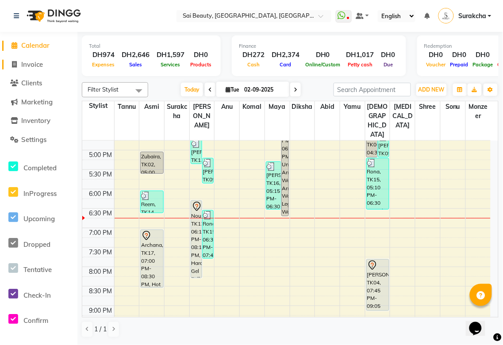
click at [32, 66] on span "Invoice" at bounding box center [32, 64] width 22 height 8
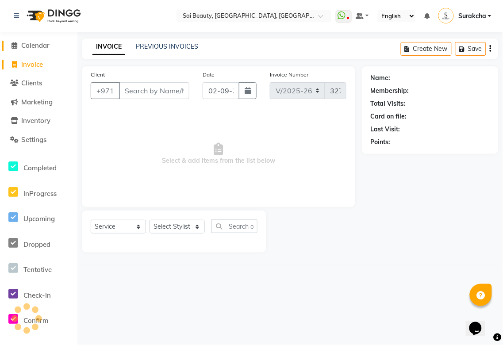
click at [35, 42] on span "Calendar" at bounding box center [35, 45] width 28 height 8
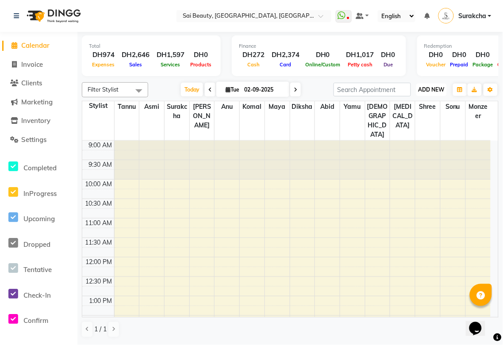
click at [427, 89] on span "ADD NEW" at bounding box center [432, 89] width 26 height 7
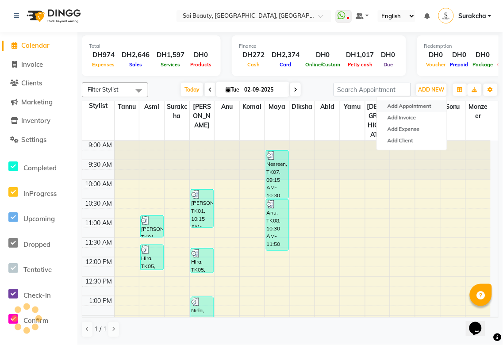
click at [424, 103] on button "Add Appointment" at bounding box center [412, 106] width 70 height 12
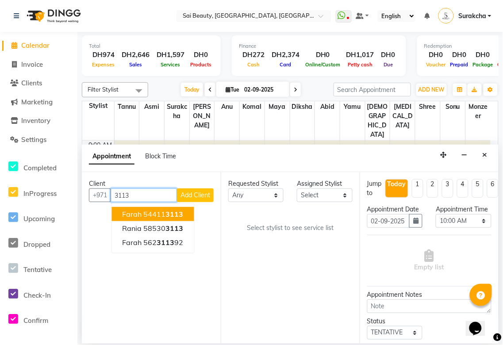
click at [183, 214] on span "3113" at bounding box center [175, 214] width 18 height 9
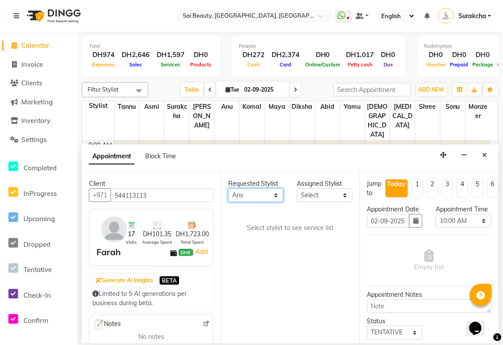
click at [280, 194] on select "Any [PERSON_NAME][MEDICAL_DATA] [PERSON_NAME] Asmi [PERSON_NAME] Gita [PERSON_N…" at bounding box center [255, 196] width 55 height 14
click at [228, 189] on select "Any [PERSON_NAME][MEDICAL_DATA] [PERSON_NAME] Asmi [PERSON_NAME] Gita [PERSON_N…" at bounding box center [255, 196] width 55 height 14
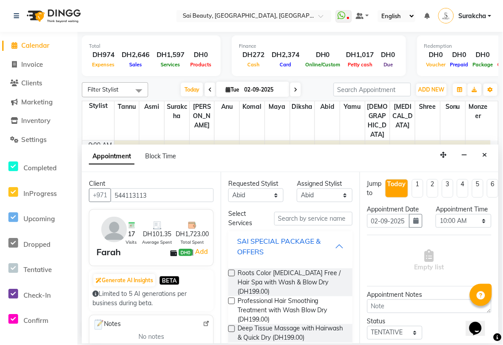
click at [337, 246] on button "SAI SPECIAL PACKAGE & OFFERS" at bounding box center [290, 246] width 117 height 27
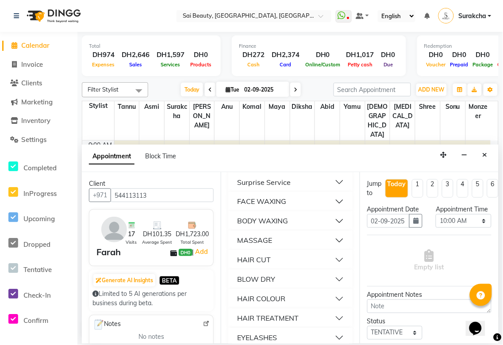
scroll to position [325, 0]
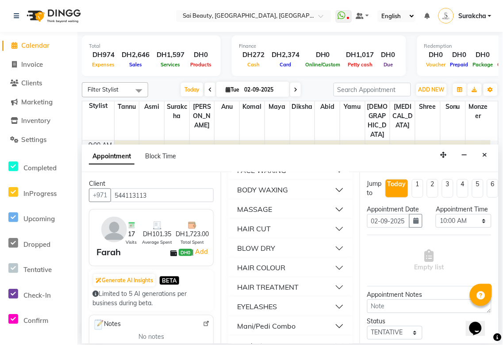
click at [333, 248] on button "BLOW DRY" at bounding box center [290, 249] width 117 height 16
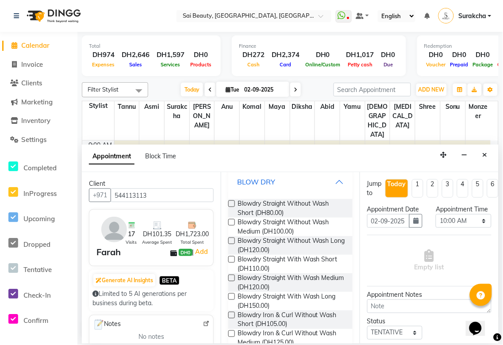
scroll to position [392, 0]
click at [261, 283] on span "Blowdry Straight With Wash Medium (DH120.00)" at bounding box center [292, 282] width 108 height 19
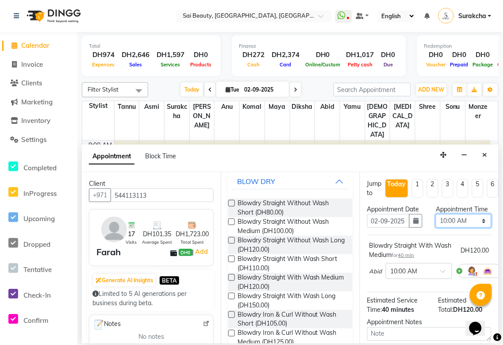
click at [480, 228] on select "Select 10:00 AM 10:05 AM 10:10 AM 10:15 AM 10:20 AM 10:25 AM 10:30 AM 10:35 AM …" at bounding box center [463, 221] width 55 height 14
click at [436, 223] on select "Select 10:00 AM 10:05 AM 10:10 AM 10:15 AM 10:20 AM 10:25 AM 10:30 AM 10:35 AM …" at bounding box center [463, 221] width 55 height 14
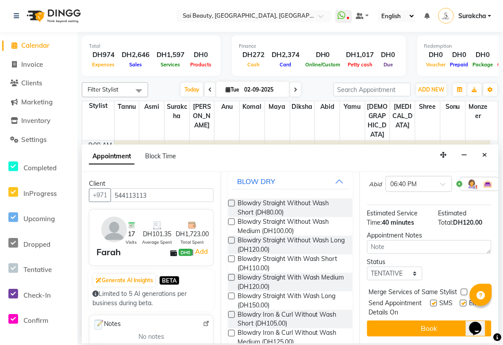
click at [465, 289] on label at bounding box center [464, 292] width 7 height 7
click at [465, 290] on input "checkbox" at bounding box center [464, 293] width 6 height 6
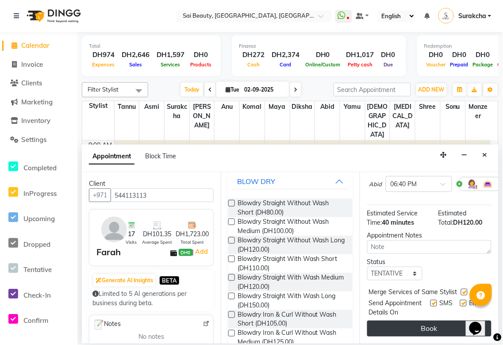
click at [451, 327] on button "Book" at bounding box center [429, 329] width 124 height 16
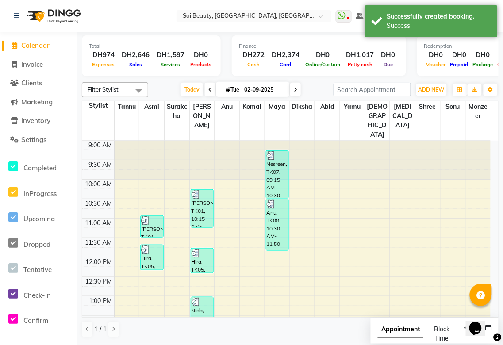
click at [403, 337] on span "Appointment" at bounding box center [401, 330] width 46 height 16
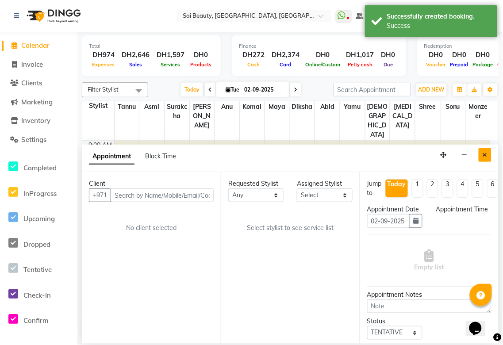
click at [485, 155] on icon "Close" at bounding box center [485, 155] width 5 height 6
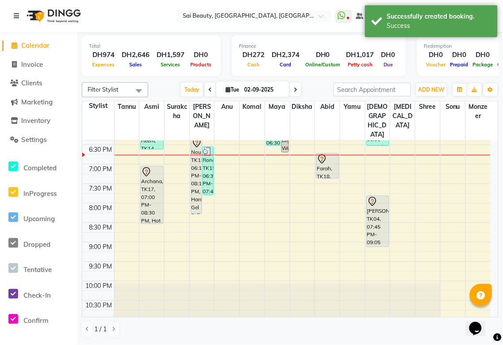
scroll to position [349, 0]
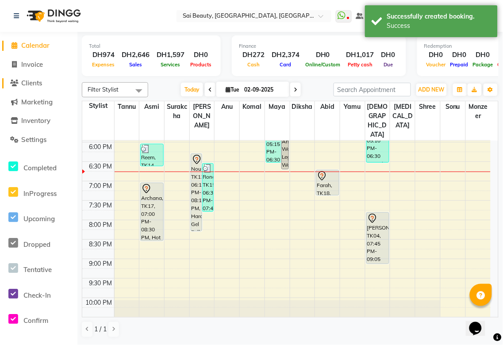
click at [32, 85] on span "Clients" at bounding box center [31, 83] width 21 height 8
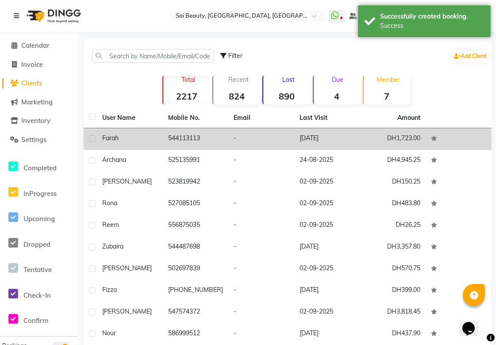
click at [197, 136] on td "544113113" at bounding box center [196, 139] width 66 height 22
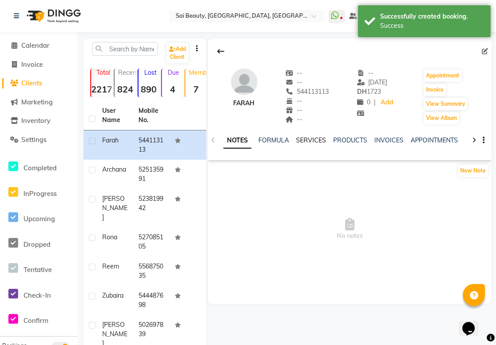
click at [316, 141] on link "SERVICES" at bounding box center [311, 140] width 30 height 8
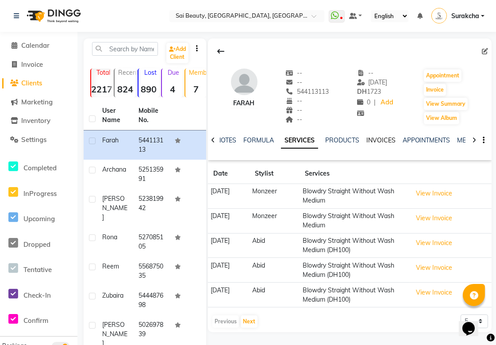
click at [381, 137] on link "INVOICES" at bounding box center [381, 140] width 29 height 8
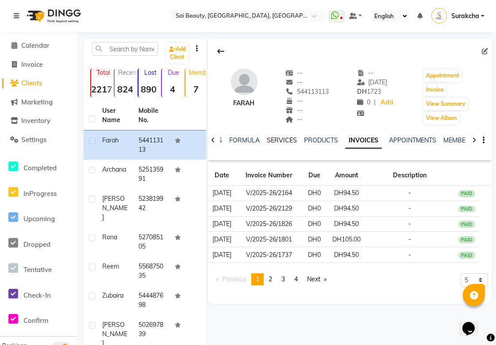
click at [281, 139] on link "SERVICES" at bounding box center [282, 140] width 30 height 8
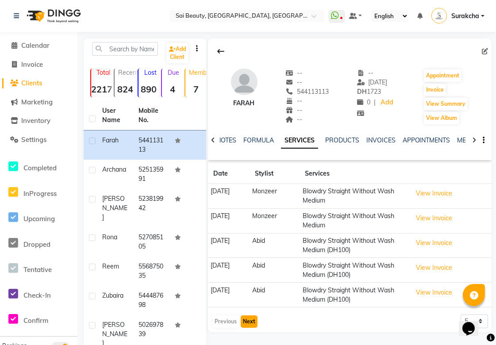
click at [248, 321] on button "Next" at bounding box center [249, 322] width 17 height 12
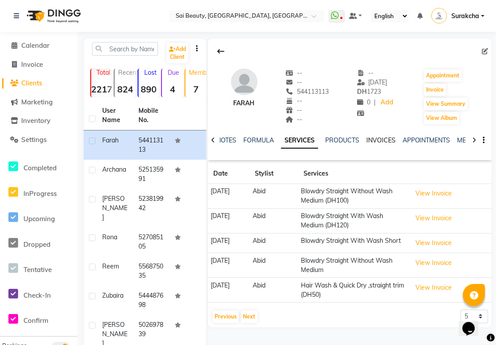
click at [380, 140] on link "INVOICES" at bounding box center [381, 140] width 29 height 8
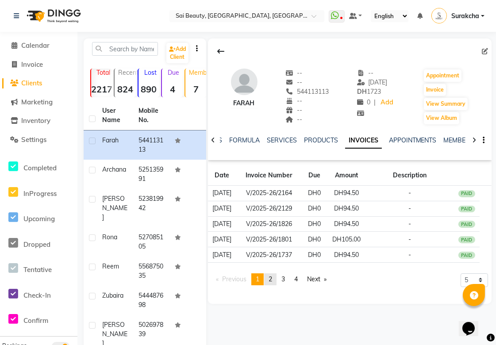
click at [272, 279] on span "2" at bounding box center [271, 279] width 4 height 8
click at [35, 42] on span "Calendar" at bounding box center [35, 45] width 28 height 8
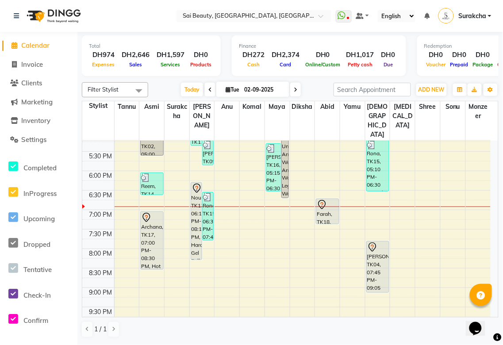
scroll to position [318, 0]
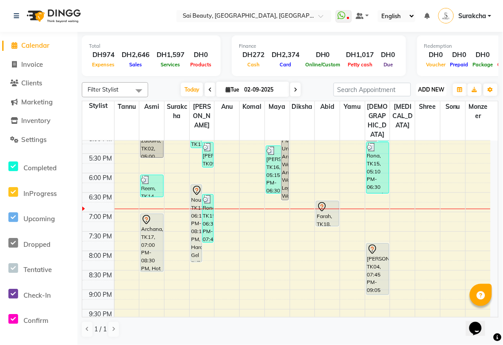
click at [432, 89] on span "ADD NEW" at bounding box center [432, 89] width 26 height 7
click at [421, 105] on button "Add Appointment" at bounding box center [412, 106] width 70 height 12
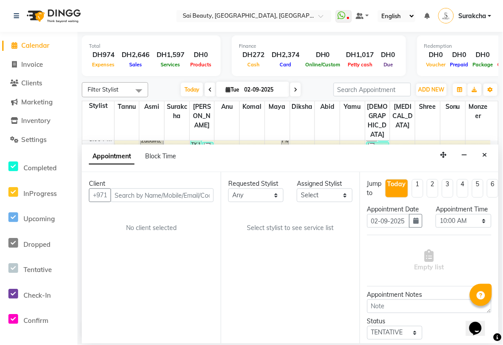
click at [154, 193] on input "text" at bounding box center [162, 196] width 103 height 14
click at [199, 195] on span "Add Client" at bounding box center [196, 195] width 30 height 8
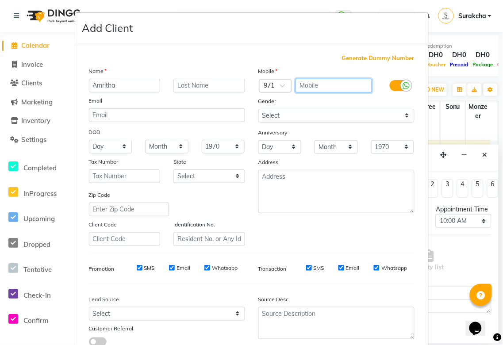
click at [322, 85] on input "text" at bounding box center [334, 86] width 77 height 14
click at [313, 88] on input "text" at bounding box center [334, 86] width 77 height 14
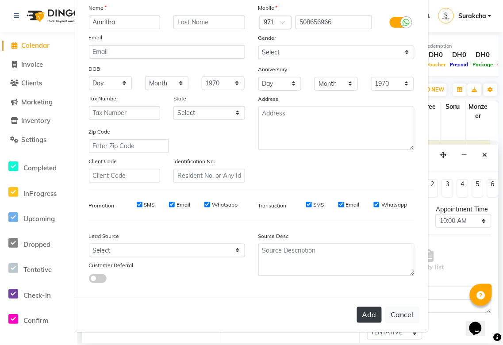
click at [366, 316] on button "Add" at bounding box center [369, 315] width 25 height 16
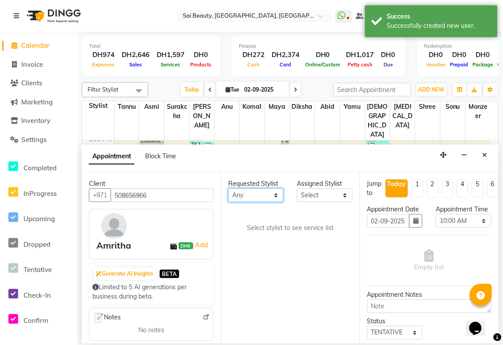
click at [275, 197] on select "Any [PERSON_NAME][MEDICAL_DATA] [PERSON_NAME] Asmi [PERSON_NAME] Gita [PERSON_N…" at bounding box center [255, 196] width 55 height 14
click at [228, 189] on select "Any [PERSON_NAME][MEDICAL_DATA] [PERSON_NAME] Asmi [PERSON_NAME] Gita [PERSON_N…" at bounding box center [255, 196] width 55 height 14
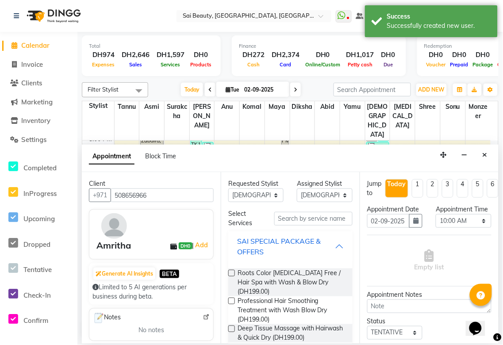
click at [326, 241] on div "SAI SPECIAL PACKAGE & OFFERS" at bounding box center [286, 246] width 98 height 21
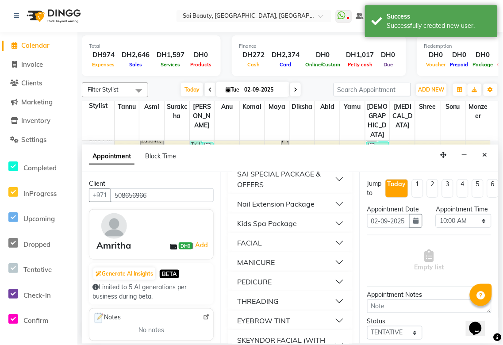
scroll to position [126, 0]
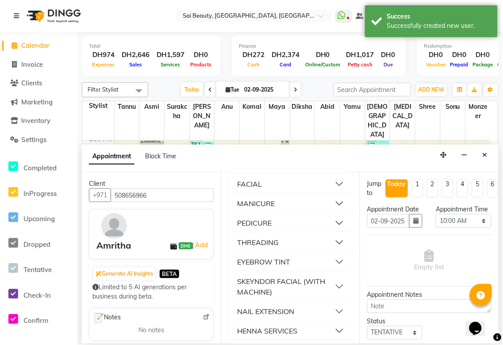
click at [326, 224] on button "PEDICURE" at bounding box center [290, 223] width 117 height 16
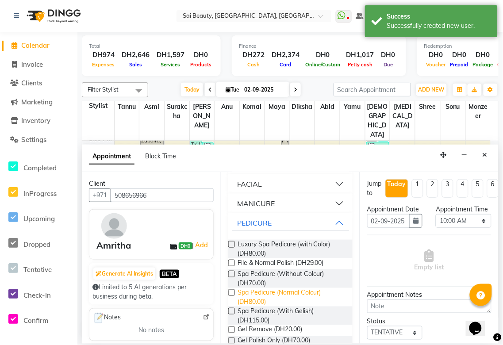
click at [289, 300] on span "Spa Pedicure (Normal Colour) (DH80.00)" at bounding box center [292, 297] width 108 height 19
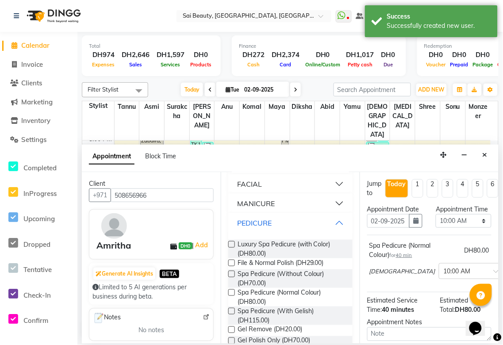
click at [332, 222] on button "PEDICURE" at bounding box center [290, 223] width 117 height 16
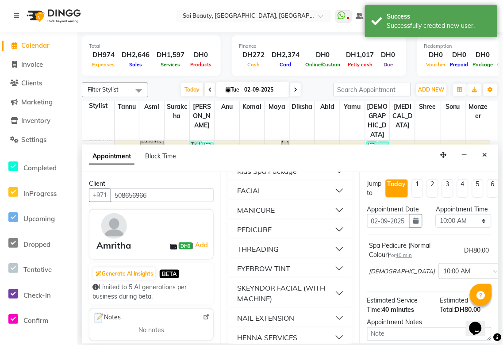
scroll to position [125, 0]
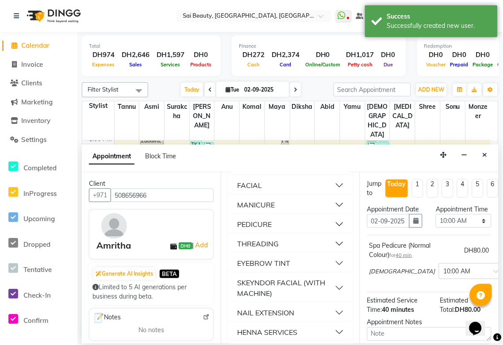
click at [331, 245] on button "THREADING" at bounding box center [290, 244] width 117 height 16
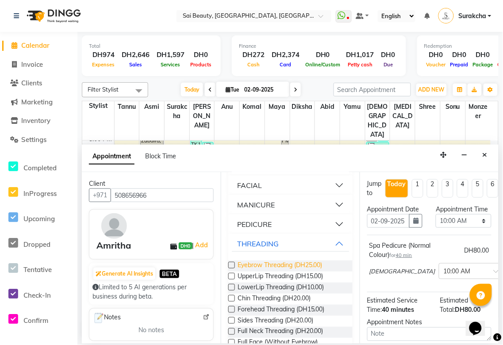
click at [290, 266] on span "Eyebrow Threading (DH25.00)" at bounding box center [280, 266] width 85 height 11
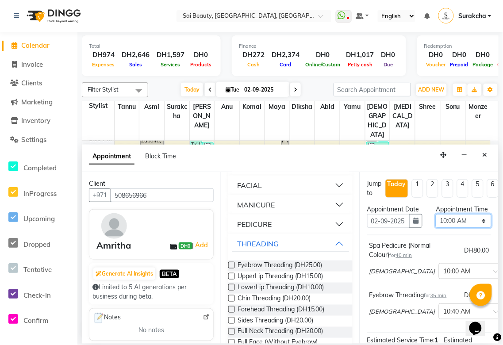
click at [470, 228] on select "Select 10:00 AM 10:05 AM 10:10 AM 10:15 AM 10:20 AM 10:25 AM 10:30 AM 10:35 AM …" at bounding box center [463, 221] width 55 height 14
click at [436, 223] on select "Select 10:00 AM 10:05 AM 10:10 AM 10:15 AM 10:20 AM 10:25 AM 10:30 AM 10:35 AM …" at bounding box center [463, 221] width 55 height 14
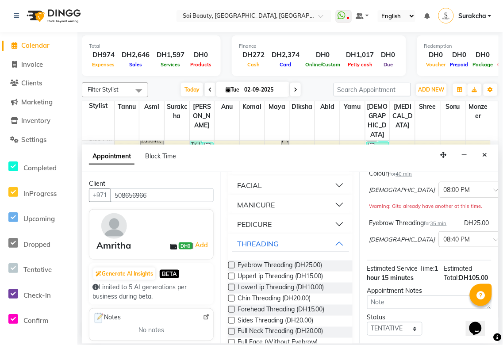
scroll to position [172, 0]
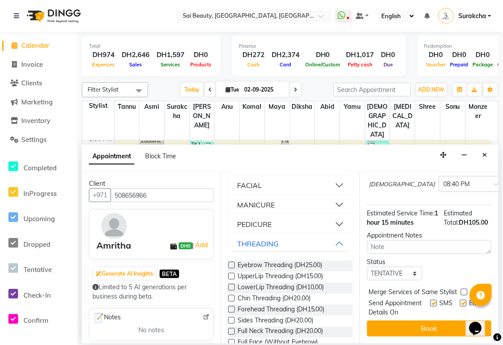
click at [465, 289] on label at bounding box center [464, 292] width 7 height 7
click at [465, 290] on input "checkbox" at bounding box center [464, 293] width 6 height 6
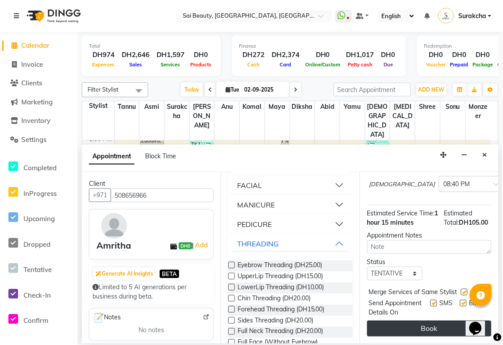
click at [451, 328] on button "Book" at bounding box center [429, 329] width 124 height 16
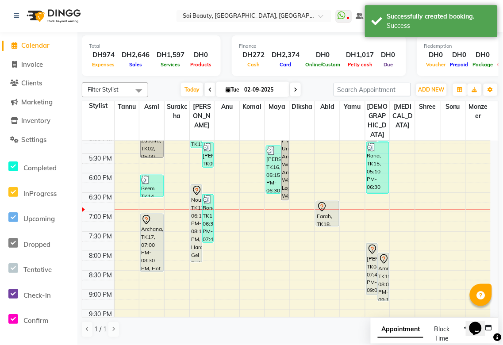
click at [397, 337] on span "Appointment" at bounding box center [401, 330] width 46 height 16
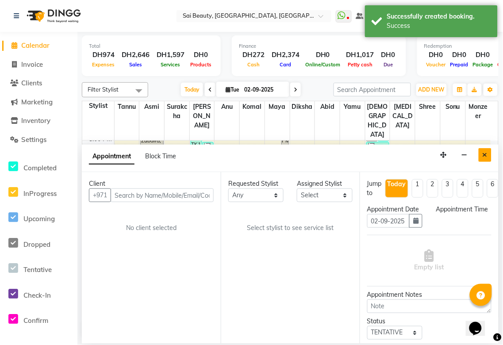
click at [485, 152] on icon "Close" at bounding box center [485, 155] width 5 height 6
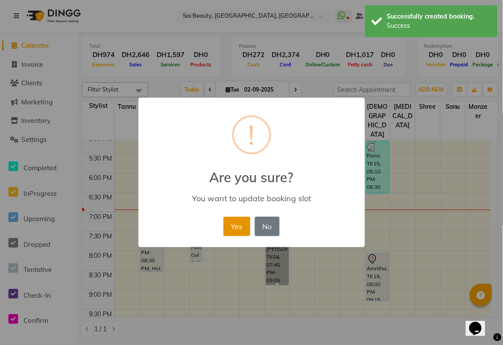
click at [236, 228] on button "Yes" at bounding box center [237, 226] width 27 height 19
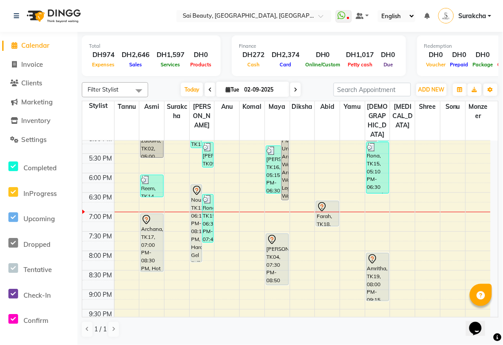
click at [294, 89] on icon at bounding box center [296, 89] width 4 height 5
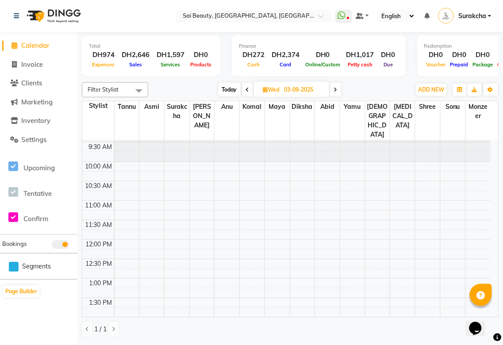
scroll to position [0, 0]
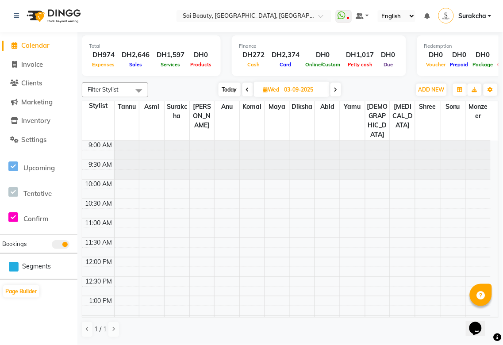
click at [239, 96] on div "Filter Stylist Select All Abid Alora Anu Asmi Diksha Gita Komal maya Monzeer sh…" at bounding box center [290, 89] width 417 height 15
click at [222, 90] on span "Today" at bounding box center [230, 90] width 22 height 14
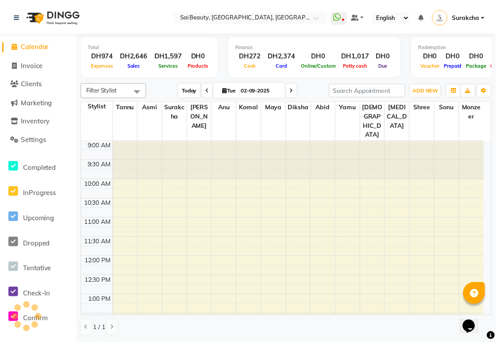
scroll to position [352, 0]
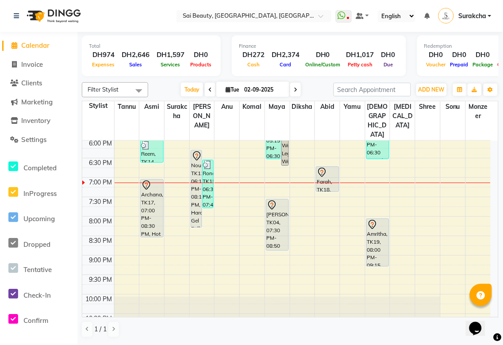
click at [279, 209] on div "[PERSON_NAME], TK04, 07:30 PM-08:50 PM, Hot Oil Head Massage (With Wash),Spa Pe…" at bounding box center [277, 225] width 22 height 51
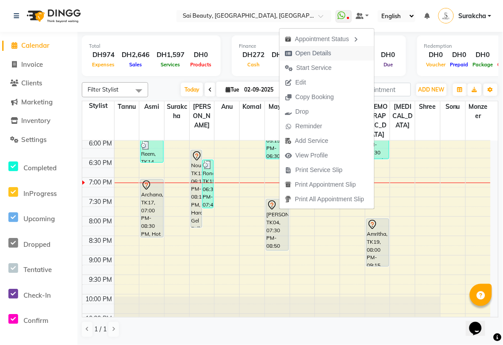
click at [324, 55] on span "Open Details" at bounding box center [314, 53] width 36 height 9
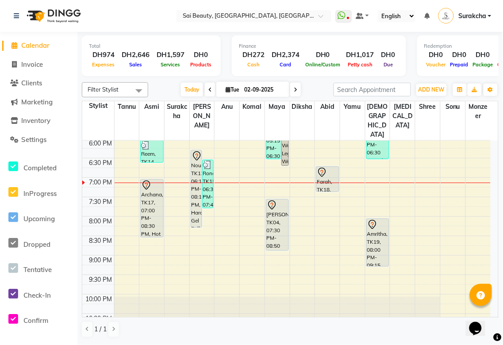
click at [272, 206] on div "[PERSON_NAME], TK04, 07:30 PM-08:50 PM, Hot Oil Head Massage (With Wash),Spa Pe…" at bounding box center [277, 225] width 22 height 51
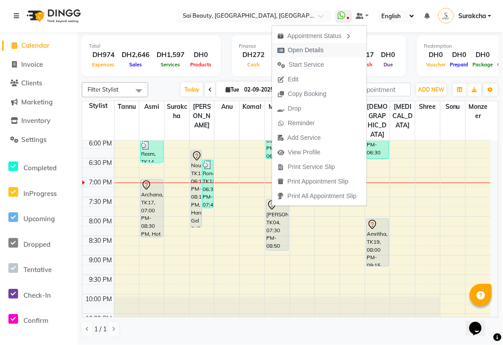
click at [315, 52] on span "Open Details" at bounding box center [306, 50] width 36 height 9
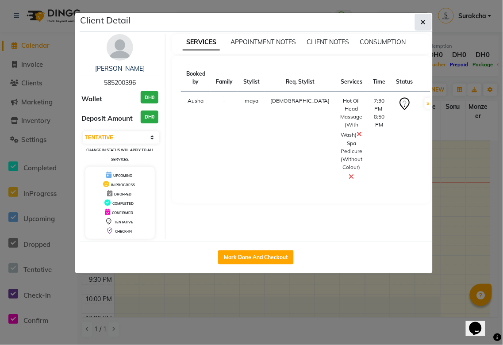
click at [425, 23] on icon "button" at bounding box center [423, 22] width 5 height 7
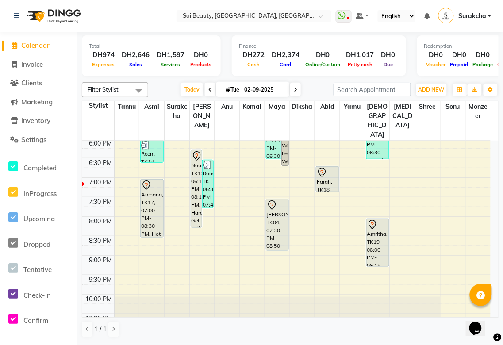
click at [332, 167] on div "Farah, TK18, 06:40 PM-07:20 PM, Blowdry Straight With Wash Medium" at bounding box center [328, 179] width 22 height 25
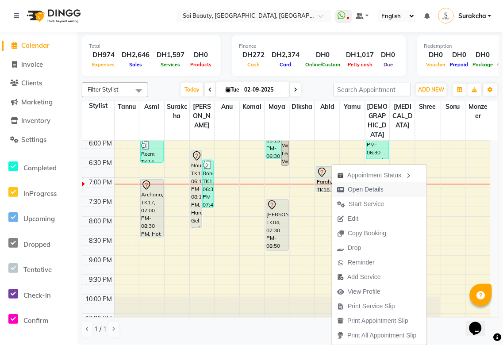
click at [369, 189] on span "Open Details" at bounding box center [366, 189] width 36 height 9
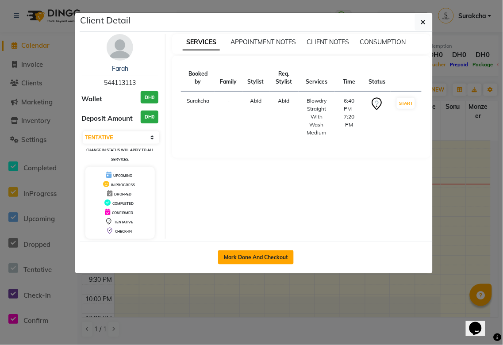
click at [278, 258] on button "Mark Done And Checkout" at bounding box center [256, 258] width 76 height 14
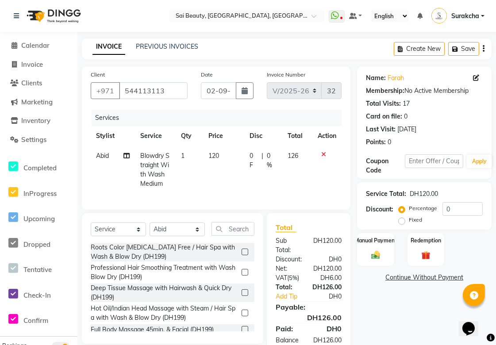
scroll to position [39, 0]
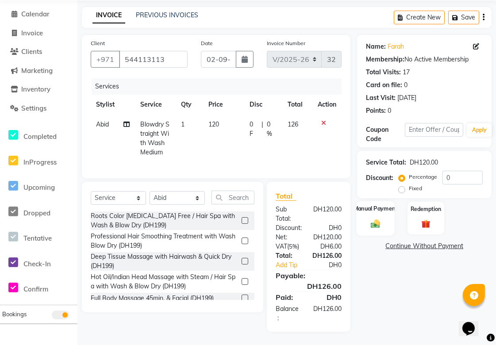
click at [370, 219] on img at bounding box center [375, 224] width 15 height 11
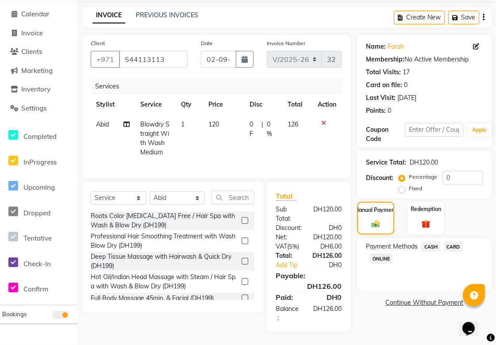
click at [459, 242] on span "CARD" at bounding box center [453, 247] width 19 height 10
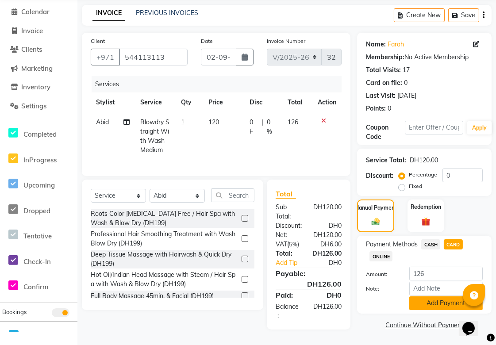
click at [444, 303] on button "Add Payment" at bounding box center [445, 304] width 73 height 14
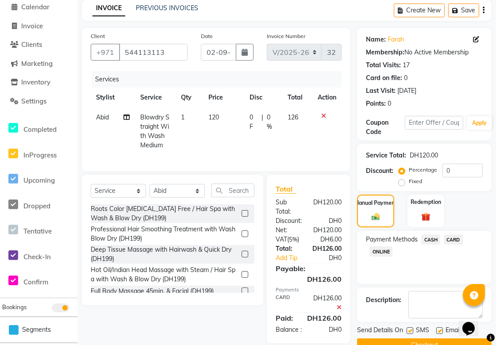
scroll to position [67, 0]
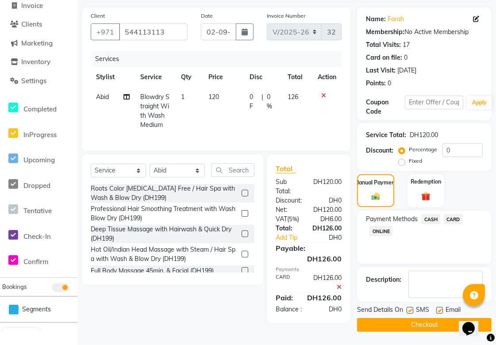
click at [449, 321] on button "Checkout" at bounding box center [424, 325] width 135 height 14
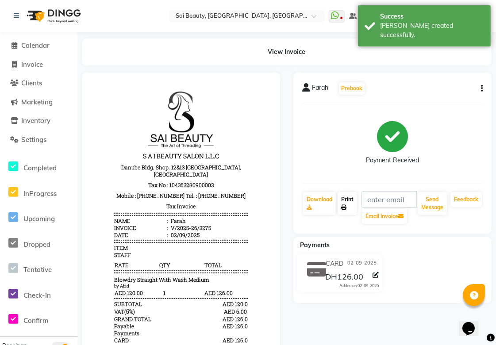
click at [355, 205] on link "Print" at bounding box center [347, 203] width 19 height 23
click at [28, 42] on span "Calendar" at bounding box center [35, 45] width 28 height 8
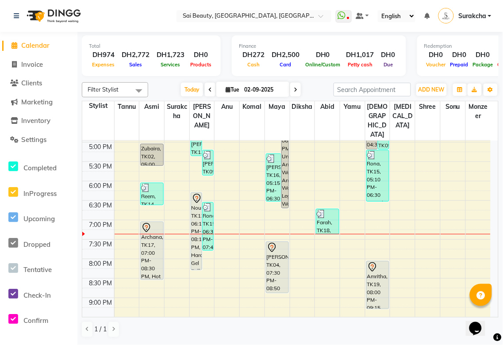
scroll to position [323, 0]
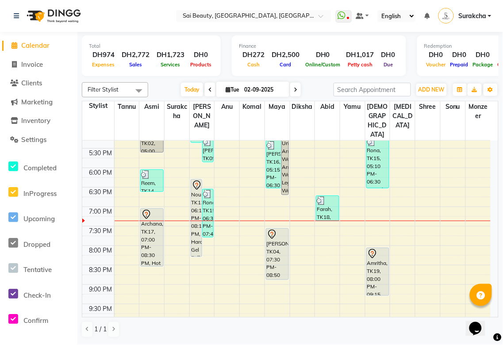
click at [274, 240] on div "[PERSON_NAME], TK04, 07:30 PM-08:50 PM, Hot Oil Head Massage (With Wash),Spa Pe…" at bounding box center [277, 254] width 22 height 51
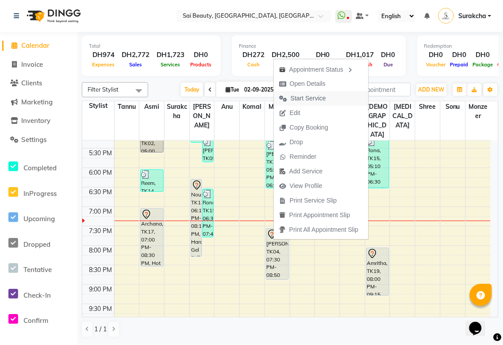
click at [320, 91] on span "Start Service" at bounding box center [303, 98] width 58 height 15
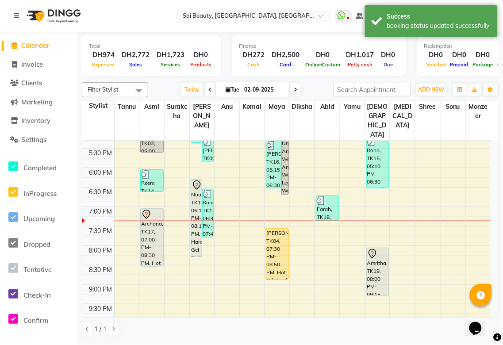
click at [281, 229] on div "[PERSON_NAME], TK04, 07:30 PM-08:50 PM, Hot Oil Head Massage (With Wash),Spa Pe…" at bounding box center [277, 254] width 22 height 51
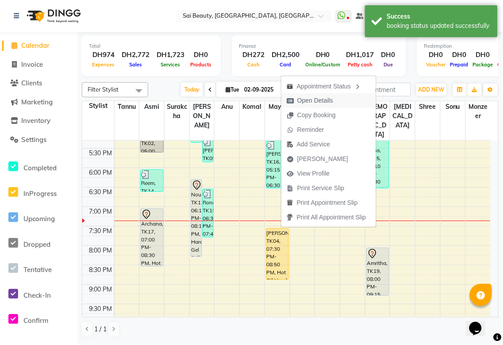
click at [322, 101] on span "Open Details" at bounding box center [315, 100] width 36 height 9
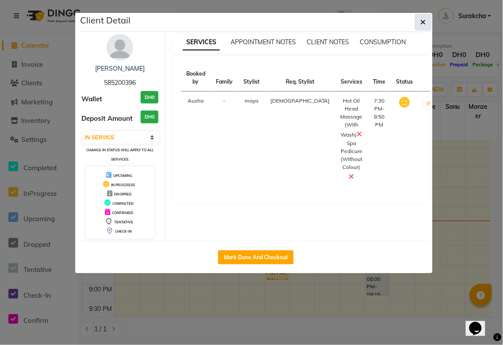
click at [425, 19] on icon "button" at bounding box center [423, 22] width 5 height 7
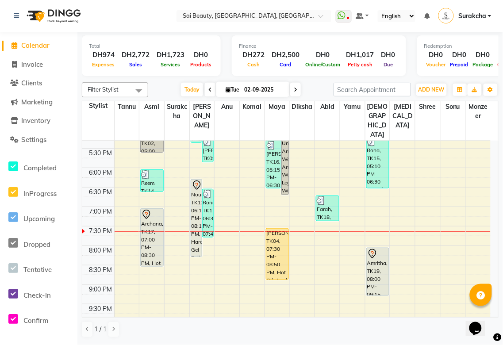
click at [281, 236] on div "[PERSON_NAME], TK04, 07:30 PM-08:50 PM, Hot Oil Head Massage (With Wash),Spa Pe…" at bounding box center [277, 254] width 22 height 51
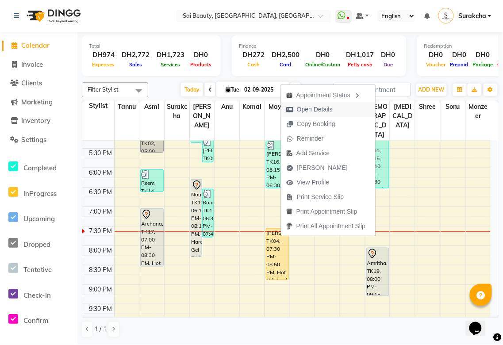
click at [320, 109] on span "Open Details" at bounding box center [315, 109] width 36 height 9
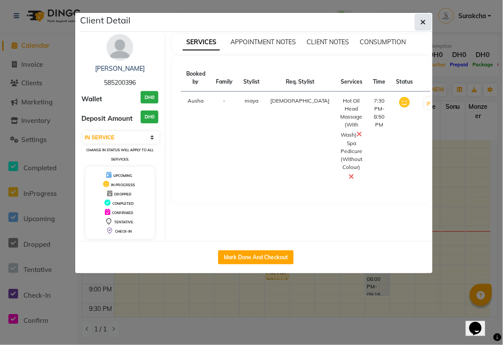
click at [421, 23] on icon "button" at bounding box center [423, 22] width 5 height 7
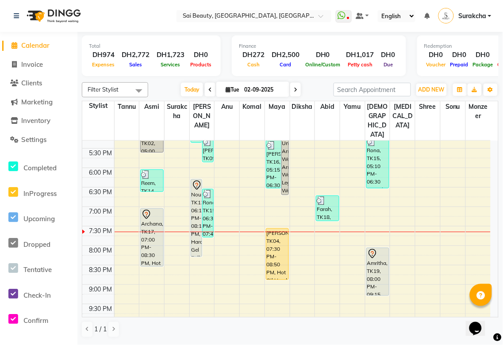
click at [274, 244] on div "[PERSON_NAME], TK04, 07:30 PM-08:50 PM, Hot Oil Head Massage (With Wash),Spa Pe…" at bounding box center [277, 254] width 22 height 51
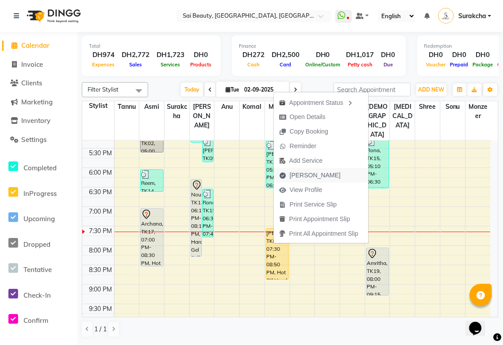
click at [304, 175] on span "Mark Done" at bounding box center [315, 175] width 51 height 9
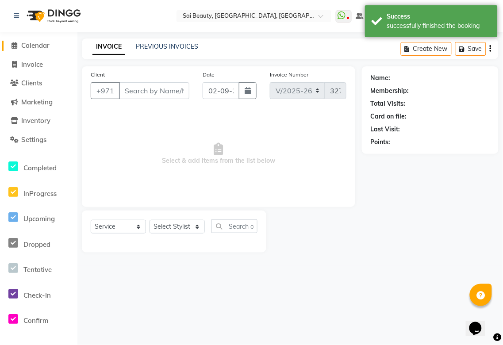
click at [40, 46] on span "Calendar" at bounding box center [35, 45] width 28 height 8
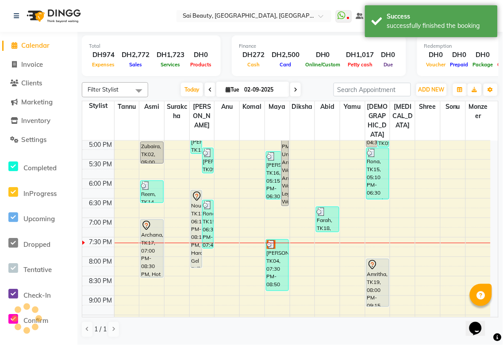
scroll to position [317, 0]
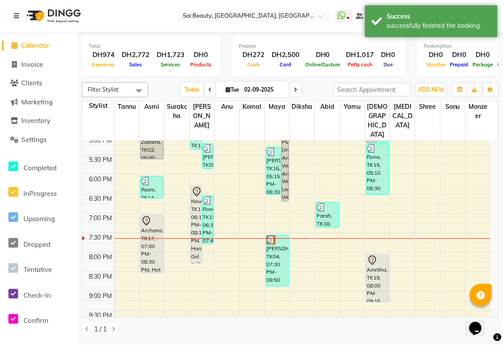
click at [272, 248] on div "[PERSON_NAME], TK04, 07:30 PM-08:50 PM, Hot Oil Head Massage (With Wash),Spa Pe…" at bounding box center [277, 260] width 22 height 51
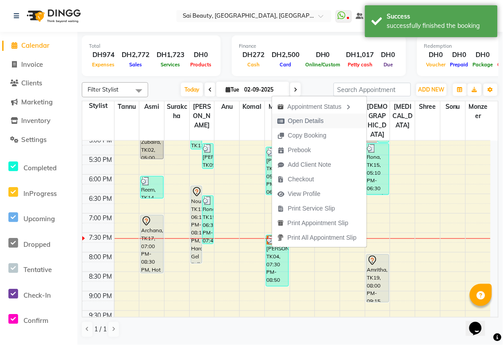
click at [311, 122] on span "Open Details" at bounding box center [306, 120] width 36 height 9
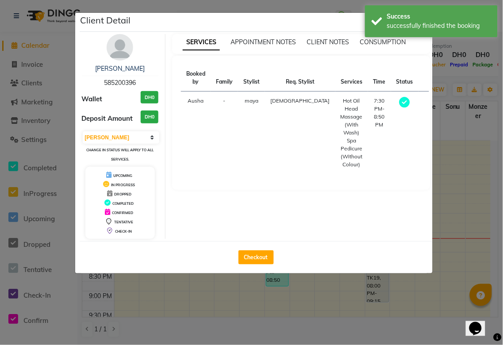
click at [467, 81] on ngb-modal-window "Client Detail Anna 585200396 Wallet DH0 Deposit Amount DH0 Select MARK DONE UPC…" at bounding box center [251, 172] width 503 height 345
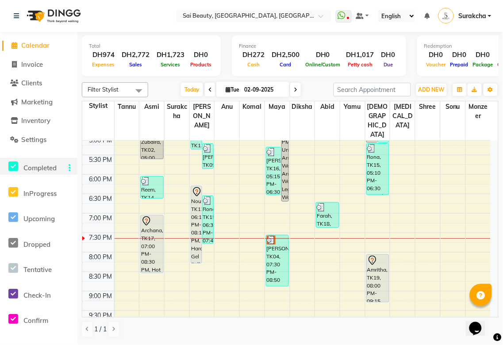
click at [15, 166] on icon at bounding box center [13, 166] width 10 height 11
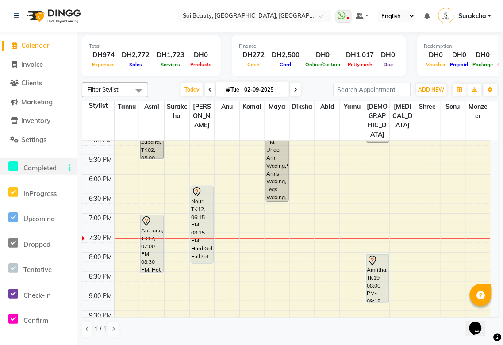
click at [15, 168] on icon at bounding box center [13, 166] width 10 height 11
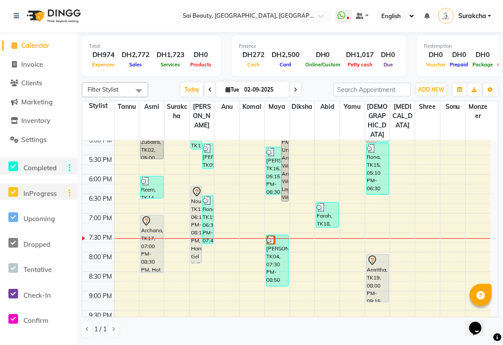
click at [14, 192] on icon at bounding box center [13, 192] width 10 height 11
click at [15, 194] on icon at bounding box center [13, 192] width 10 height 11
click at [12, 223] on icon at bounding box center [13, 217] width 10 height 11
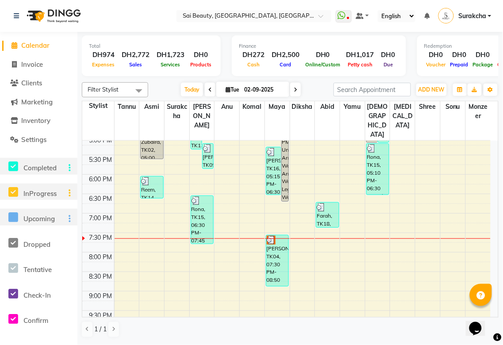
click at [14, 220] on icon at bounding box center [13, 217] width 10 height 11
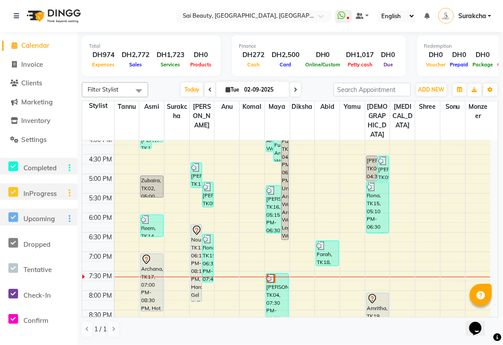
scroll to position [282, 0]
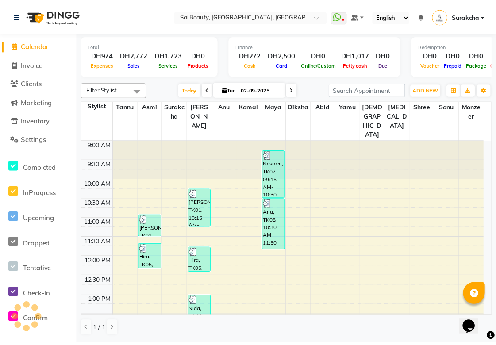
scroll to position [282, 0]
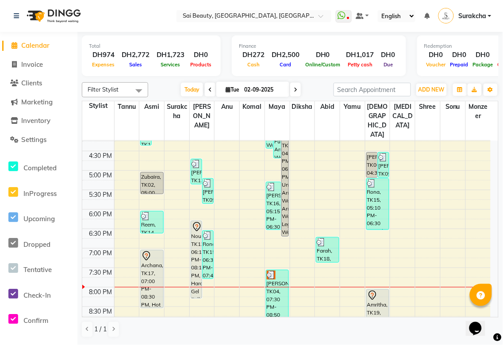
click at [151, 258] on div "Archana, TK17, 07:00 PM-08:30 PM, Hot Oil Head Massage (Without Wash),Mini Faci…" at bounding box center [152, 280] width 22 height 58
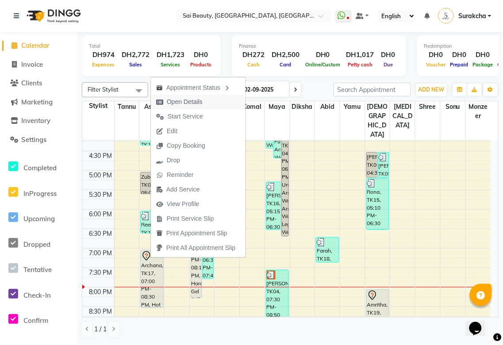
click at [189, 105] on span "Open Details" at bounding box center [185, 101] width 36 height 9
select select "7"
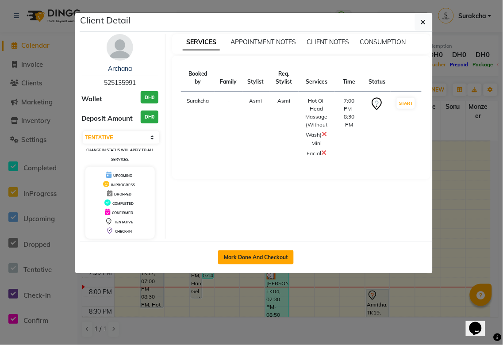
click at [250, 257] on button "Mark Done And Checkout" at bounding box center [256, 258] width 76 height 14
select select "service"
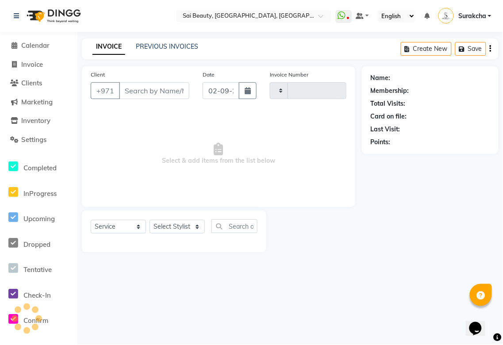
type input "3276"
select select "5352"
type input "525135991"
select select "40288"
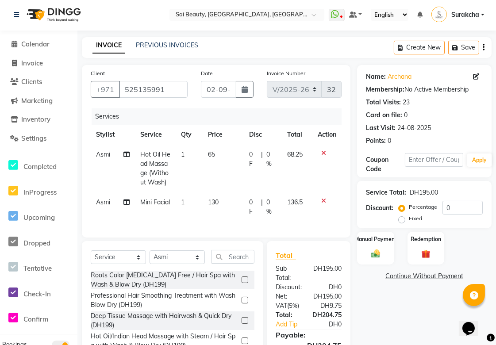
scroll to position [68, 0]
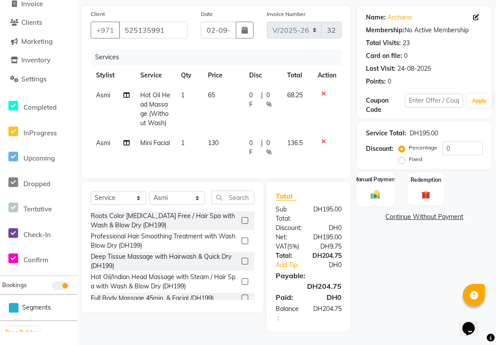
click at [369, 189] on img at bounding box center [375, 194] width 15 height 11
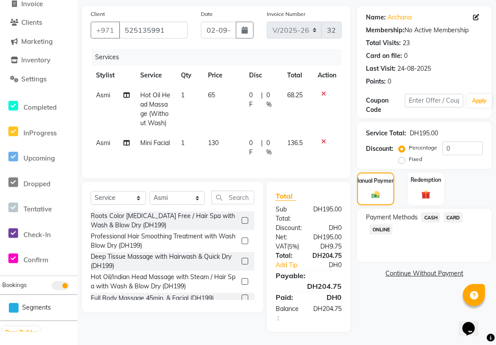
click at [457, 212] on span "CARD" at bounding box center [453, 217] width 19 height 10
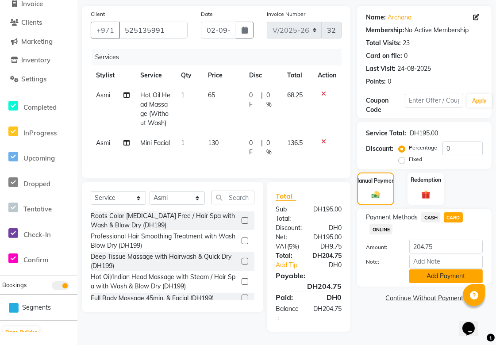
click at [456, 270] on button "Add Payment" at bounding box center [445, 277] width 73 height 14
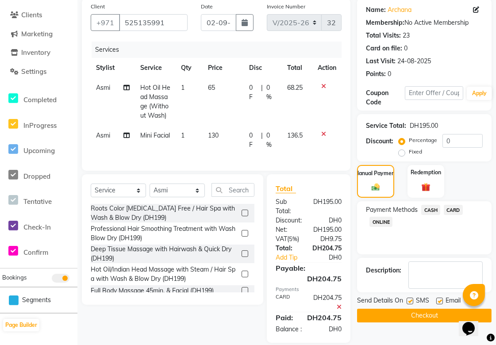
scroll to position [96, 0]
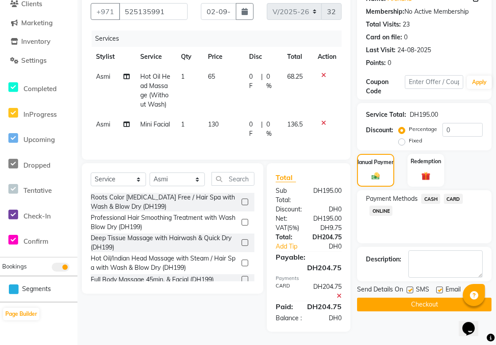
click at [412, 298] on button "Checkout" at bounding box center [424, 305] width 135 height 14
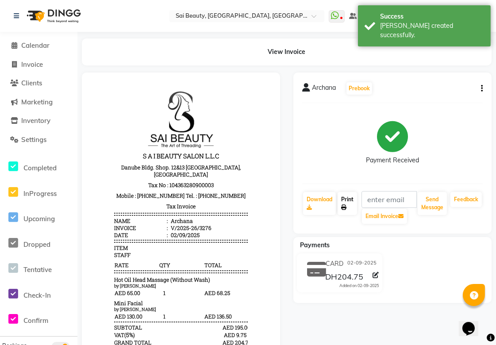
click at [344, 207] on icon at bounding box center [343, 207] width 5 height 5
click at [14, 45] on icon at bounding box center [15, 45] width 6 height 7
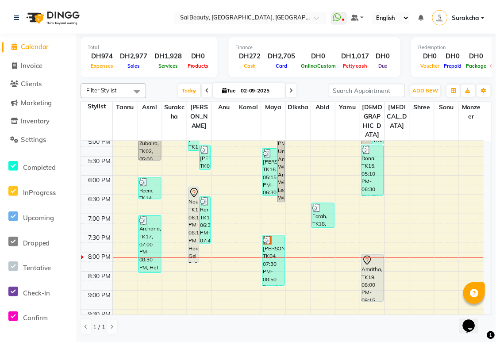
scroll to position [318, 0]
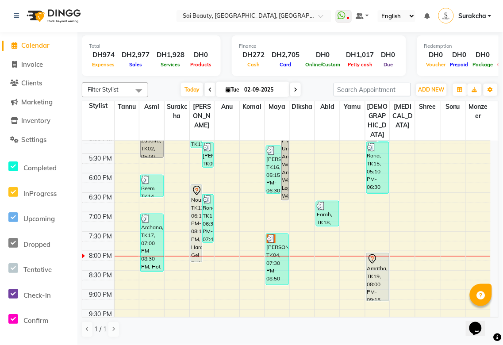
click at [193, 197] on div "Nour, TK12, 06:15 PM-08:15 PM, Hard Gel Full Set" at bounding box center [196, 223] width 11 height 77
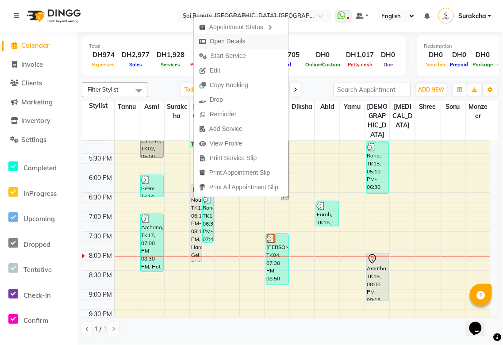
click at [242, 43] on span "Open Details" at bounding box center [228, 41] width 36 height 9
select select "7"
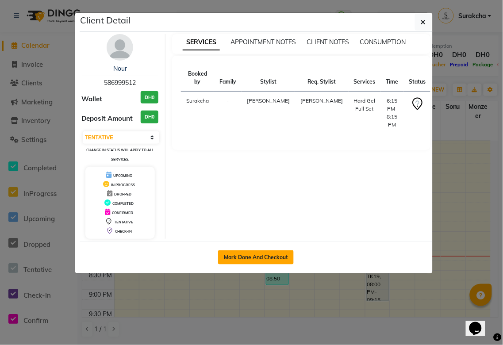
click at [272, 255] on button "Mark Done And Checkout" at bounding box center [256, 258] width 76 height 14
select select "service"
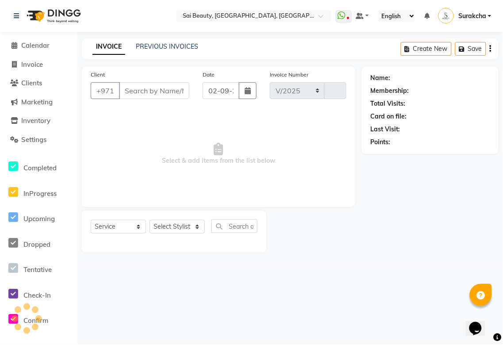
select select "5352"
type input "3277"
type input "586999512"
select select "43674"
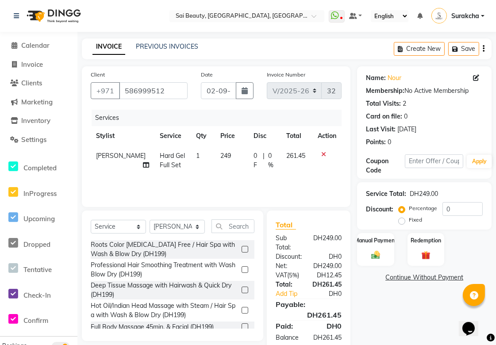
scroll to position [29, 0]
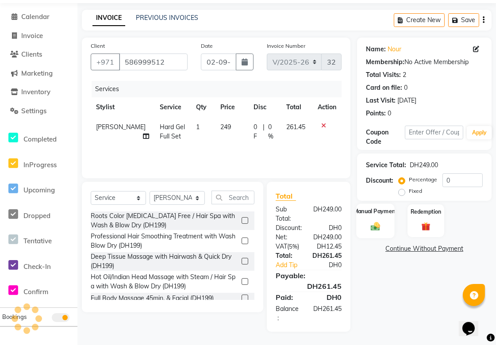
click at [371, 230] on img at bounding box center [375, 226] width 15 height 11
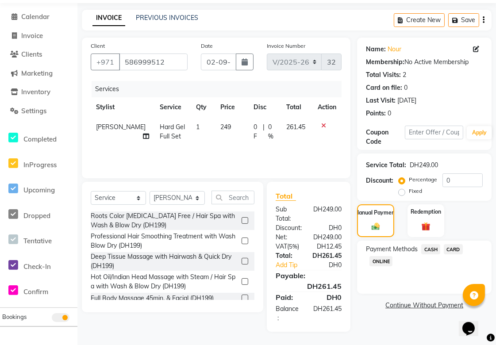
click at [459, 248] on span "CARD" at bounding box center [453, 249] width 19 height 10
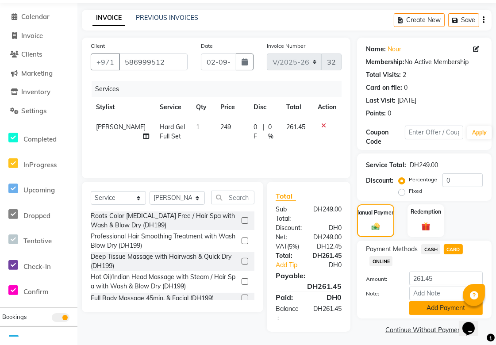
click at [431, 307] on button "Add Payment" at bounding box center [445, 308] width 73 height 14
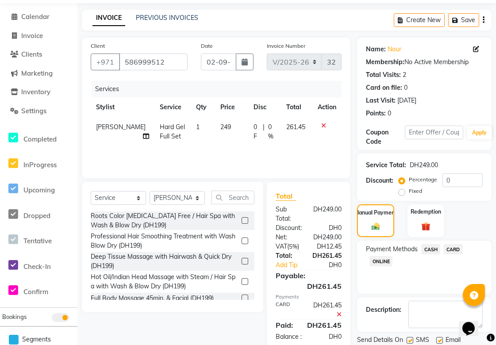
scroll to position [59, 0]
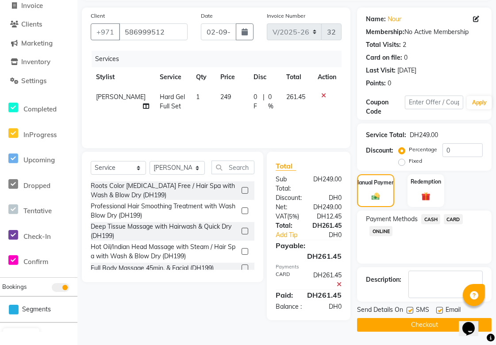
click at [440, 329] on button "Checkout" at bounding box center [424, 325] width 135 height 14
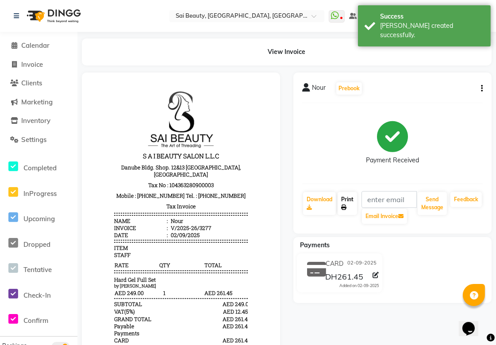
click at [350, 209] on link "Print" at bounding box center [347, 203] width 19 height 23
click at [39, 42] on span "Calendar" at bounding box center [35, 45] width 28 height 8
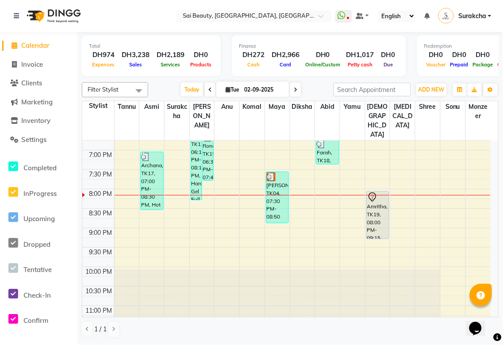
scroll to position [375, 0]
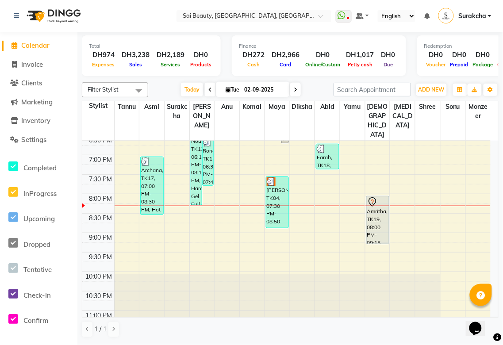
click at [383, 207] on div "Amritha, TK19, 08:00 PM-09:15 PM, Spa Pedicure (Normal Colour),Eyebrow Threading" at bounding box center [378, 220] width 22 height 47
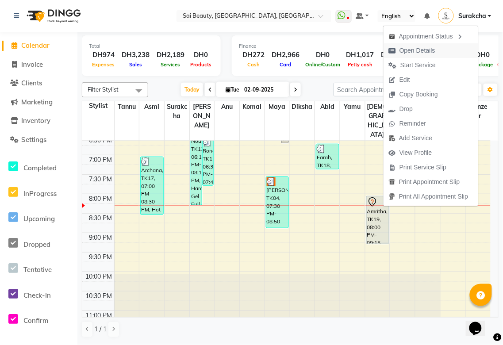
click at [432, 55] on span "Open Details" at bounding box center [418, 50] width 36 height 9
select select "7"
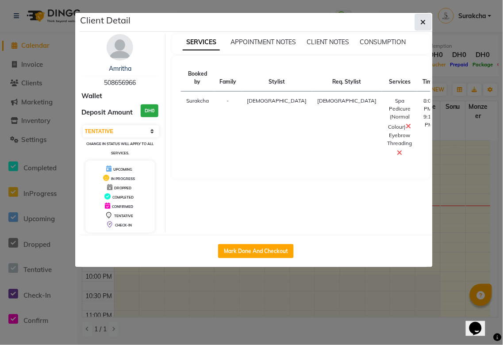
click at [423, 29] on button "button" at bounding box center [423, 22] width 17 height 17
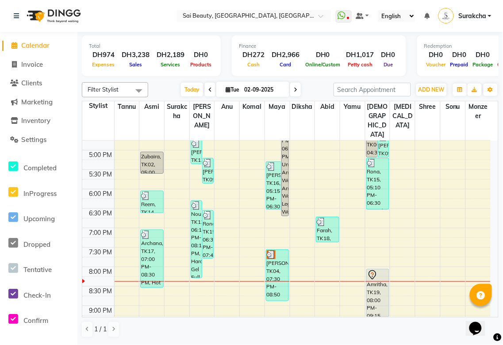
scroll to position [305, 0]
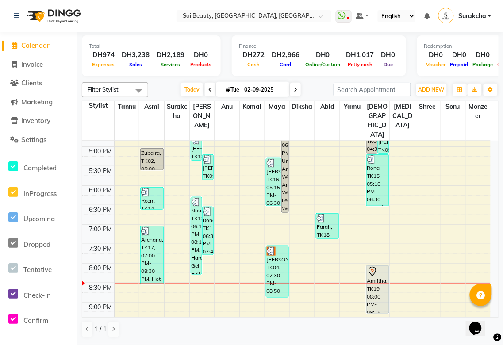
click at [194, 211] on div "Nour, TK12, 06:15 PM-08:15 PM, Hard Gel Full Set" at bounding box center [196, 235] width 11 height 77
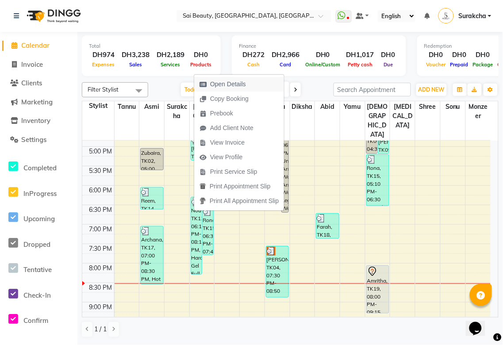
click at [242, 83] on span "Open Details" at bounding box center [228, 84] width 36 height 9
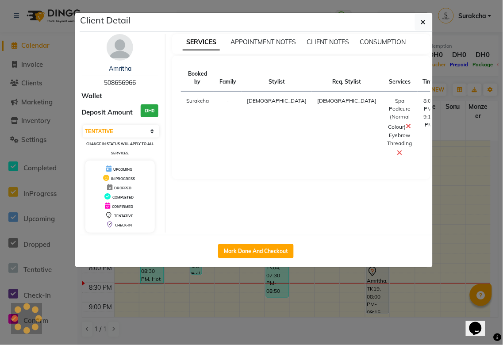
select select "3"
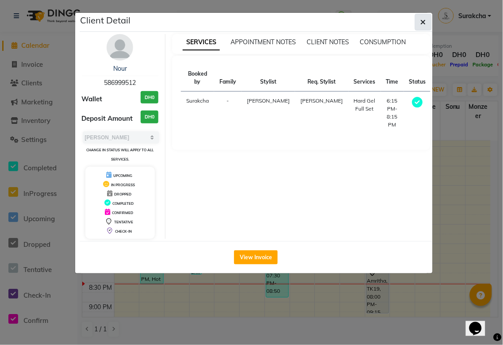
click at [423, 21] on icon "button" at bounding box center [423, 22] width 5 height 7
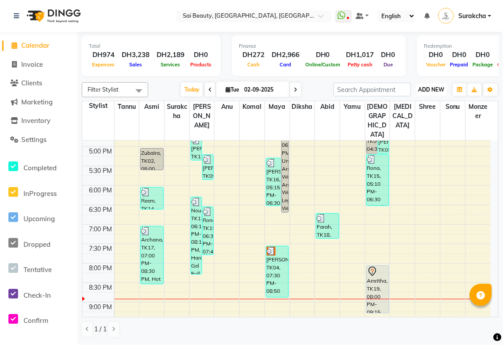
click at [431, 89] on span "ADD NEW" at bounding box center [432, 89] width 26 height 7
click at [430, 103] on button "Add Appointment" at bounding box center [412, 106] width 70 height 12
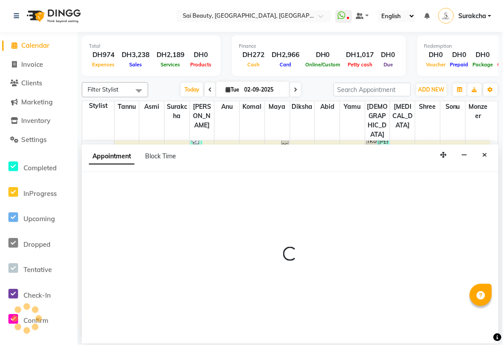
select select "600"
select select "tentative"
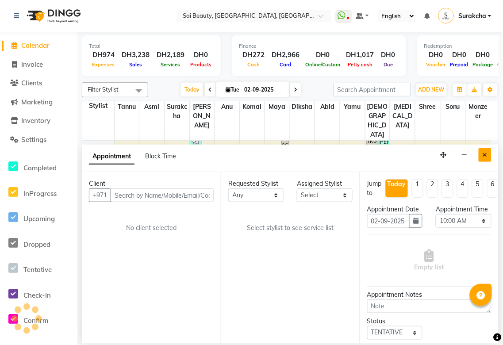
click at [487, 156] on icon "Close" at bounding box center [485, 155] width 5 height 6
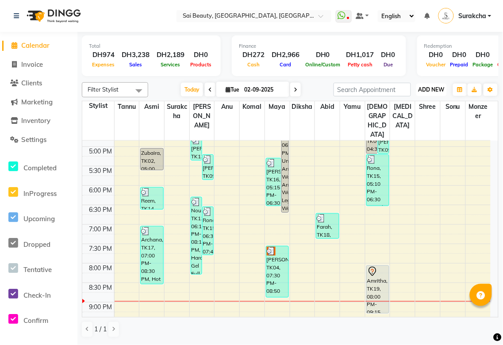
click at [440, 90] on span "ADD NEW" at bounding box center [432, 89] width 26 height 7
click at [430, 103] on button "Add Appointment" at bounding box center [412, 106] width 70 height 12
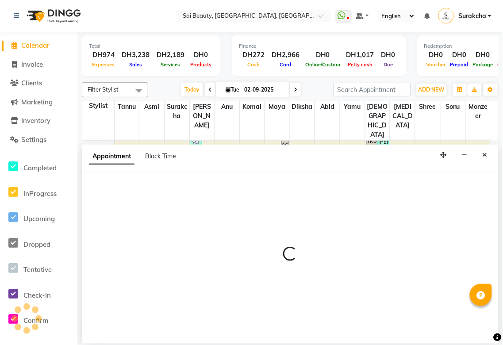
select select "tentative"
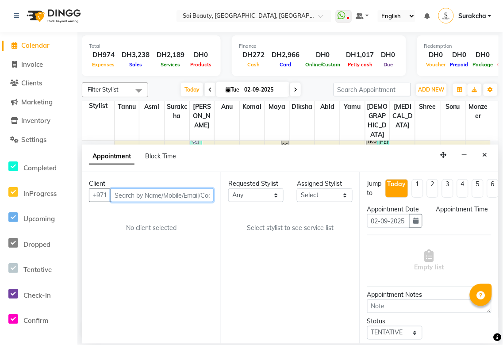
select select "600"
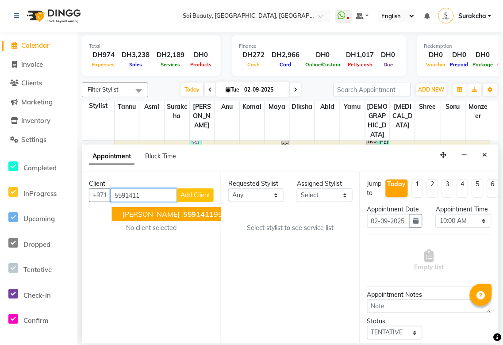
click at [183, 214] on span "5591411" at bounding box center [198, 214] width 31 height 9
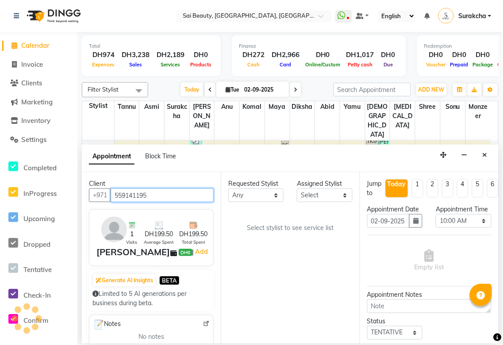
type input "559141195"
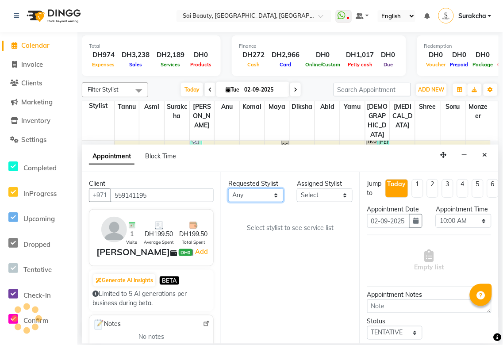
click at [276, 198] on select "Any [PERSON_NAME][MEDICAL_DATA] [PERSON_NAME] Asmi [PERSON_NAME] Gita [PERSON_N…" at bounding box center [255, 196] width 55 height 14
select select "52340"
click at [228, 189] on select "Any [PERSON_NAME][MEDICAL_DATA] [PERSON_NAME] Asmi [PERSON_NAME] Gita [PERSON_N…" at bounding box center [255, 196] width 55 height 14
select select "52340"
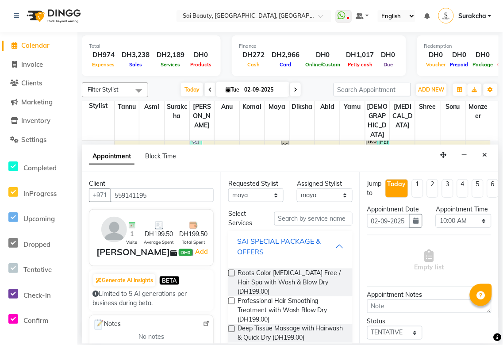
click at [325, 247] on div "SAI SPECIAL PACKAGE & OFFERS" at bounding box center [286, 246] width 98 height 21
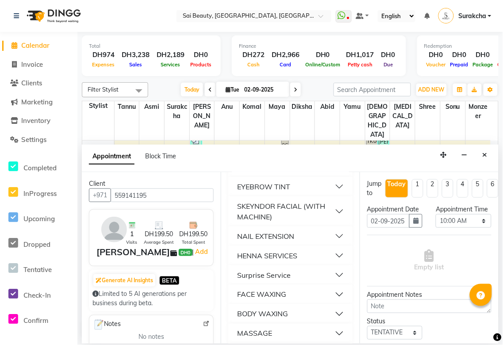
scroll to position [254, 0]
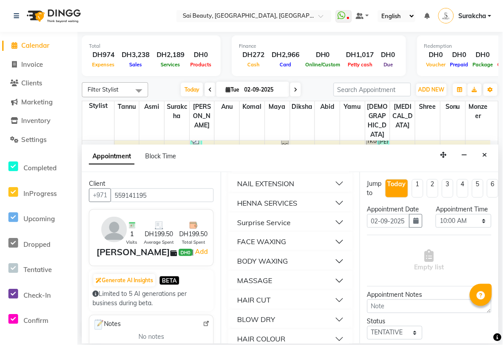
click at [328, 280] on button "MASSAGE" at bounding box center [290, 281] width 117 height 16
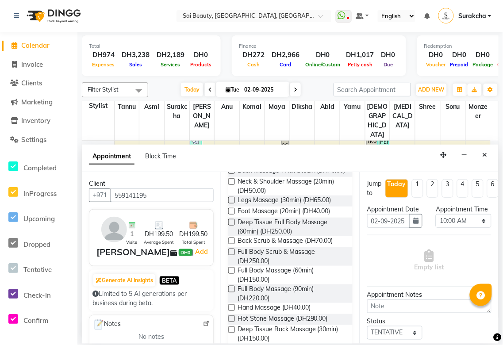
scroll to position [431, 0]
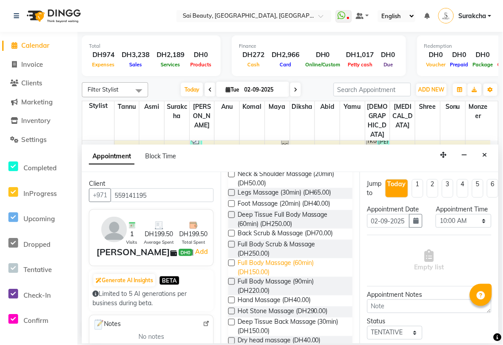
click at [269, 270] on span "Full Body Massage (60min) (DH150.00)" at bounding box center [292, 268] width 108 height 19
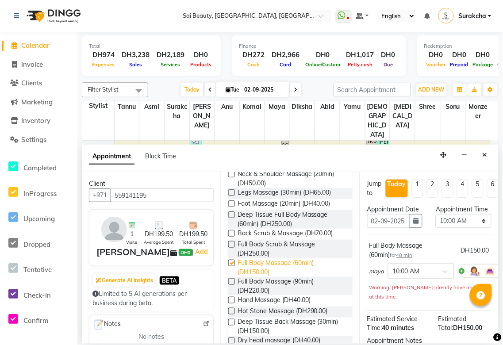
checkbox input "false"
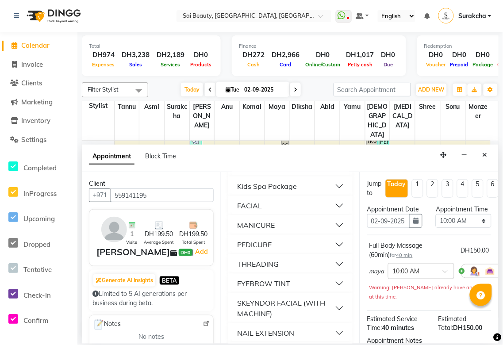
scroll to position [0, 0]
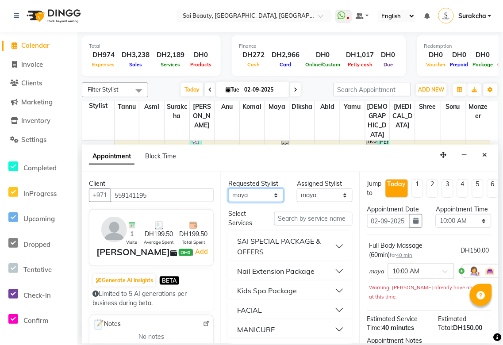
click at [269, 189] on select "Any [PERSON_NAME][MEDICAL_DATA] [PERSON_NAME] Asmi [PERSON_NAME] Gita [PERSON_N…" at bounding box center [255, 196] width 55 height 14
select select "40288"
click at [228, 189] on select "Any [PERSON_NAME][MEDICAL_DATA] [PERSON_NAME] Asmi [PERSON_NAME] Gita [PERSON_N…" at bounding box center [255, 196] width 55 height 14
select select "40288"
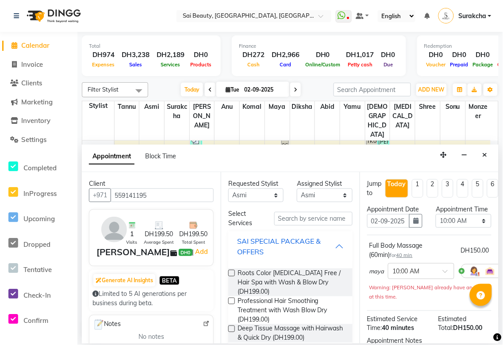
click at [326, 249] on div "SAI SPECIAL PACKAGE & OFFERS" at bounding box center [286, 246] width 98 height 21
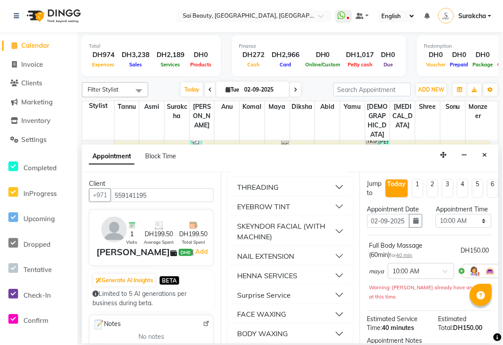
scroll to position [165, 0]
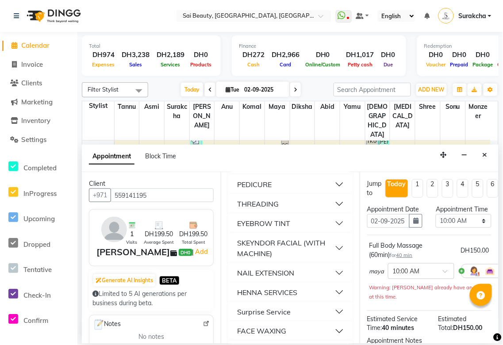
click at [324, 244] on div "SKEYNDOR FACIAL (WITH MACHINE)" at bounding box center [286, 248] width 98 height 21
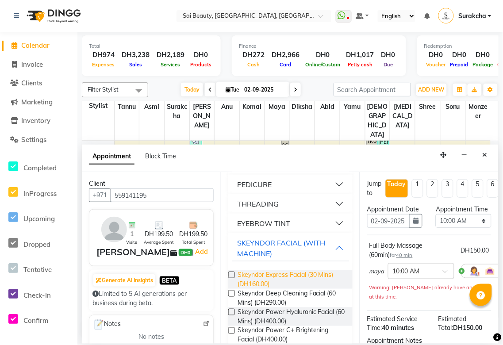
click at [283, 282] on span "Skeyndor Express Facial (30 Mins) (DH160.00)" at bounding box center [292, 279] width 108 height 19
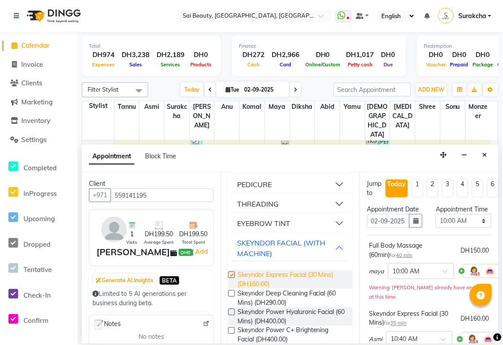
checkbox input "false"
click at [474, 228] on select "Select 10:00 AM 10:05 AM 10:10 AM 10:15 AM 10:20 AM 10:25 AM 10:30 AM 10:35 AM …" at bounding box center [463, 221] width 55 height 14
select select "1260"
click at [436, 223] on select "Select 10:00 AM 10:05 AM 10:10 AM 10:15 AM 10:20 AM 10:25 AM 10:30 AM 10:35 AM …" at bounding box center [463, 221] width 55 height 14
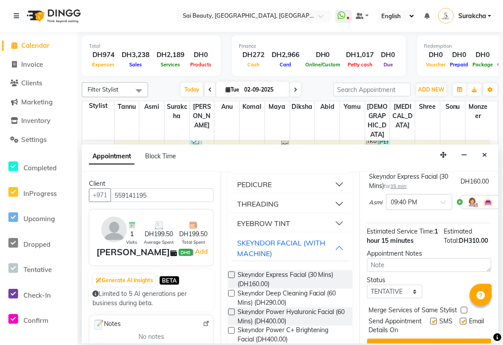
scroll to position [172, 0]
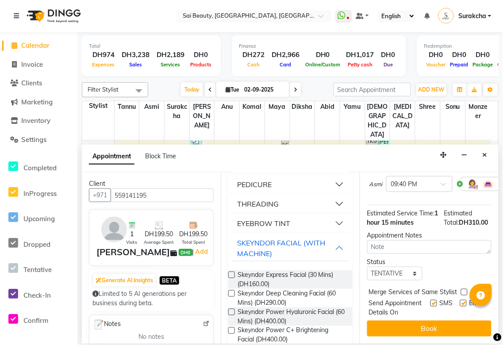
click at [463, 289] on label at bounding box center [464, 292] width 7 height 7
click at [463, 290] on input "checkbox" at bounding box center [464, 293] width 6 height 6
checkbox input "true"
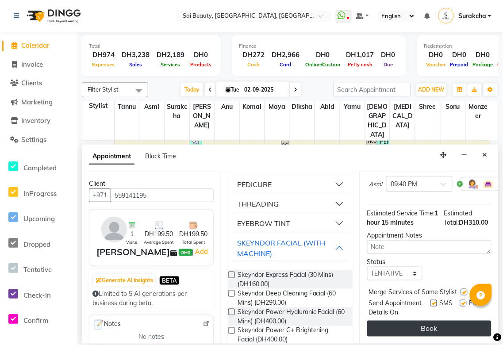
click at [449, 329] on button "Book" at bounding box center [429, 329] width 124 height 16
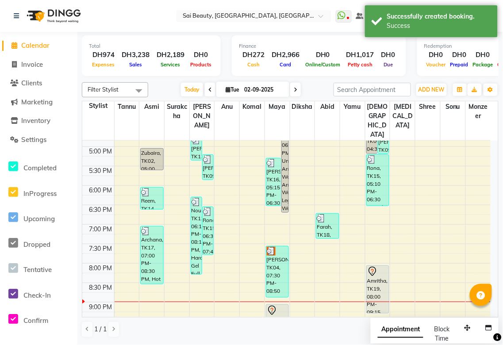
click at [408, 337] on span "Appointment" at bounding box center [401, 330] width 46 height 16
select select "tentative"
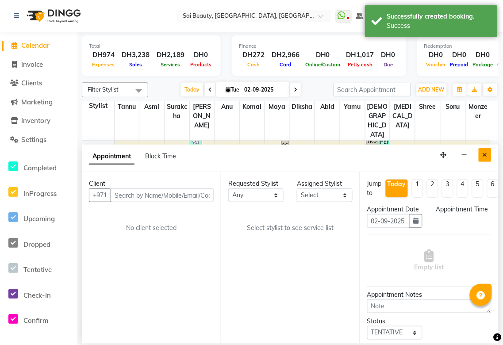
click at [485, 156] on icon "Close" at bounding box center [485, 155] width 5 height 6
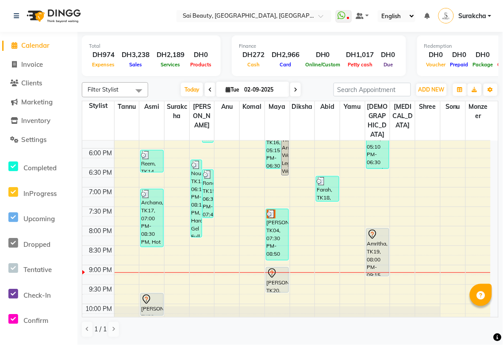
scroll to position [341, 0]
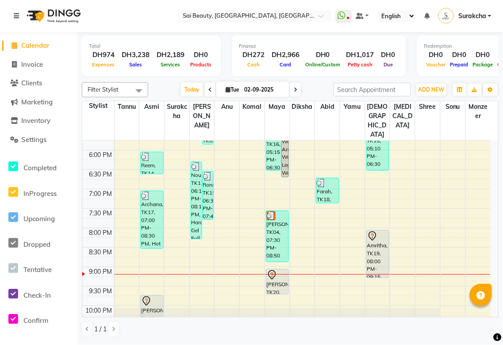
click at [153, 296] on div "[PERSON_NAME], TK20, 09:40 PM-10:15 PM, Skeyndor Express Facial (30 Mins)" at bounding box center [152, 307] width 22 height 22
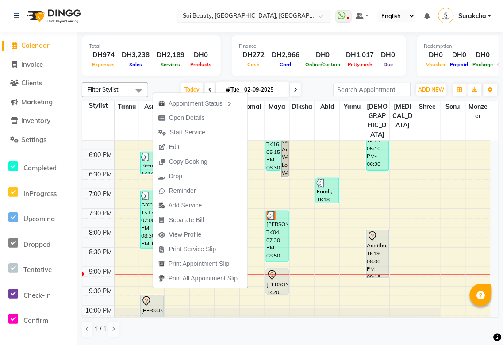
click at [309, 19] on input "text" at bounding box center [245, 16] width 128 height 9
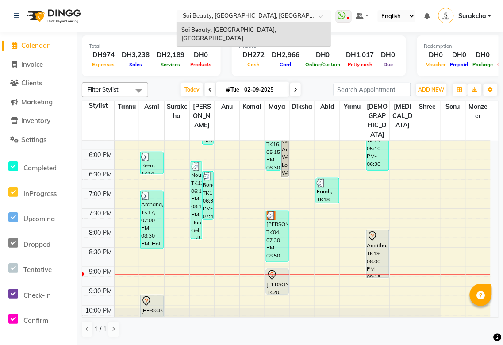
click at [378, 232] on div "Amritha, TK19, 08:00 PM-09:15 PM, Spa Pedicure (Normal Colour),Eyebrow Threading" at bounding box center [378, 254] width 22 height 47
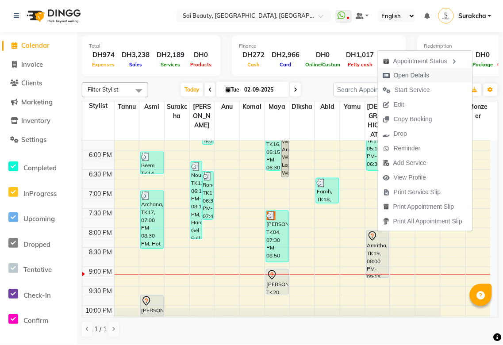
click at [417, 76] on span "Open Details" at bounding box center [412, 75] width 36 height 9
select select "7"
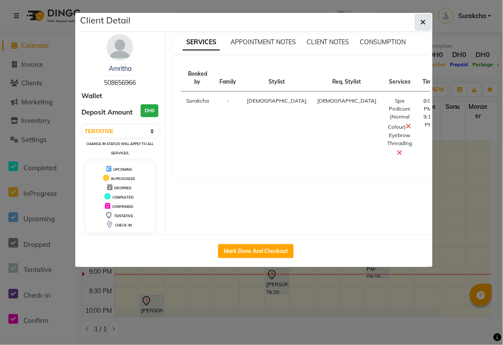
click at [423, 21] on icon "button" at bounding box center [423, 22] width 5 height 7
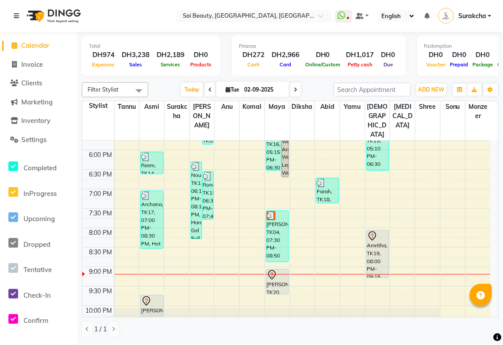
click at [375, 231] on div "Amritha, TK19, 08:00 PM-09:15 PM, Spa Pedicure (Normal Colour),Eyebrow Threading" at bounding box center [378, 254] width 22 height 47
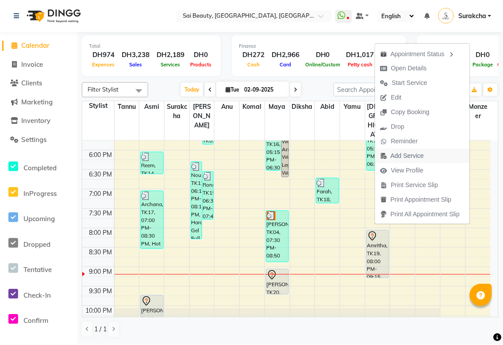
click at [415, 158] on span "Add Service" at bounding box center [407, 155] width 33 height 9
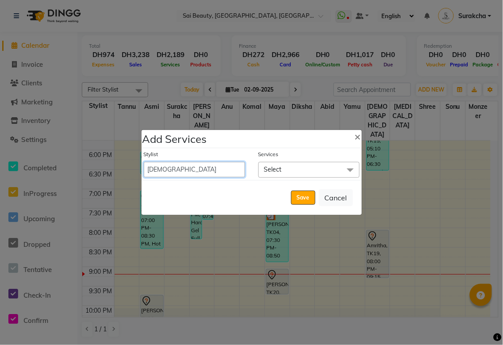
click at [206, 169] on select "[PERSON_NAME][MEDICAL_DATA] [PERSON_NAME] Asmi Ausha [PERSON_NAME] Gita [PERSON…" at bounding box center [194, 169] width 101 height 15
select select "40288"
click at [144, 162] on select "[PERSON_NAME][MEDICAL_DATA] [PERSON_NAME] Asmi Ausha [PERSON_NAME] Gita [PERSON…" at bounding box center [194, 169] width 101 height 15
select select "1275"
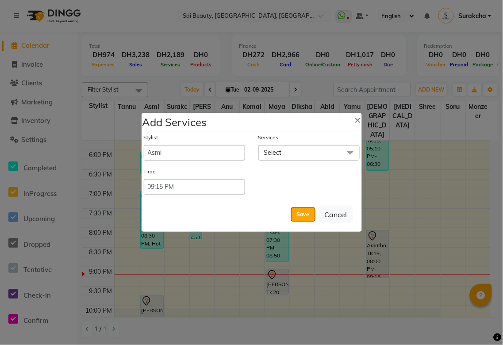
click at [307, 154] on span "Select" at bounding box center [309, 152] width 101 height 15
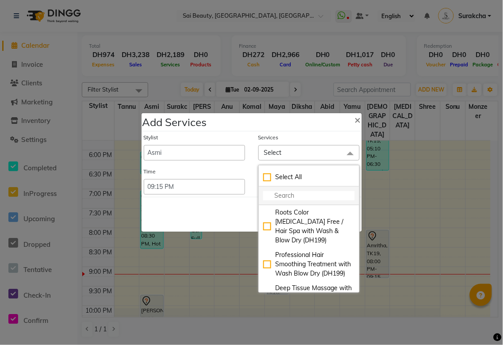
click at [299, 193] on input "multiselect-search" at bounding box center [309, 195] width 92 height 9
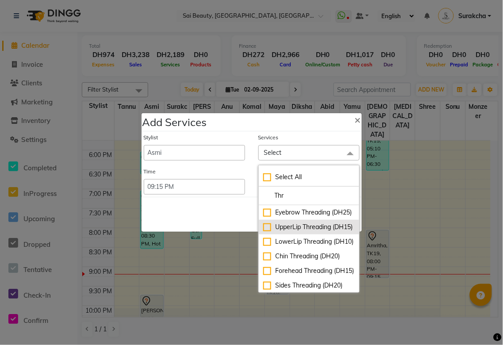
type input "Thr"
click at [263, 232] on div "UpperLip Threading (DH15)" at bounding box center [309, 227] width 92 height 9
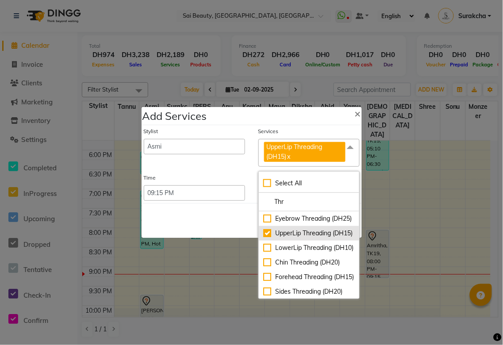
checkbox input "true"
click at [200, 224] on div "Save Cancel" at bounding box center [252, 220] width 220 height 35
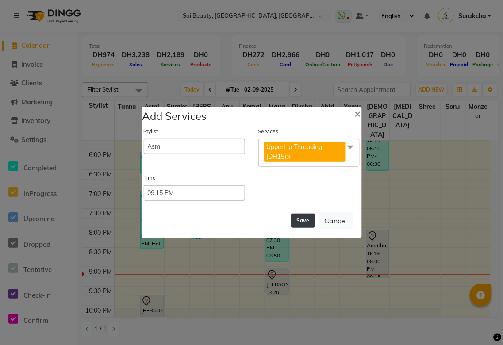
click at [306, 222] on button "Save" at bounding box center [303, 221] width 24 height 14
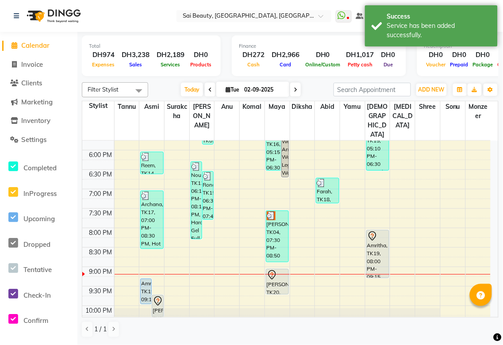
click at [145, 279] on div "Amritha, TK19, 09:15 PM-09:55 PM, UpperLip Threading (DH15)" at bounding box center [146, 291] width 11 height 25
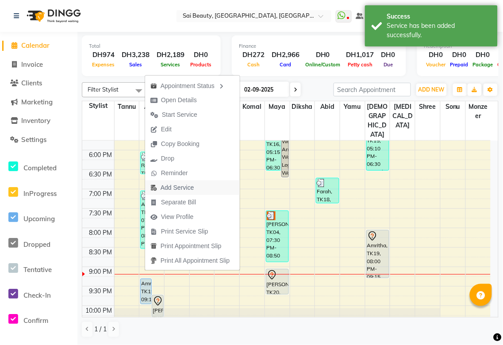
click at [178, 191] on span "Add Service" at bounding box center [177, 187] width 33 height 9
select select "40288"
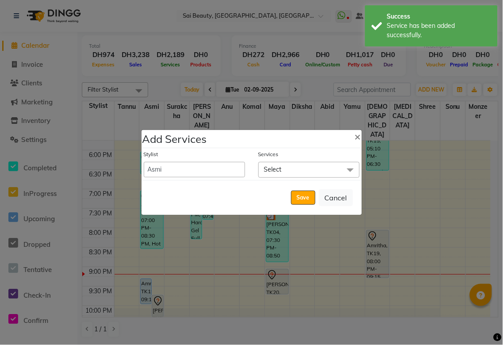
click at [295, 172] on span "Select" at bounding box center [309, 169] width 101 height 15
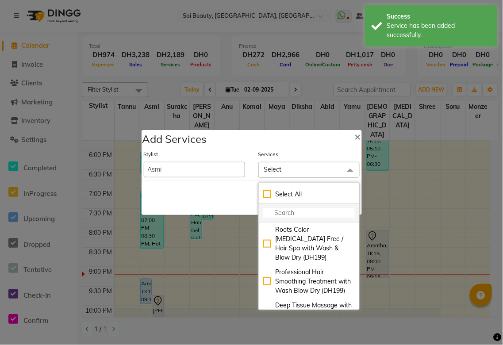
click at [286, 212] on input "multiselect-search" at bounding box center [309, 212] width 92 height 9
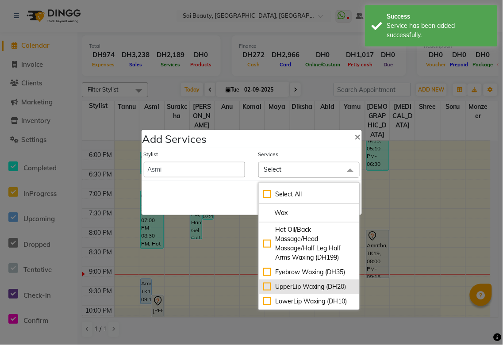
type input "Wax"
click at [264, 290] on div "UpperLip Waxing (DH20)" at bounding box center [309, 286] width 92 height 9
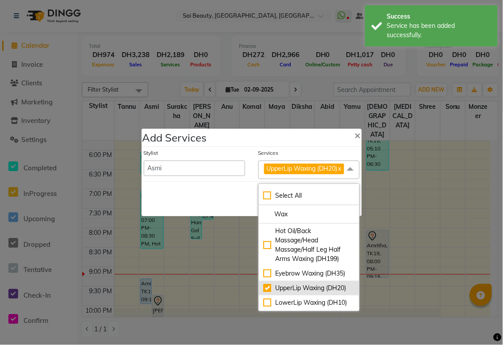
checkbox input "true"
click at [205, 205] on div "Save Cancel" at bounding box center [252, 198] width 220 height 35
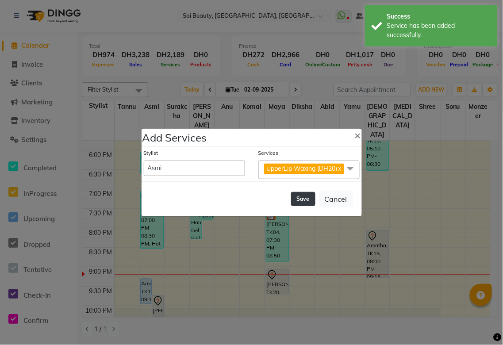
click at [305, 204] on button "Save" at bounding box center [303, 199] width 24 height 14
select select "59146"
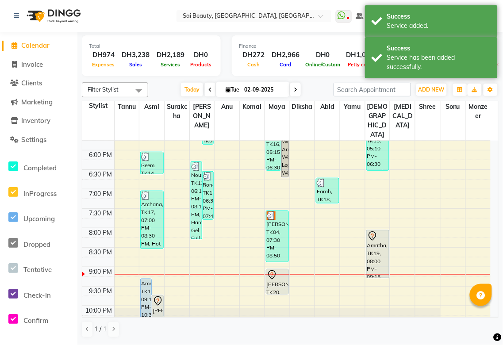
click at [143, 285] on div "Amritha, TK19, 09:15 PM-10:35 PM, UpperLip Threading (DH15),UpperLip Waxing (DH…" at bounding box center [146, 304] width 11 height 51
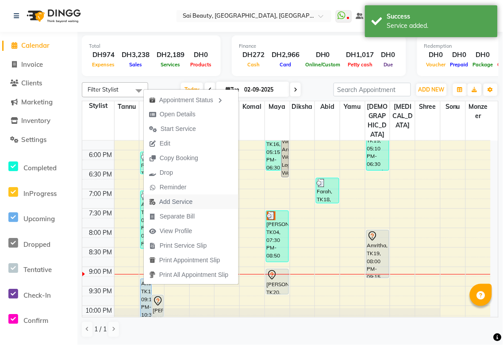
click at [184, 203] on span "Add Service" at bounding box center [175, 201] width 33 height 9
select select "40288"
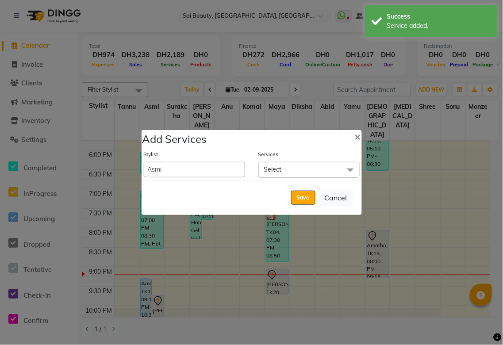
click at [300, 170] on span "Select" at bounding box center [309, 169] width 101 height 15
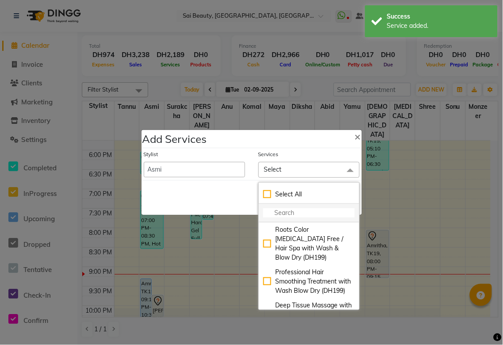
click at [296, 215] on input "multiselect-search" at bounding box center [309, 212] width 92 height 9
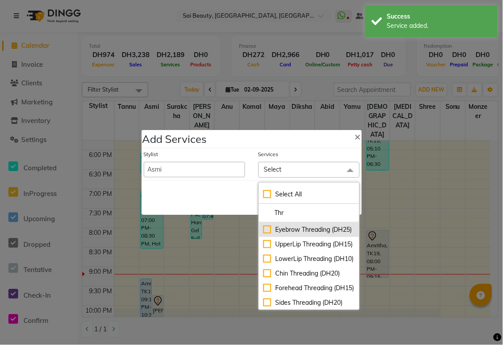
type input "Thr"
click at [310, 235] on div "Eyebrow Threading (DH25)" at bounding box center [309, 229] width 92 height 9
checkbox input "true"
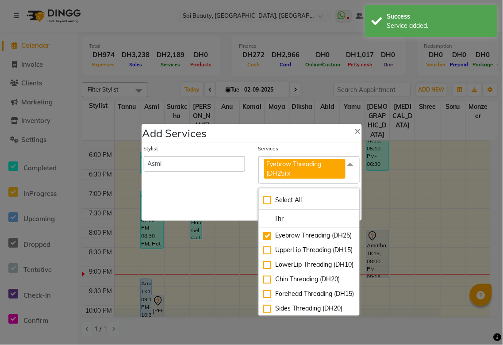
click at [191, 209] on div "Save Cancel" at bounding box center [252, 203] width 220 height 35
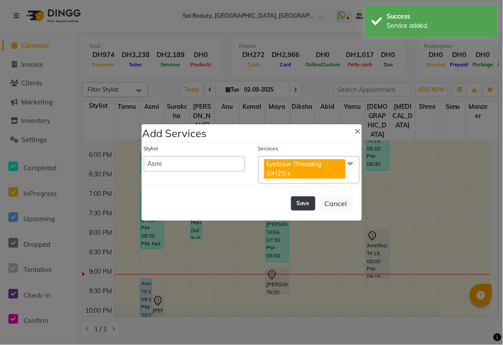
click at [299, 204] on button "Save" at bounding box center [303, 204] width 24 height 14
select select "59146"
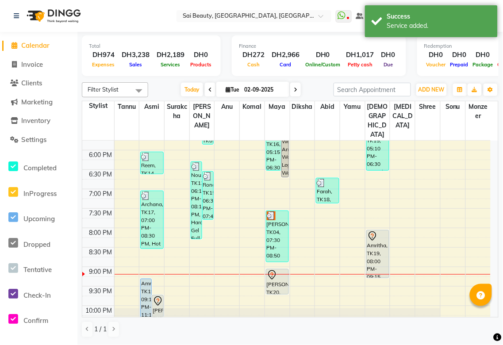
click at [379, 242] on div "Amritha, TK19, 08:00 PM-09:15 PM, Spa Pedicure (Normal Colour),Eyebrow Threading" at bounding box center [378, 254] width 22 height 47
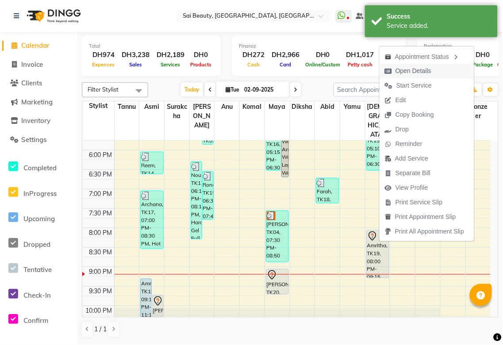
click at [433, 76] on span "Open Details" at bounding box center [408, 71] width 57 height 15
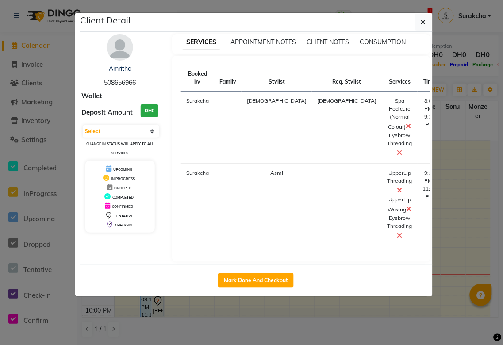
click at [398, 152] on icon at bounding box center [400, 152] width 5 height 7
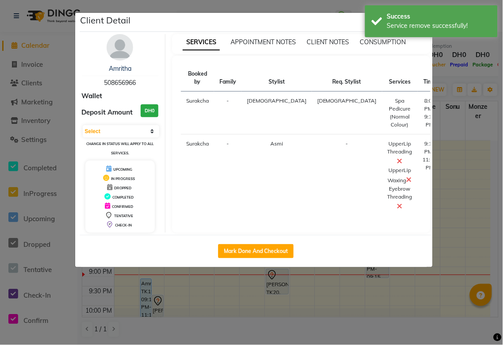
click at [398, 158] on icon at bounding box center [400, 161] width 5 height 7
click at [490, 77] on ngb-modal-window "Client Detail Amritha 508656966 Wallet Deposit Amount DH0 Select IN SERVICE CON…" at bounding box center [251, 172] width 503 height 345
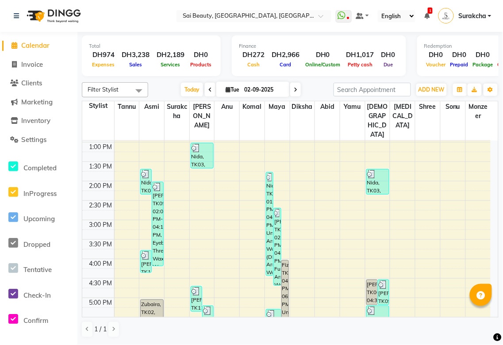
scroll to position [149, 0]
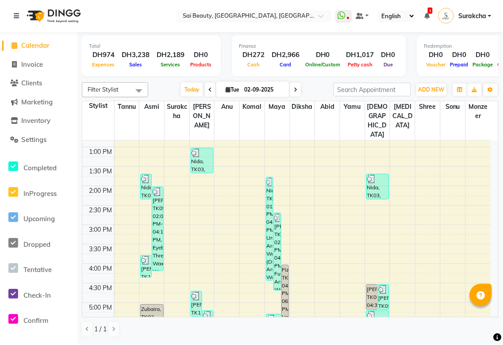
click at [294, 89] on icon at bounding box center [296, 89] width 4 height 5
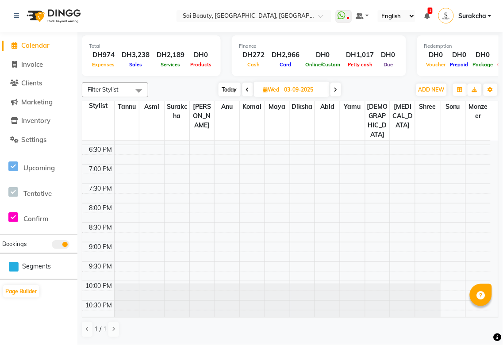
scroll to position [391, 0]
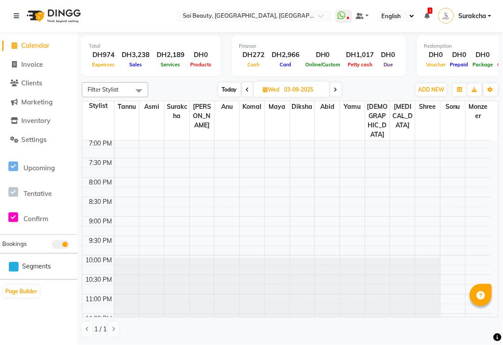
click at [247, 89] on icon at bounding box center [248, 89] width 4 height 5
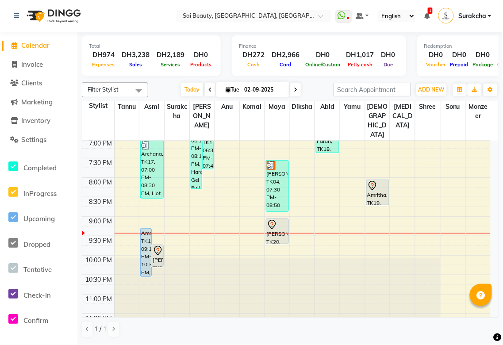
click at [294, 89] on icon at bounding box center [296, 89] width 4 height 5
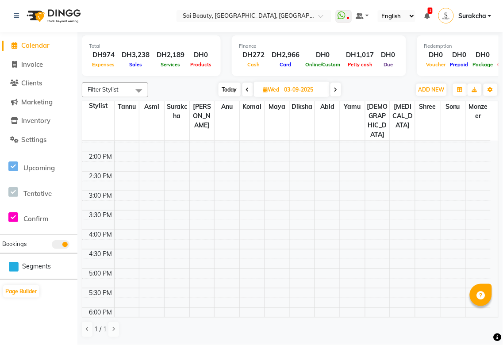
scroll to position [232, 0]
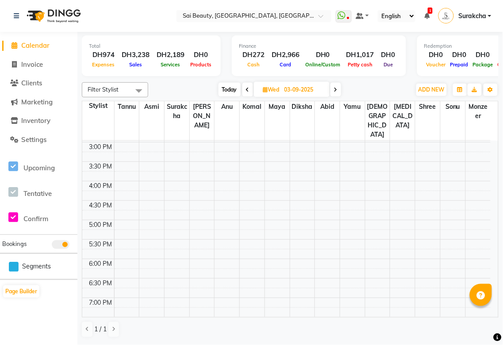
click at [247, 89] on icon at bounding box center [248, 89] width 4 height 5
type input "02-09-2025"
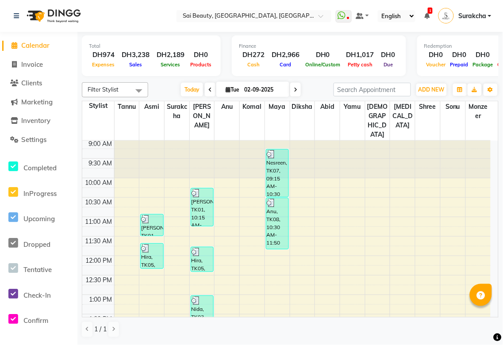
scroll to position [19, 0]
